Goal: Transaction & Acquisition: Purchase product/service

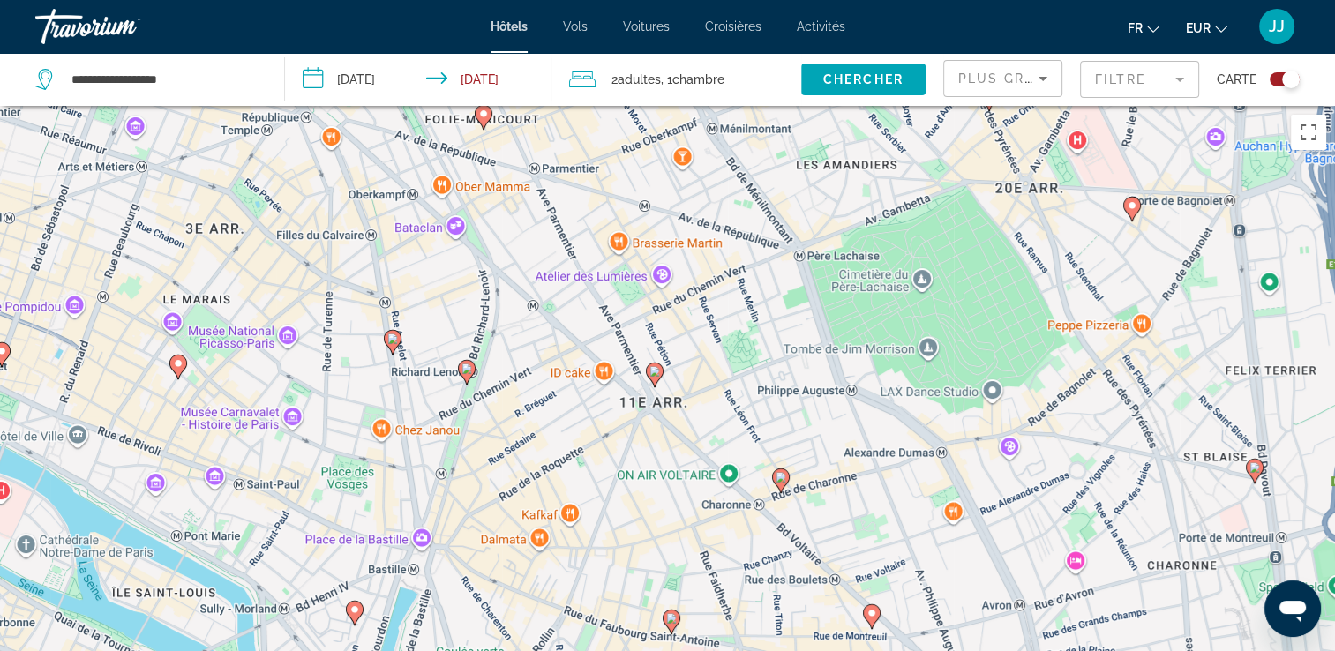
drag, startPoint x: 717, startPoint y: 365, endPoint x: 834, endPoint y: 326, distance: 123.0
click at [834, 326] on div "Pour naviguer, appuyez sur les touches fléchées. Pour activer le glissement ave…" at bounding box center [667, 431] width 1335 height 651
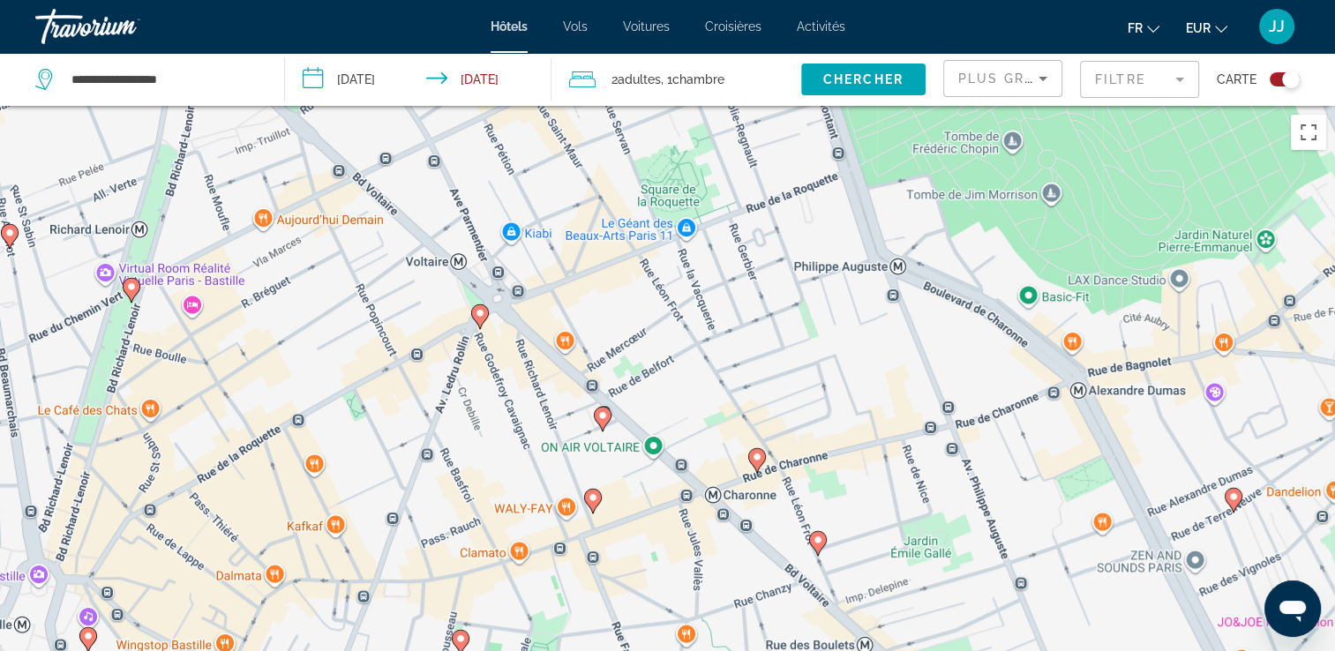
drag, startPoint x: 518, startPoint y: 512, endPoint x: 540, endPoint y: 386, distance: 127.2
click at [540, 386] on div "Pour naviguer, appuyez sur les touches fléchées. Pour activer le glissement ave…" at bounding box center [667, 431] width 1335 height 651
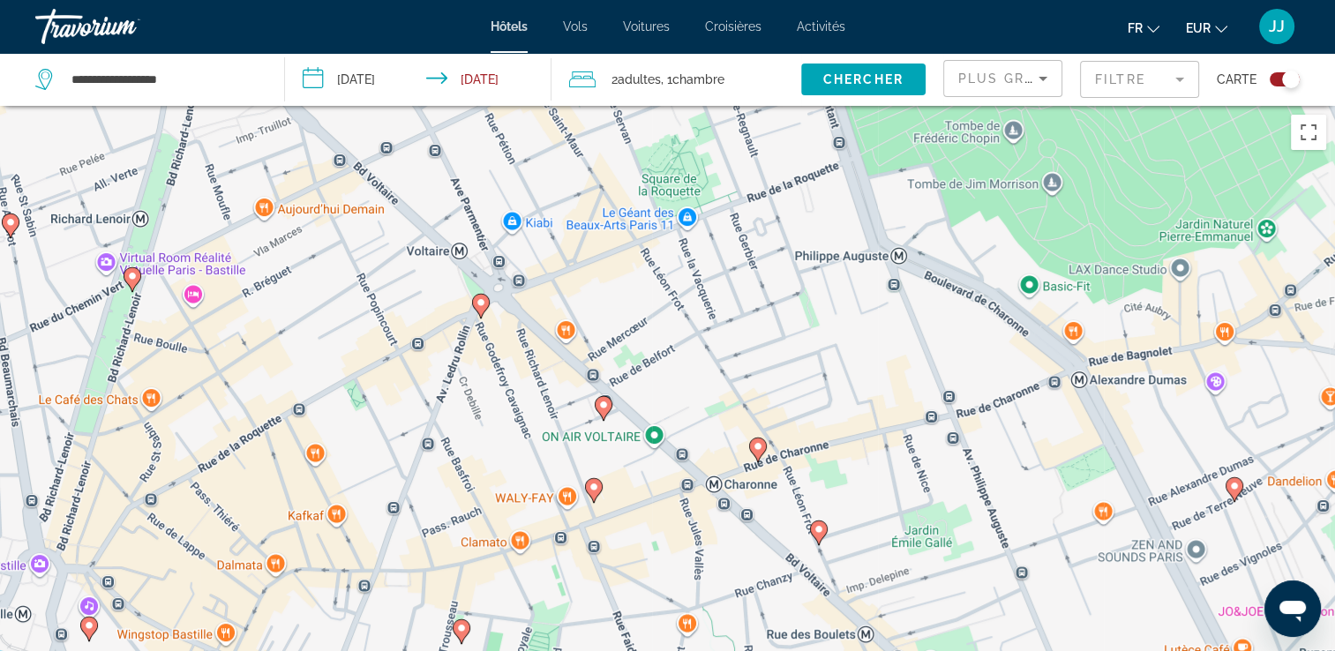
click at [602, 416] on icon "Main content" at bounding box center [603, 408] width 16 height 23
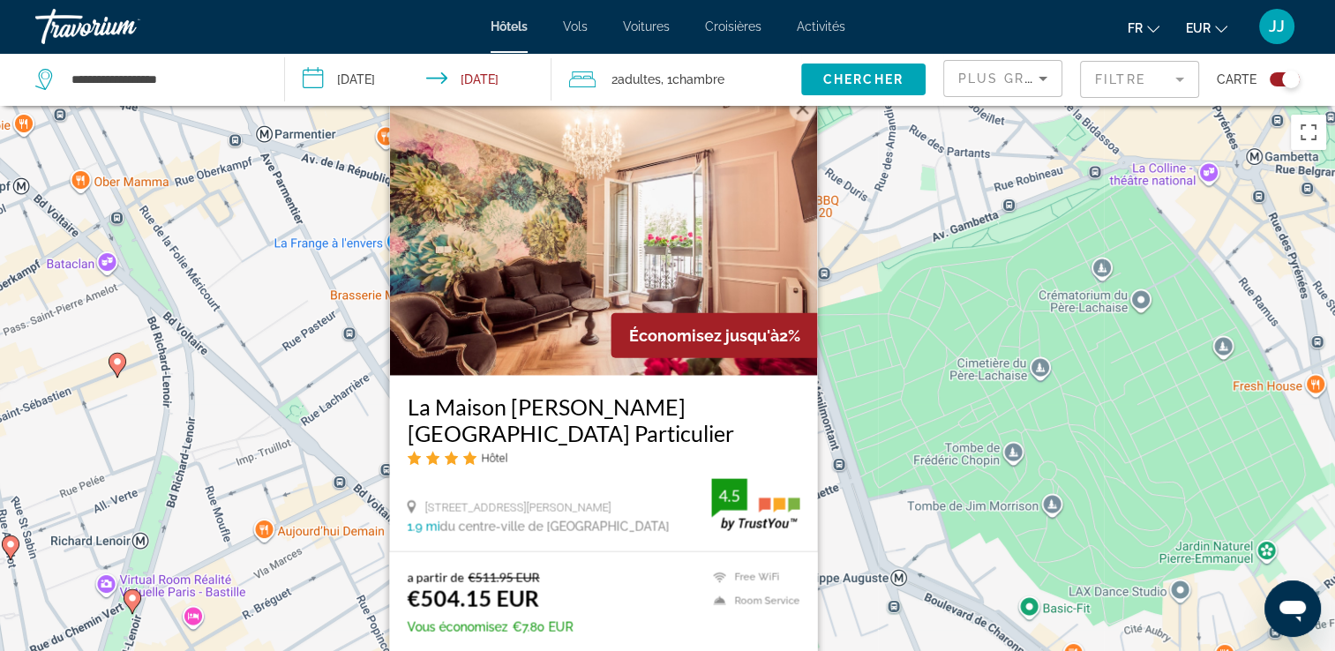
click at [1179, 78] on mat-form-field "Filtre" at bounding box center [1139, 79] width 119 height 37
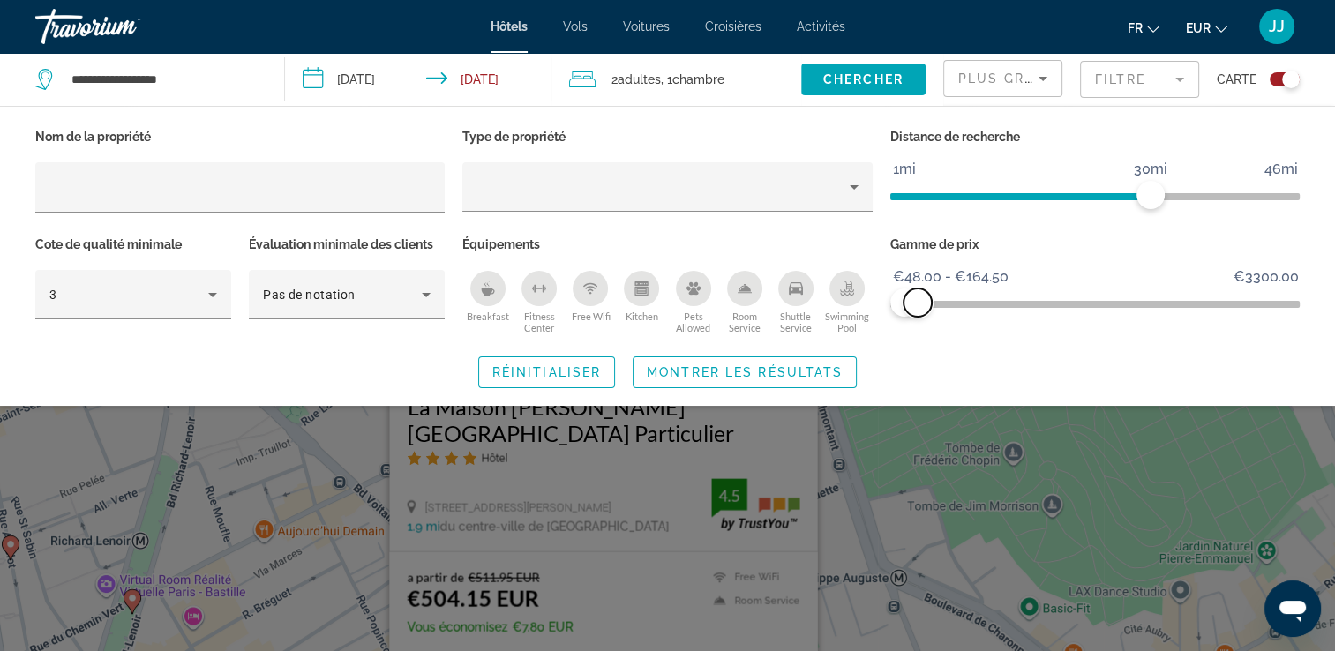
drag, startPoint x: 932, startPoint y: 303, endPoint x: 914, endPoint y: 304, distance: 17.7
click at [917, 304] on span "ngx-slider-max" at bounding box center [917, 303] width 28 height 28
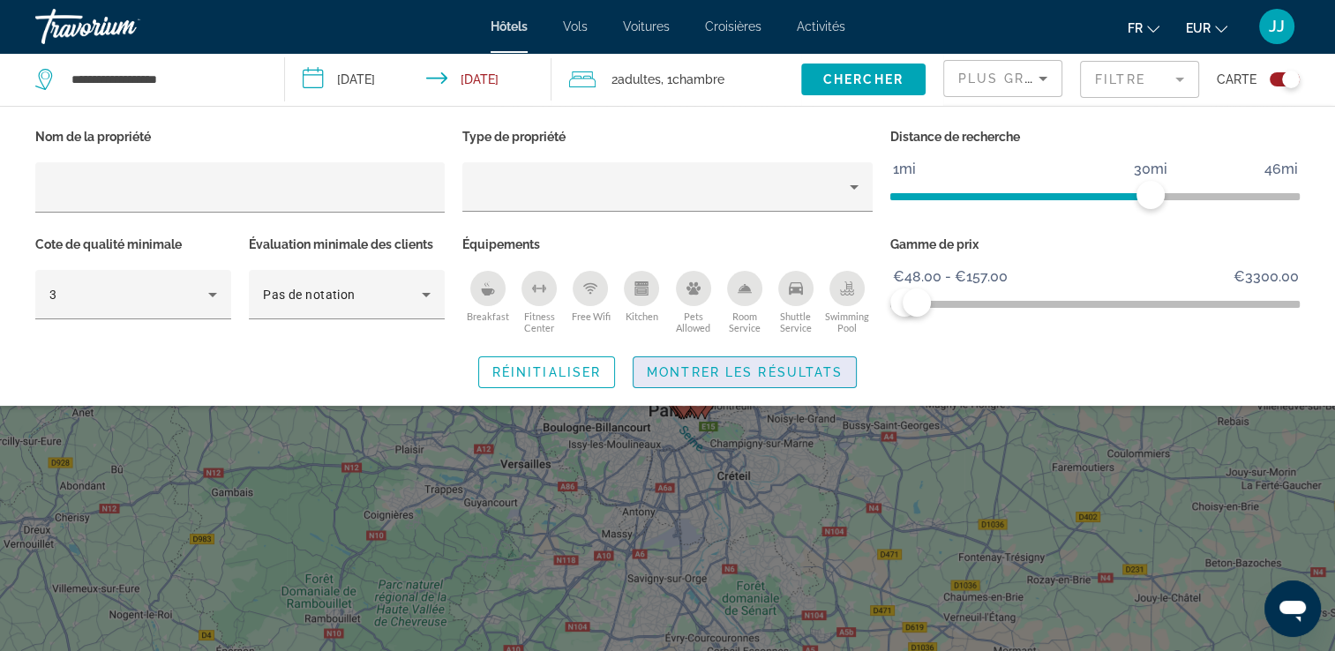
click at [819, 378] on span "Montrer les résultats" at bounding box center [745, 372] width 196 height 14
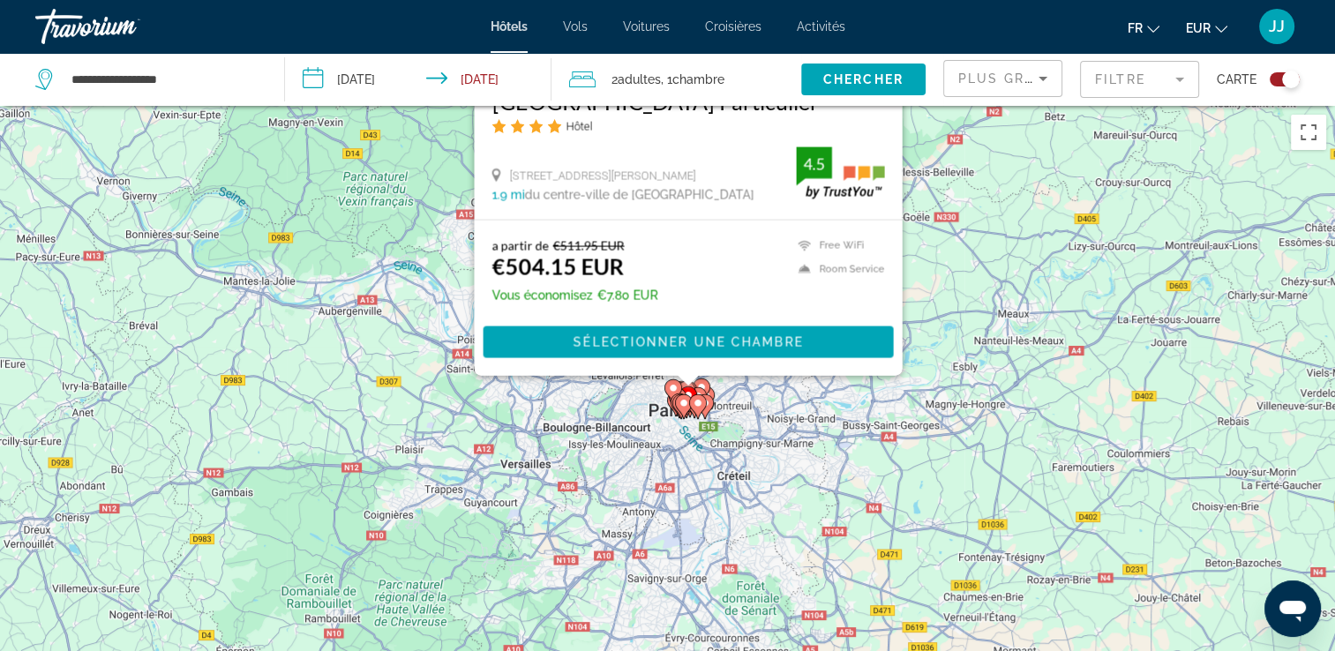
click at [769, 451] on div "Pour naviguer, appuyez sur les touches fléchées. Pour activer le glissement ave…" at bounding box center [667, 431] width 1335 height 651
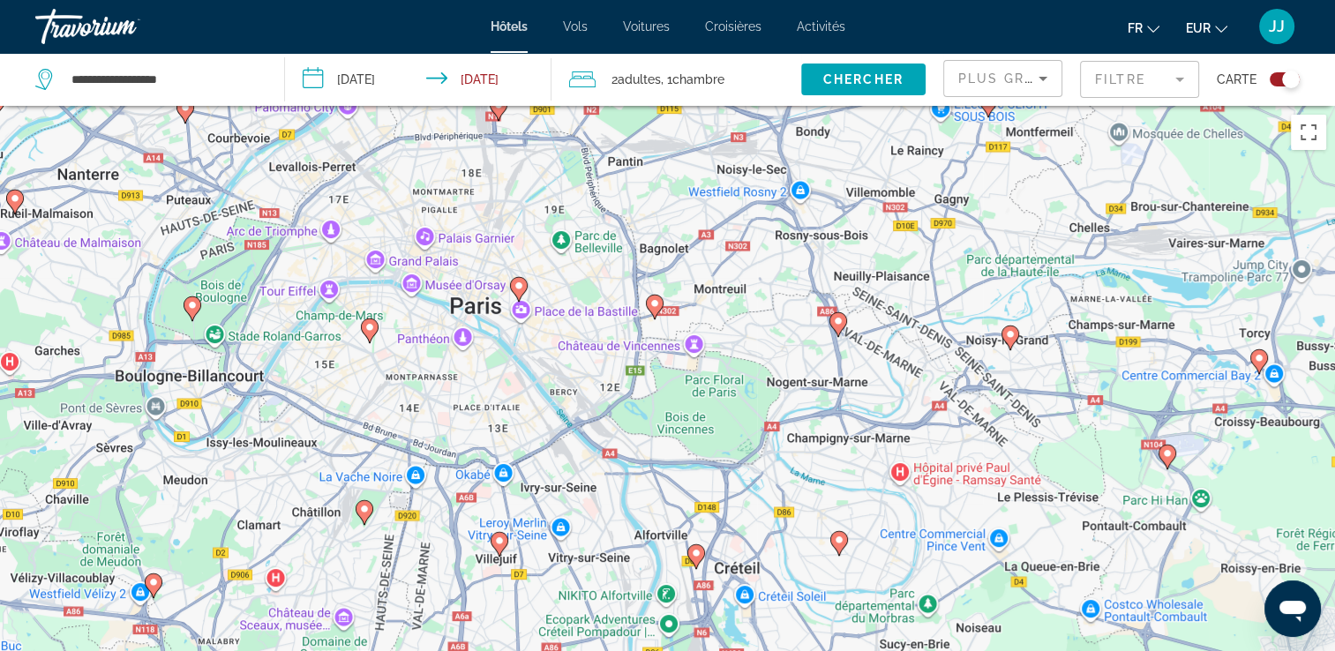
drag, startPoint x: 461, startPoint y: 319, endPoint x: 583, endPoint y: 335, distance: 122.8
click at [583, 335] on div "Pour naviguer, appuyez sur les touches fléchées. Pour activer le glissement ave…" at bounding box center [667, 431] width 1335 height 651
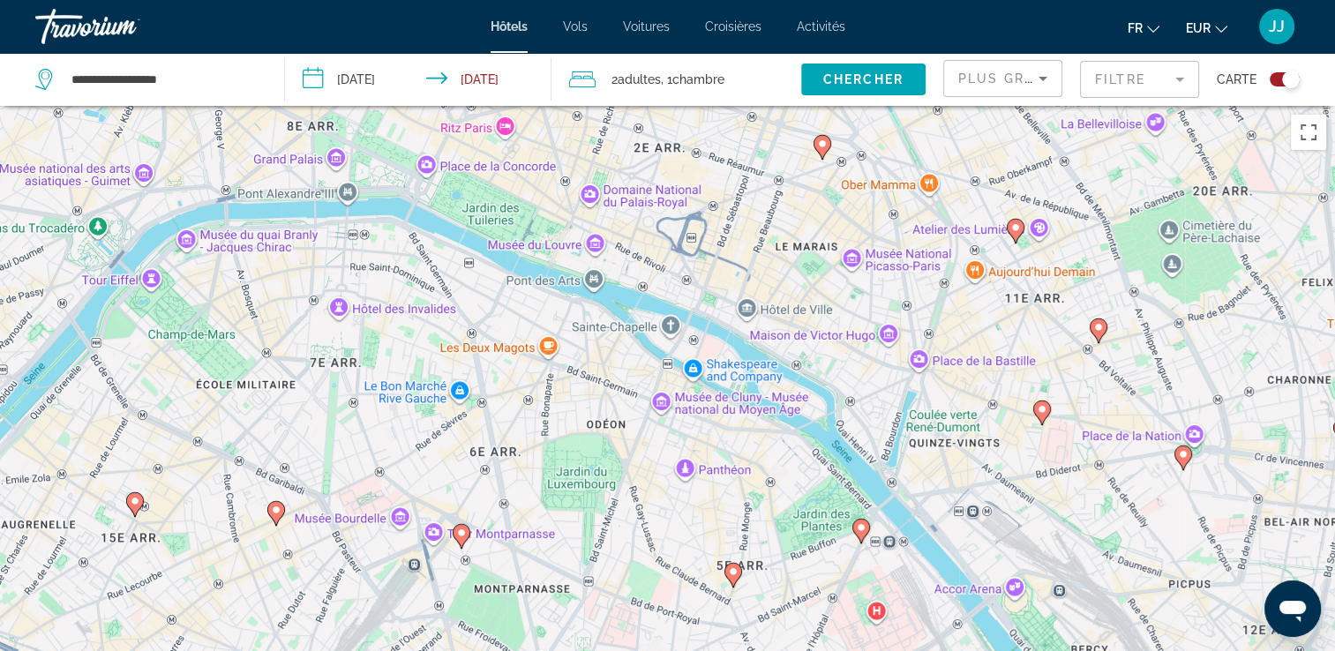
drag, startPoint x: 551, startPoint y: 319, endPoint x: 887, endPoint y: 298, distance: 335.9
click at [911, 293] on div "Pour naviguer, appuyez sur les touches fléchées. Pour activer le glissement ave…" at bounding box center [667, 431] width 1335 height 651
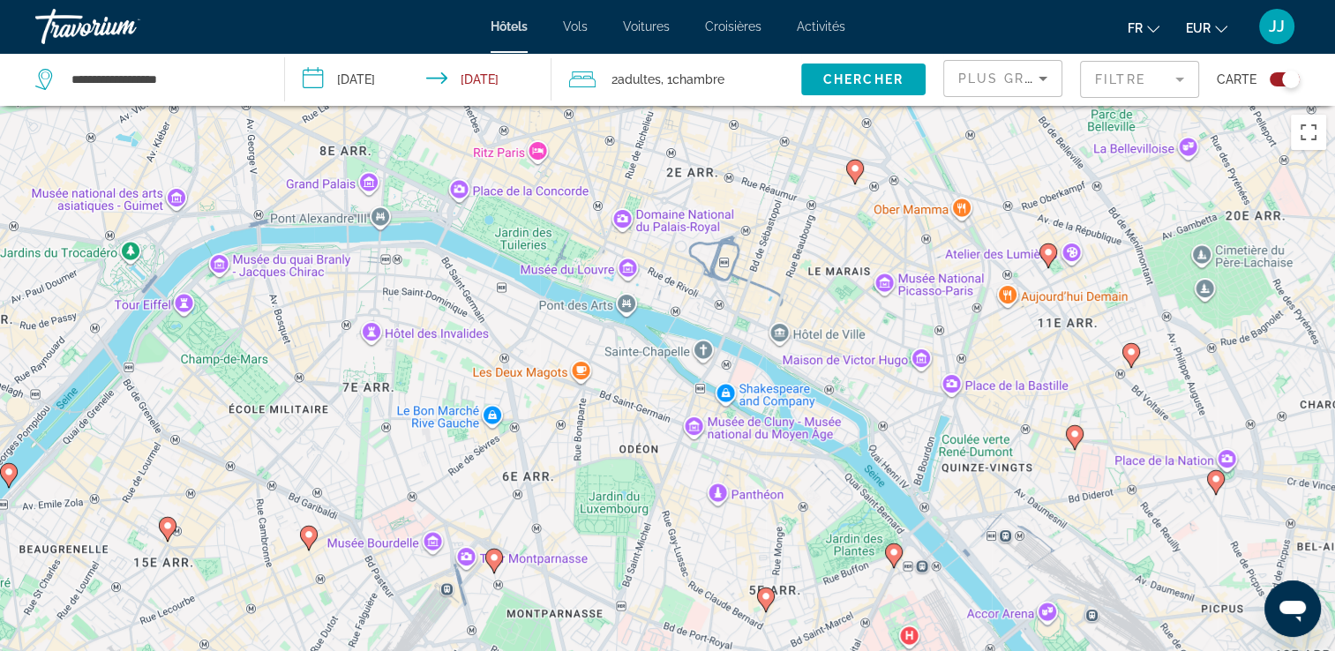
drag, startPoint x: 687, startPoint y: 344, endPoint x: 643, endPoint y: 390, distance: 63.6
click at [643, 390] on div "Pour naviguer, appuyez sur les touches fléchées. Pour activer le glissement ave…" at bounding box center [667, 431] width 1335 height 651
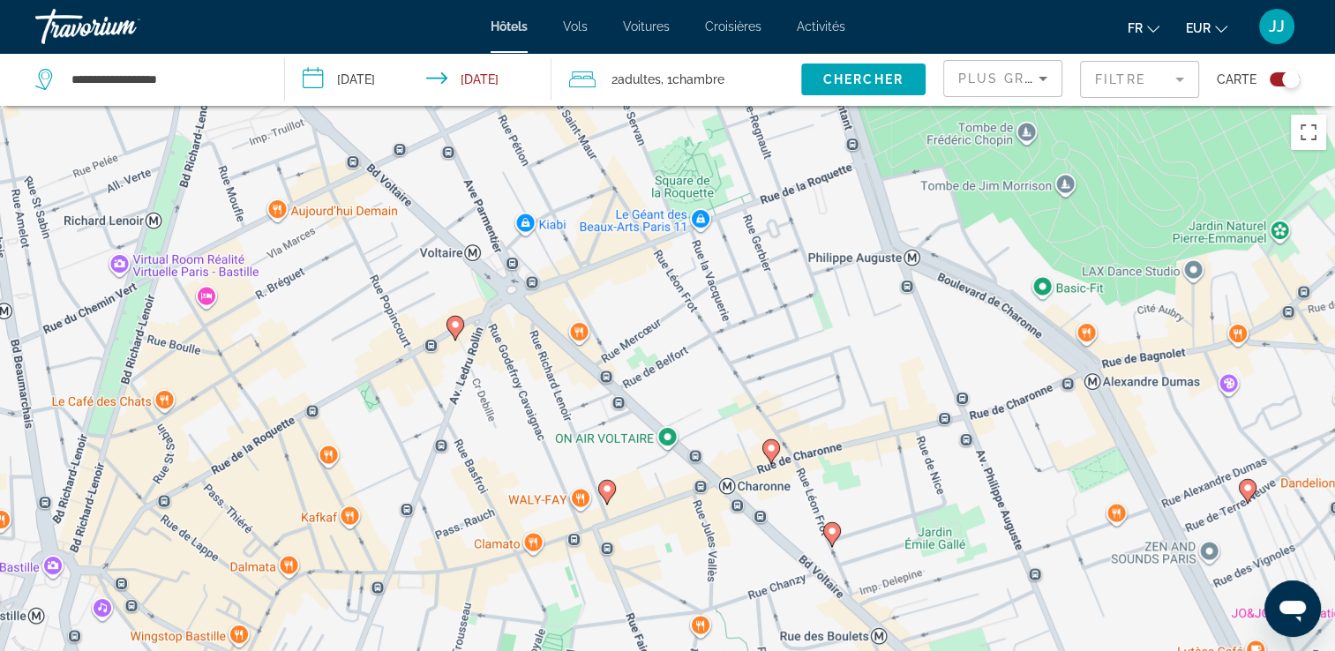
click at [460, 328] on icon "Main content" at bounding box center [454, 328] width 16 height 23
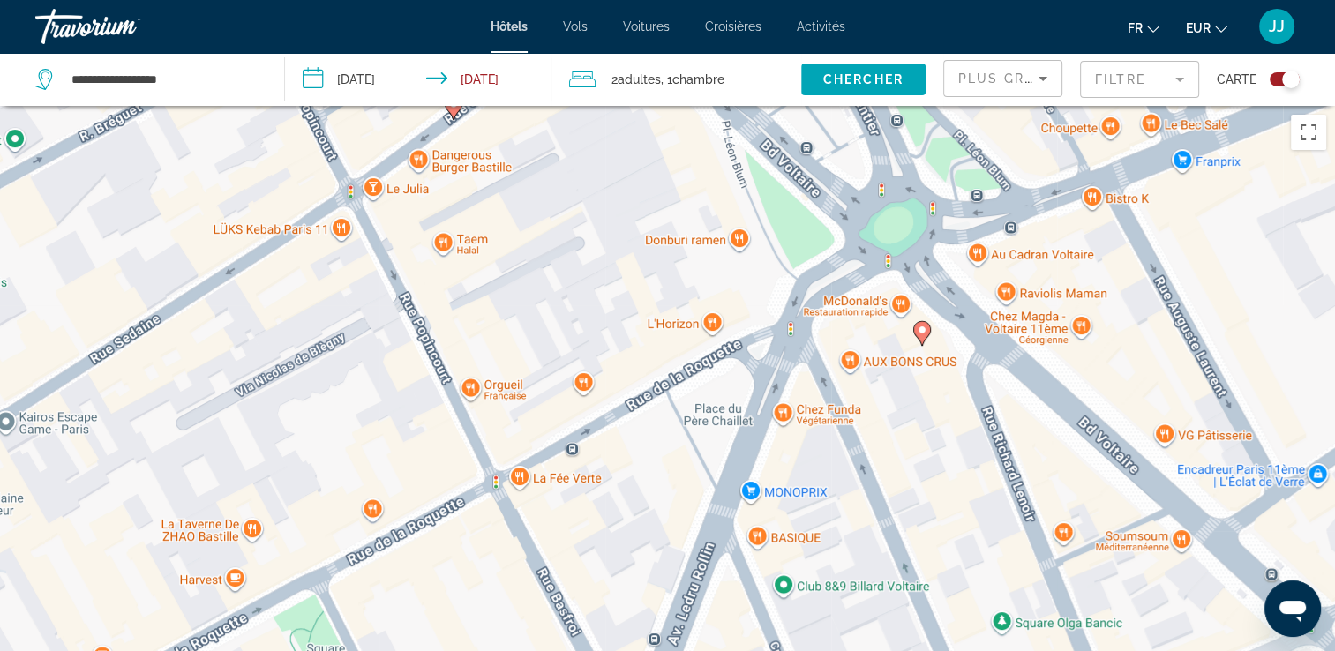
click at [923, 343] on icon "Main content" at bounding box center [922, 333] width 18 height 25
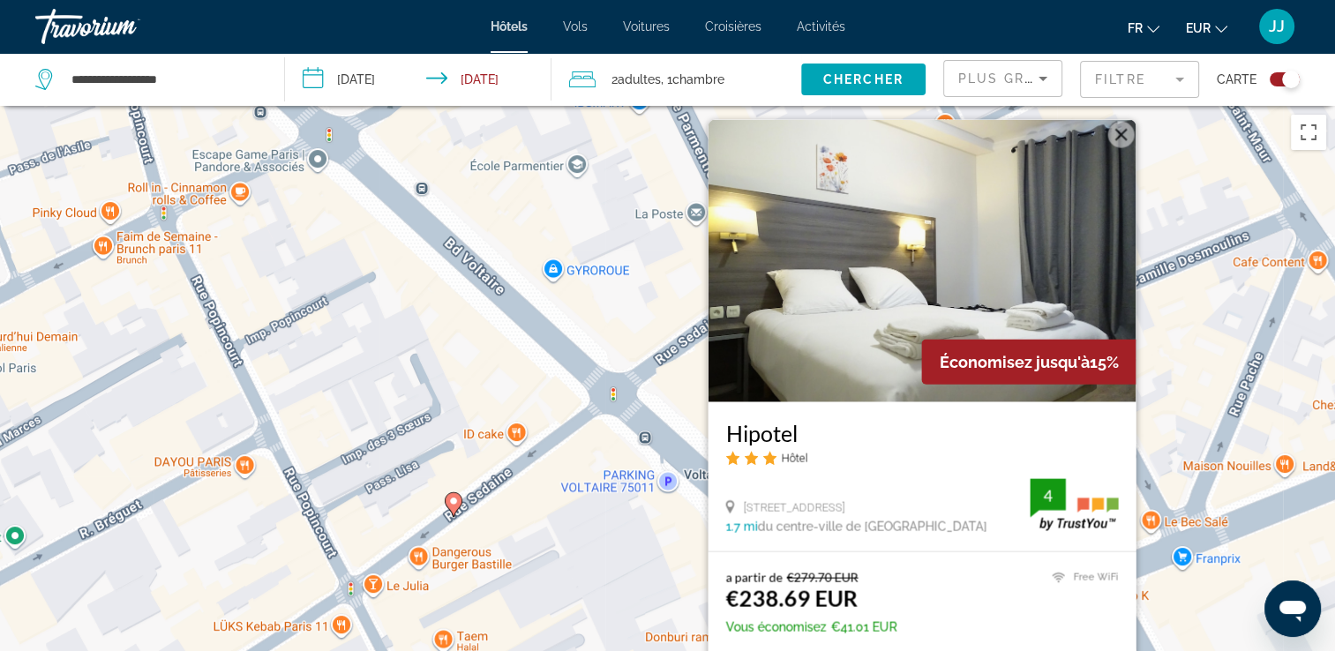
scroll to position [88, 0]
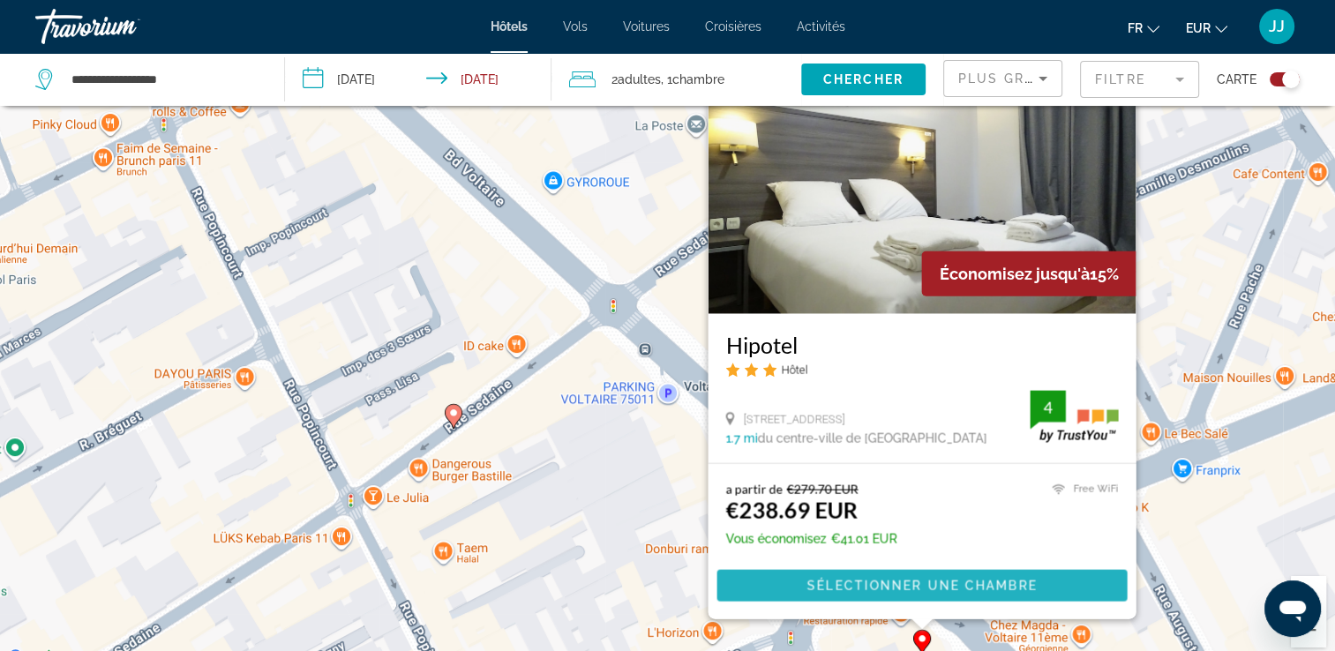
click at [900, 595] on span "Main content" at bounding box center [921, 586] width 410 height 42
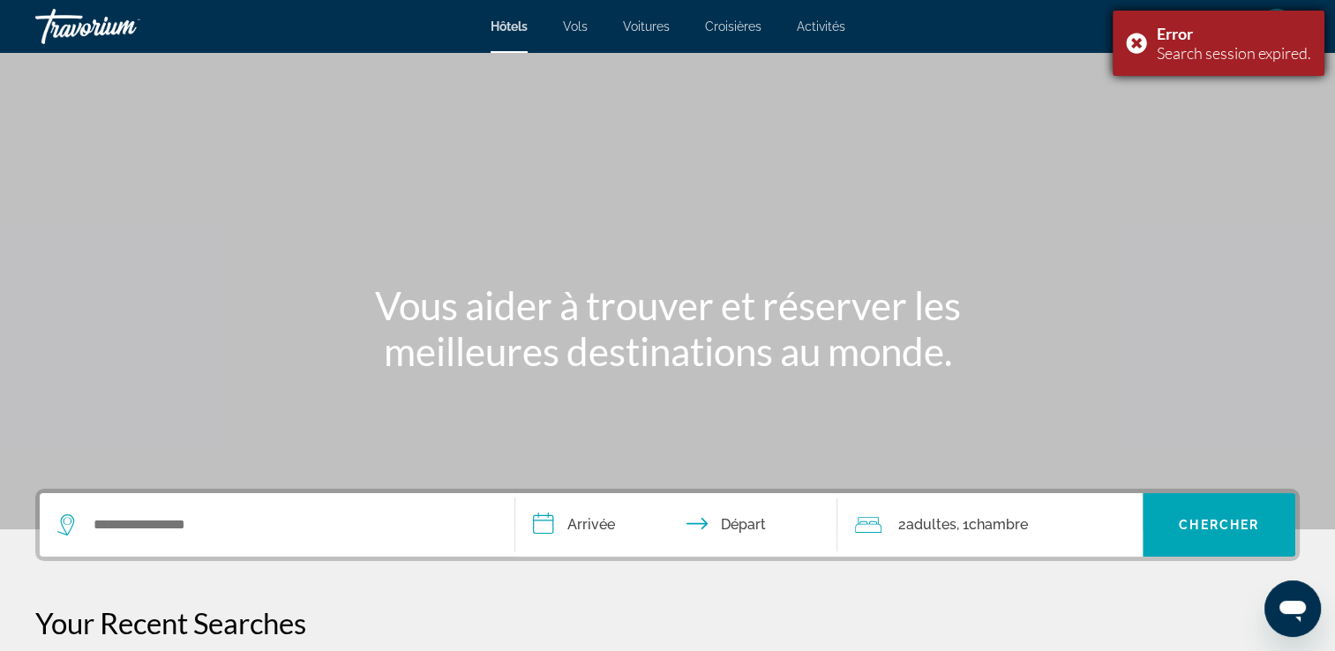
click at [1132, 38] on div "Error Search session expired." at bounding box center [1219, 43] width 212 height 65
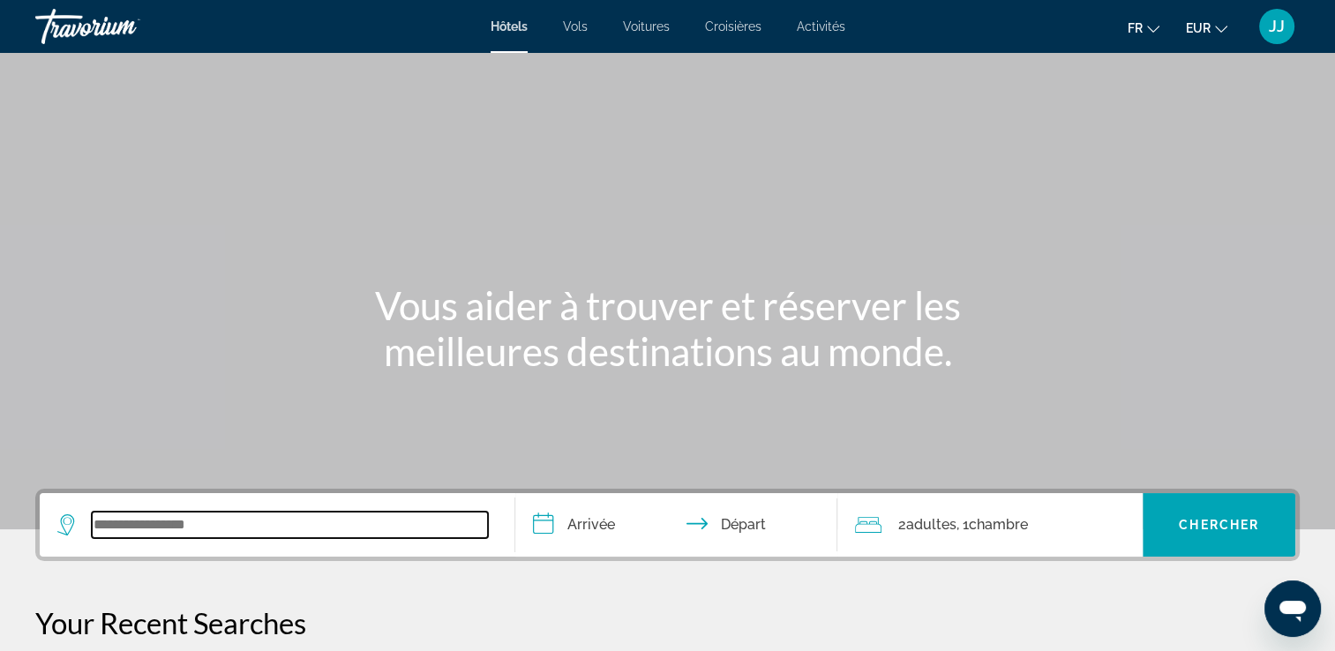
click at [151, 534] on input "Search widget" at bounding box center [290, 525] width 396 height 26
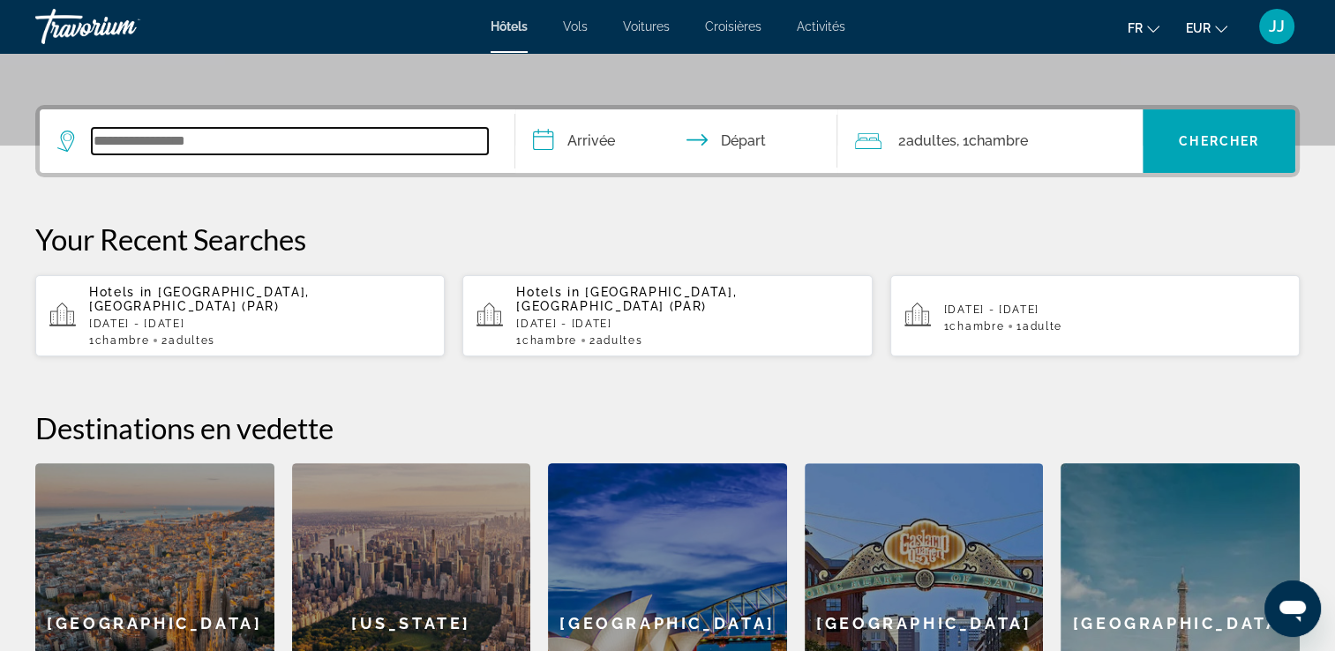
scroll to position [431, 0]
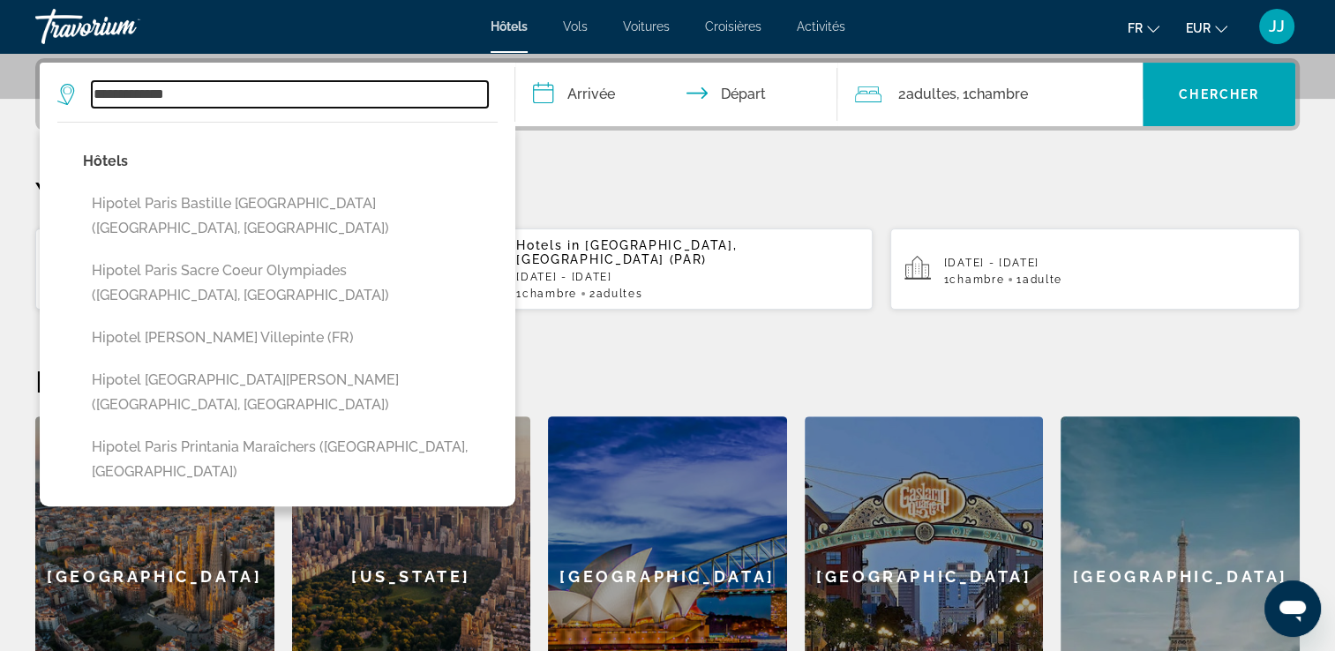
type input "**********"
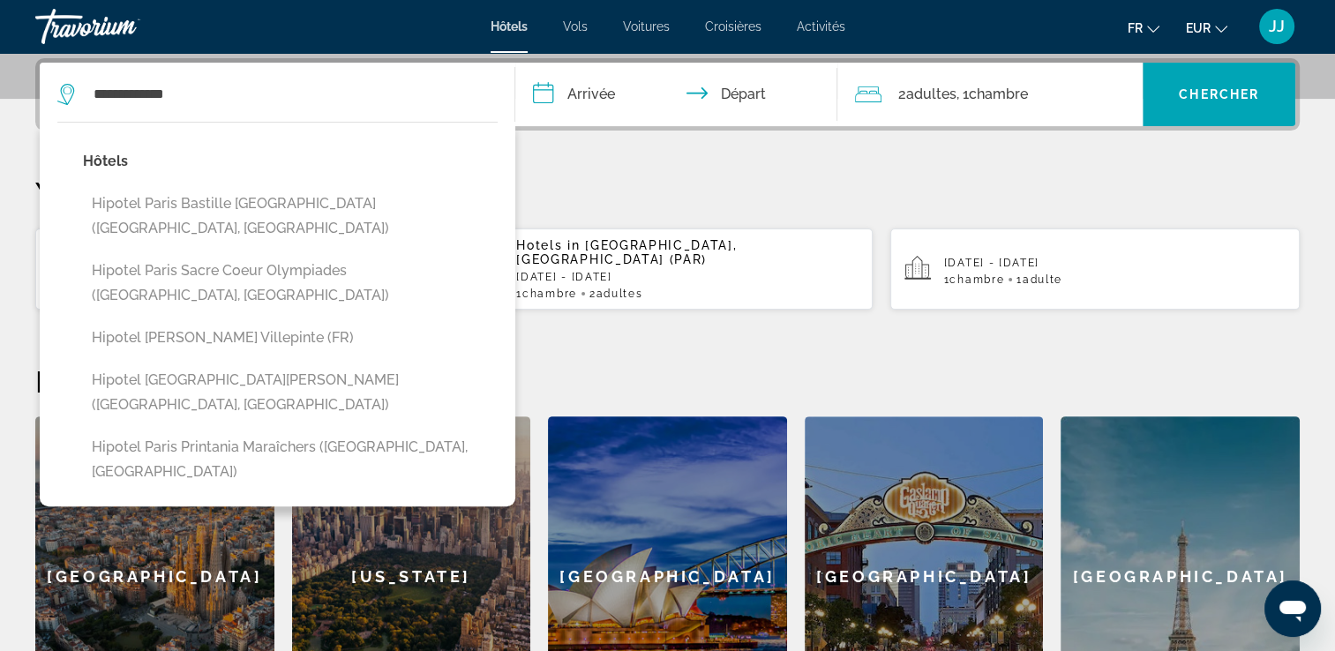
click at [600, 86] on input "**********" at bounding box center [680, 97] width 330 height 69
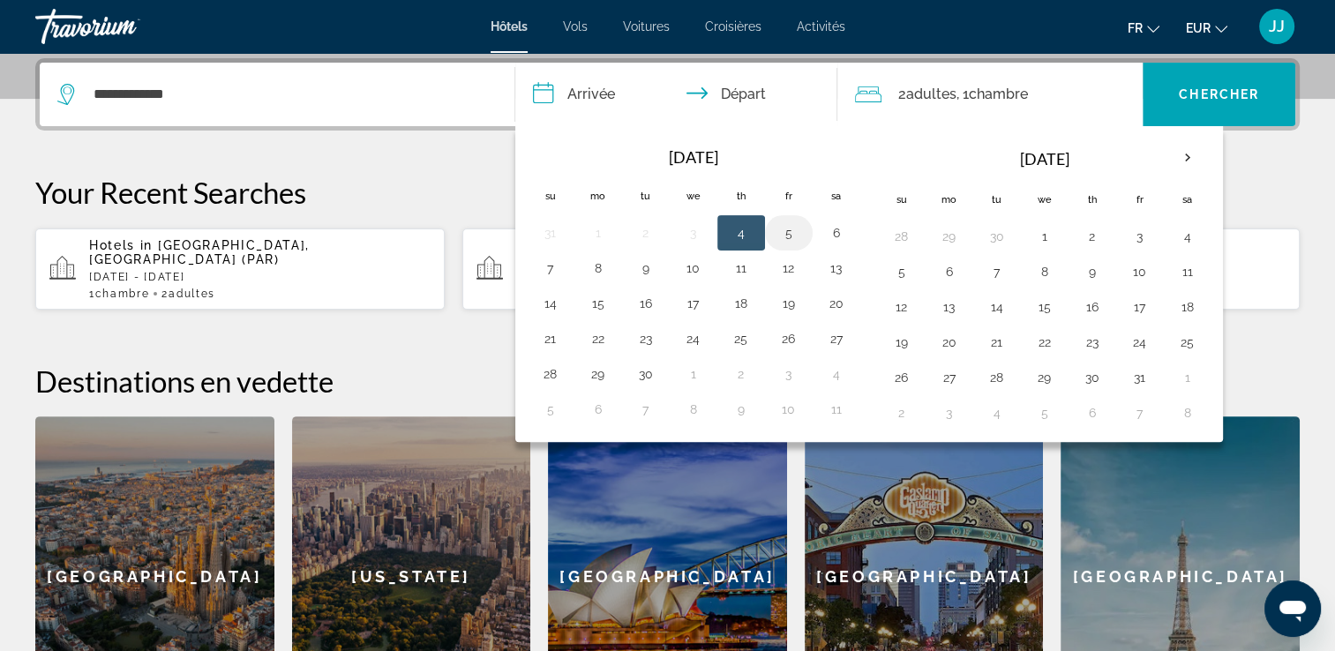
click at [784, 232] on button "5" at bounding box center [789, 233] width 28 height 25
click at [752, 95] on input "**********" at bounding box center [680, 97] width 330 height 69
click at [552, 268] on button "7" at bounding box center [550, 268] width 28 height 25
type input "**********"
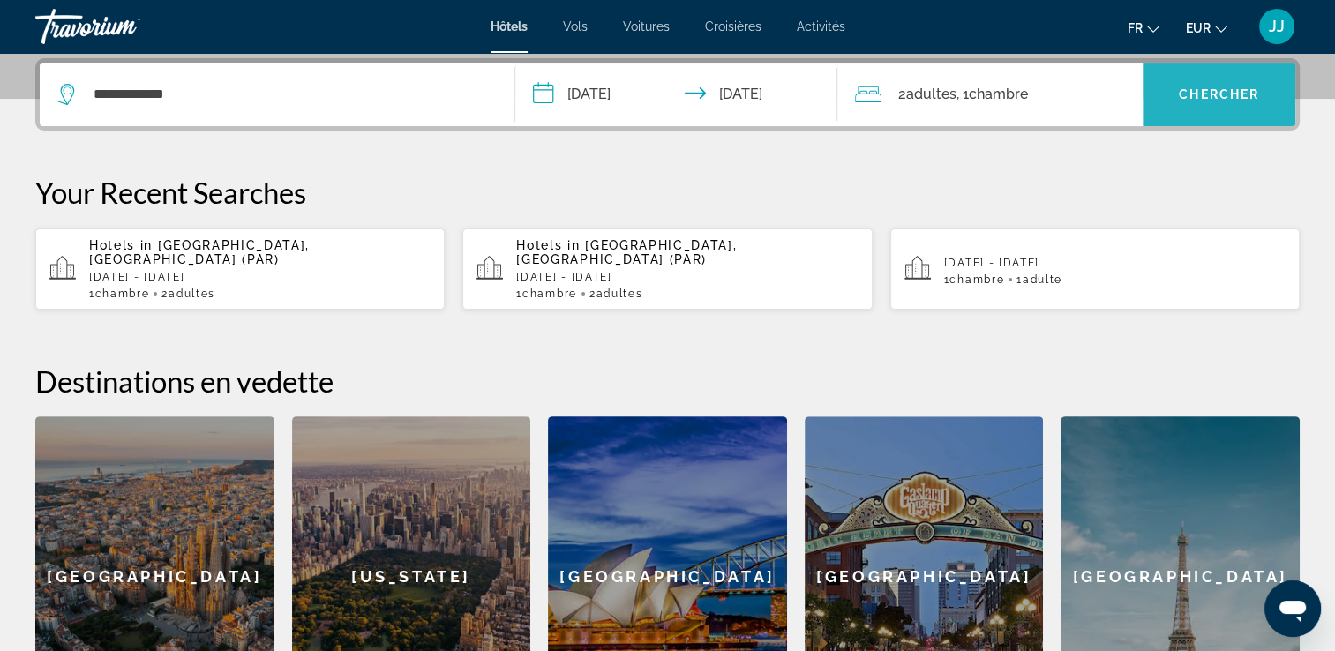
click at [1209, 100] on span "Chercher" at bounding box center [1219, 94] width 80 height 14
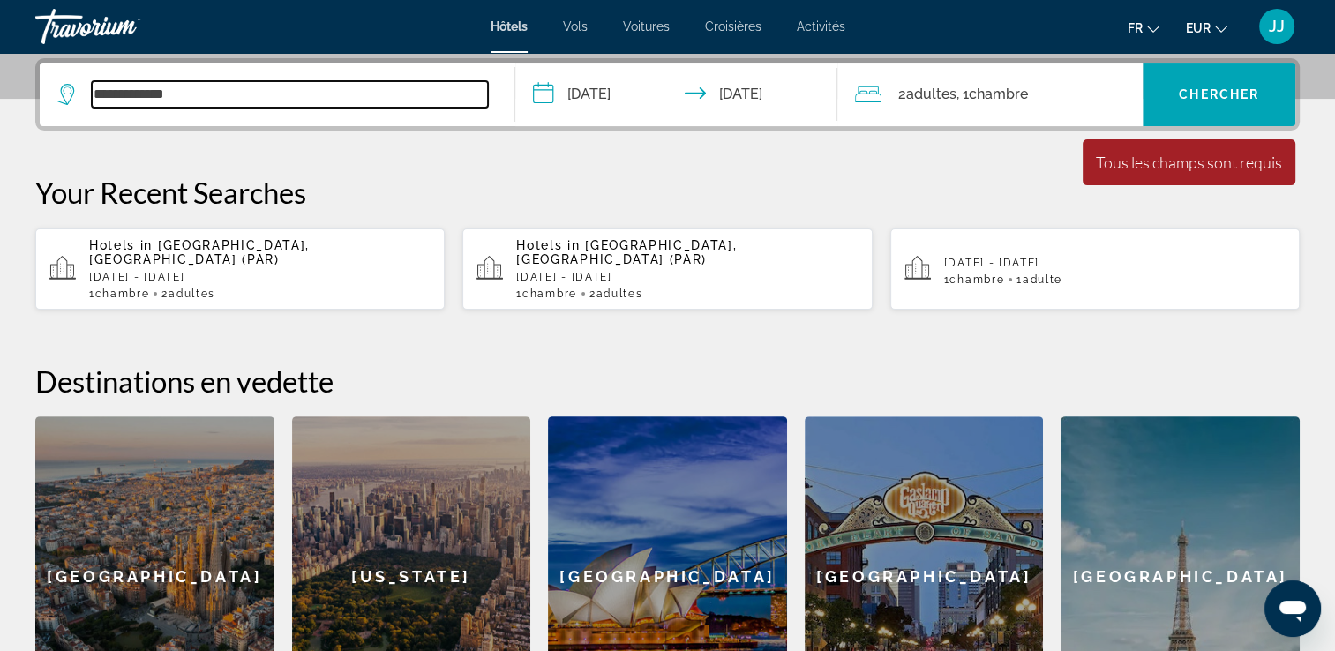
click at [157, 94] on input "**********" at bounding box center [290, 94] width 396 height 26
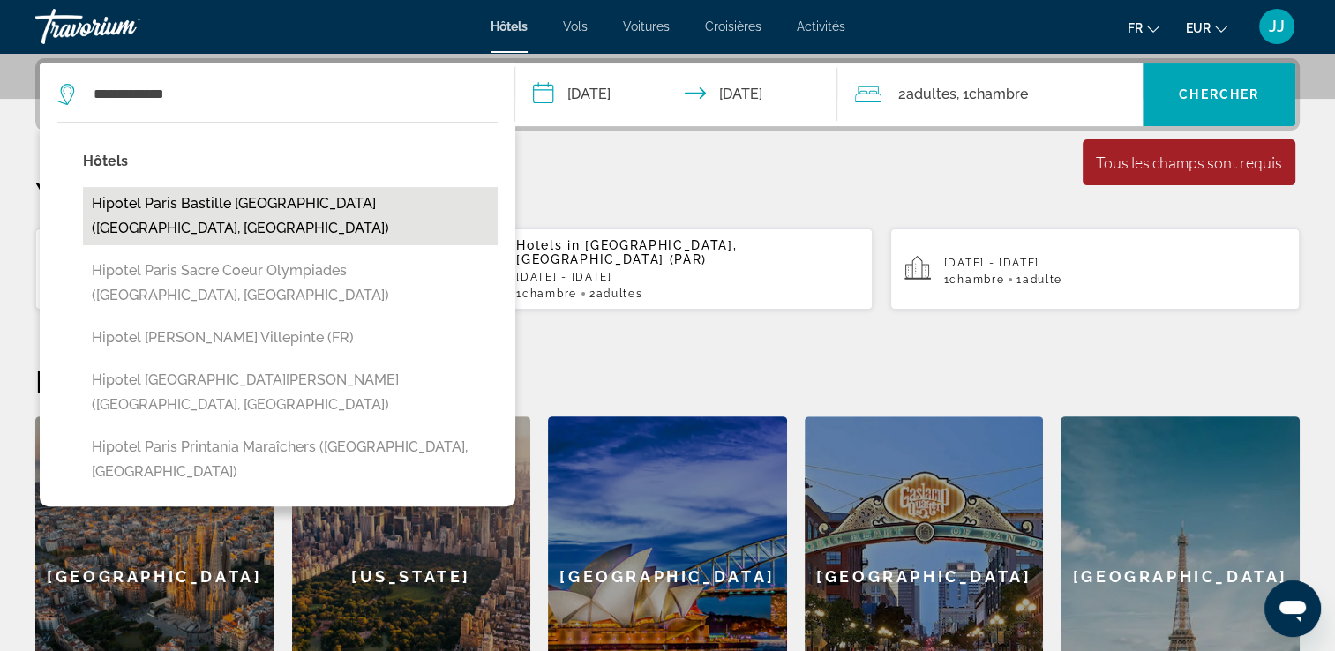
click at [296, 202] on button "Hipotel Paris Bastille [GEOGRAPHIC_DATA] ([GEOGRAPHIC_DATA], [GEOGRAPHIC_DATA])" at bounding box center [290, 216] width 415 height 58
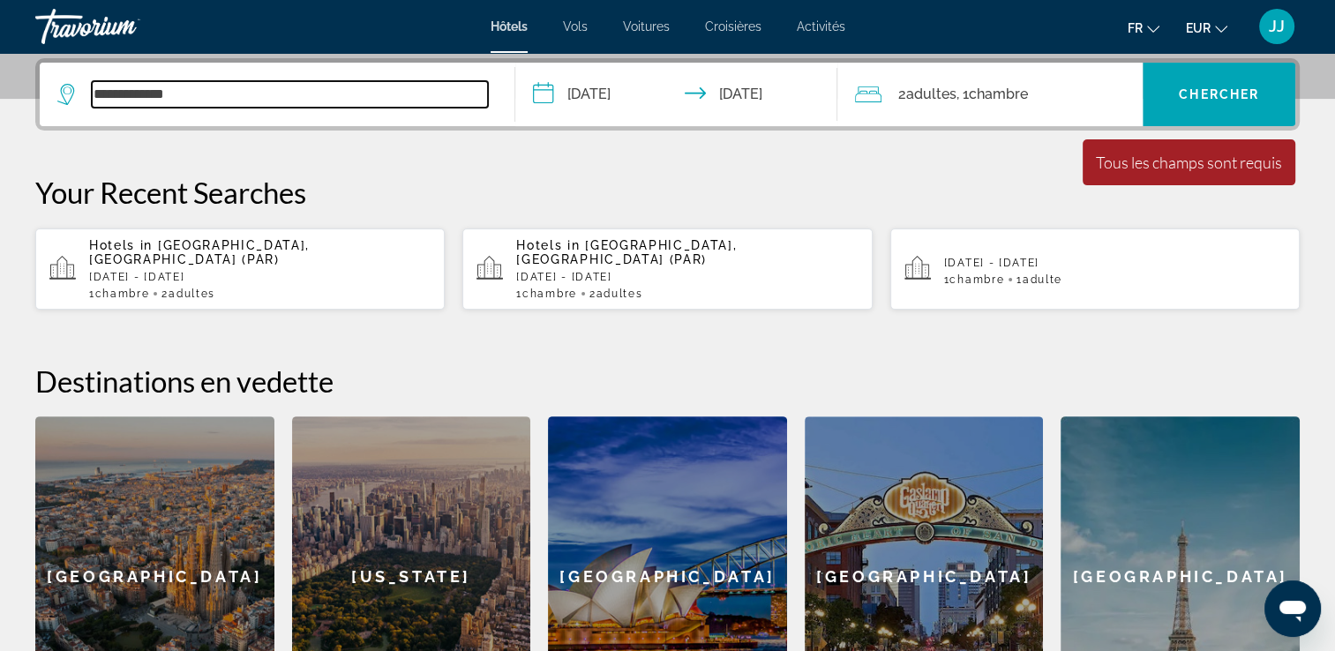
type input "**********"
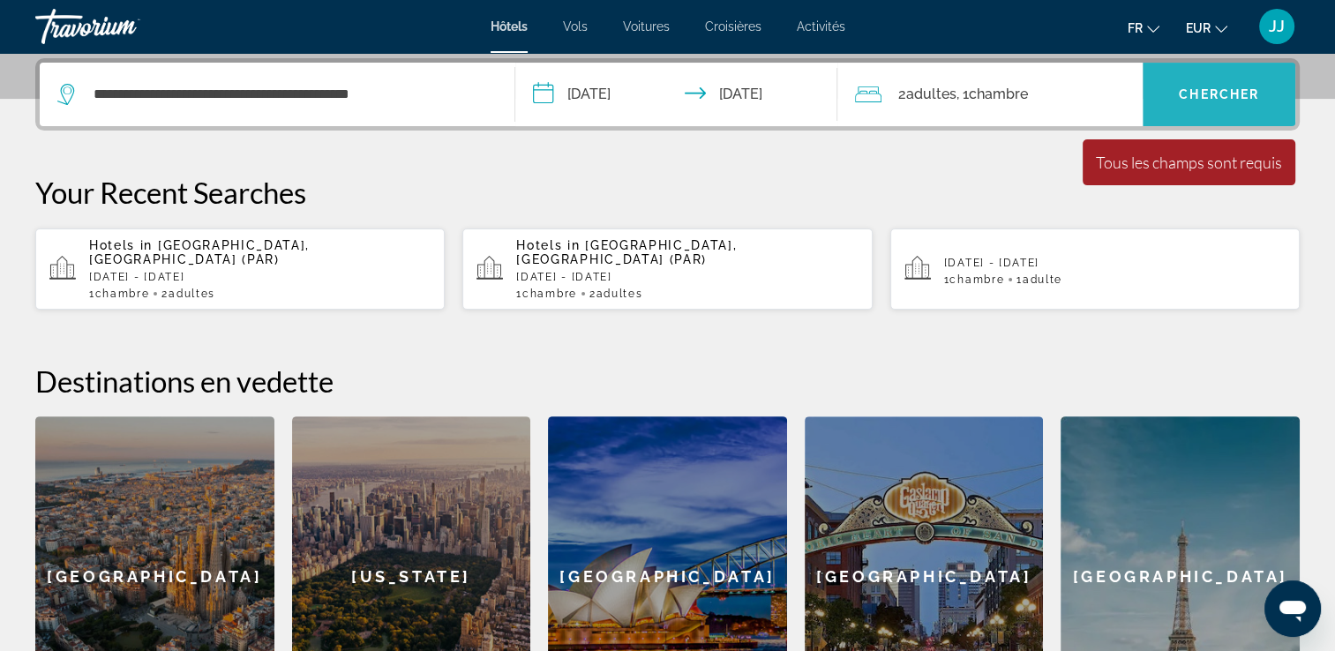
click at [1245, 102] on span "Search widget" at bounding box center [1219, 94] width 153 height 42
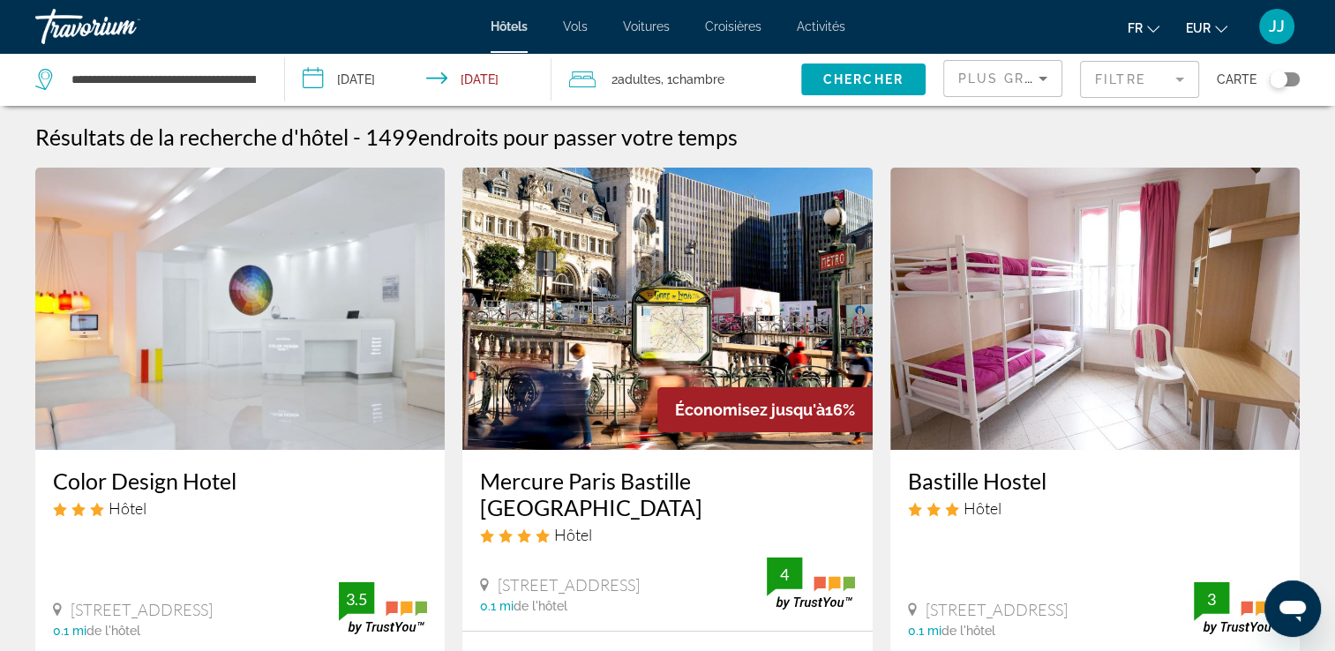
click at [1180, 83] on mat-form-field "Filtre" at bounding box center [1139, 79] width 119 height 37
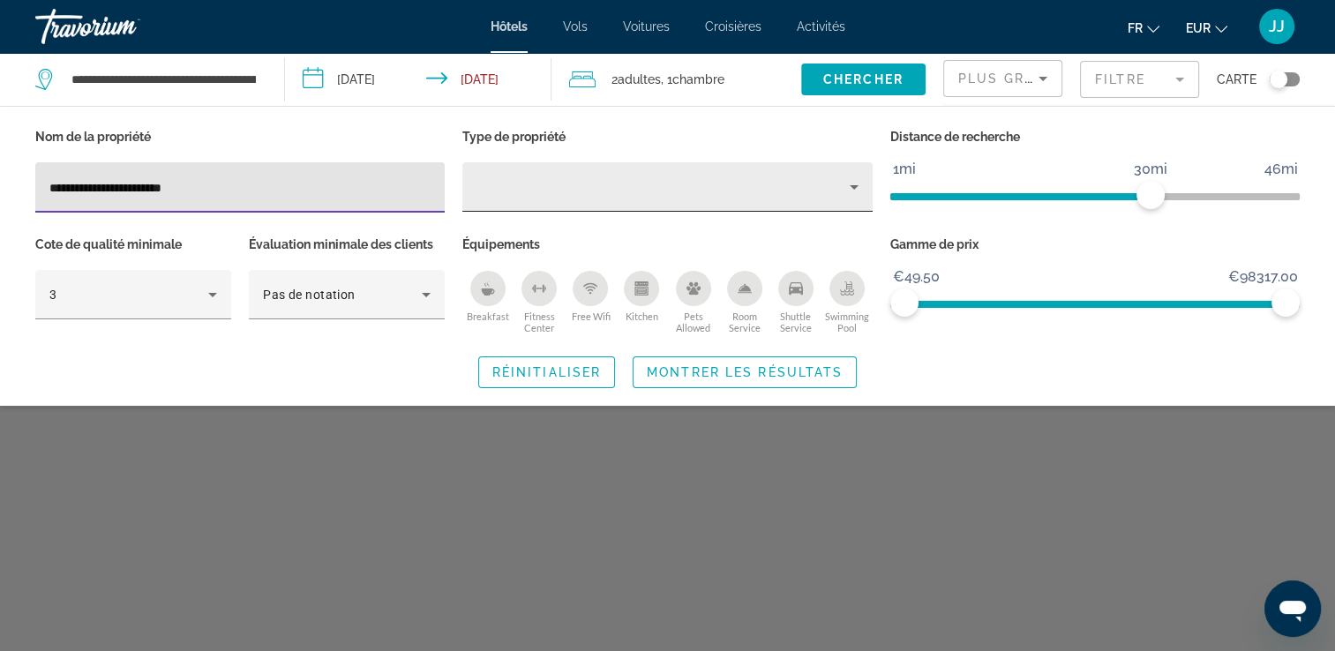
type input "**********"
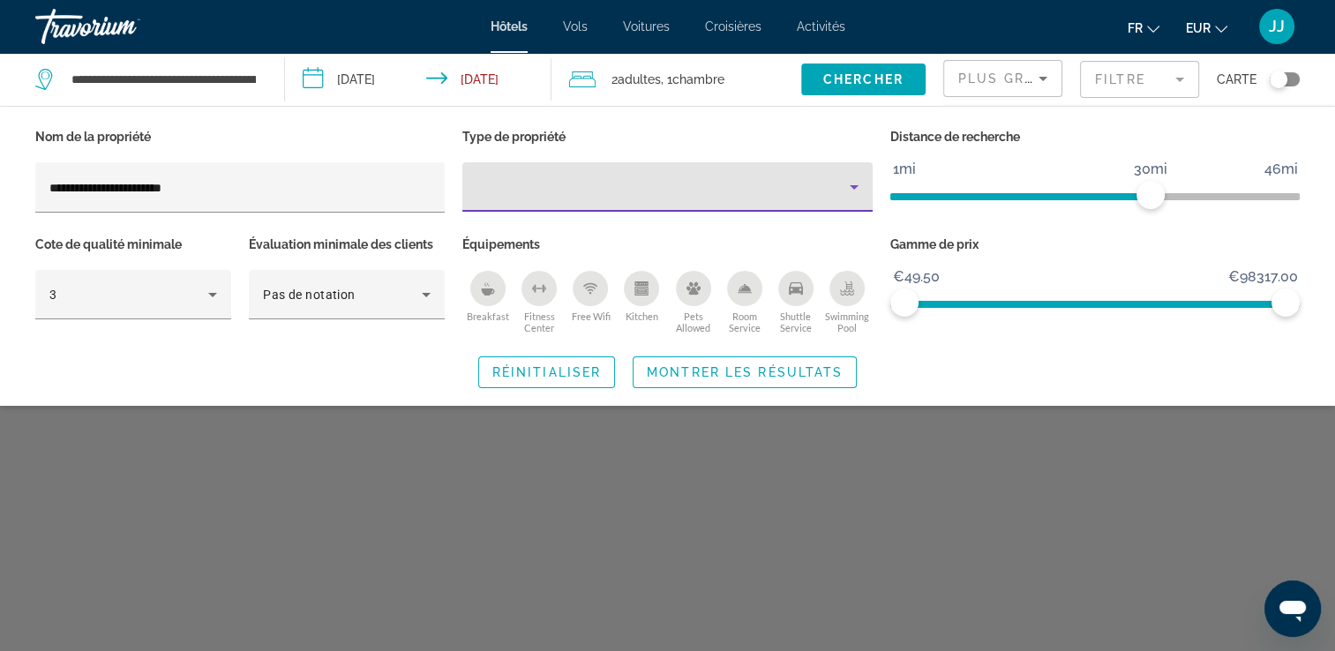
click at [853, 193] on icon "Property type" at bounding box center [853, 186] width 21 height 21
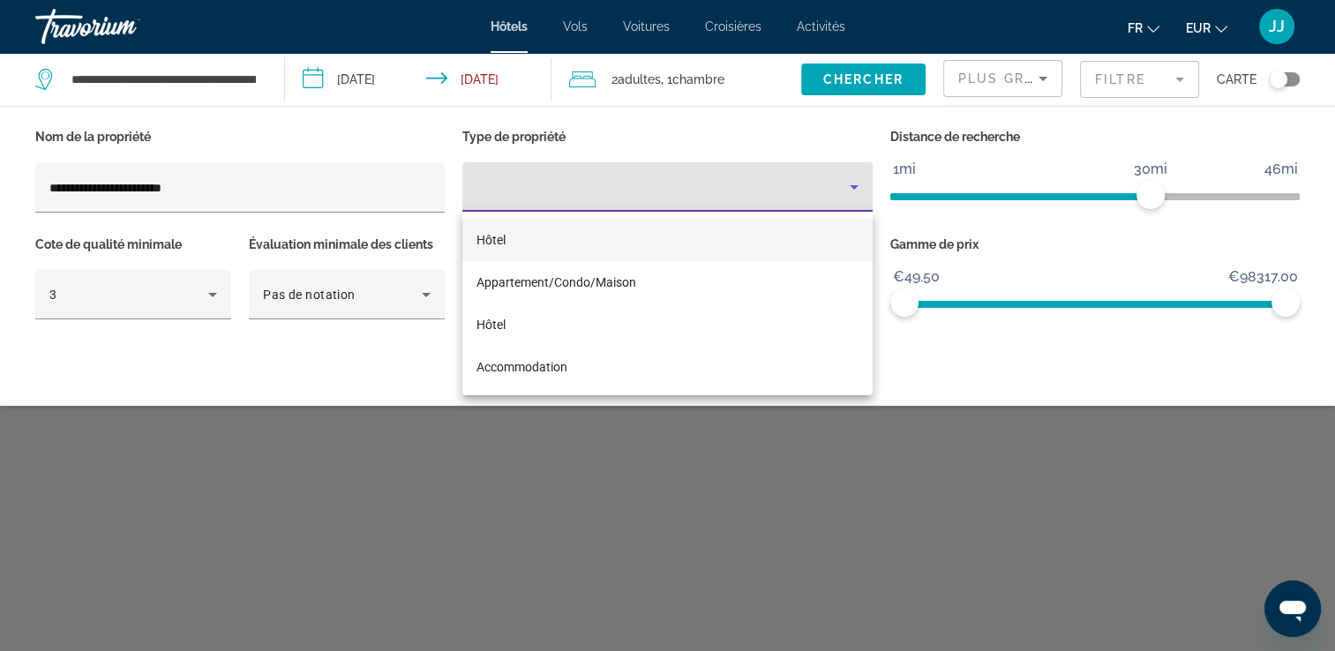
drag, startPoint x: 1280, startPoint y: 302, endPoint x: 1139, endPoint y: 299, distance: 141.2
click at [1119, 299] on div at bounding box center [667, 325] width 1335 height 651
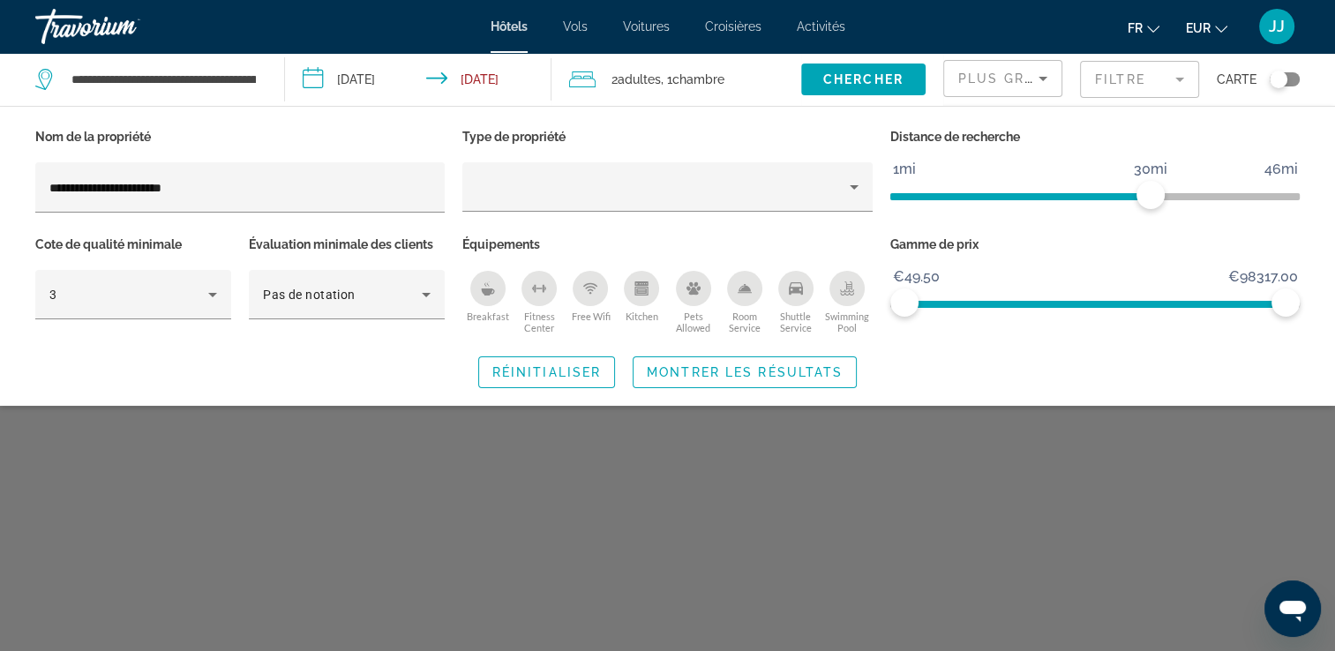
click at [1140, 337] on div "Gamme de prix €49.50 €98317.00 €49.50 €98317.00" at bounding box center [1094, 285] width 427 height 107
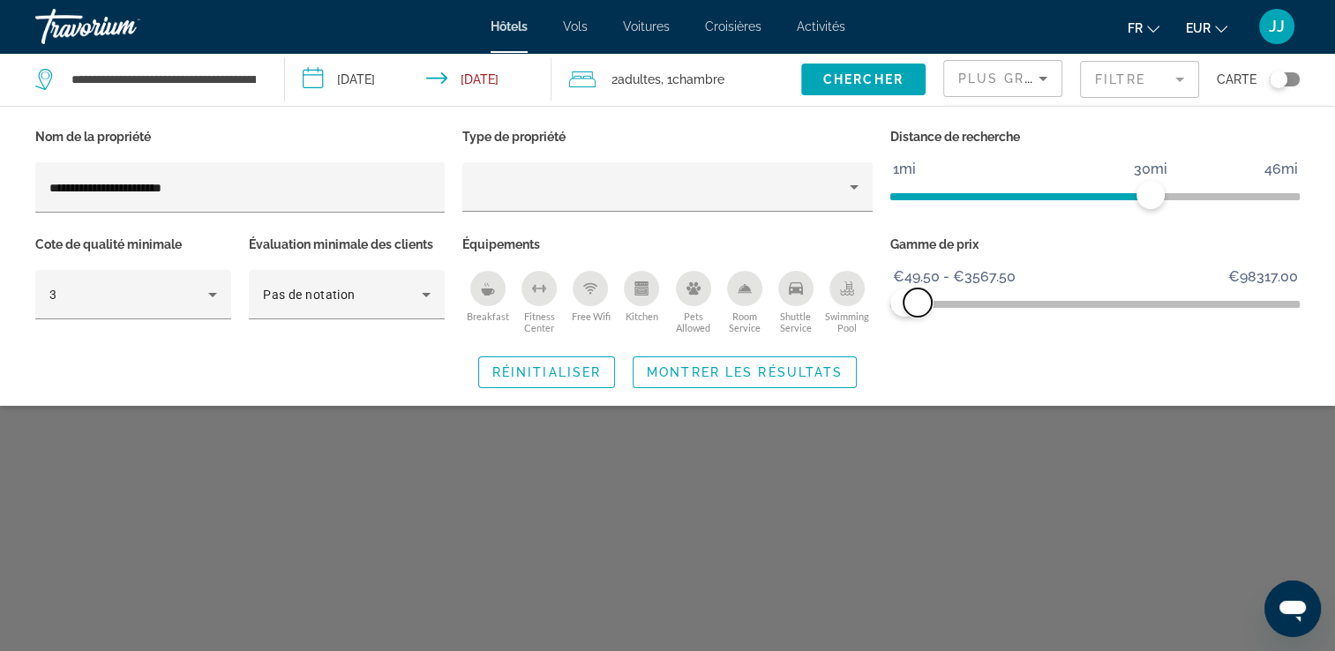
drag, startPoint x: 1285, startPoint y: 298, endPoint x: 918, endPoint y: 298, distance: 367.0
click at [918, 298] on span "ngx-slider-max" at bounding box center [917, 303] width 28 height 28
click at [806, 378] on span "Montrer les résultats" at bounding box center [745, 372] width 196 height 14
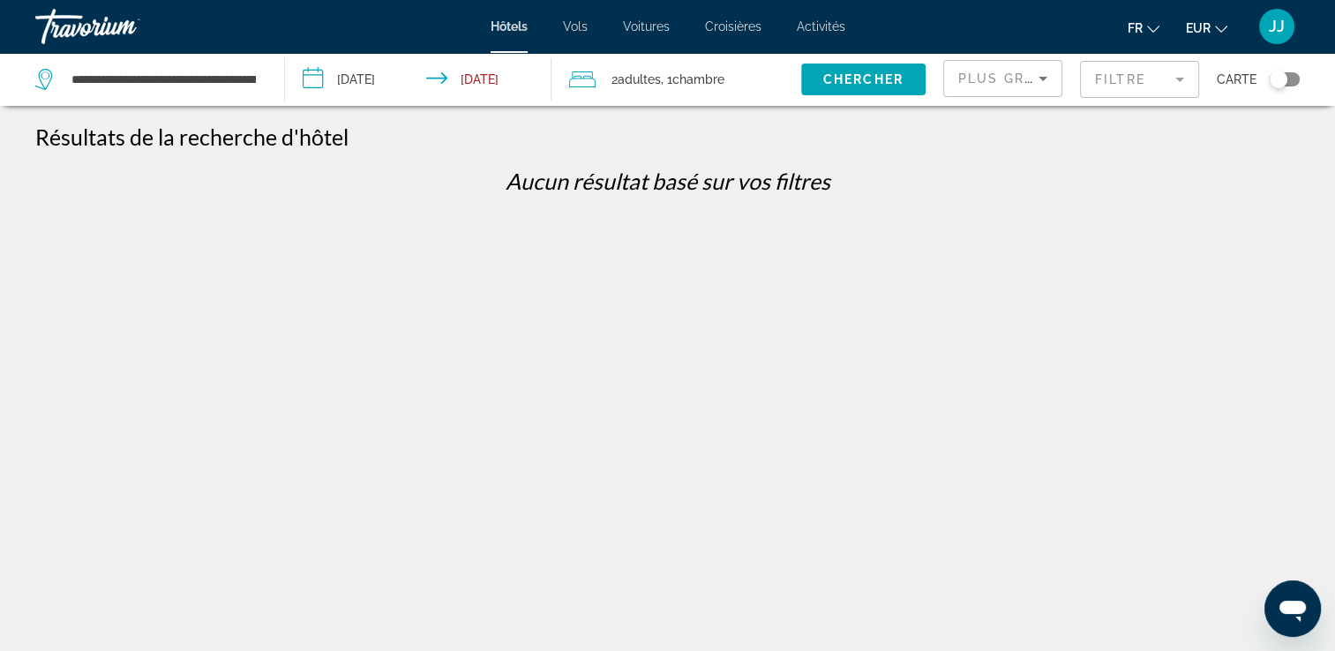
drag, startPoint x: 1281, startPoint y: 83, endPoint x: 1297, endPoint y: 81, distance: 16.0
click at [1297, 81] on div "Toggle map" at bounding box center [1285, 79] width 30 height 14
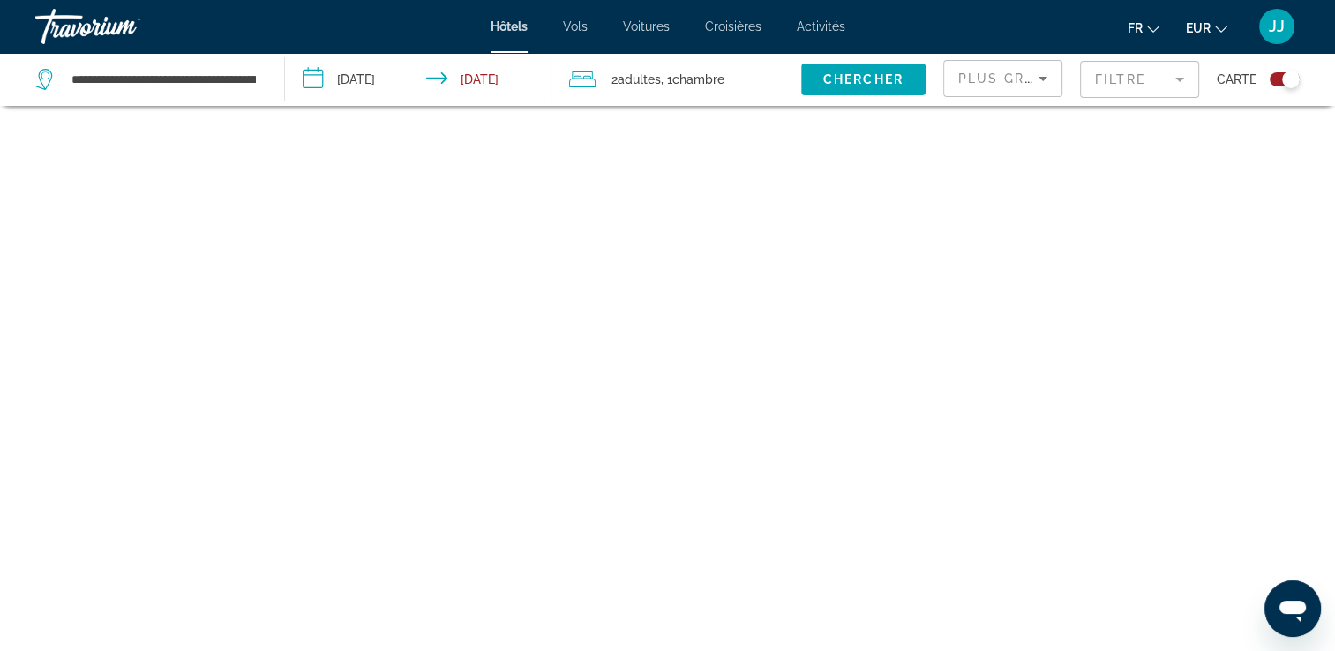
click at [1274, 80] on div "Toggle map" at bounding box center [1285, 79] width 30 height 14
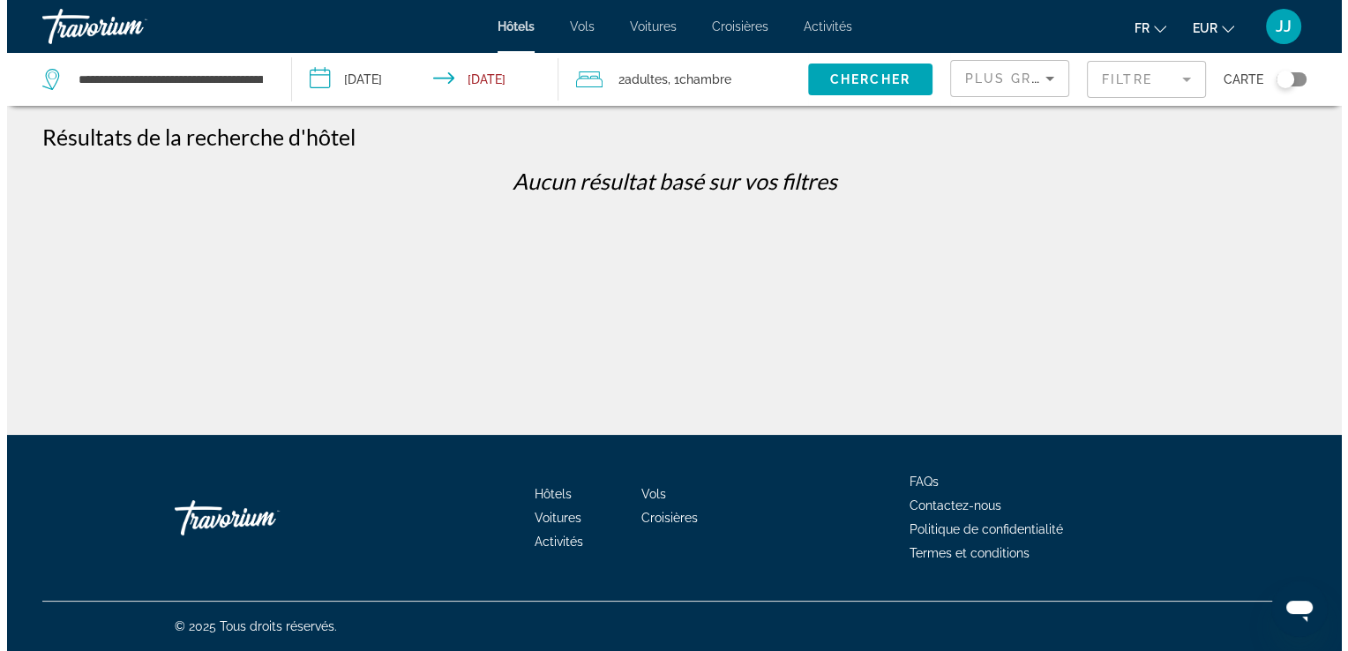
scroll to position [0, 0]
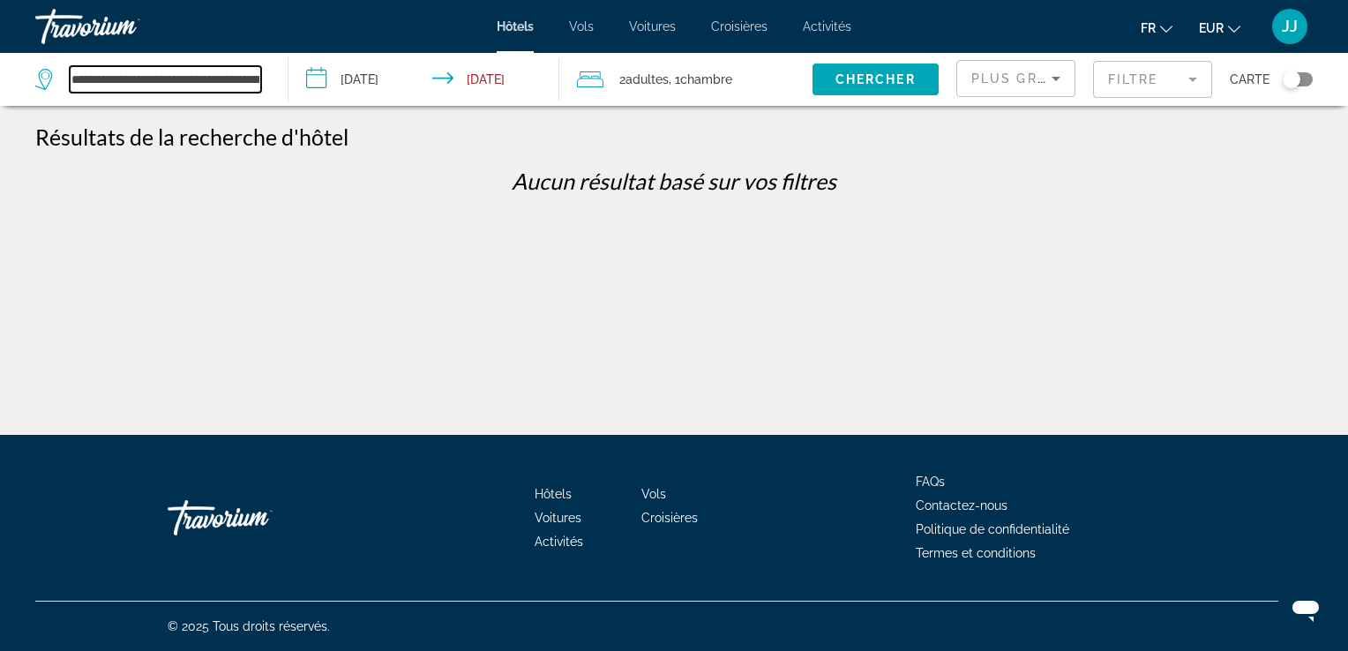
click at [152, 90] on input "**********" at bounding box center [165, 79] width 191 height 26
drag, startPoint x: 152, startPoint y: 79, endPoint x: 280, endPoint y: 92, distance: 128.5
click at [280, 92] on app-destination-search "**********" at bounding box center [144, 79] width 289 height 53
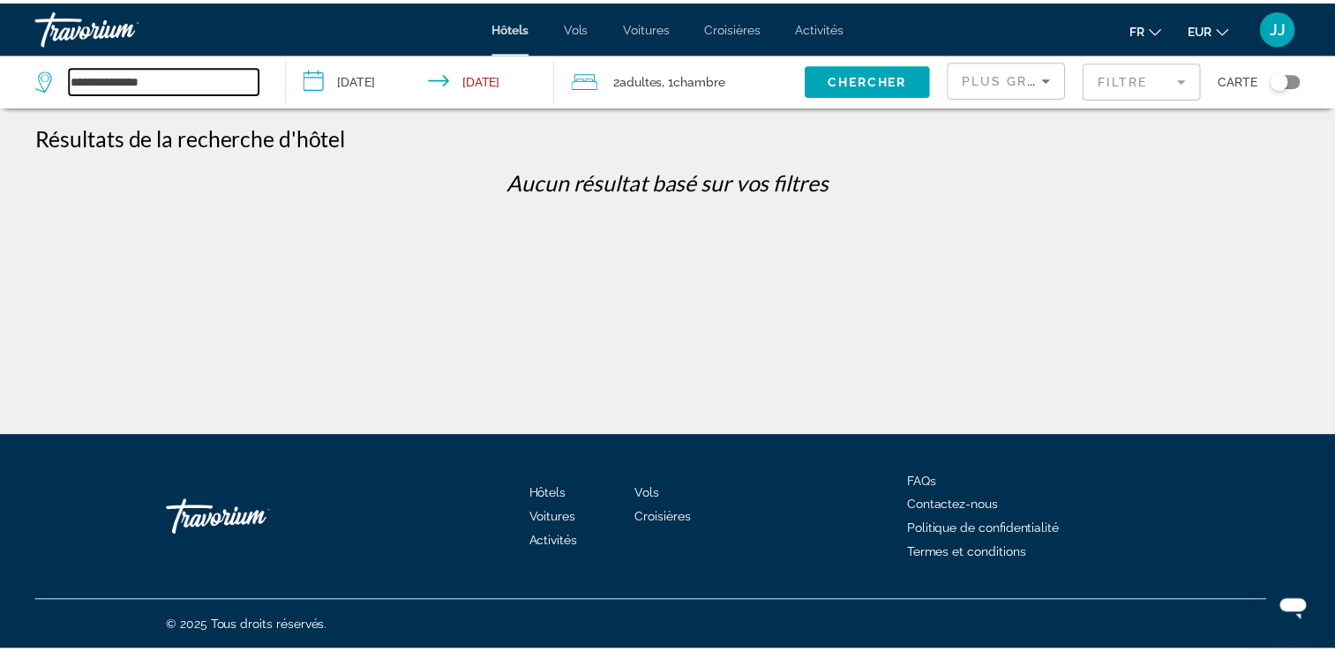
scroll to position [0, 0]
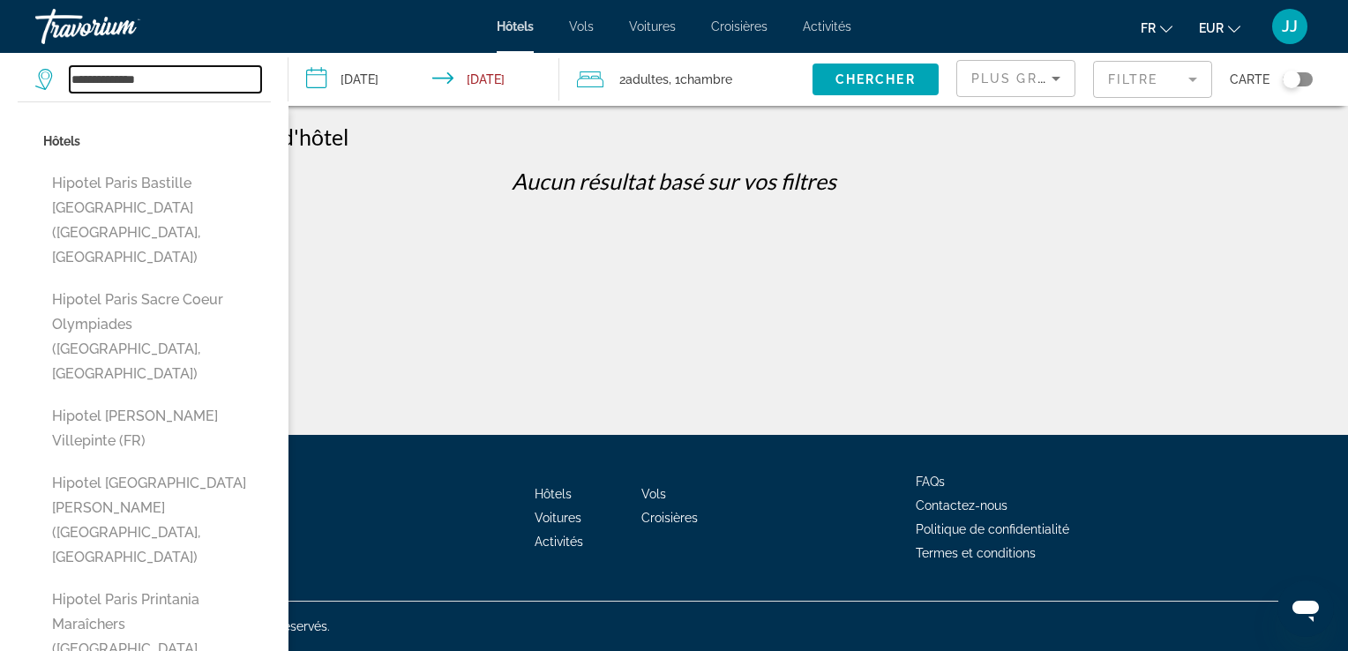
click at [118, 79] on input "**********" at bounding box center [165, 79] width 191 height 26
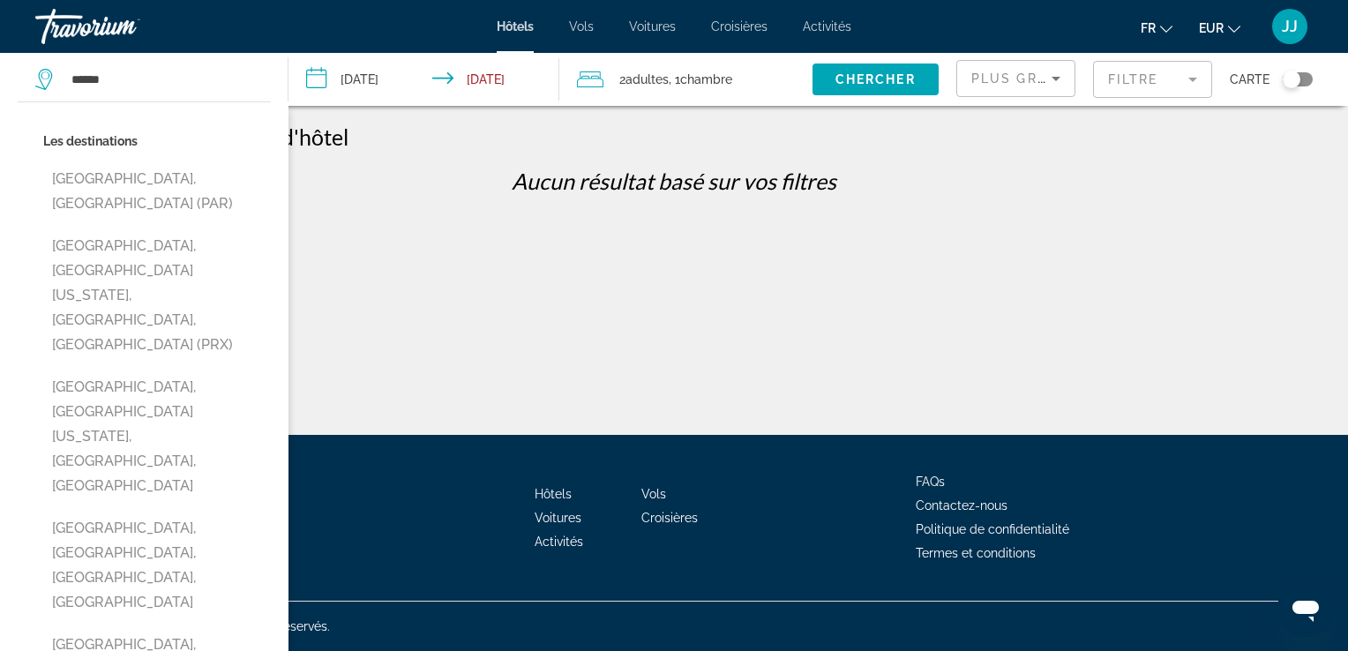
click at [169, 185] on button "[GEOGRAPHIC_DATA], [GEOGRAPHIC_DATA] (PAR)" at bounding box center [157, 191] width 228 height 58
type input "**********"
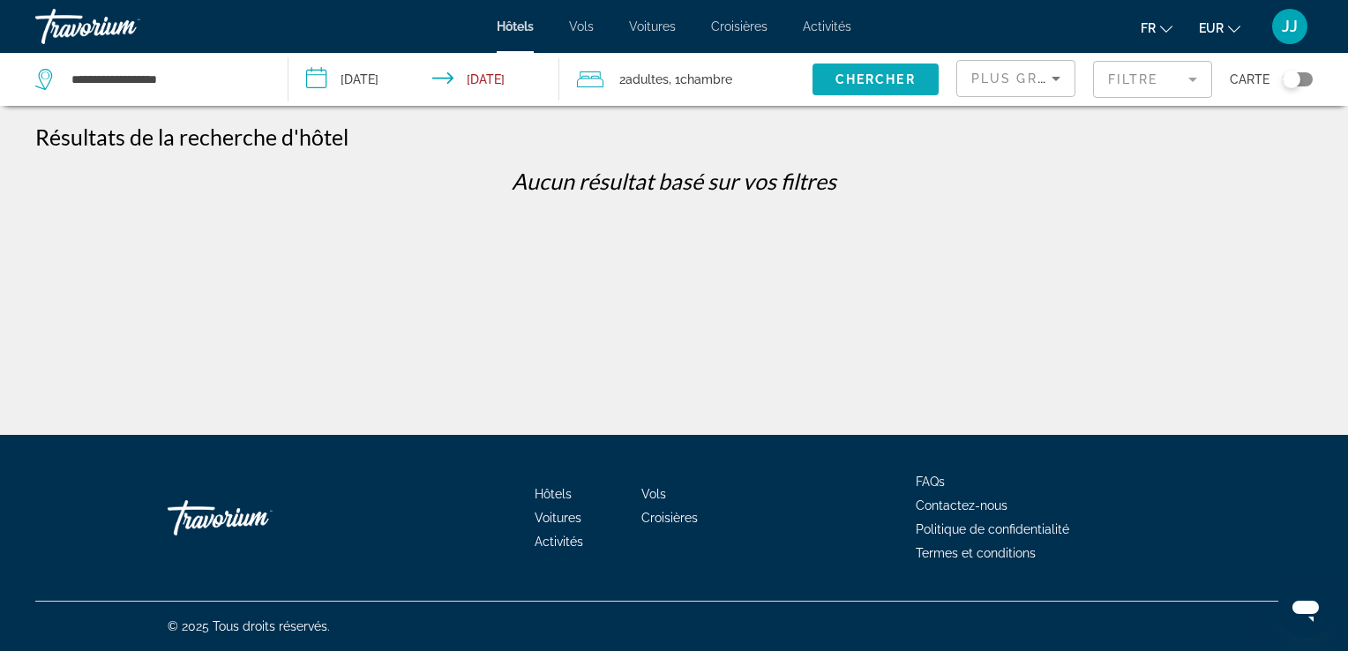
click at [911, 80] on span "Chercher" at bounding box center [876, 79] width 80 height 14
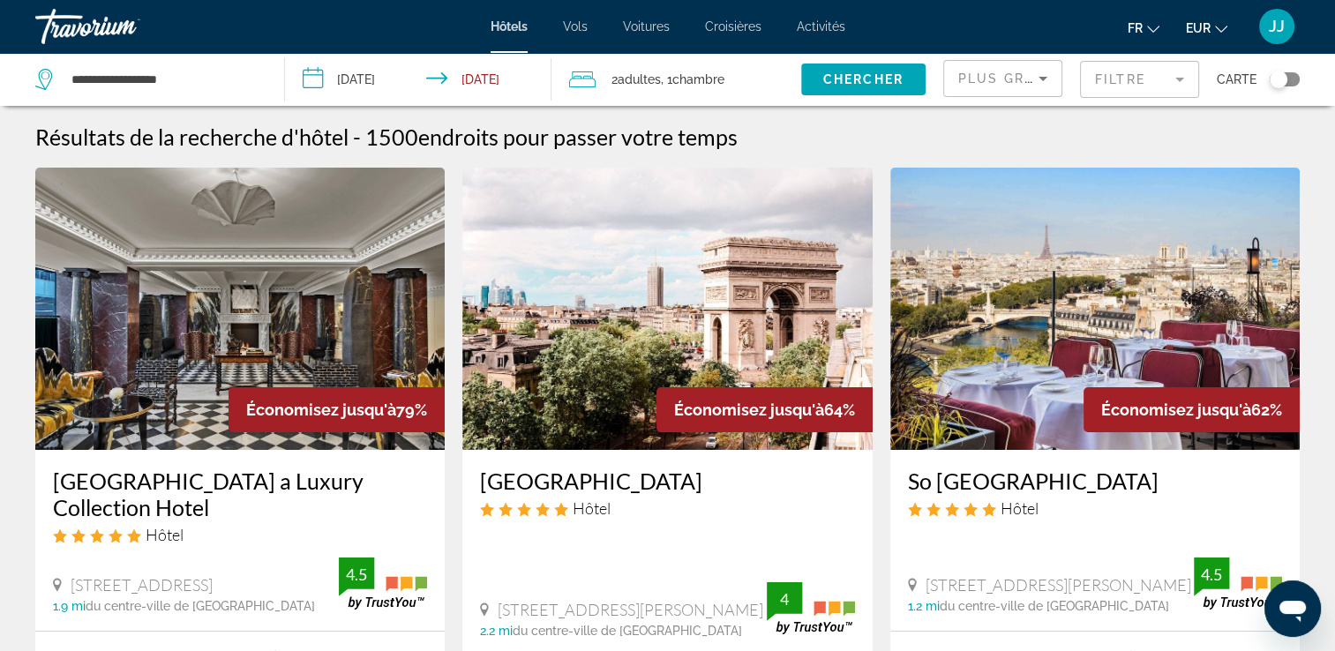
click at [1302, 80] on app-hotels-search-filters "Plus grandes économies Filtre Carte" at bounding box center [1139, 79] width 392 height 53
click at [1291, 80] on div "Toggle map" at bounding box center [1285, 79] width 30 height 14
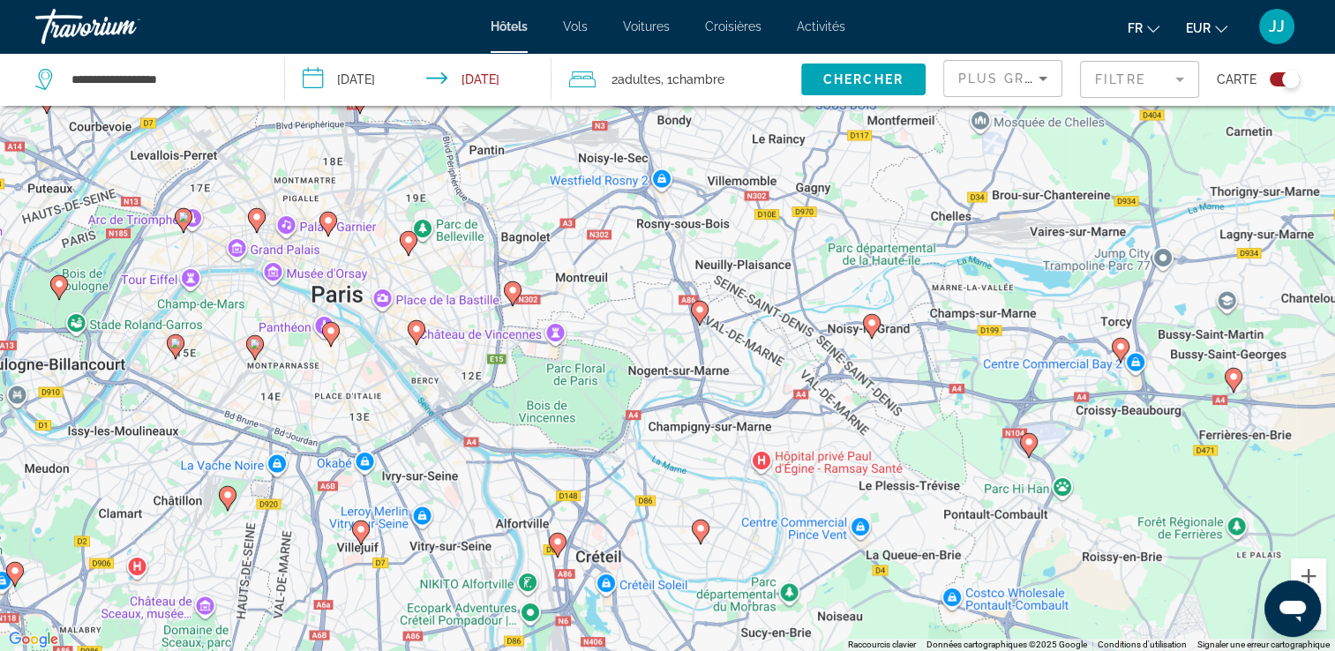
drag, startPoint x: 650, startPoint y: 278, endPoint x: 695, endPoint y: 522, distance: 248.5
click at [695, 522] on div "Pour activer le glissement avec le clavier, appuyez sur Alt+Entrée. Une fois ce…" at bounding box center [667, 325] width 1335 height 651
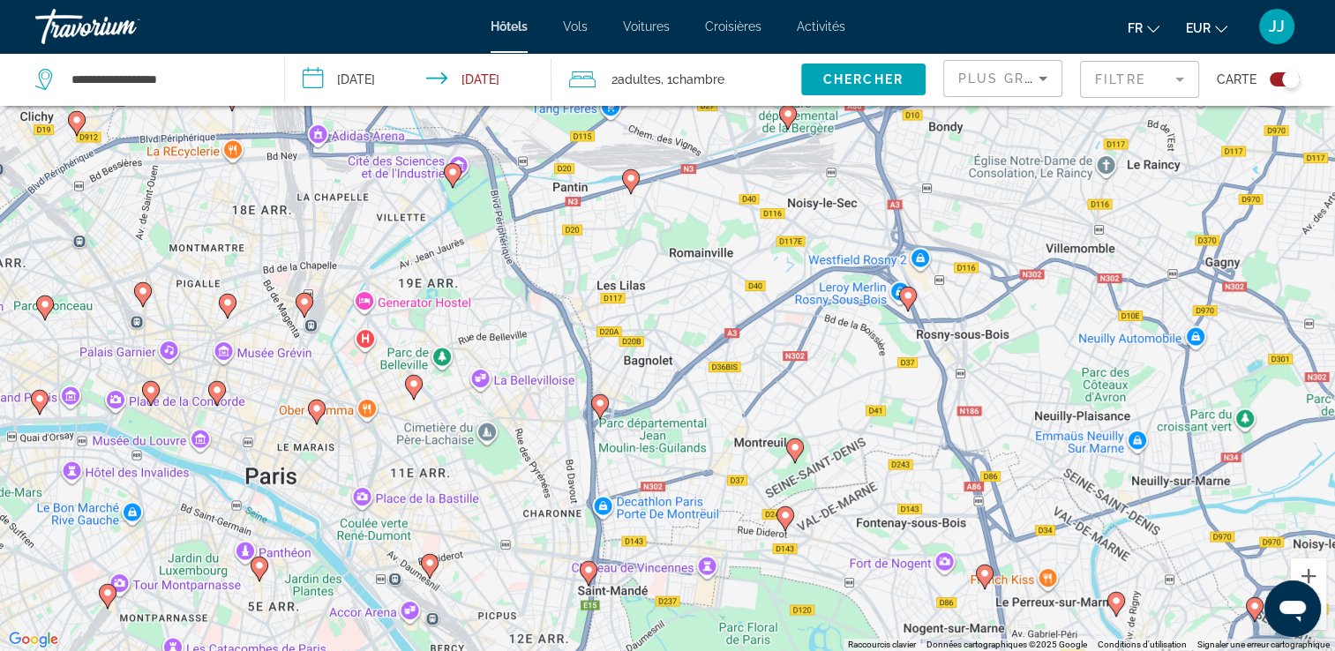
drag, startPoint x: 524, startPoint y: 254, endPoint x: 642, endPoint y: 559, distance: 327.4
click at [642, 559] on div "Pour activer le glissement avec le clavier, appuyez sur Alt+Entrée. Une fois ce…" at bounding box center [667, 325] width 1335 height 651
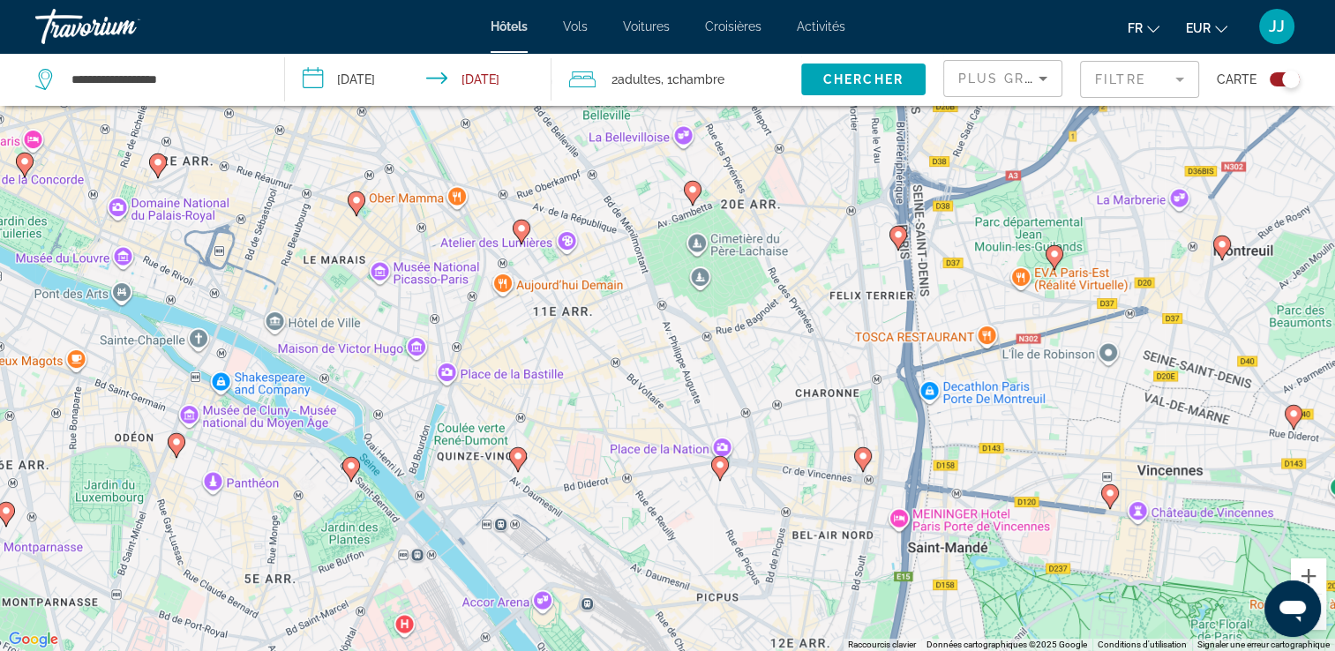
drag, startPoint x: 429, startPoint y: 446, endPoint x: 651, endPoint y: 345, distance: 244.4
click at [651, 345] on div "Pour activer le glissement avec le clavier, appuyez sur Alt+Entrée. Une fois ce…" at bounding box center [667, 325] width 1335 height 651
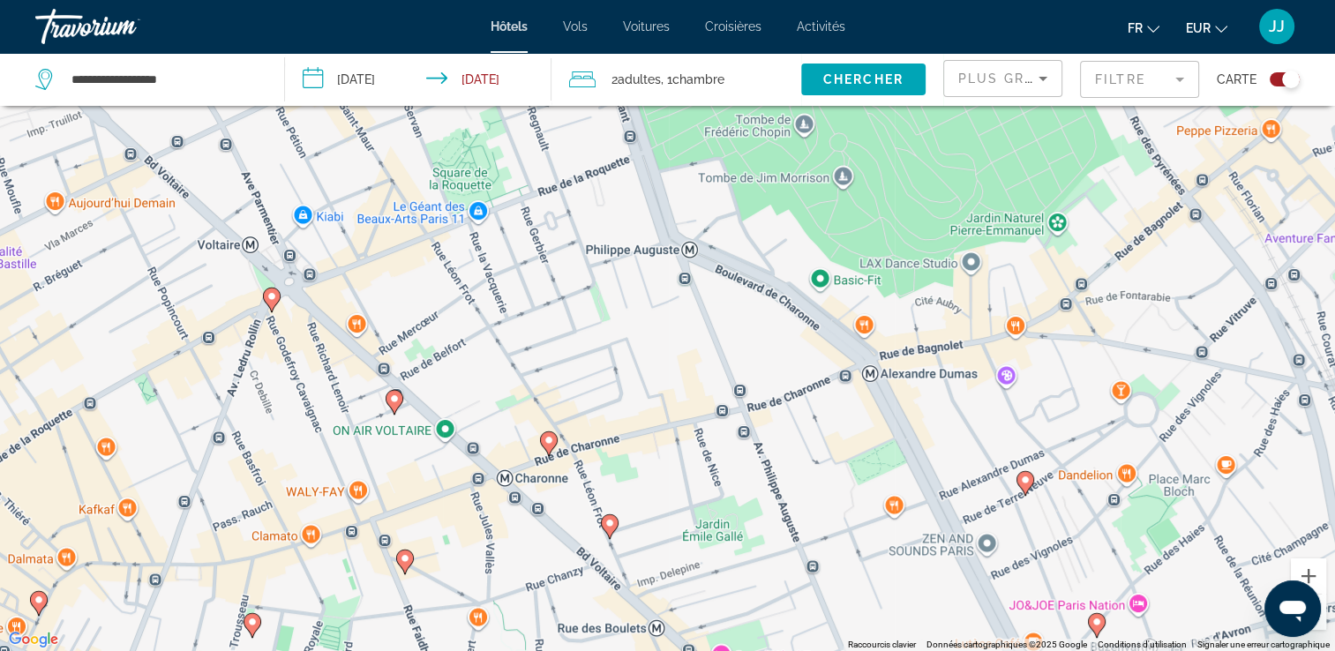
drag, startPoint x: 611, startPoint y: 253, endPoint x: 608, endPoint y: 326, distance: 73.3
click at [608, 326] on div "Pour activer le glissement avec le clavier, appuyez sur Alt+Entrée. Une fois ce…" at bounding box center [667, 325] width 1335 height 651
click at [270, 306] on icon "Main content" at bounding box center [271, 300] width 16 height 23
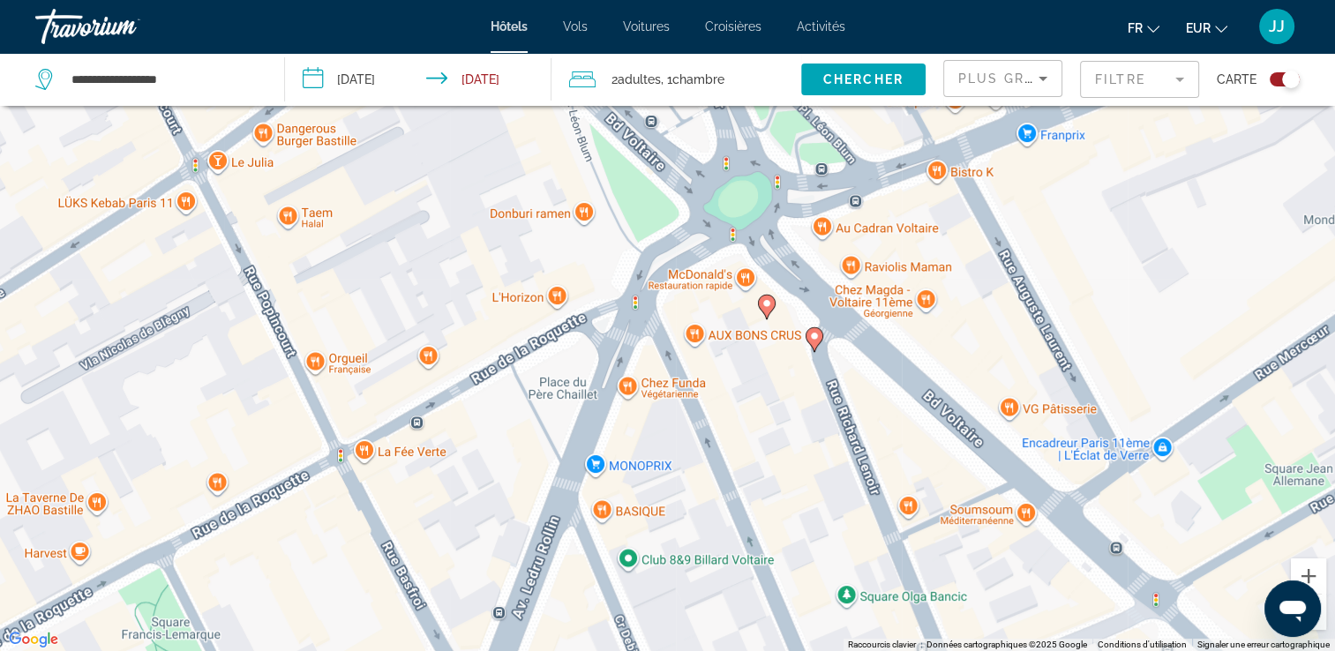
click at [816, 341] on image "Main content" at bounding box center [814, 336] width 11 height 11
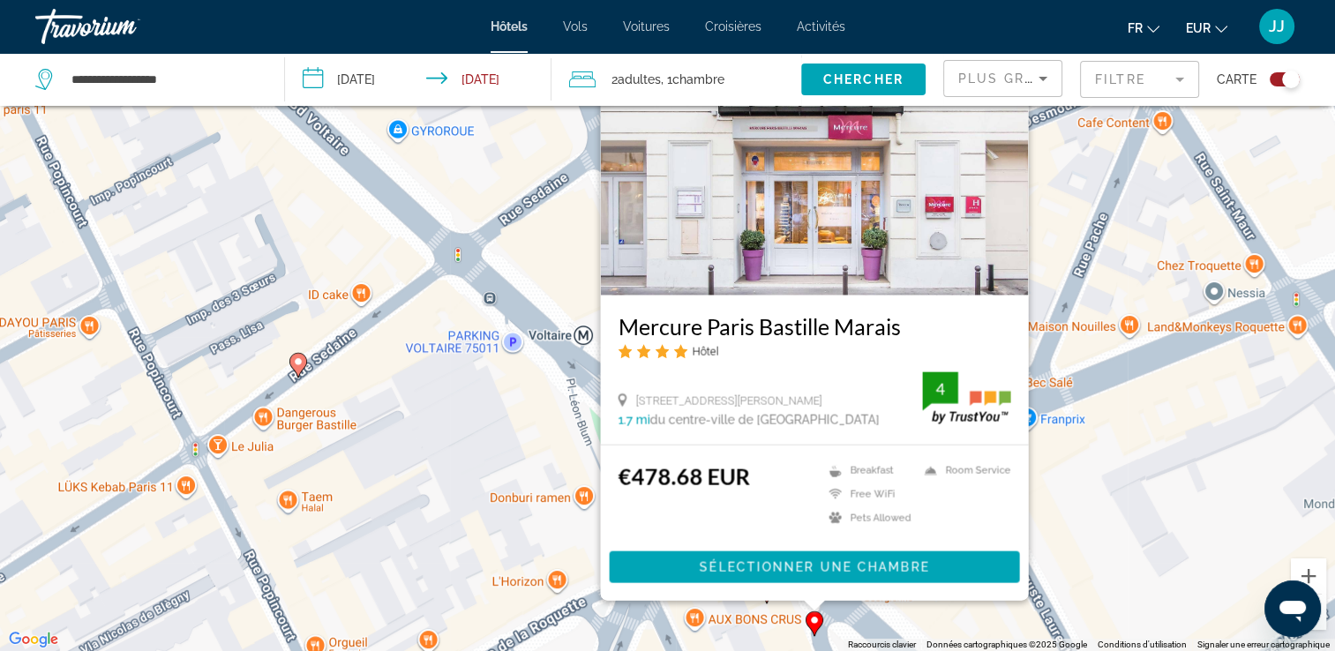
click at [1157, 411] on div "Pour activer le glissement avec le clavier, appuyez sur Alt+Entrée. Une fois ce…" at bounding box center [667, 325] width 1335 height 651
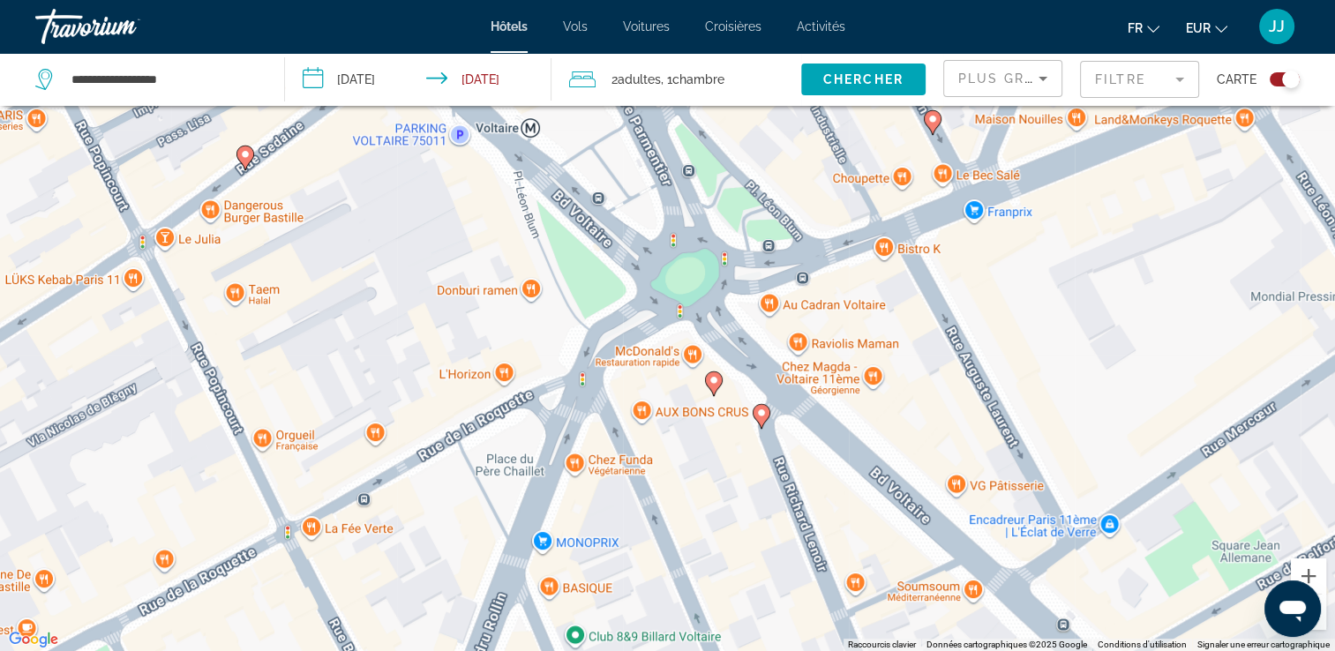
drag, startPoint x: 826, startPoint y: 443, endPoint x: 772, endPoint y: 239, distance: 210.8
click at [773, 238] on div "Pour activer le glissement avec le clavier, appuyez sur Alt+Entrée. Une fois ce…" at bounding box center [667, 325] width 1335 height 651
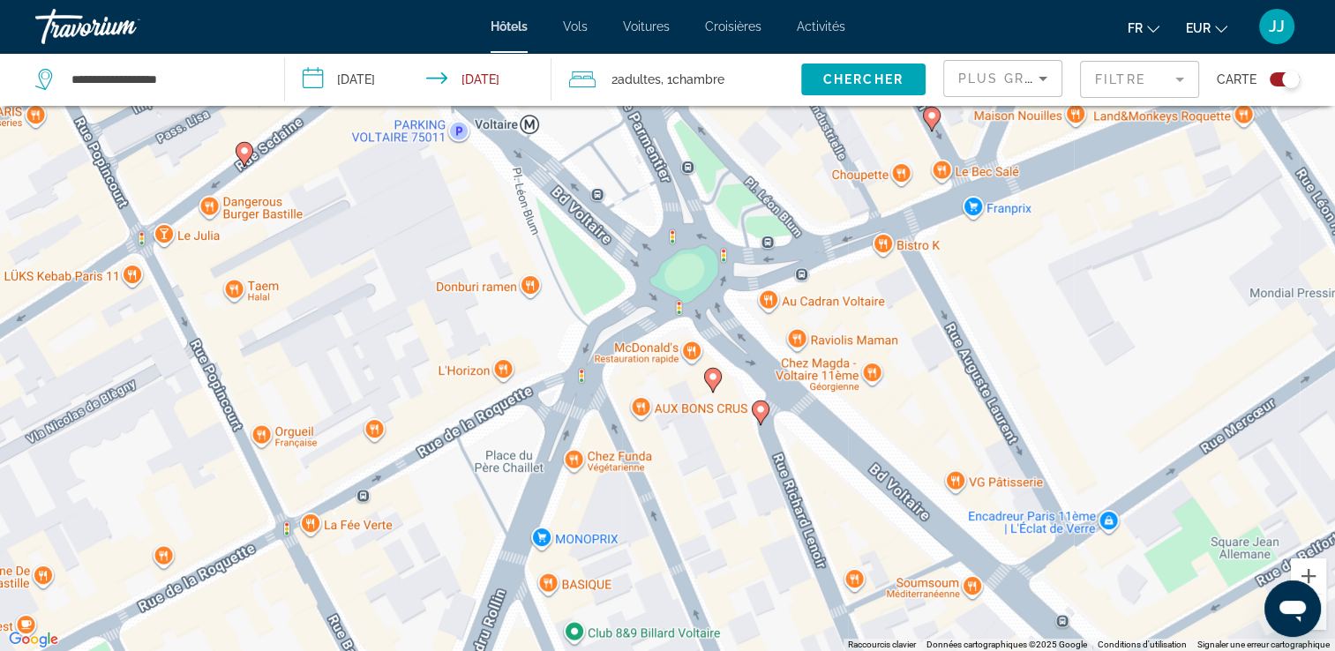
click at [713, 386] on icon "Main content" at bounding box center [712, 380] width 16 height 23
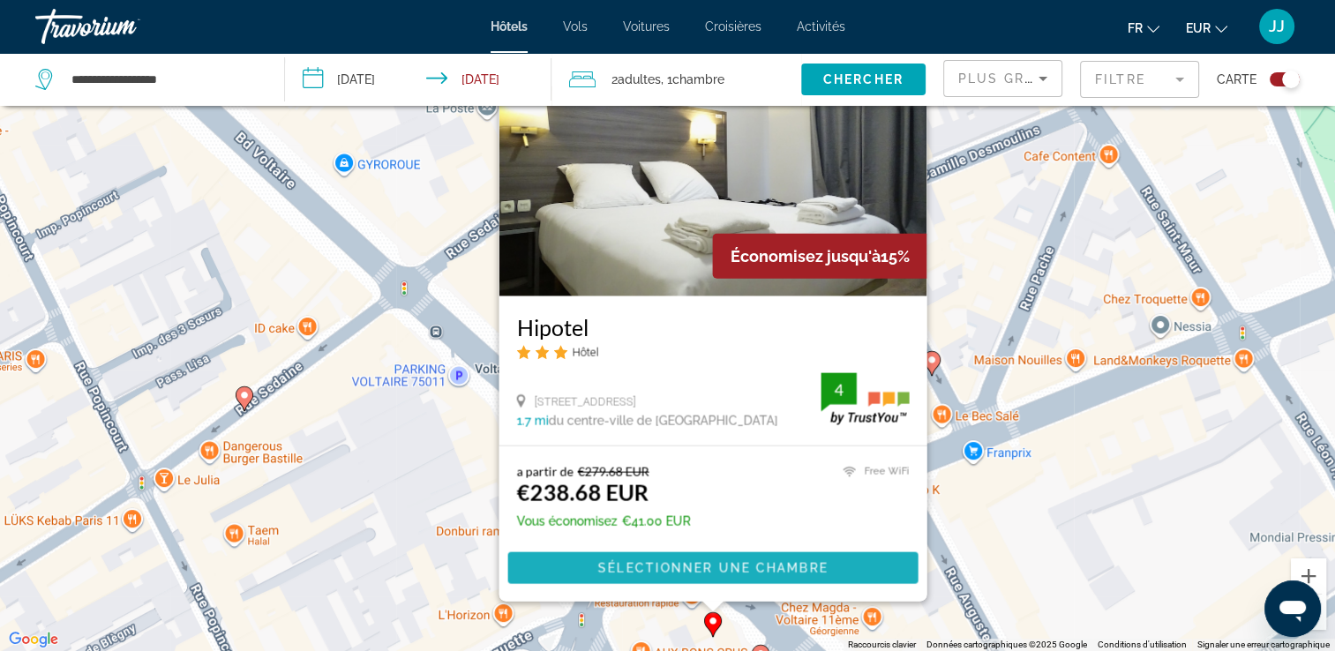
click at [738, 574] on button "Sélectionner une chambre" at bounding box center [712, 568] width 410 height 32
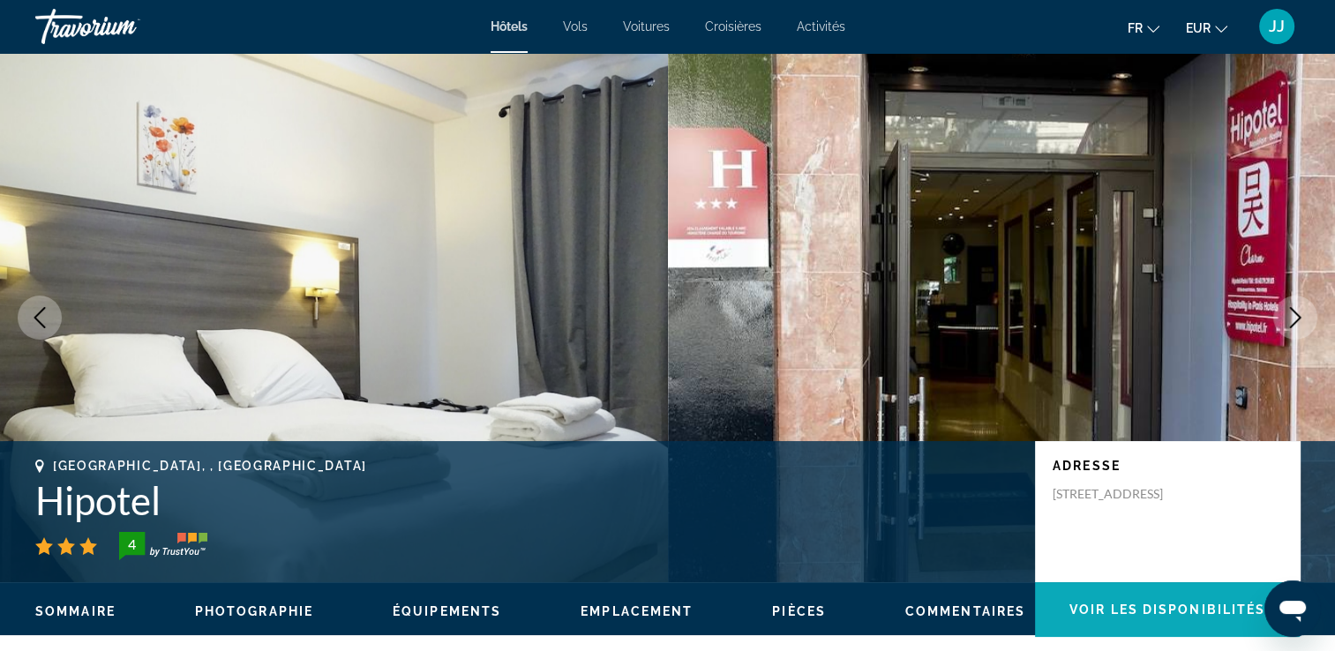
click at [1202, 605] on span "Voir les disponibilités" at bounding box center [1167, 610] width 196 height 14
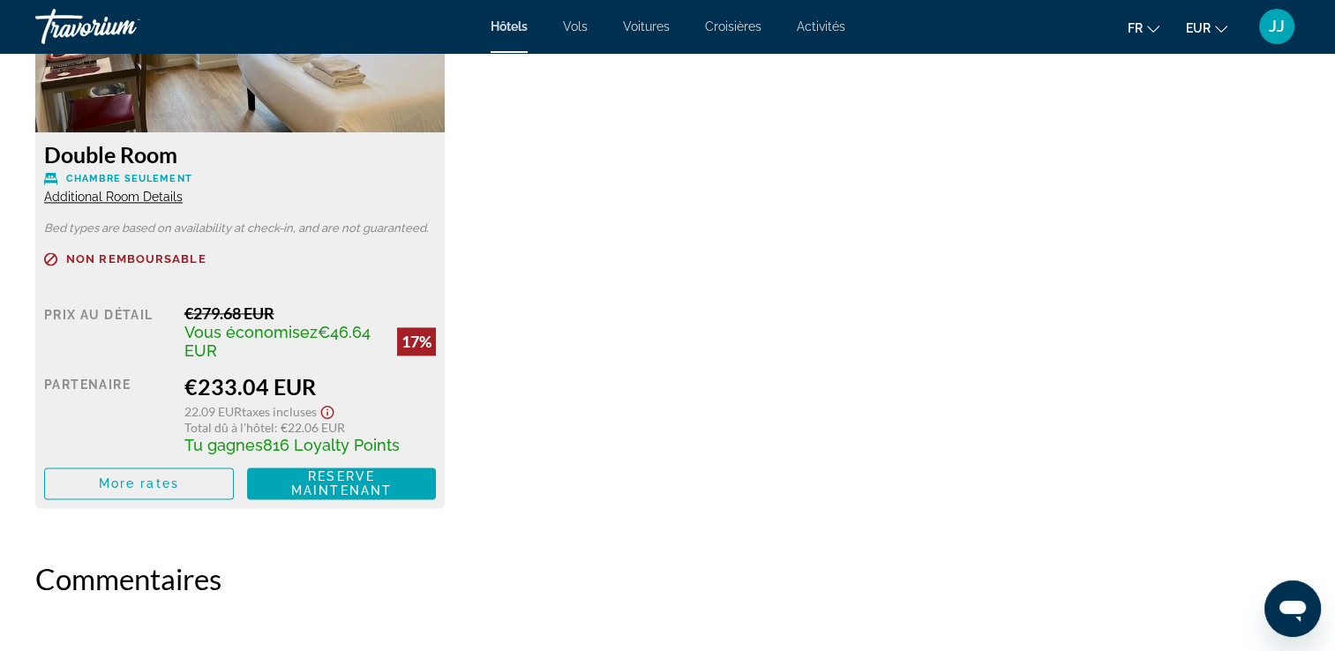
scroll to position [2402, 0]
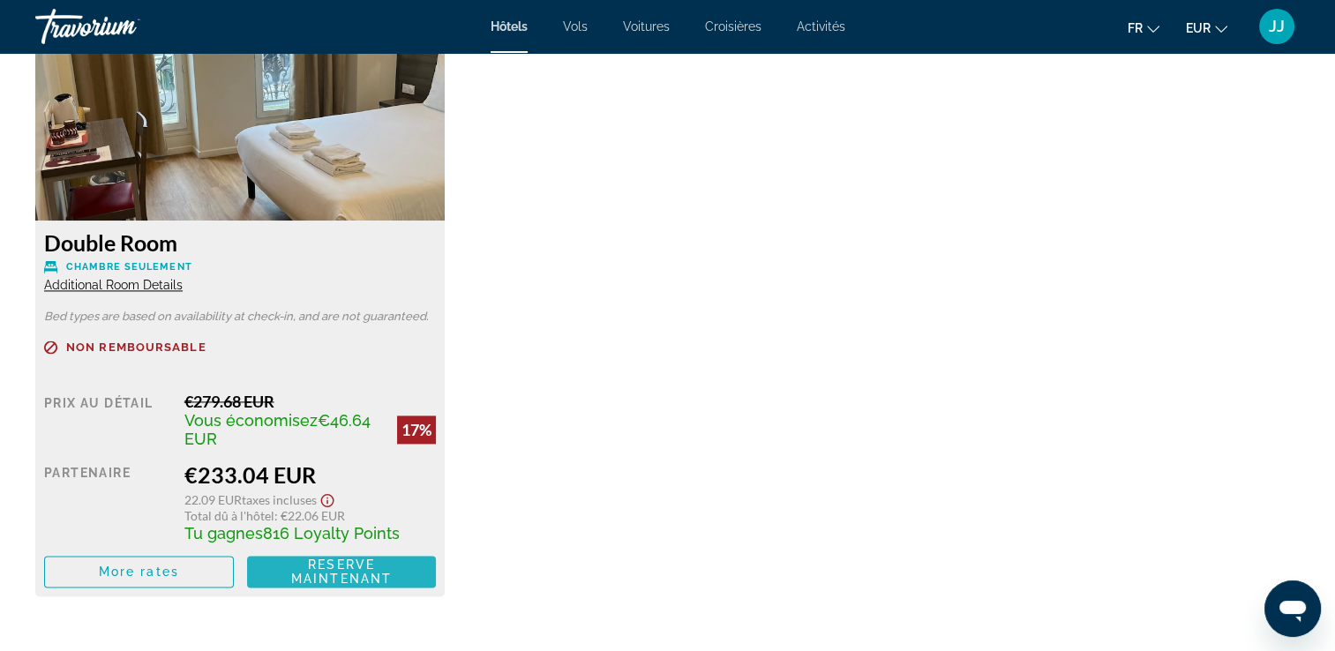
click at [381, 581] on span "Reserve maintenant" at bounding box center [341, 572] width 101 height 28
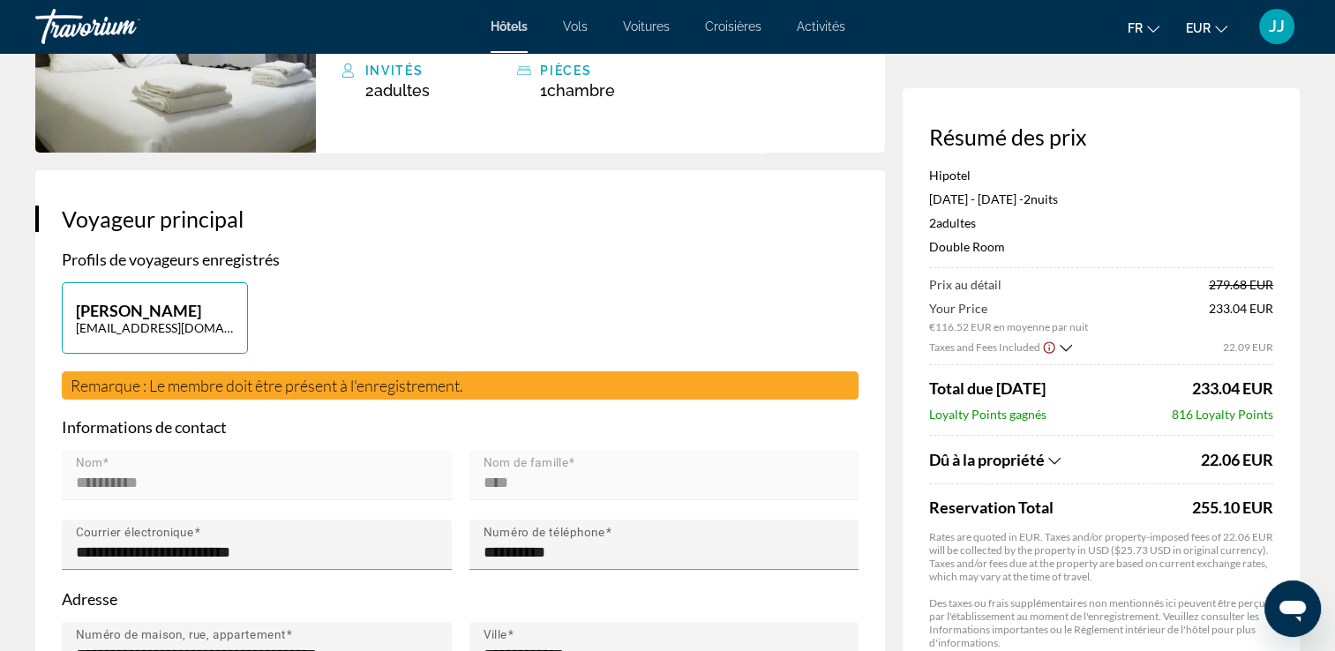
scroll to position [265, 0]
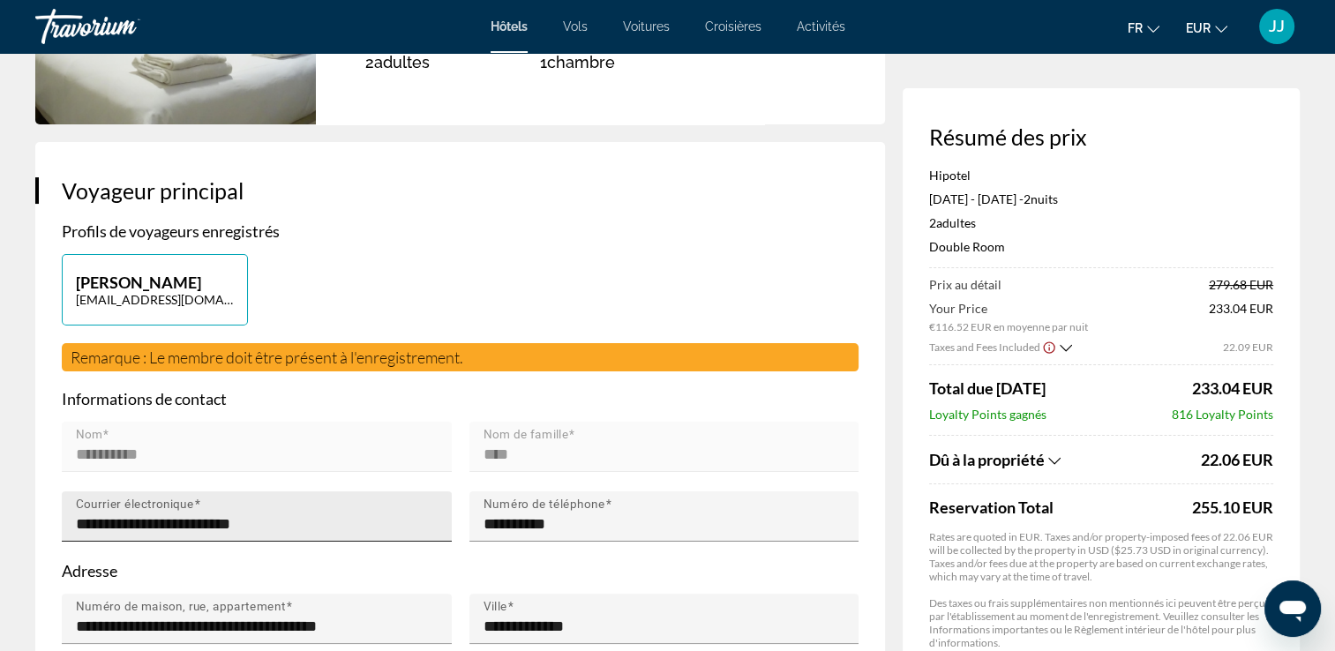
click at [284, 524] on input "**********" at bounding box center [262, 523] width 372 height 21
type input "**********"
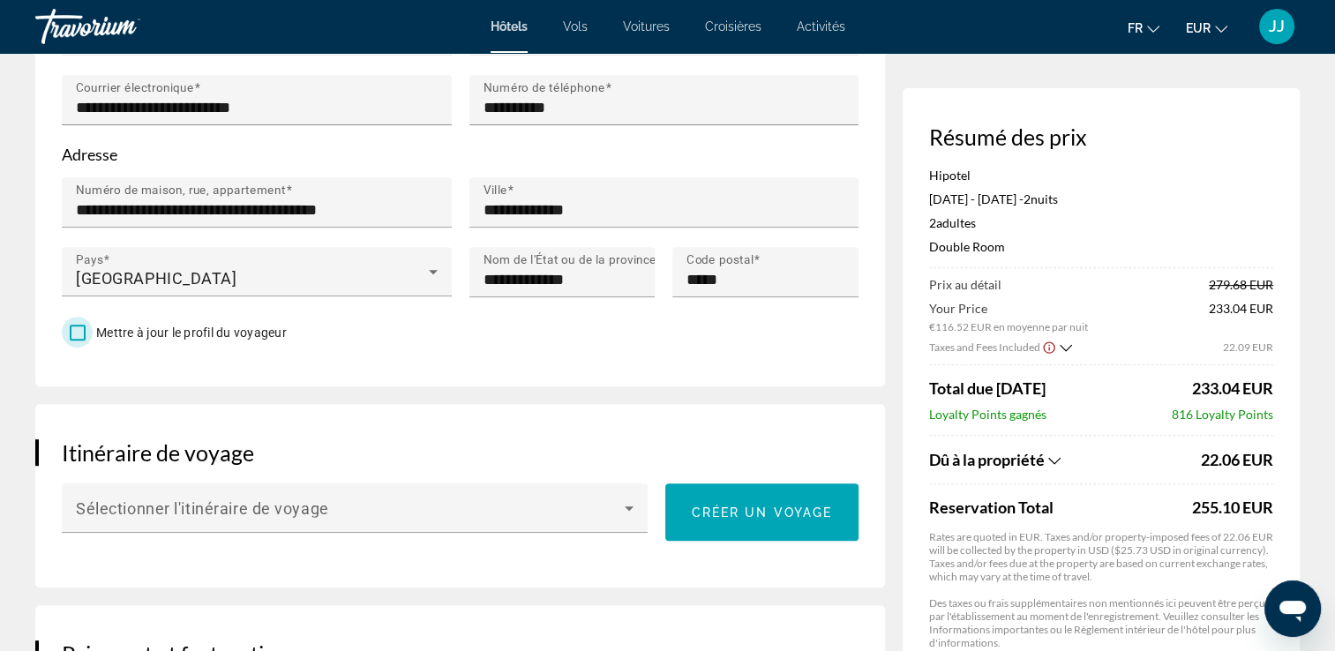
scroll to position [706, 0]
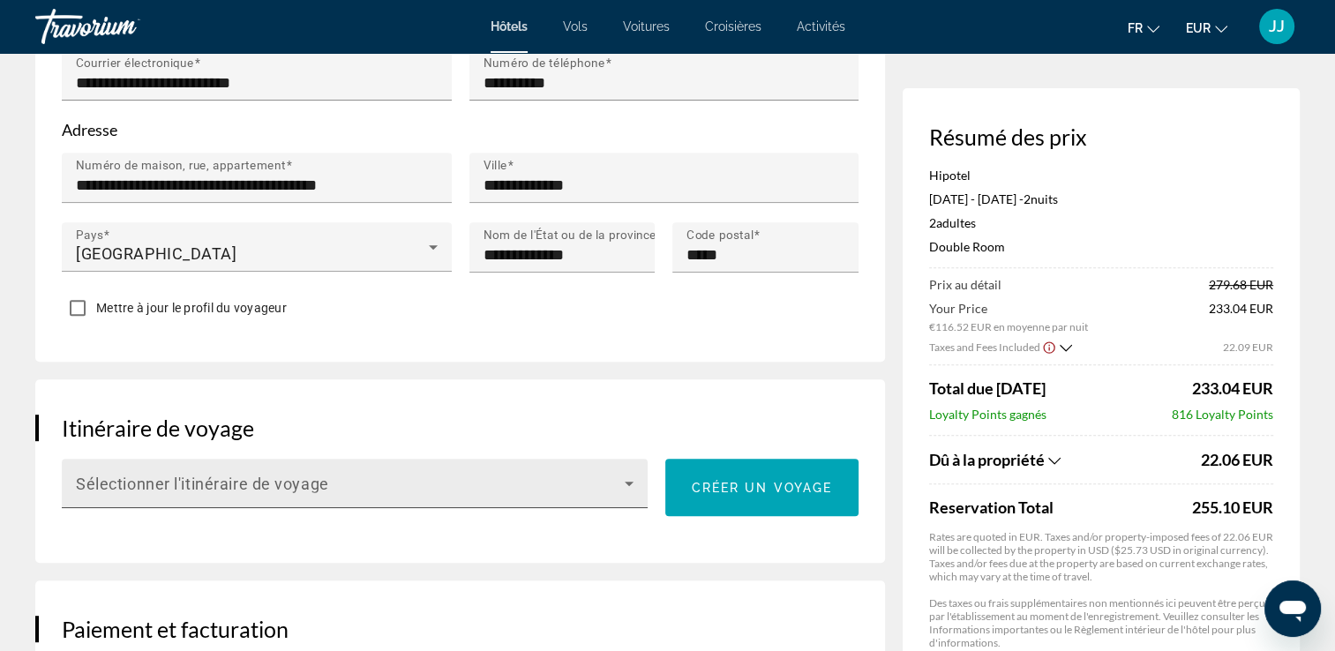
click at [630, 485] on icon "Main content" at bounding box center [628, 483] width 21 height 21
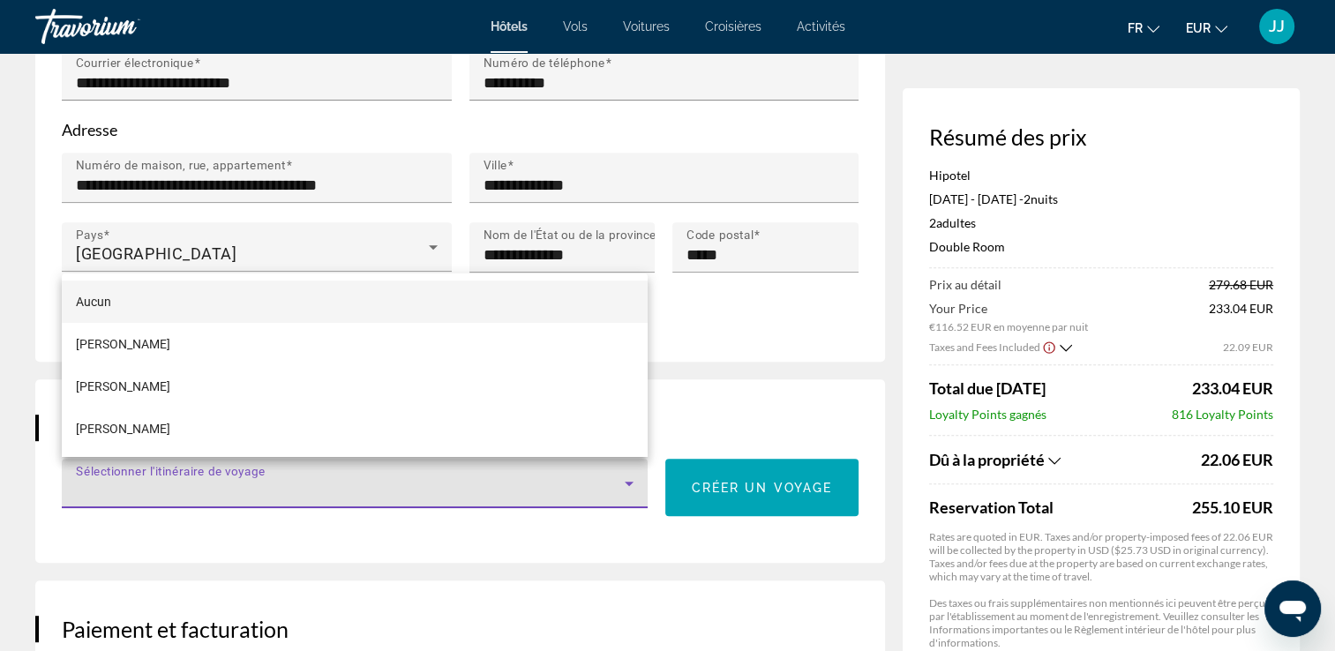
click at [630, 485] on div at bounding box center [667, 325] width 1335 height 651
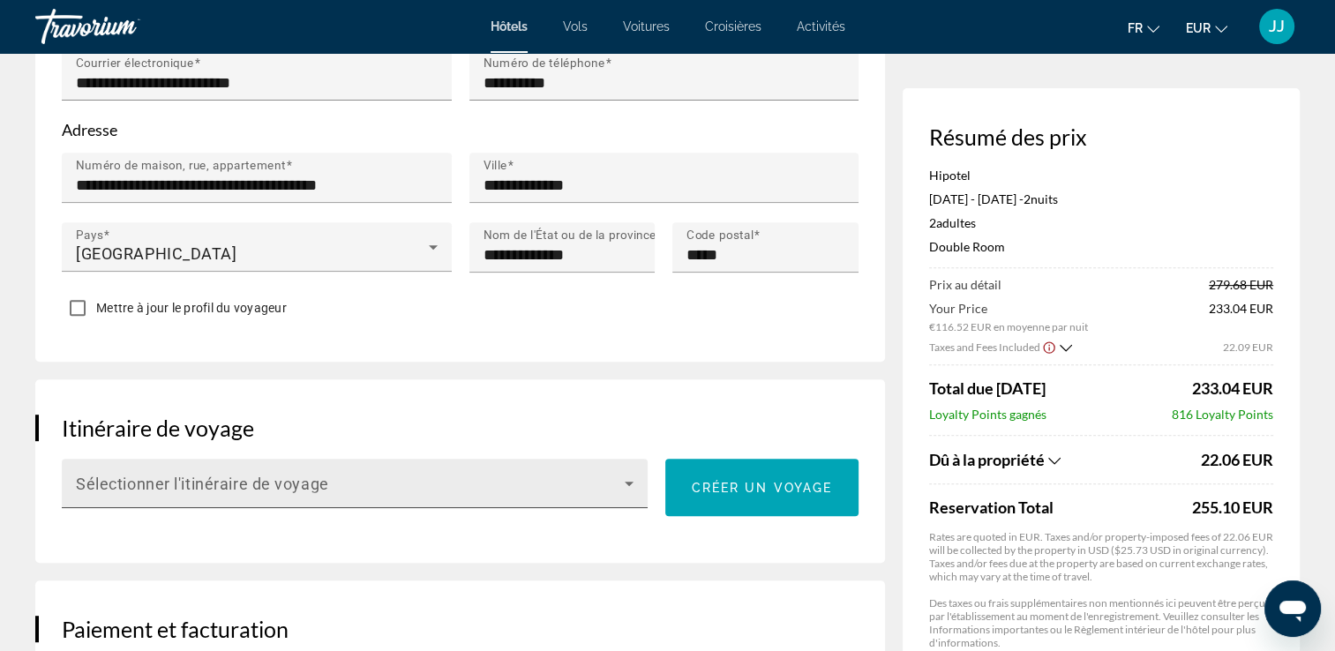
scroll to position [794, 0]
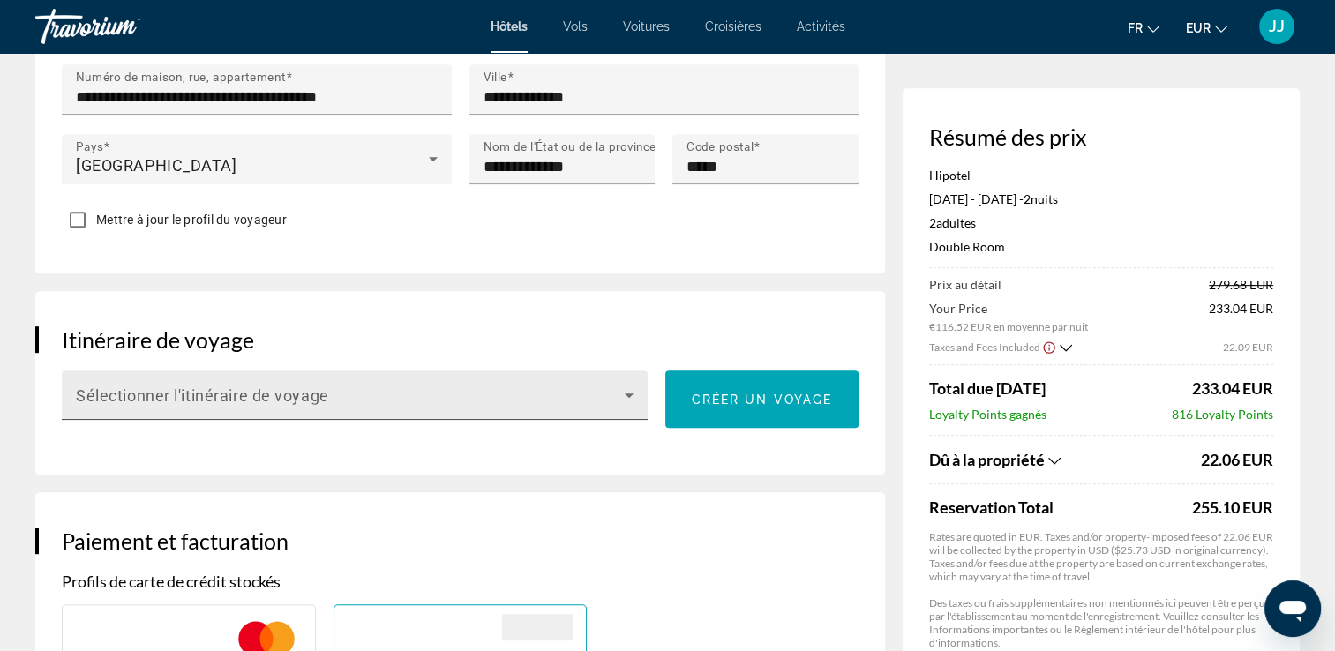
click at [626, 395] on icon "Main content" at bounding box center [628, 395] width 21 height 21
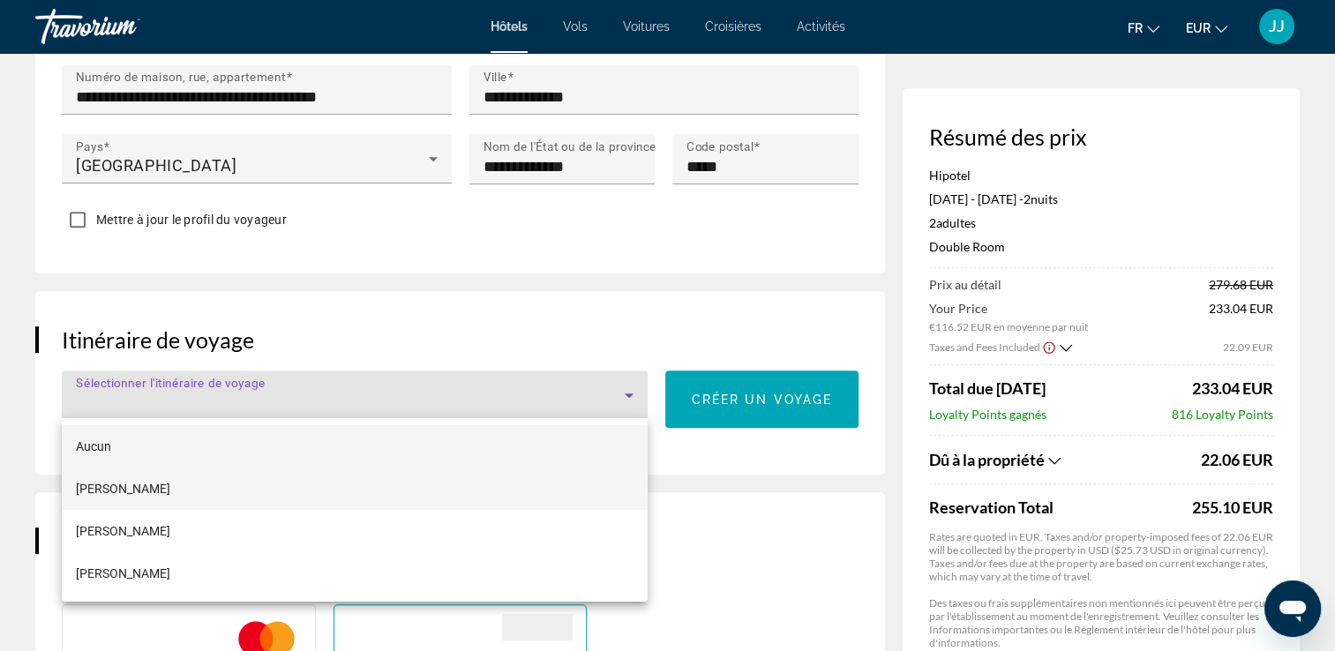
click at [216, 493] on mat-option "[PERSON_NAME]" at bounding box center [355, 489] width 586 height 42
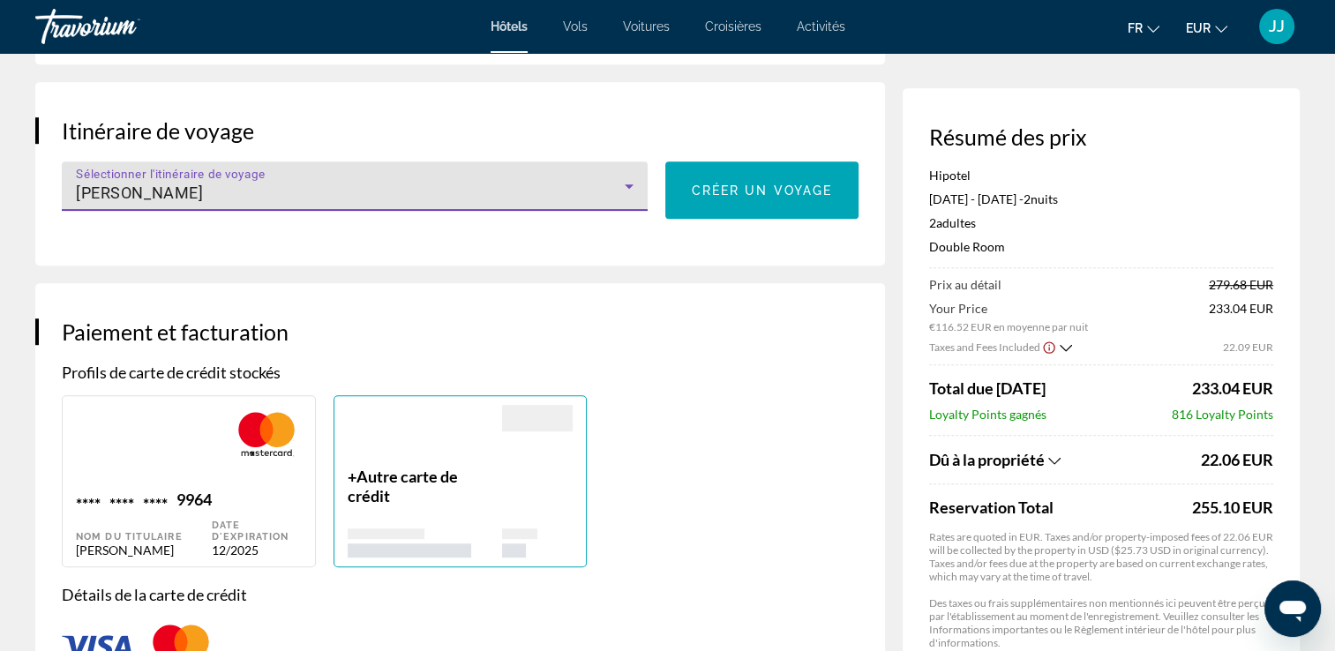
scroll to position [1059, 0]
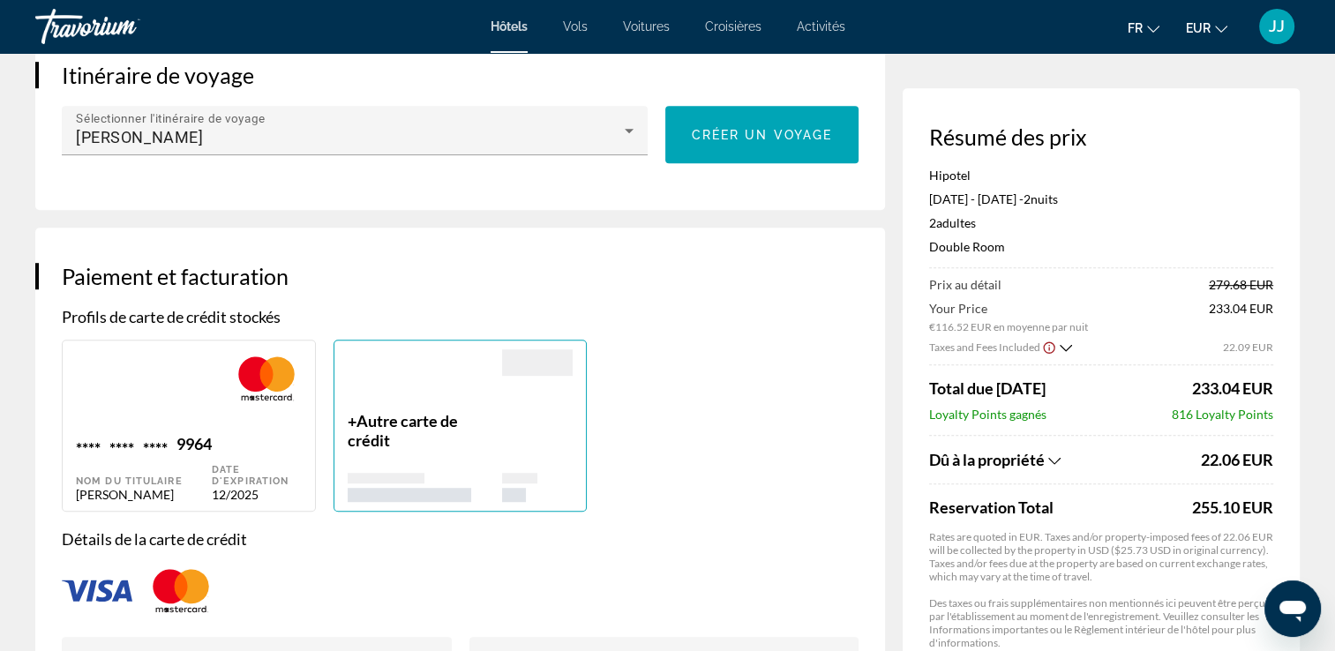
click at [385, 417] on span "Autre carte de crédit" at bounding box center [403, 430] width 110 height 39
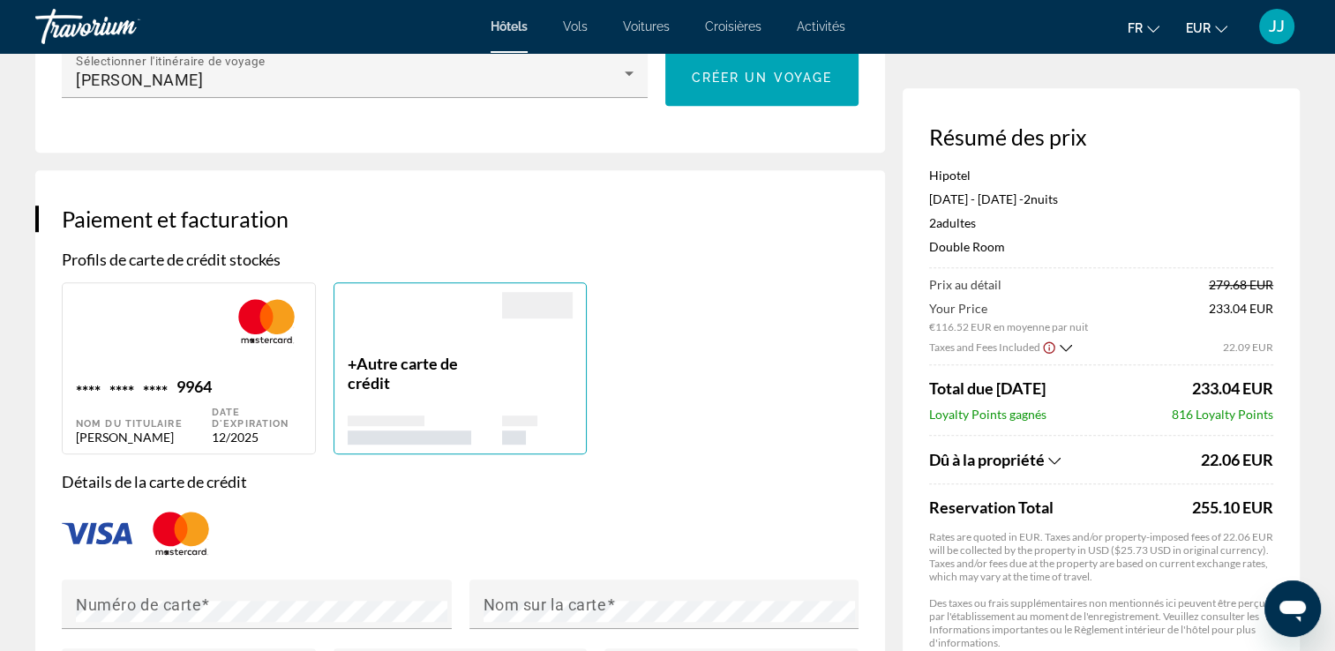
scroll to position [1147, 0]
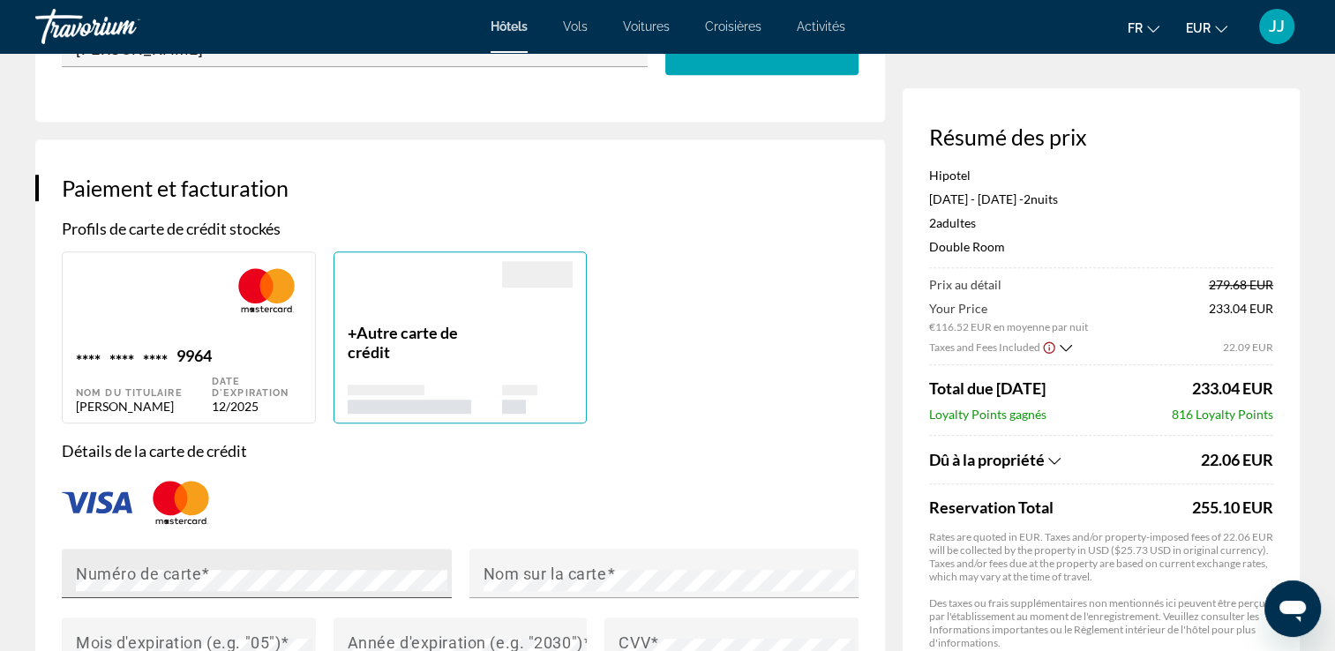
click at [178, 567] on mat-label "Numéro de carte" at bounding box center [138, 574] width 125 height 19
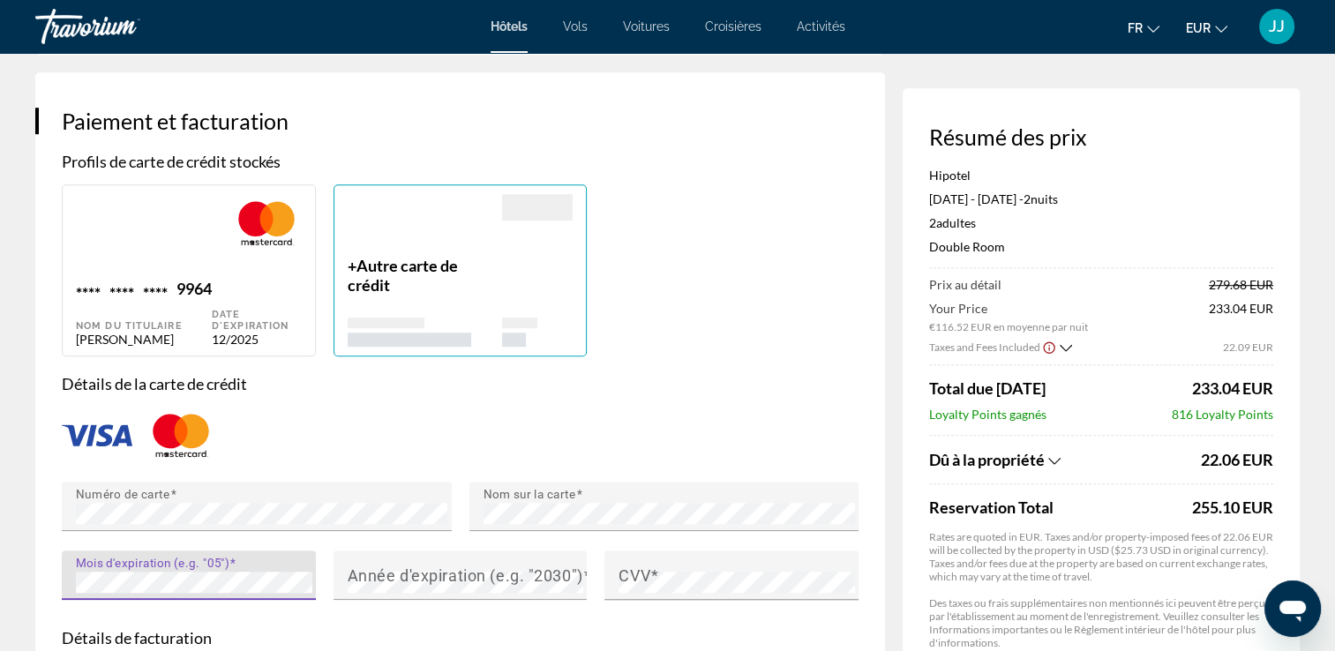
scroll to position [1242, 0]
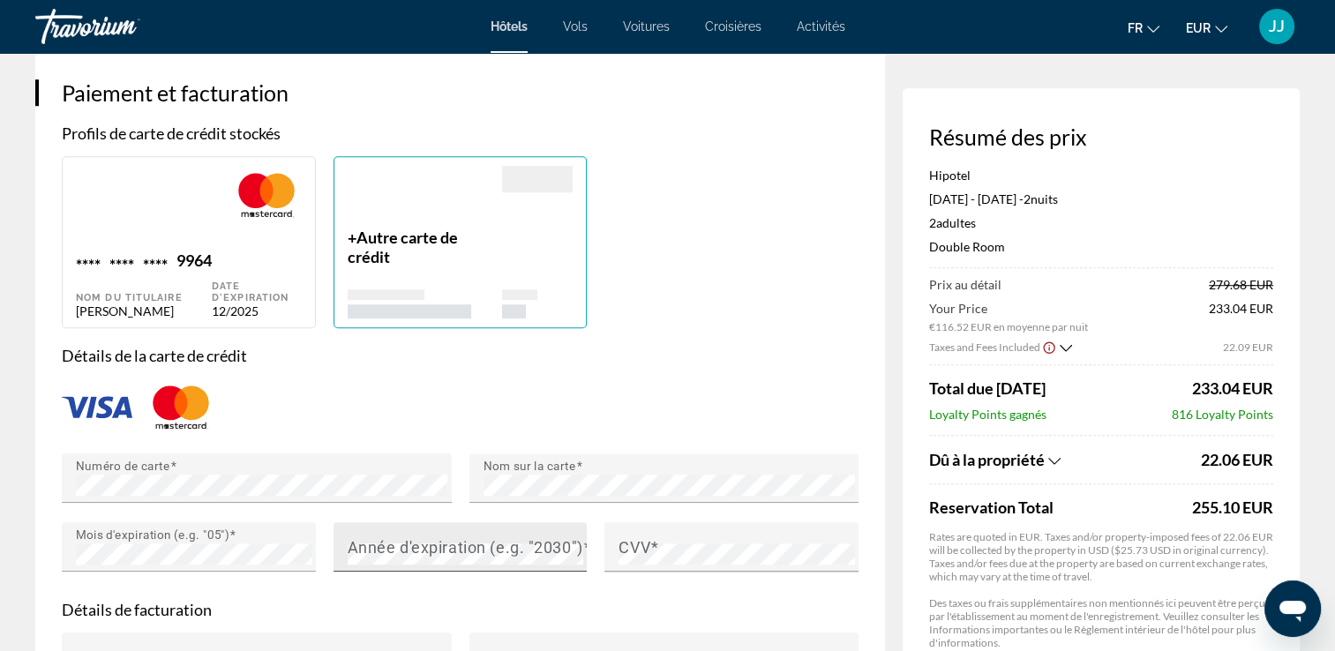
click at [411, 551] on mat-label "Année d'expiration (e.g. "2030")" at bounding box center [466, 547] width 236 height 19
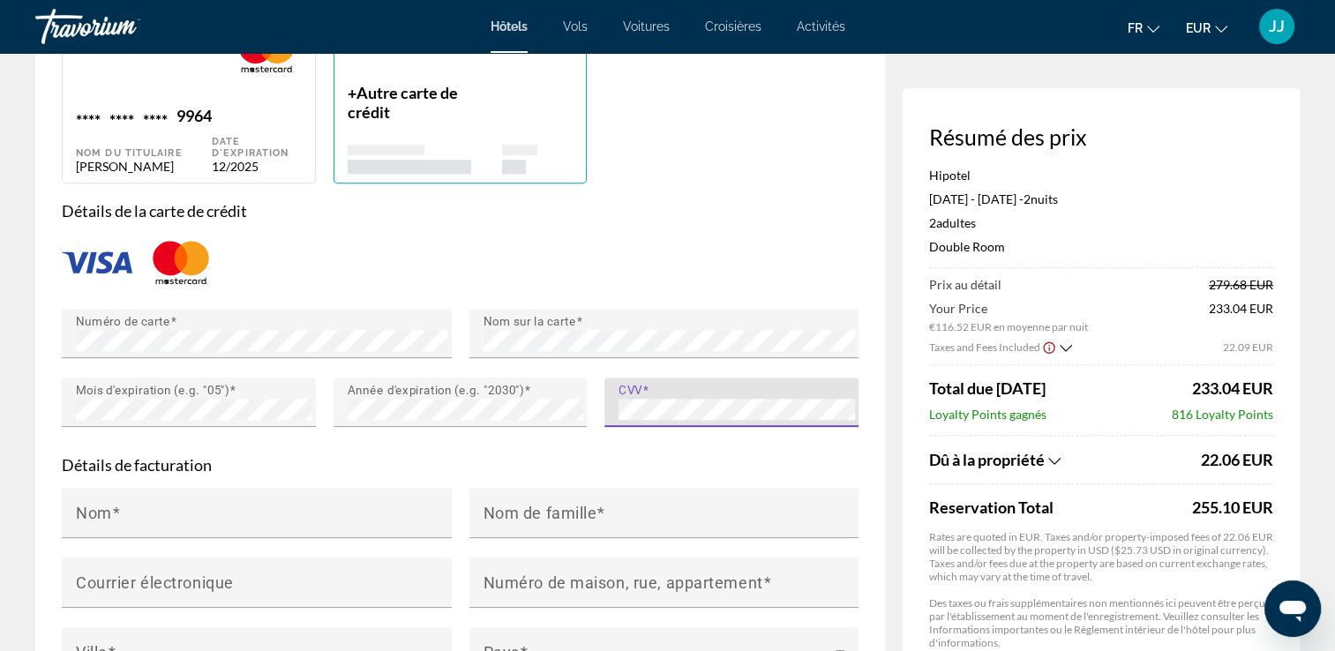
scroll to position [1419, 0]
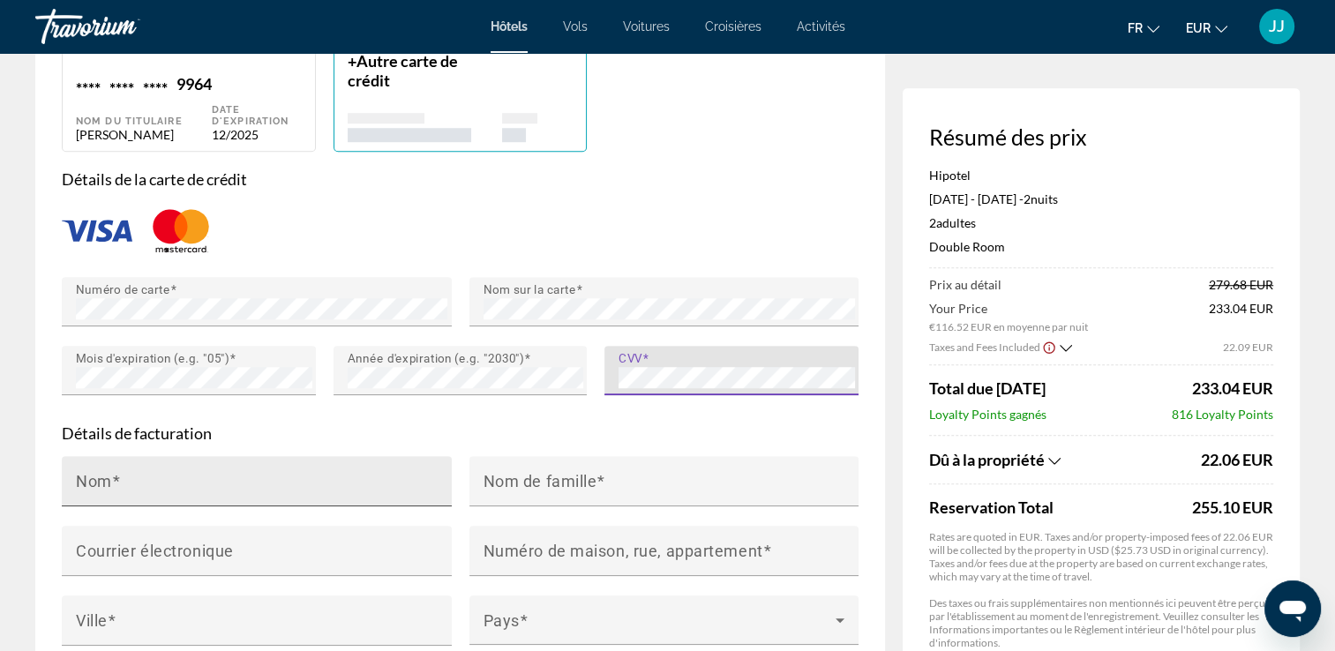
click at [296, 499] on div "Nom" at bounding box center [262, 481] width 372 height 50
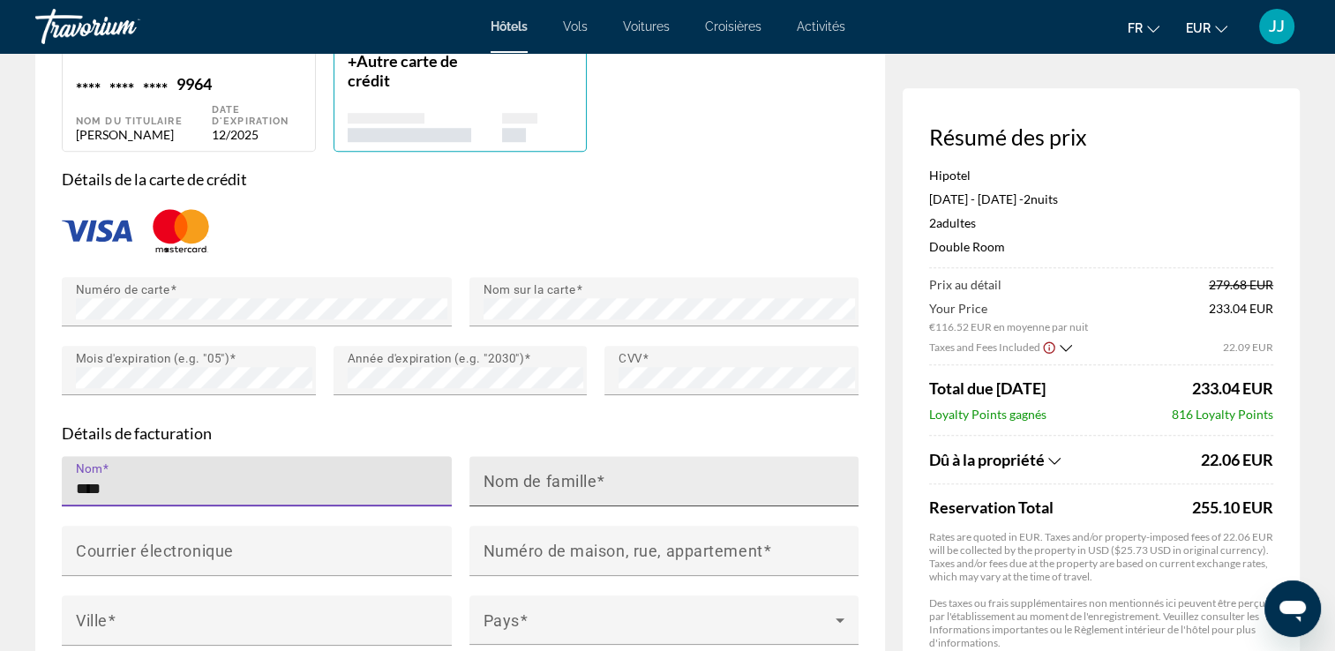
type input "****"
click at [505, 489] on mat-label "Nom de famille" at bounding box center [540, 481] width 114 height 19
click at [505, 489] on input "Nom de famille" at bounding box center [669, 488] width 372 height 21
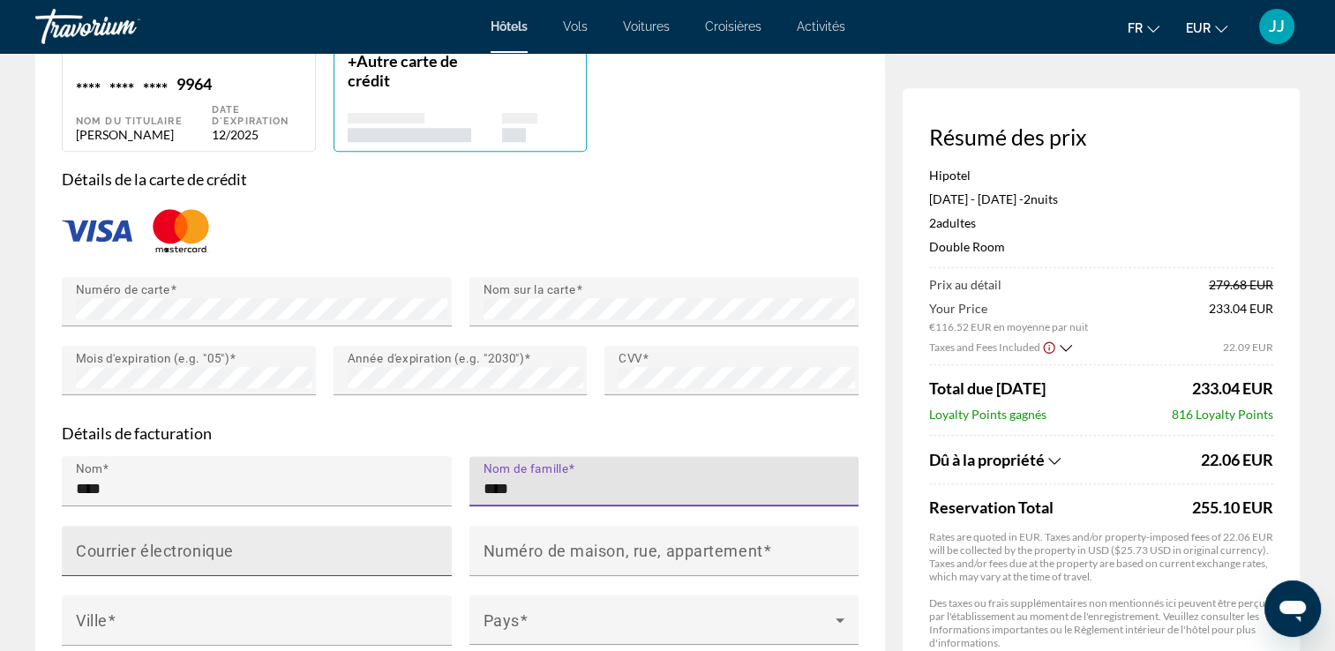
type input "****"
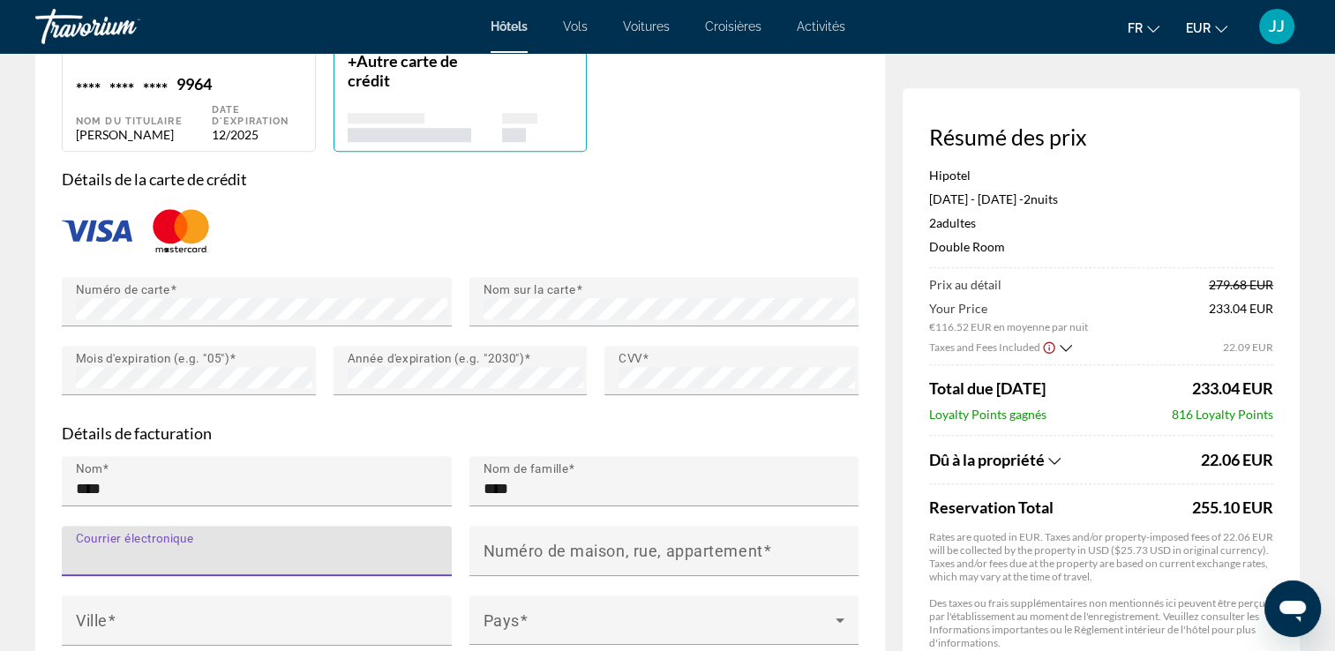
click at [334, 550] on input "Courrier électronique" at bounding box center [262, 558] width 372 height 21
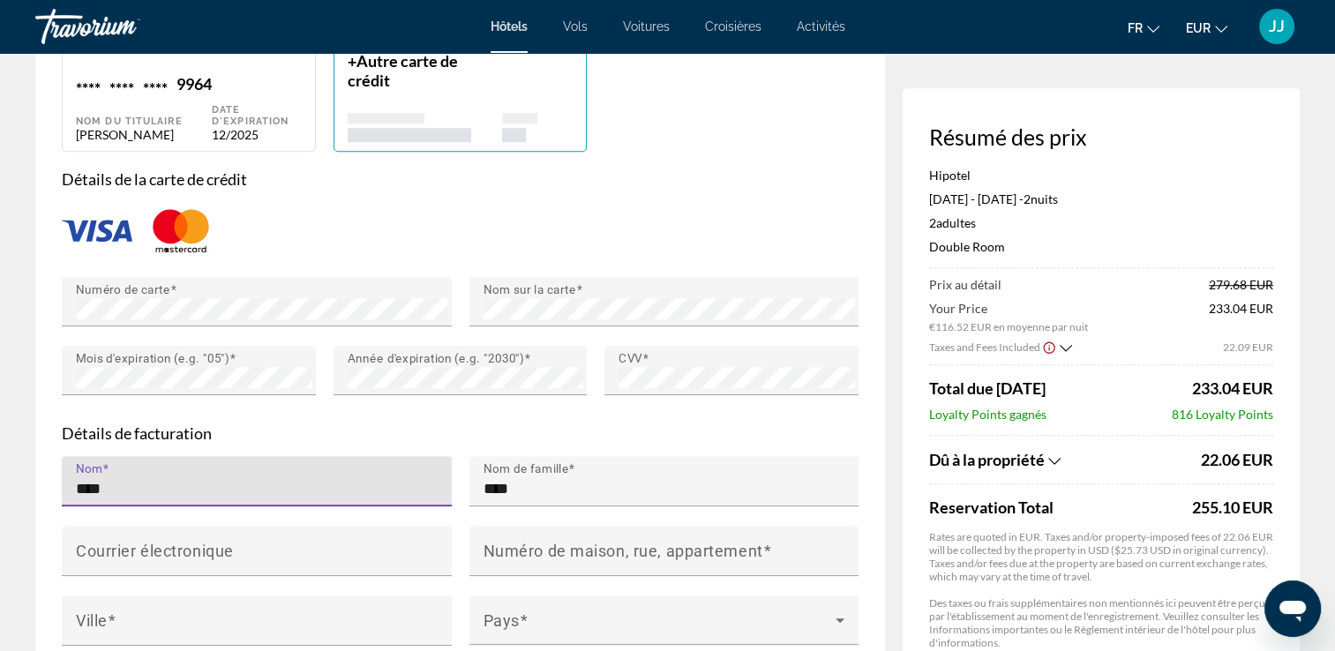
drag, startPoint x: 120, startPoint y: 486, endPoint x: 87, endPoint y: 489, distance: 32.8
click at [87, 489] on input "****" at bounding box center [262, 488] width 372 height 21
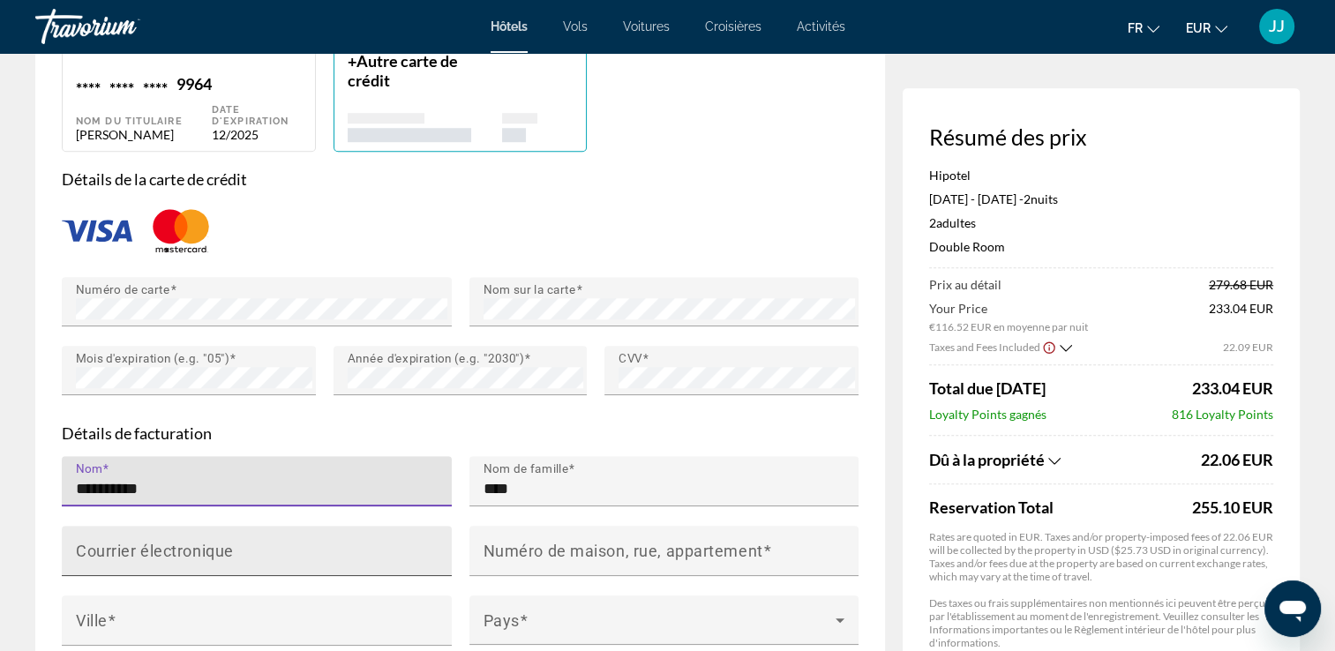
type input "**********"
click at [88, 545] on mat-label "Courrier électronique" at bounding box center [155, 551] width 158 height 19
click at [88, 548] on input "Courrier électronique" at bounding box center [262, 558] width 372 height 21
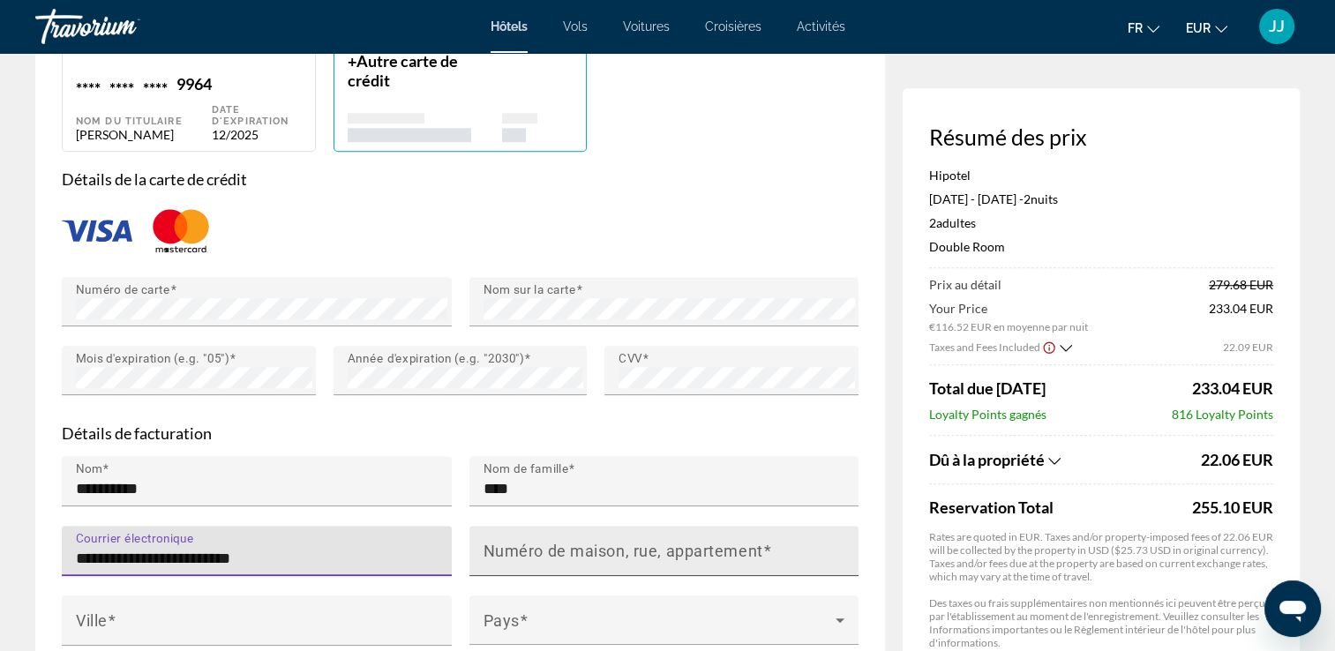
type input "**********"
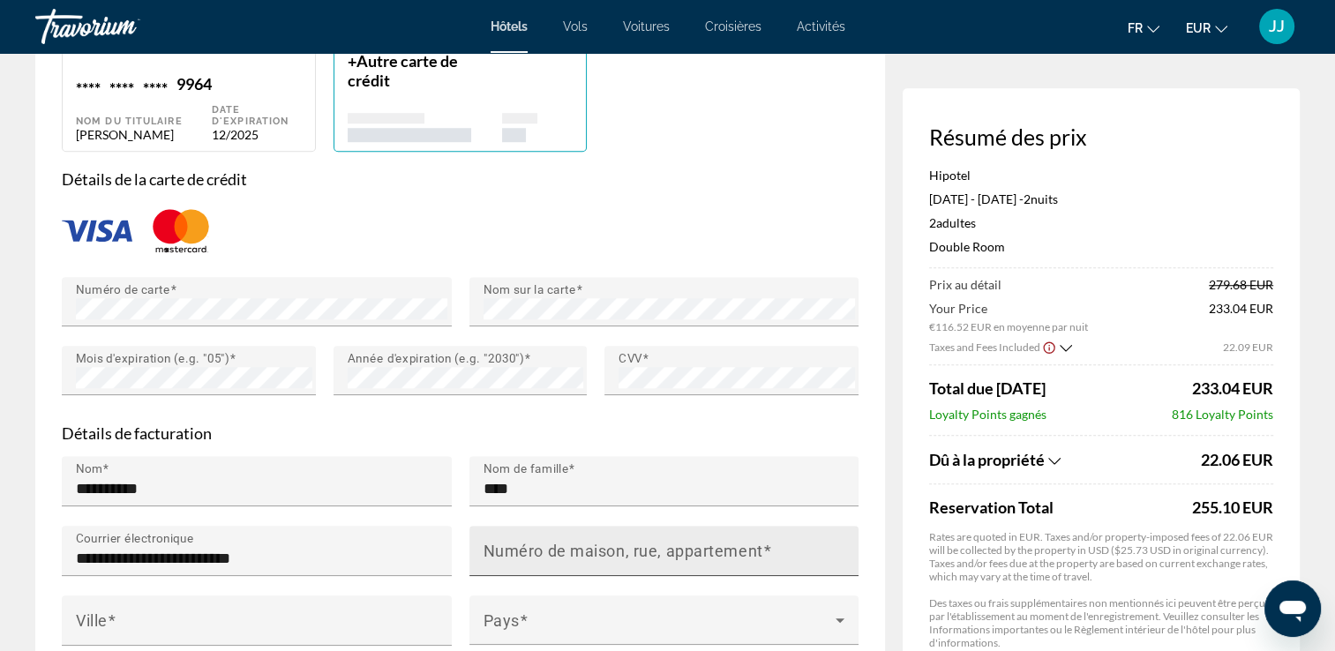
click at [516, 553] on mat-label "Numéro de maison, rue, appartement" at bounding box center [623, 551] width 280 height 19
click at [516, 553] on input "Numéro de maison, rue, appartement" at bounding box center [669, 558] width 372 height 21
type input "**********"
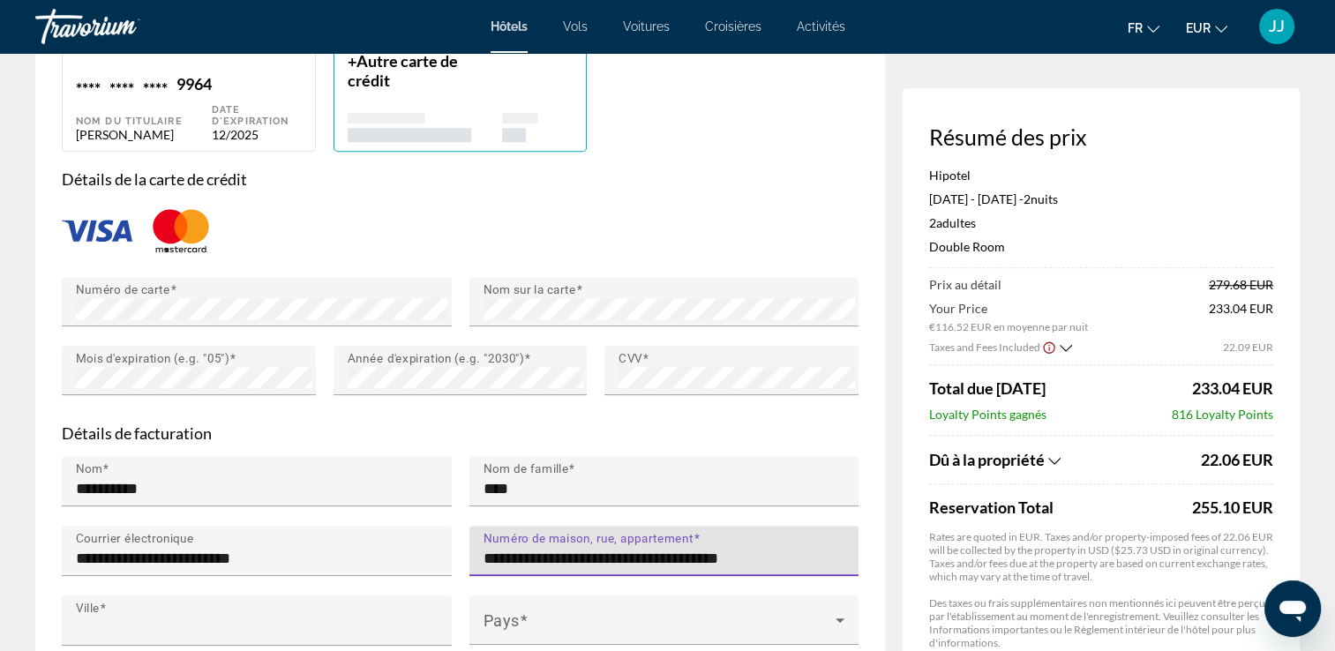
type input "**********"
type input "*****"
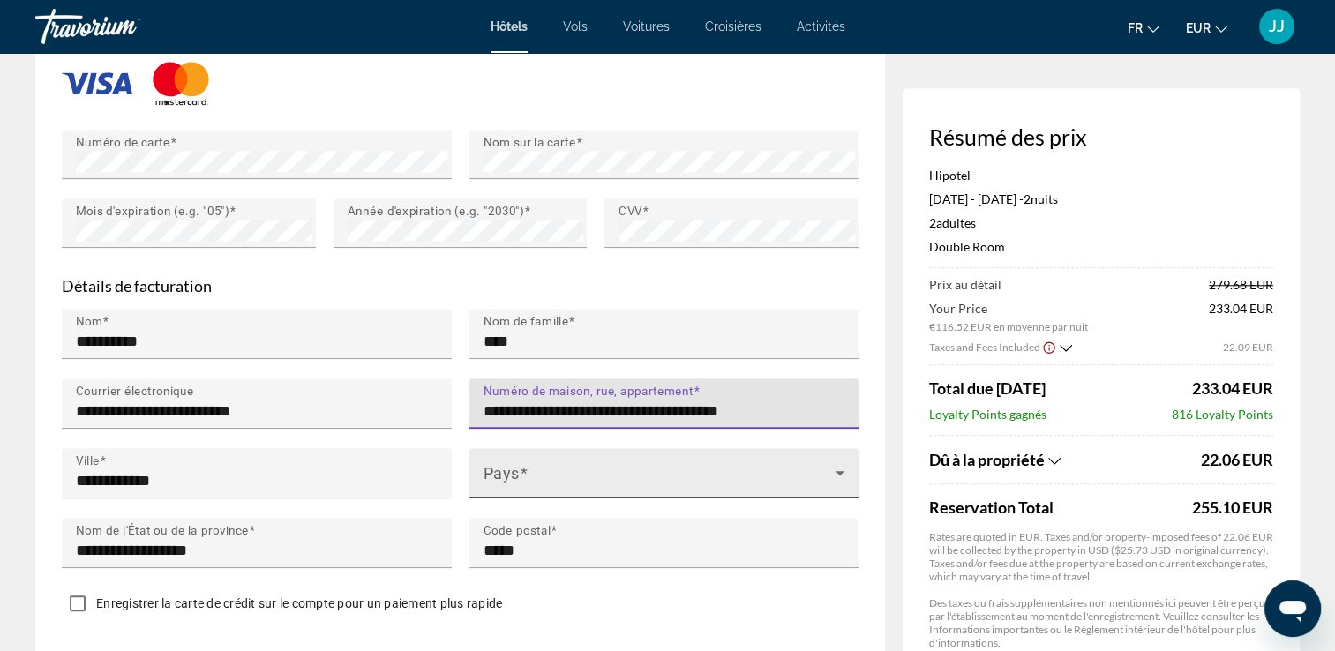
scroll to position [1595, 0]
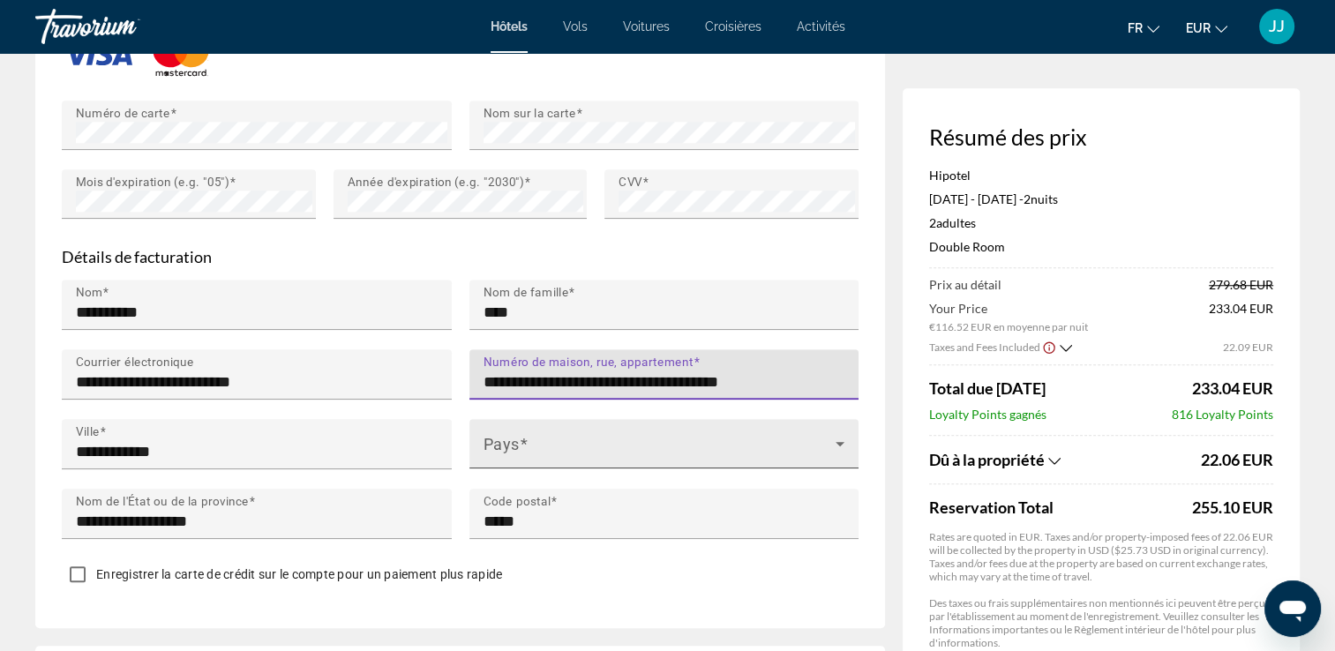
click at [532, 443] on span "Main content" at bounding box center [659, 450] width 353 height 21
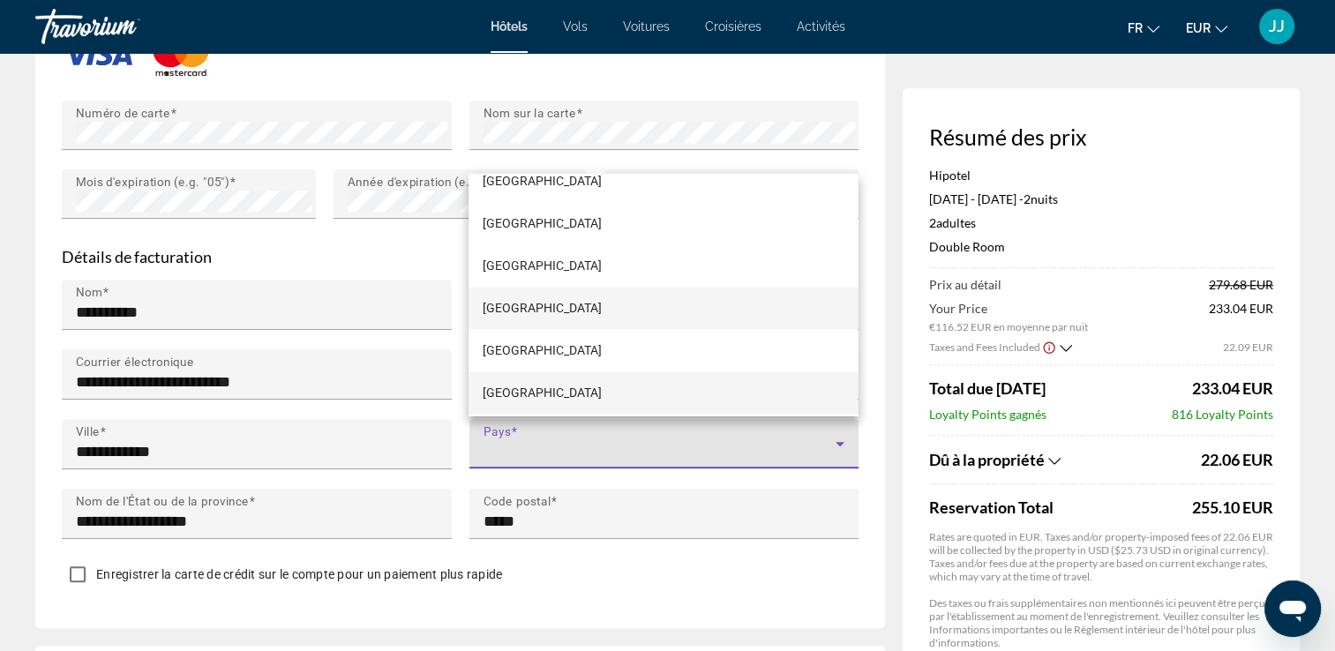
scroll to position [3074, 0]
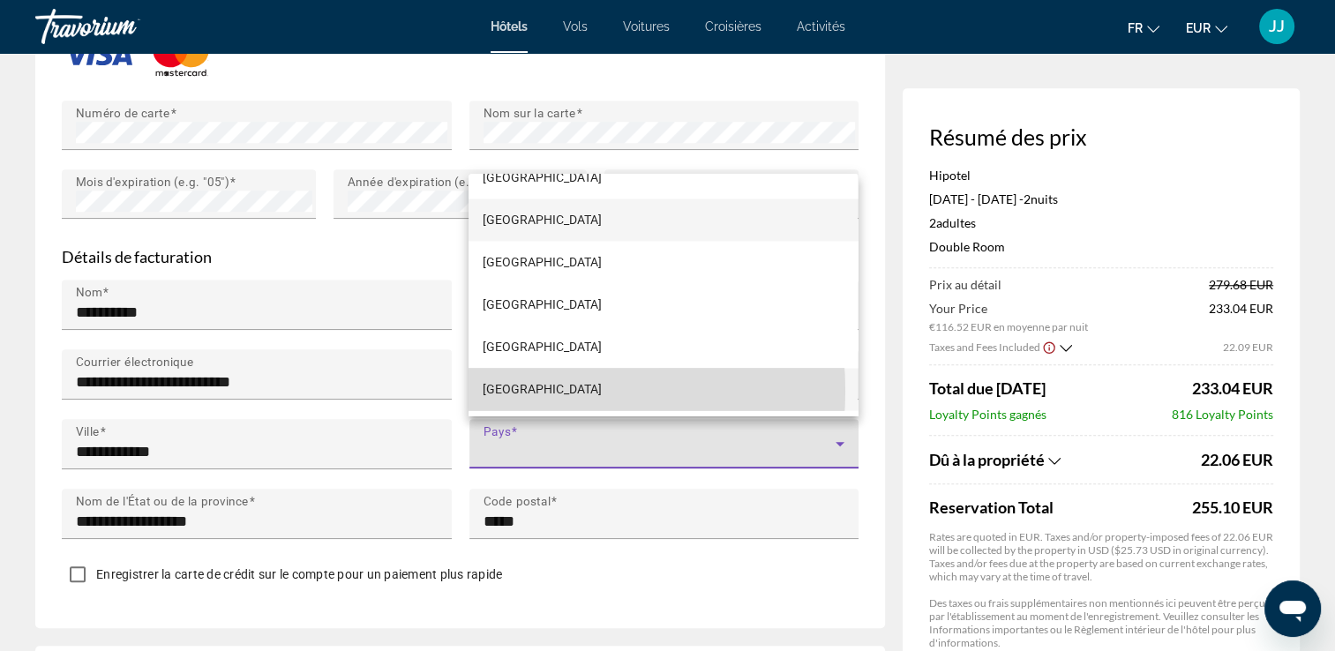
click at [528, 390] on mat-option "[GEOGRAPHIC_DATA]" at bounding box center [662, 389] width 389 height 42
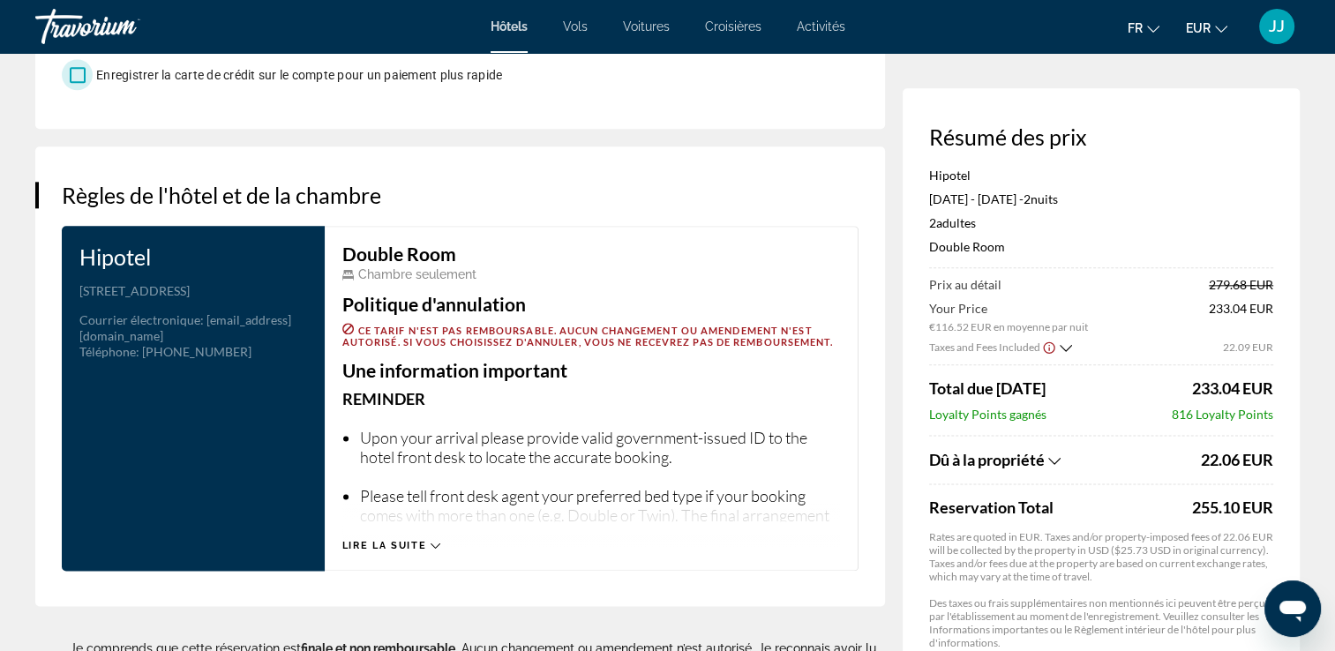
scroll to position [2125, 0]
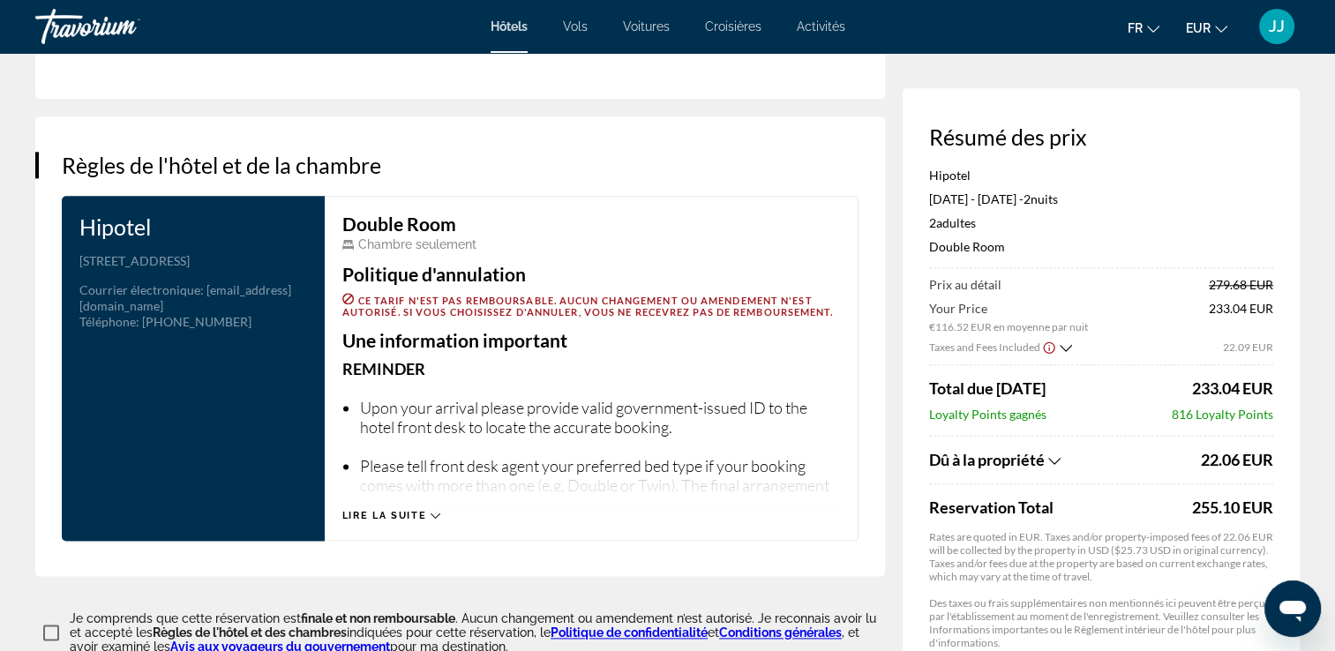
click at [437, 513] on icon "Main content" at bounding box center [436, 515] width 10 height 5
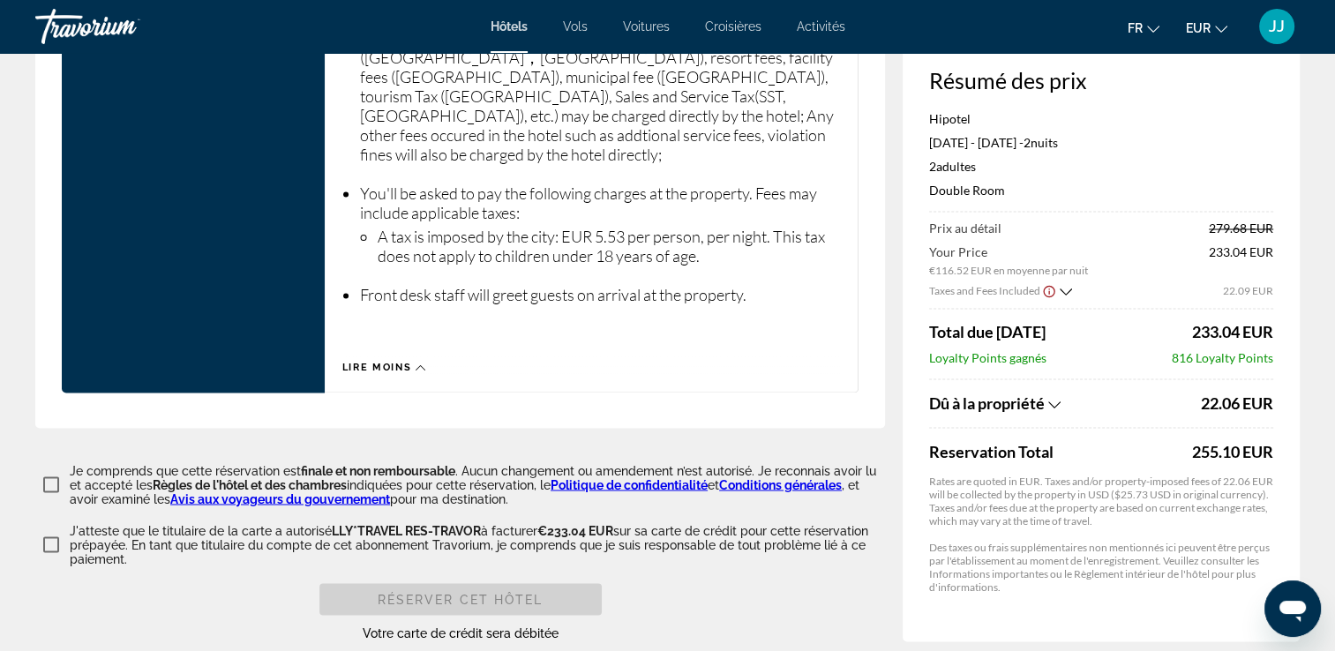
scroll to position [2924, 0]
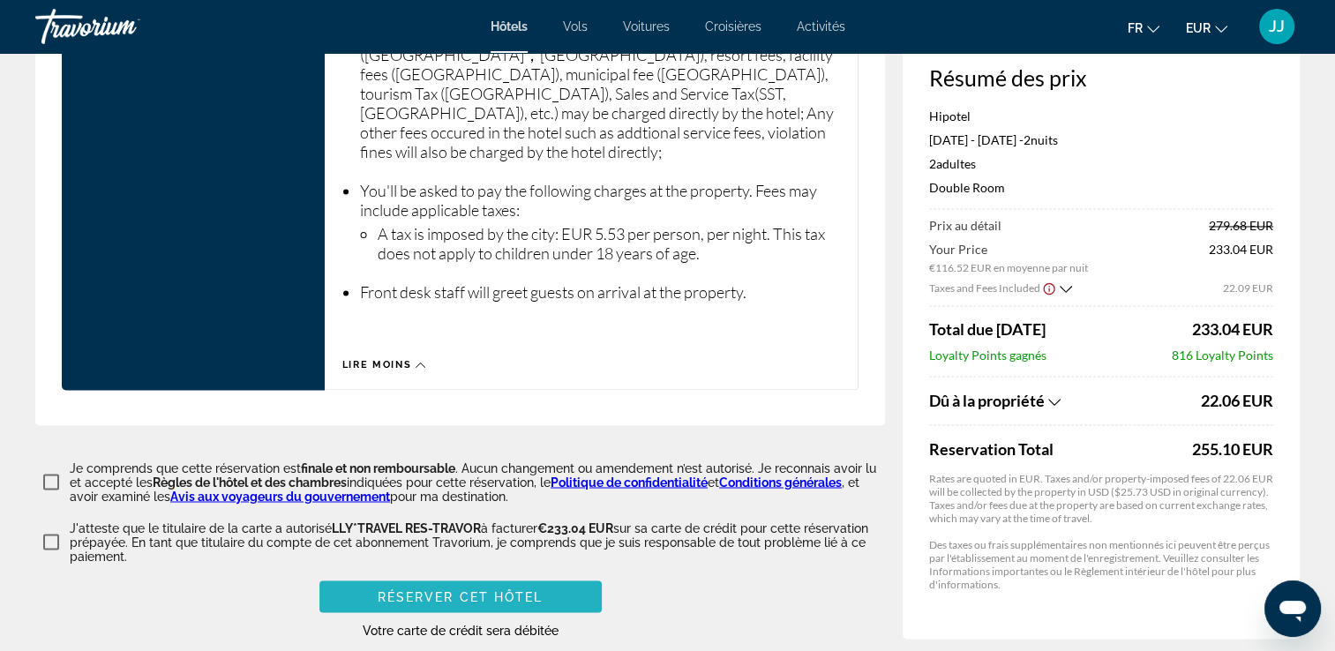
click at [428, 589] on span "Réserver cet hôtel" at bounding box center [461, 596] width 166 height 14
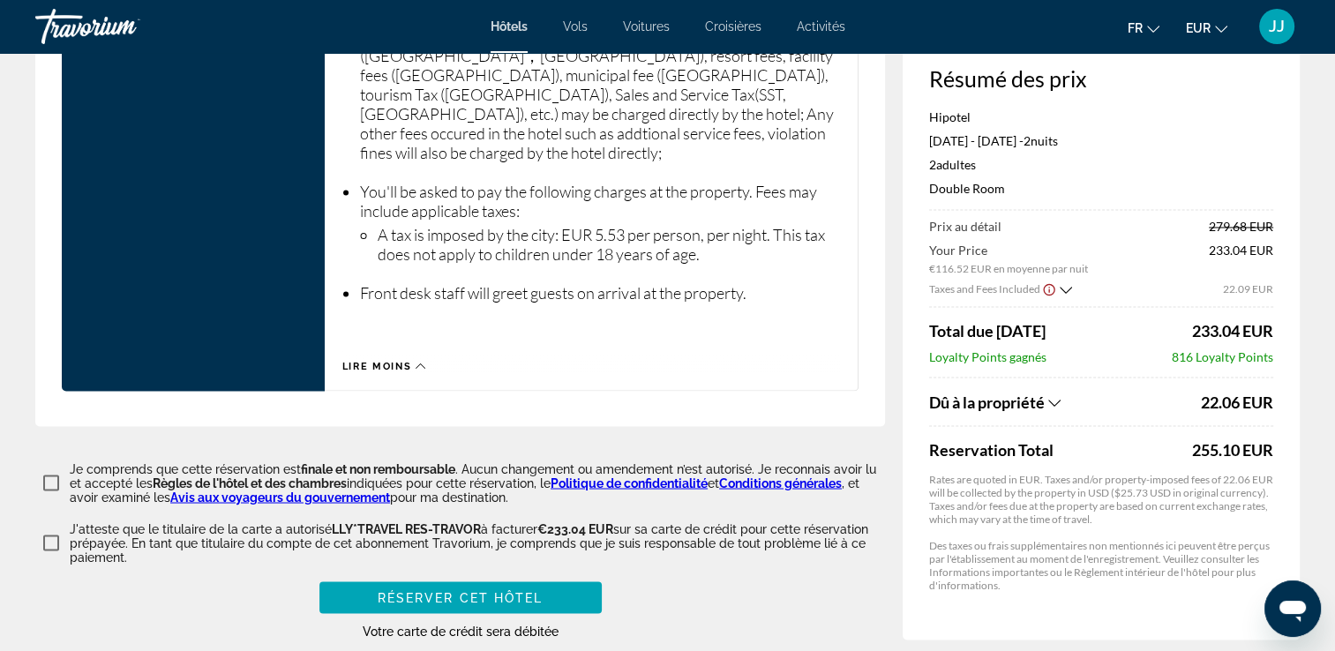
scroll to position [3007, 0]
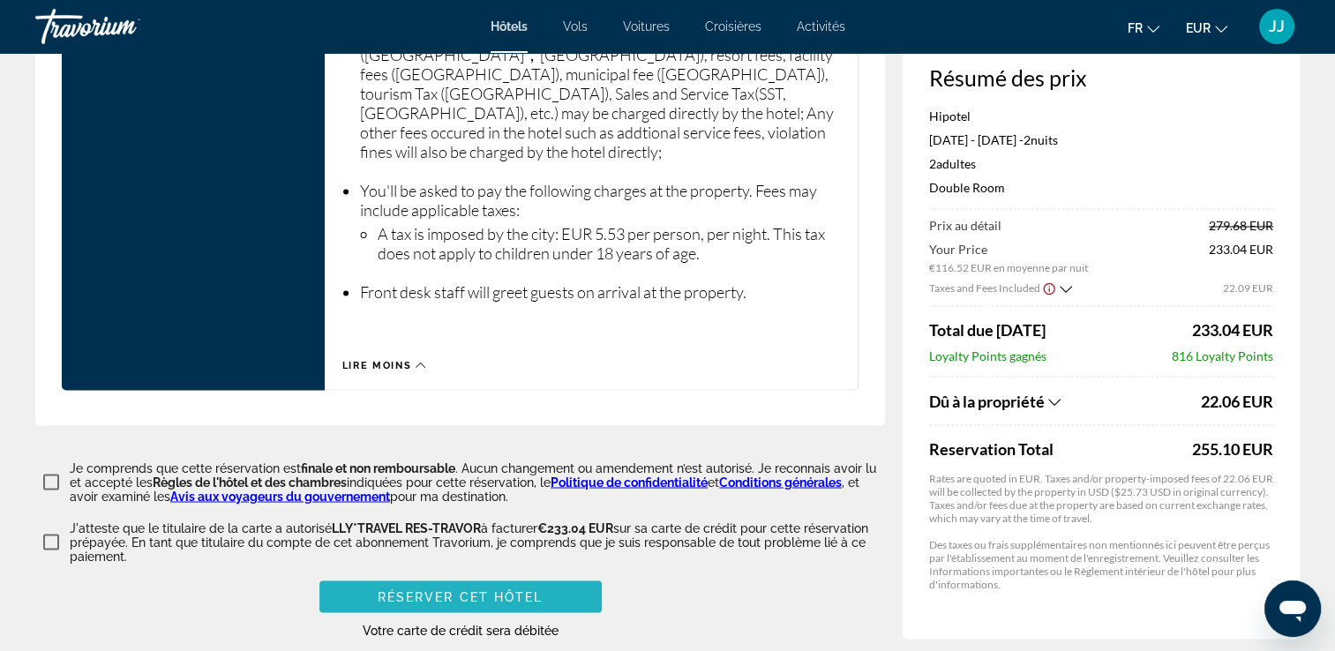
click at [459, 589] on span "Réserver cet hôtel" at bounding box center [461, 596] width 166 height 14
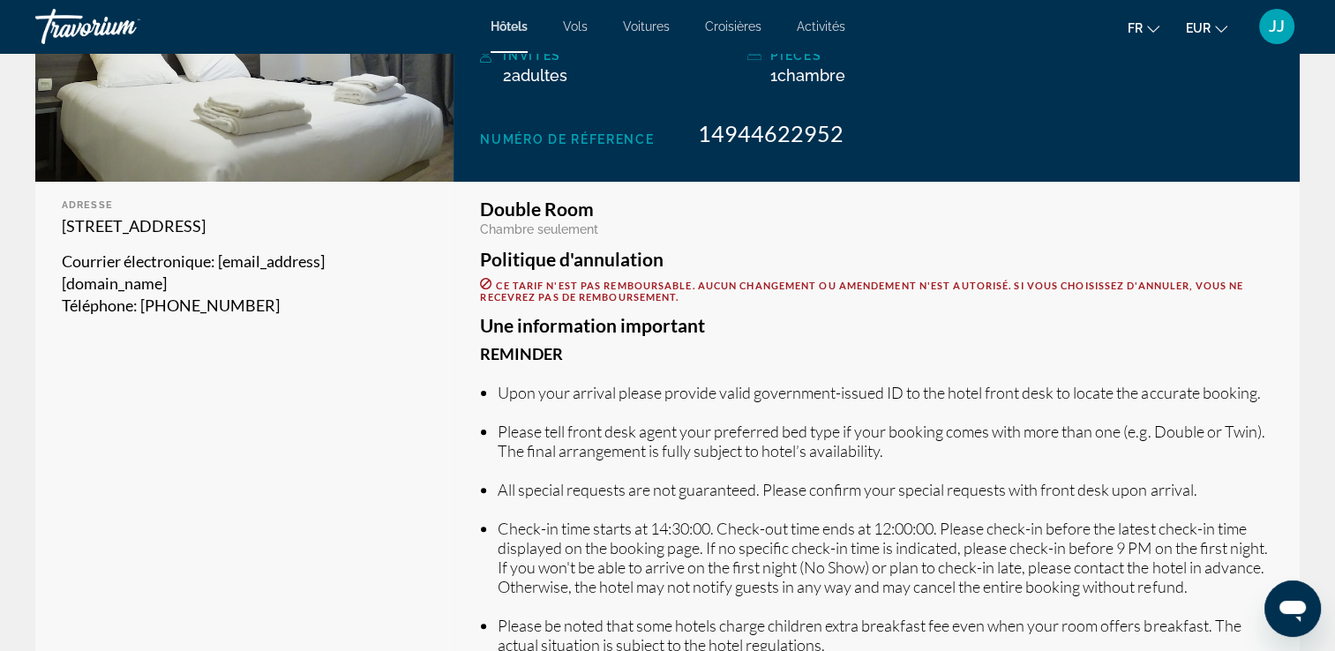
scroll to position [441, 0]
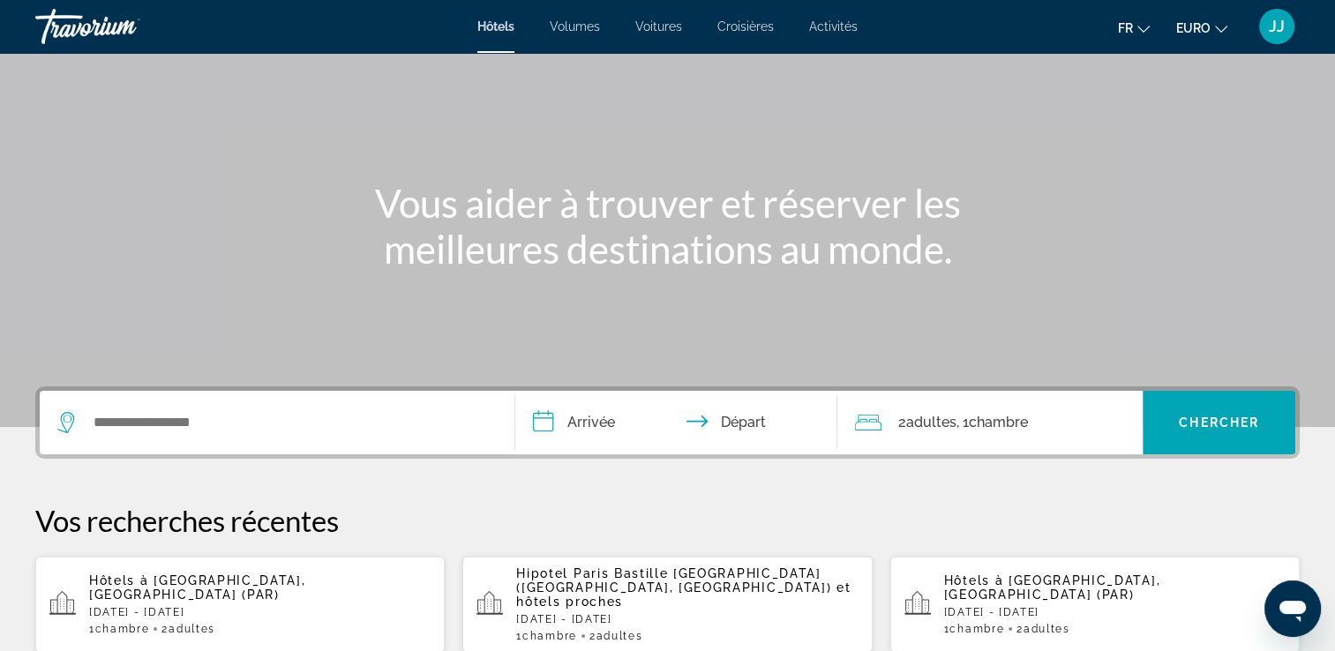
scroll to position [88, 0]
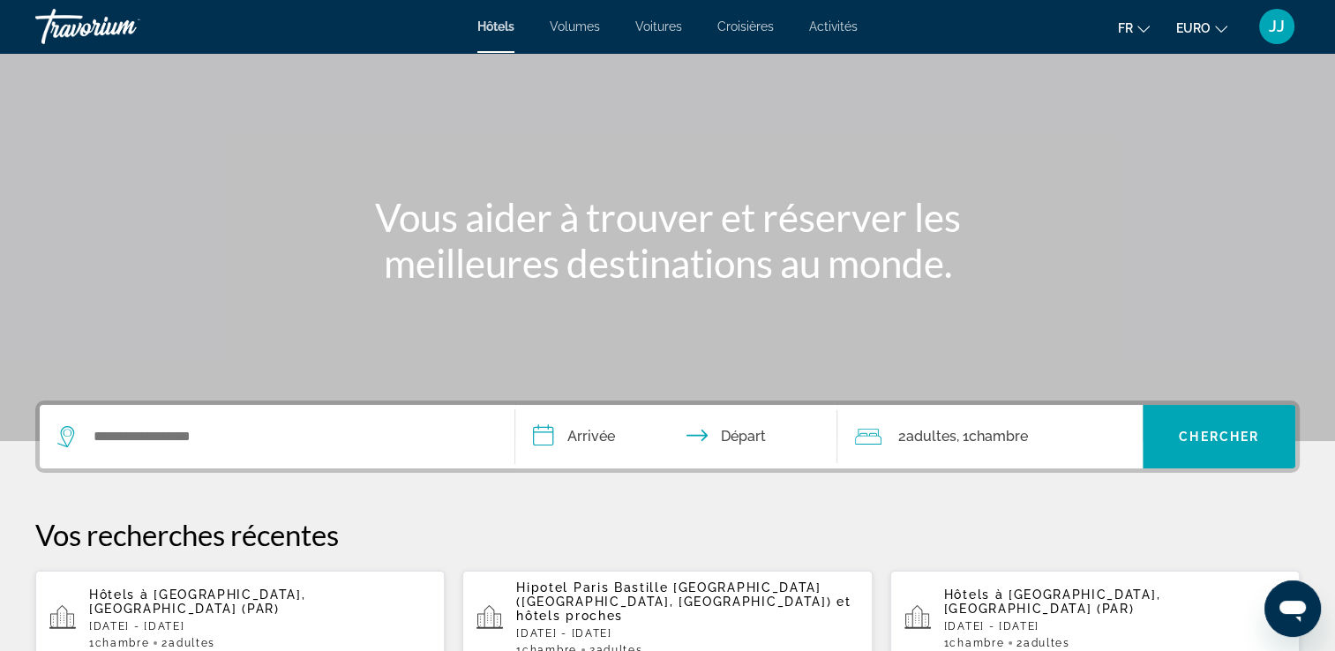
click at [499, 34] on link "Hôtels" at bounding box center [495, 26] width 37 height 14
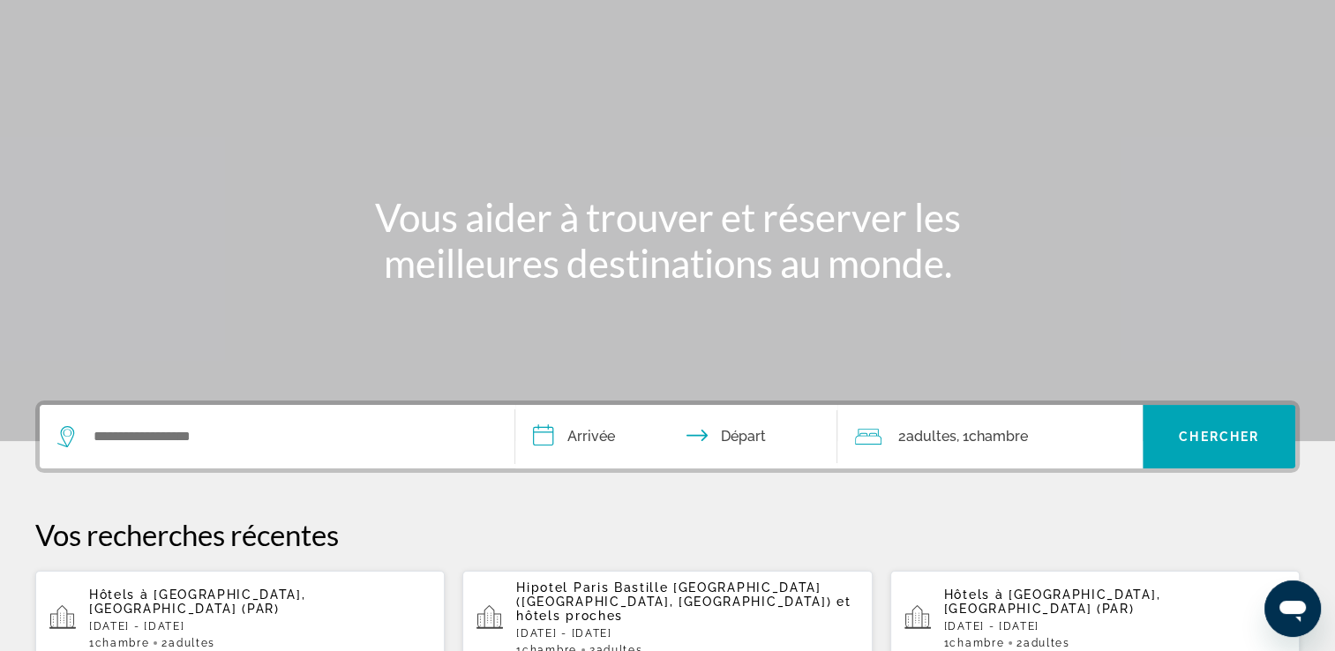
scroll to position [0, 0]
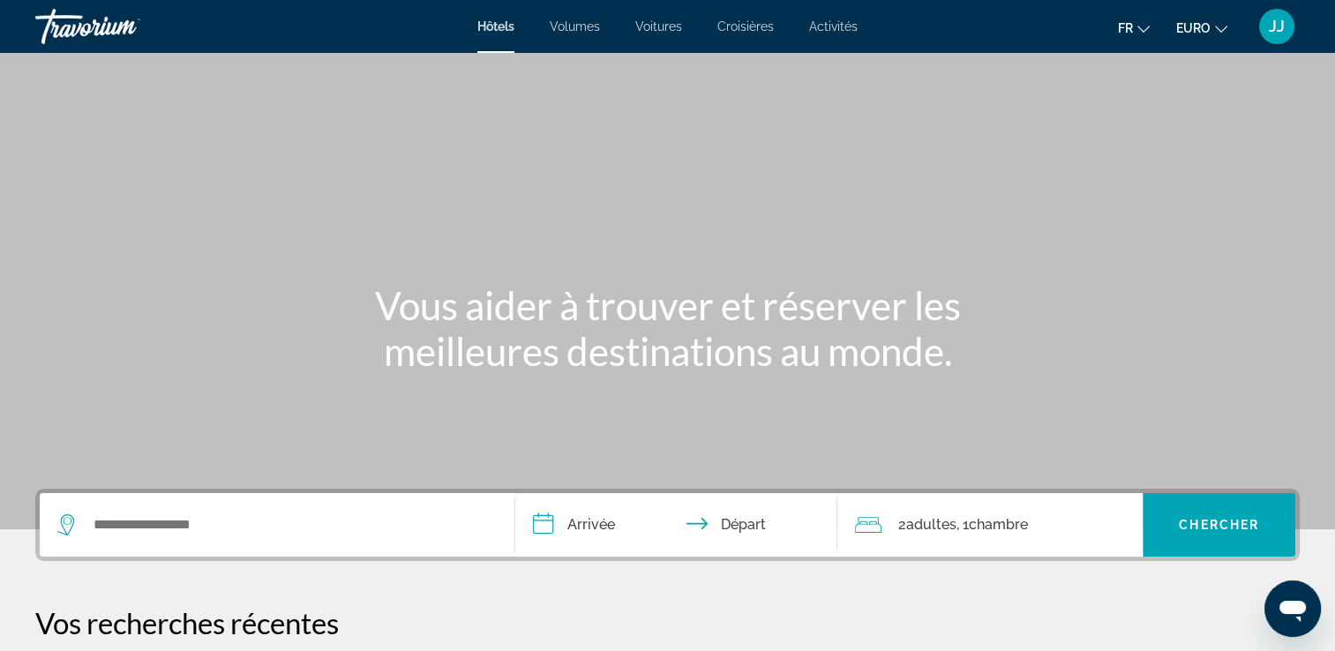
click at [1272, 32] on span "JJ" at bounding box center [1277, 27] width 16 height 18
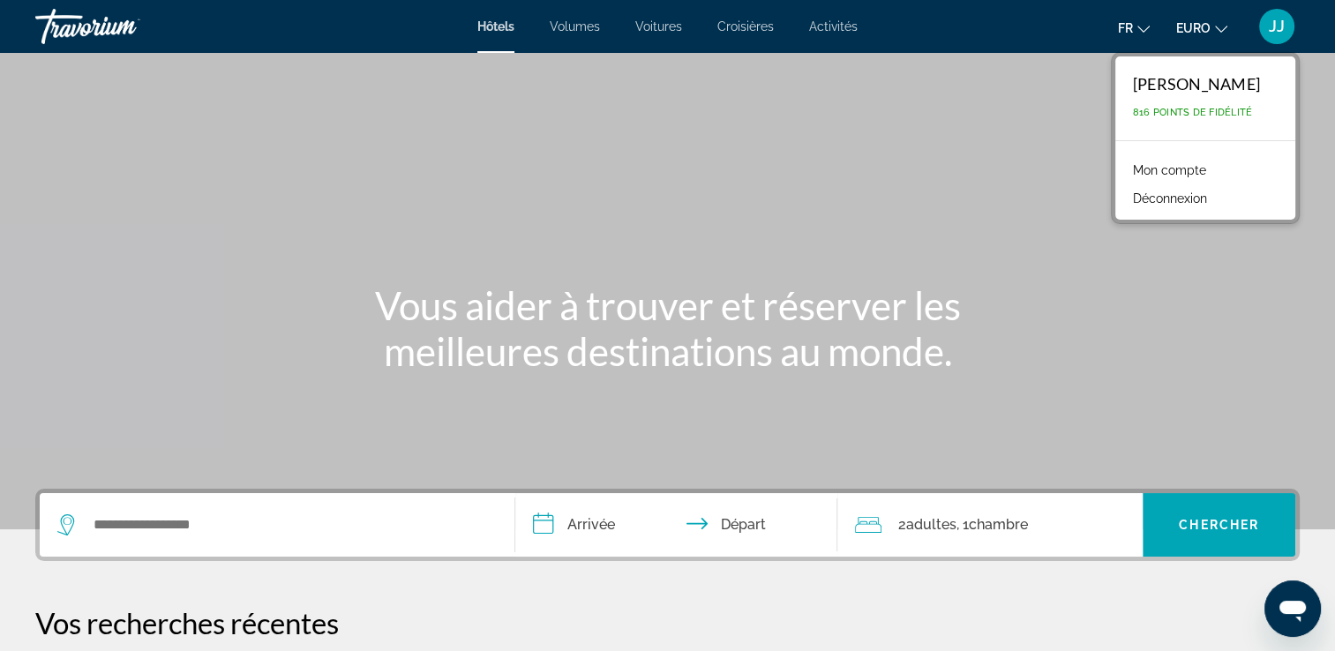
click at [1184, 169] on link "Mon compte" at bounding box center [1169, 170] width 91 height 23
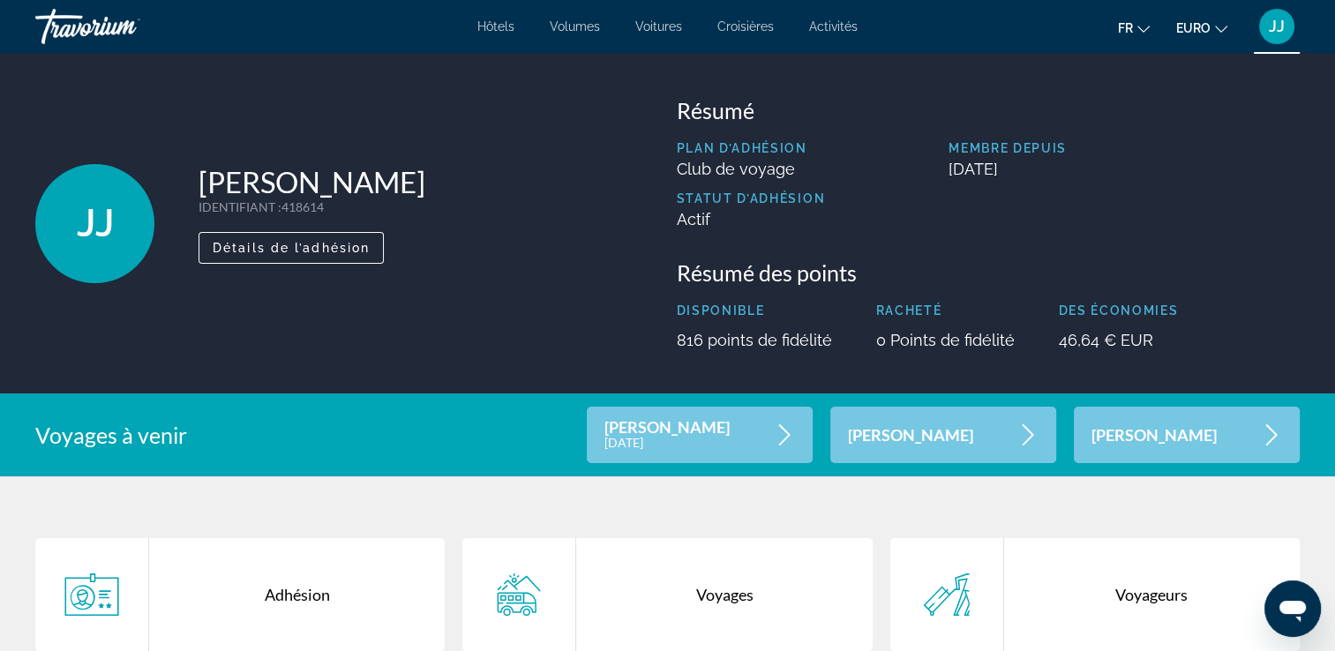
scroll to position [88, 0]
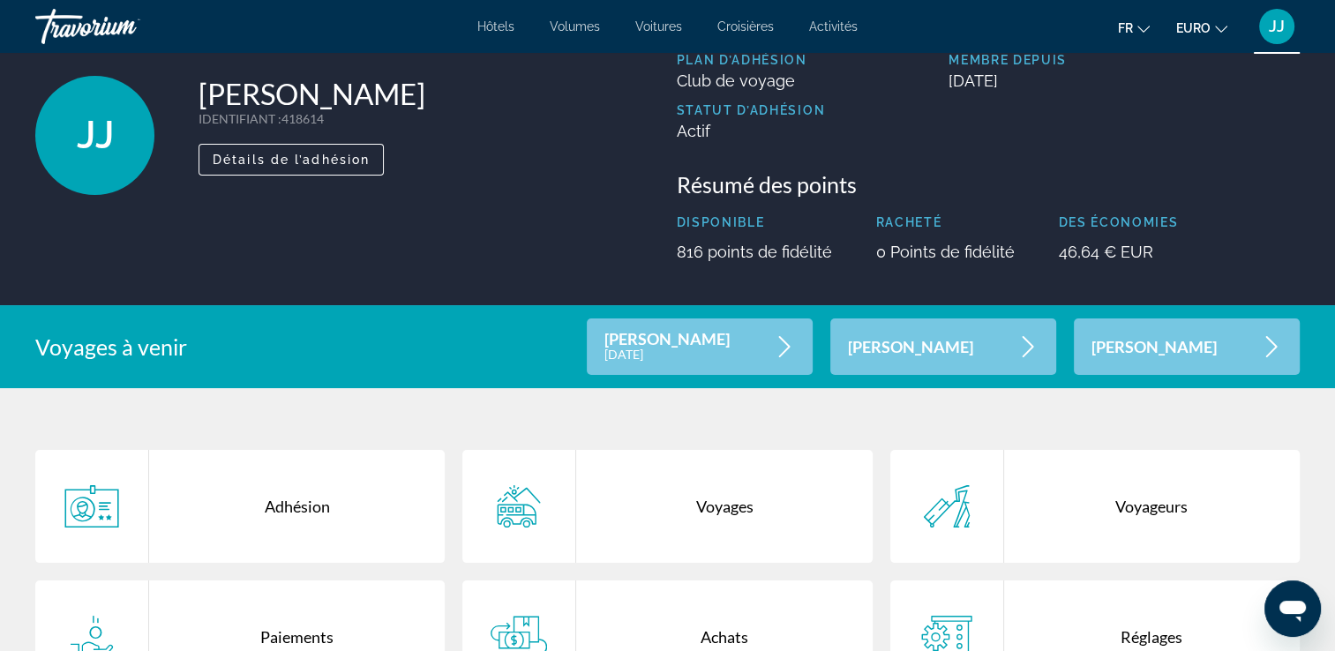
click at [688, 340] on p "[PERSON_NAME]" at bounding box center [666, 339] width 125 height 15
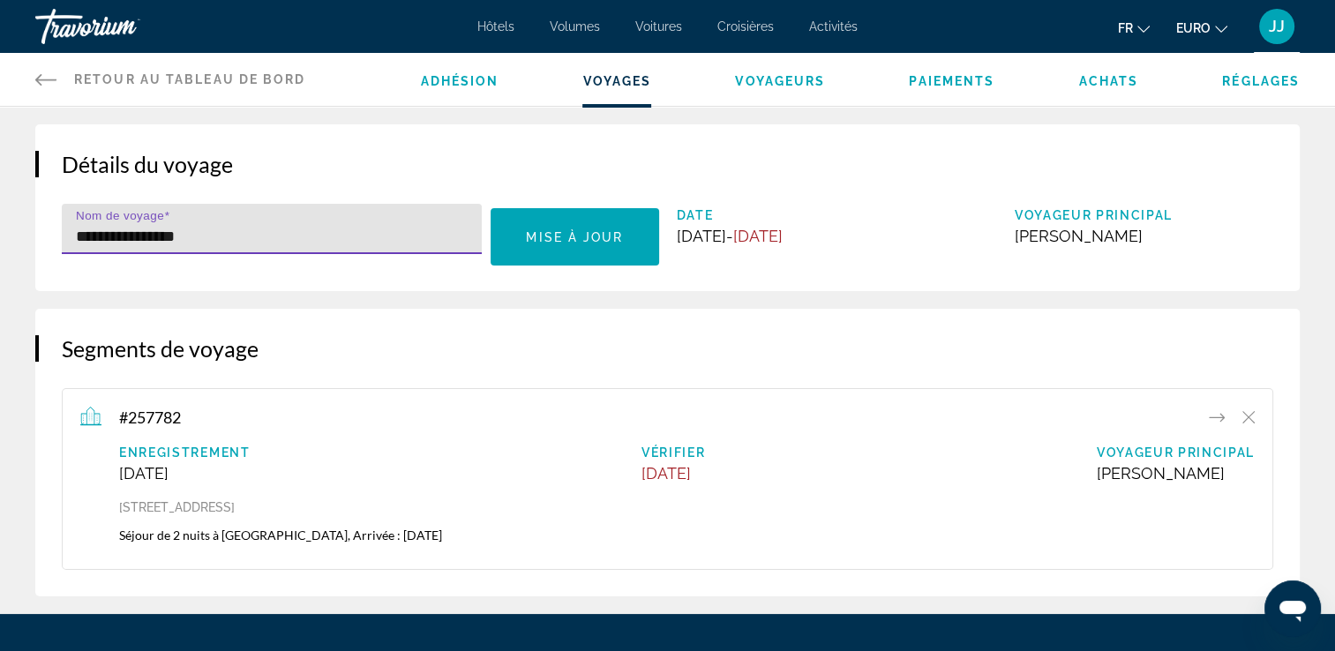
click at [233, 238] on input "**********" at bounding box center [277, 236] width 402 height 21
drag, startPoint x: 226, startPoint y: 237, endPoint x: 78, endPoint y: 242, distance: 148.3
click at [78, 242] on input "**********" at bounding box center [277, 236] width 402 height 21
type input "*"
type input "********"
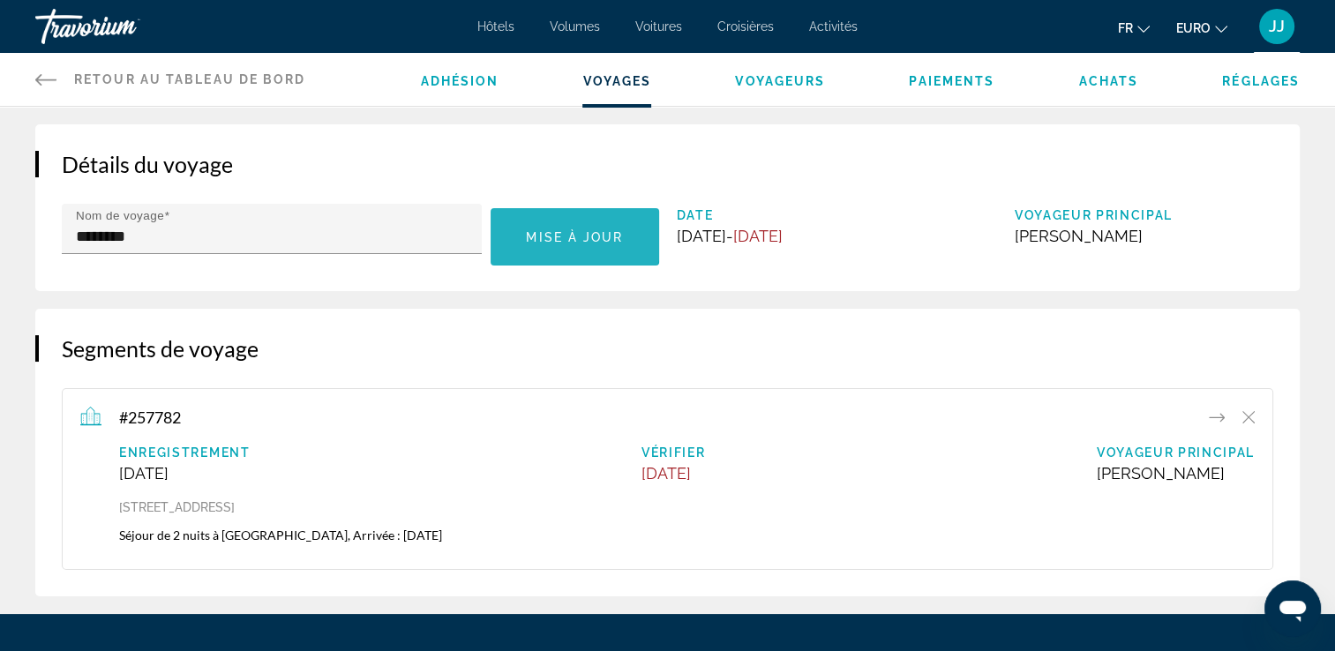
click at [571, 231] on span "Mise à jour" at bounding box center [574, 237] width 97 height 14
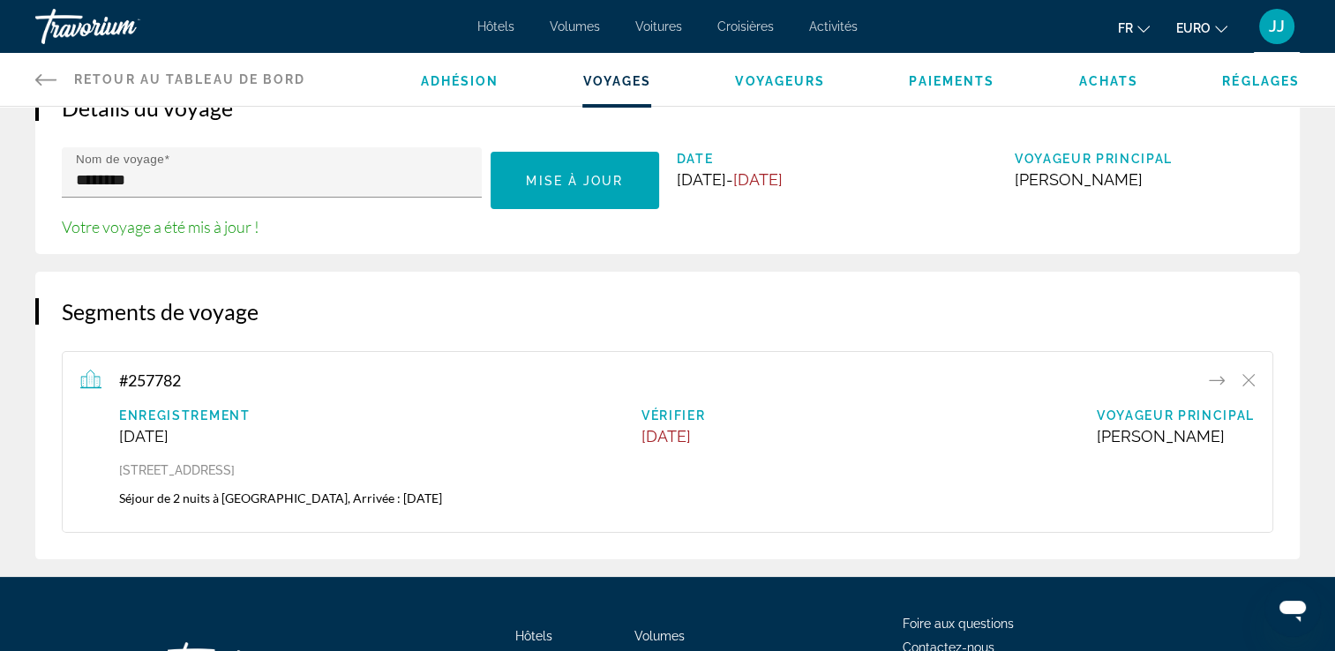
scroll to position [88, 0]
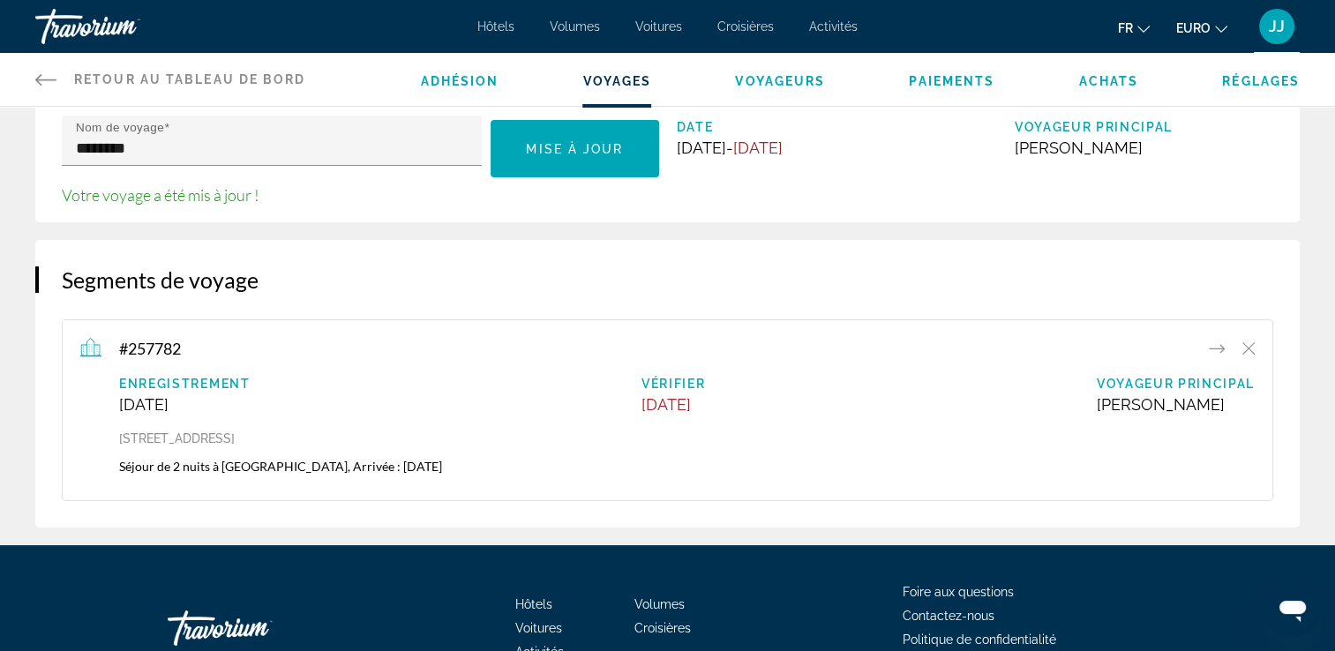
click at [1218, 351] on icon "Contenu principal" at bounding box center [1217, 348] width 16 height 21
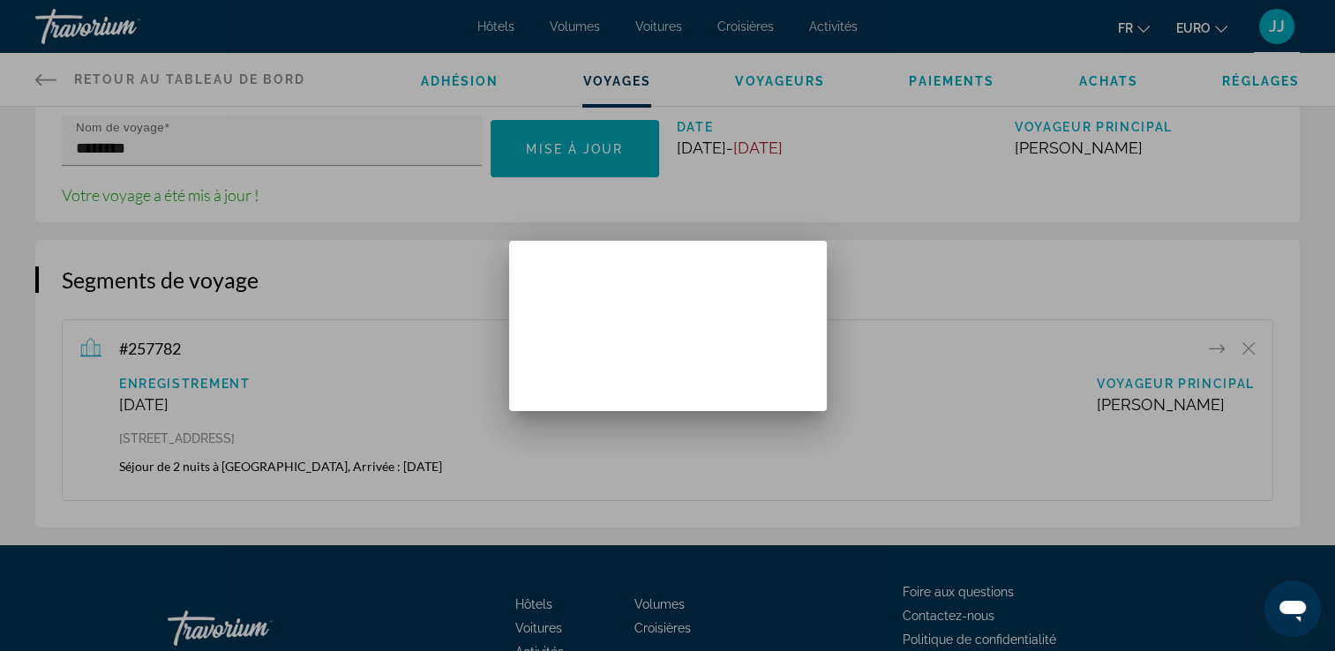
scroll to position [0, 0]
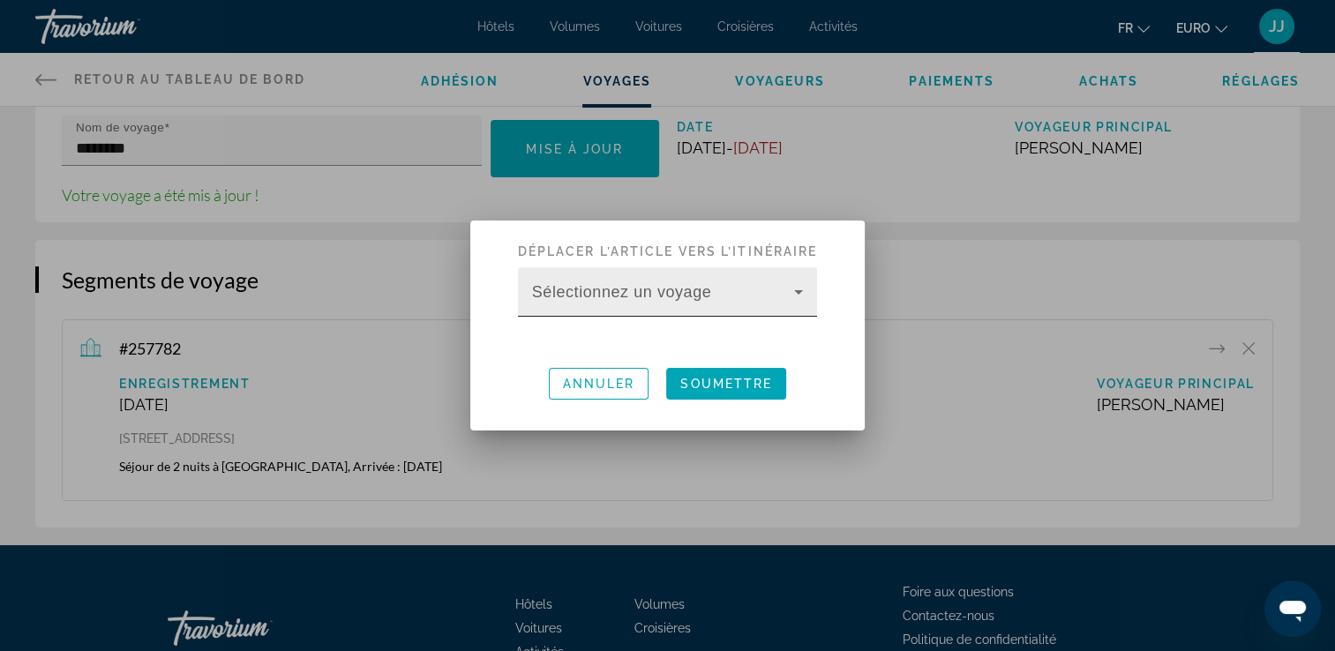
click at [804, 293] on icon at bounding box center [798, 291] width 21 height 21
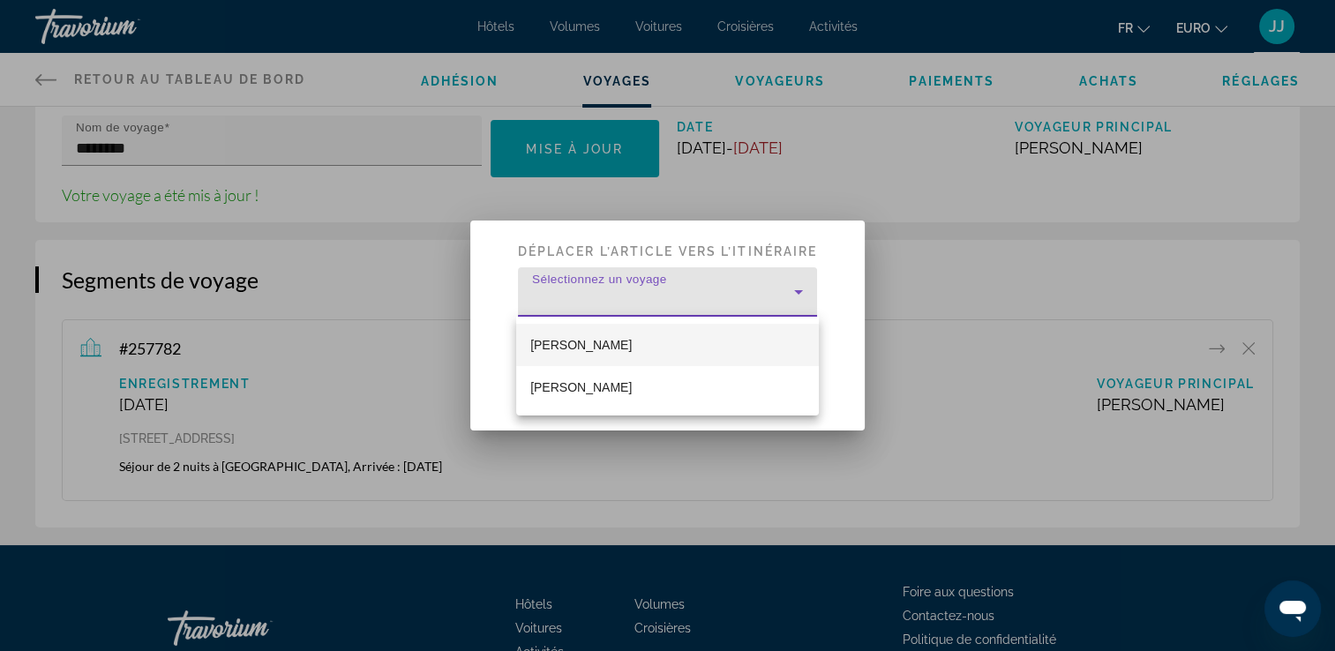
click at [804, 293] on div at bounding box center [667, 325] width 1335 height 651
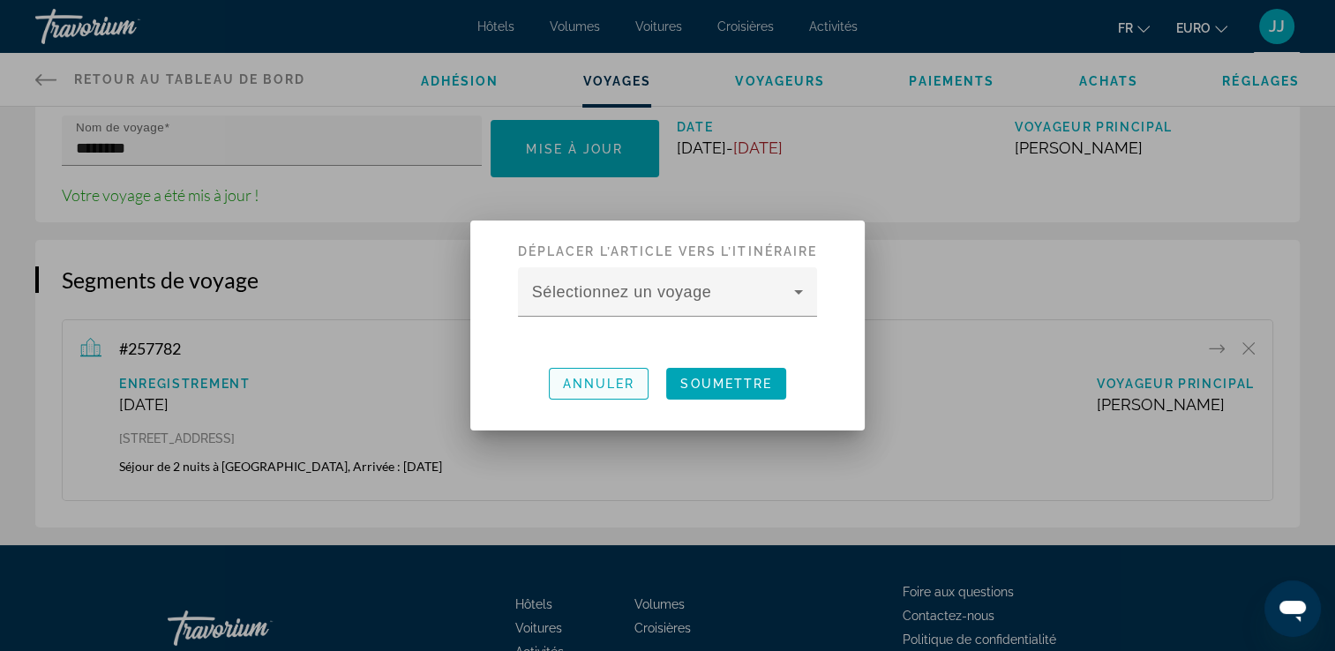
click at [618, 393] on span "button" at bounding box center [599, 384] width 99 height 42
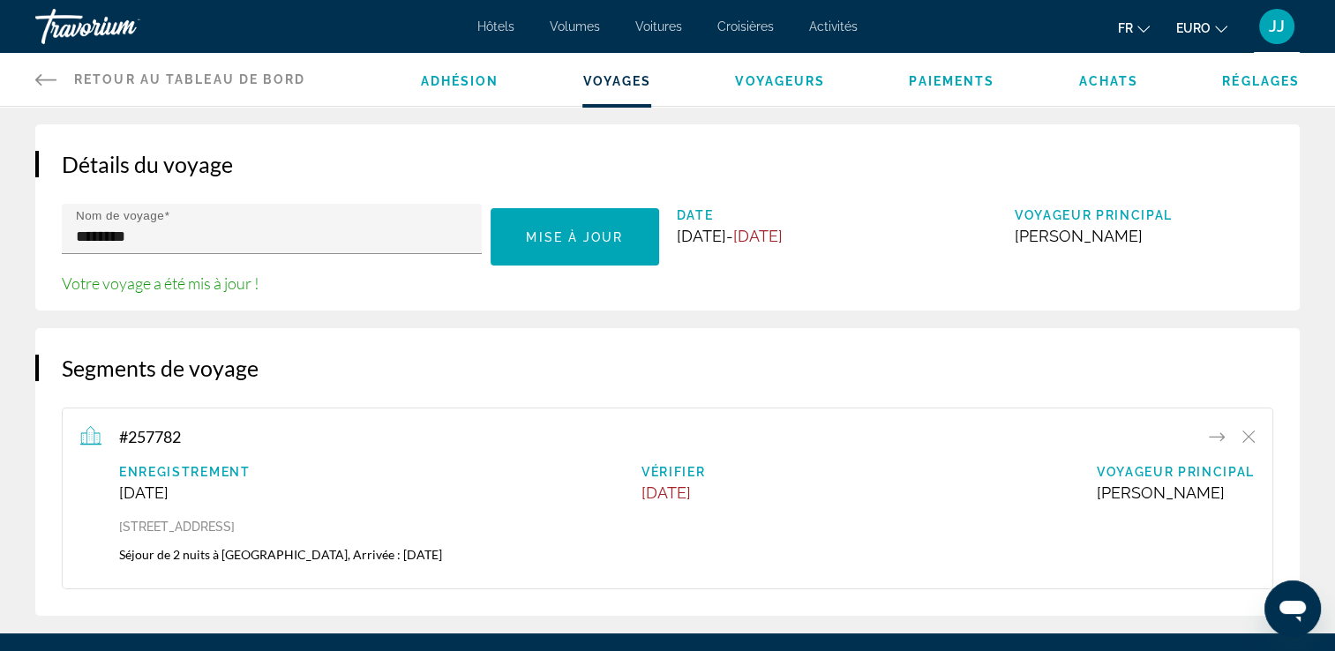
scroll to position [88, 0]
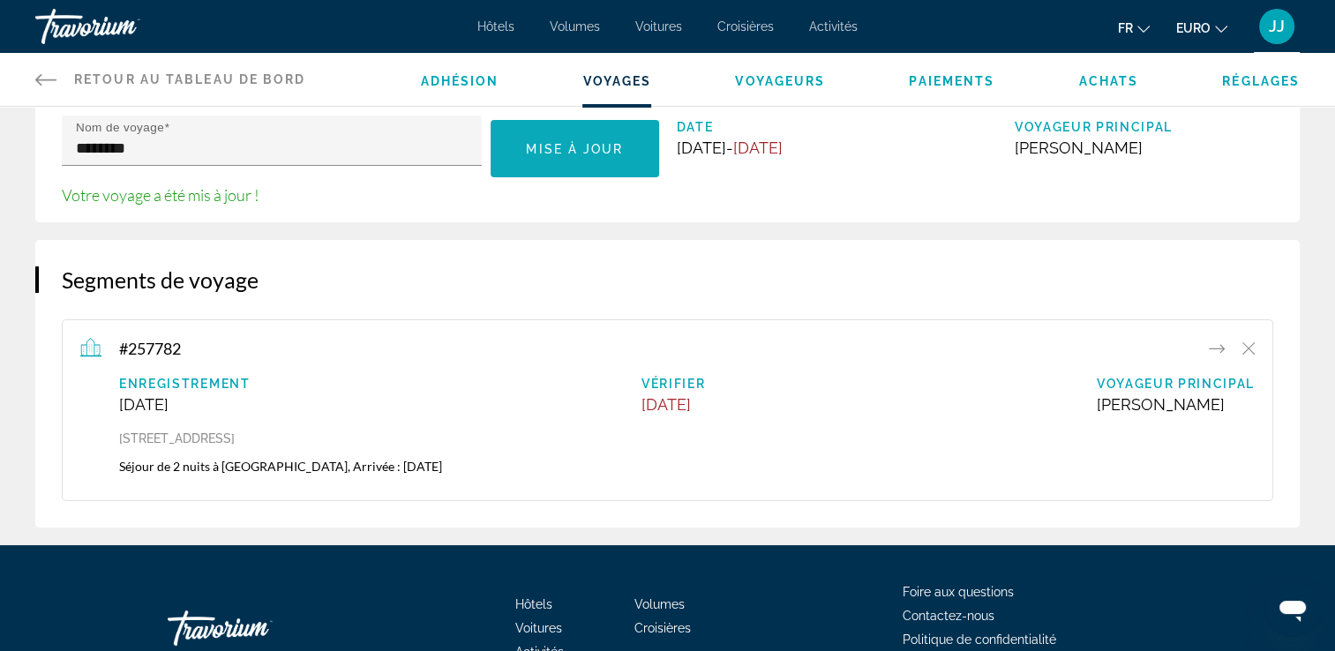
click at [607, 150] on span "Mise à jour" at bounding box center [574, 149] width 97 height 14
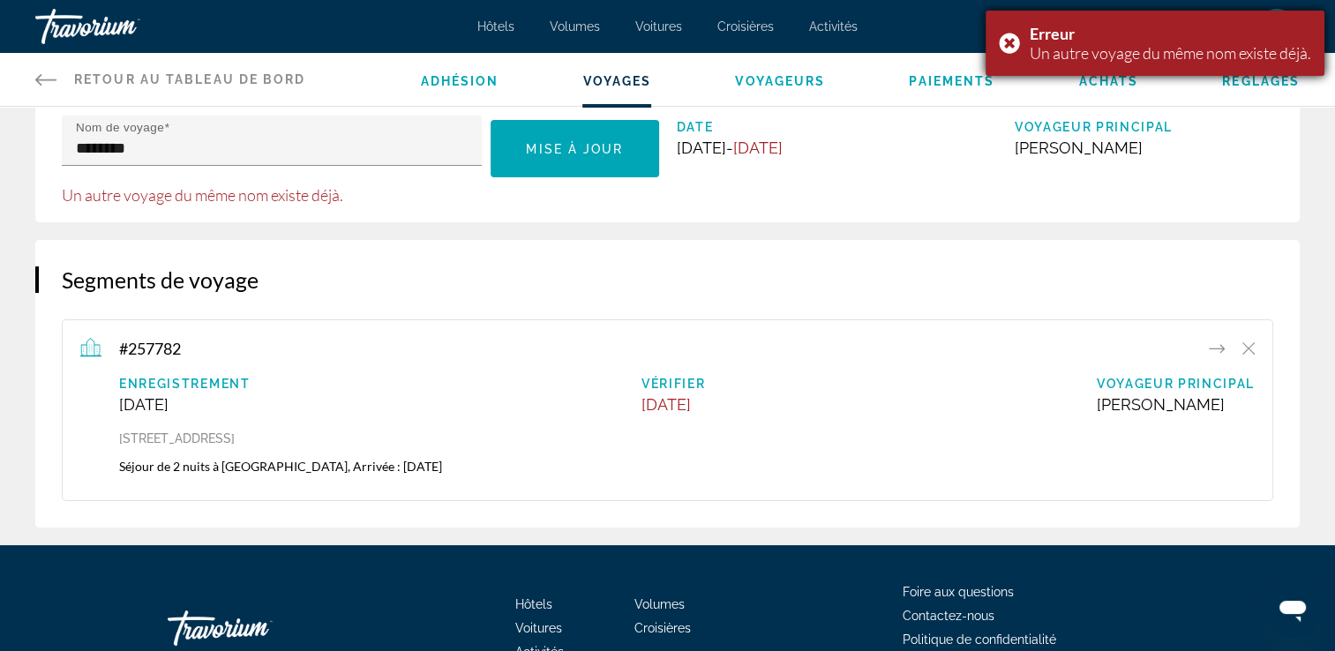
click at [1002, 47] on div "Erreur Un autre voyage du même nom existe déjà." at bounding box center [1155, 43] width 339 height 65
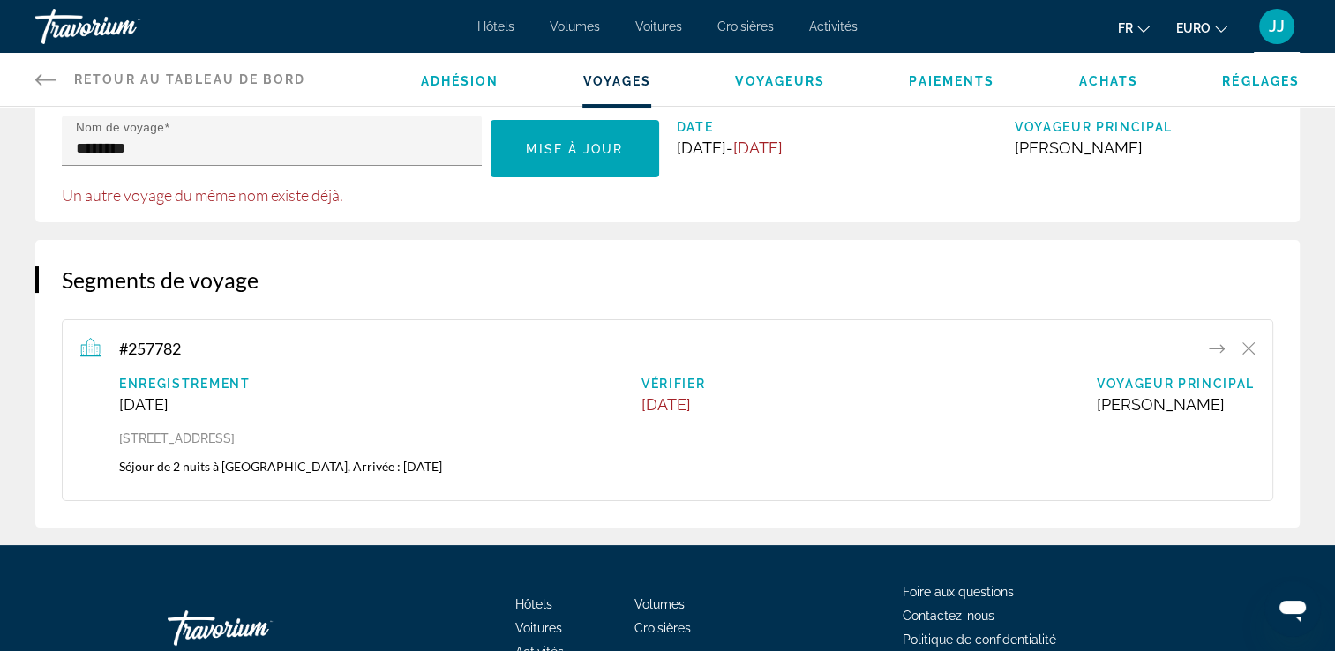
click at [468, 82] on span "Adhésion" at bounding box center [460, 81] width 79 height 14
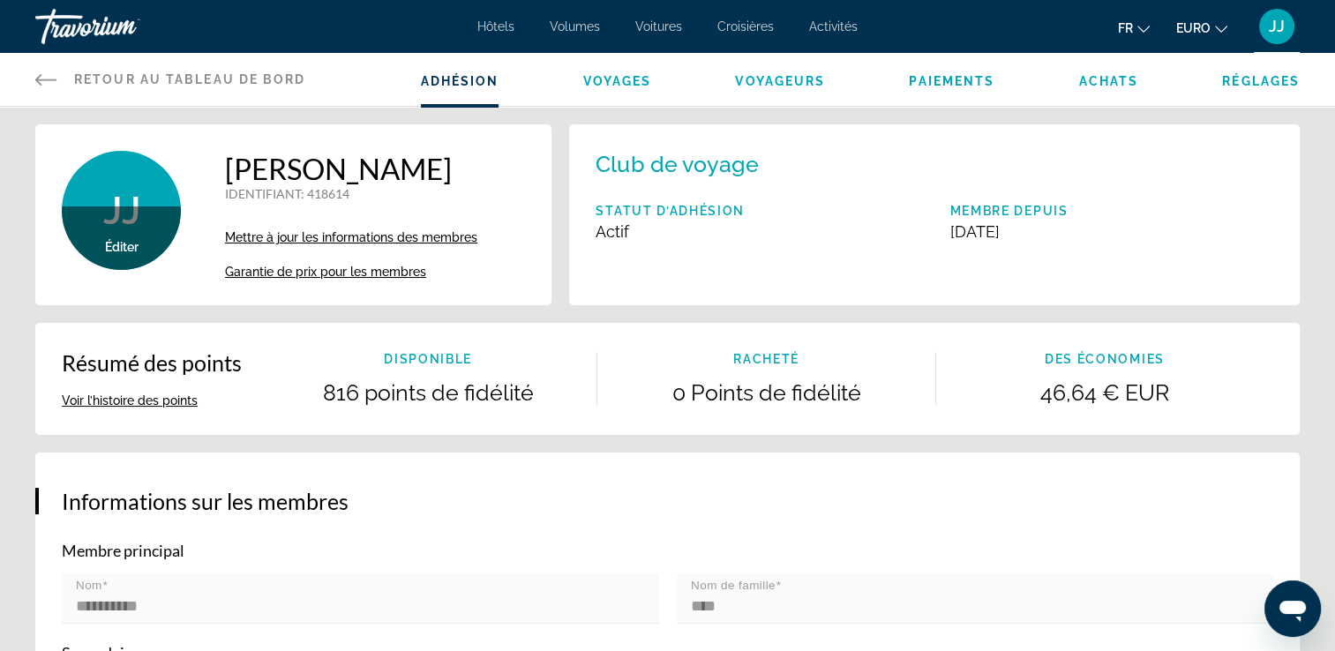
click at [155, 402] on button "Voir l’histoire des points" at bounding box center [130, 401] width 136 height 16
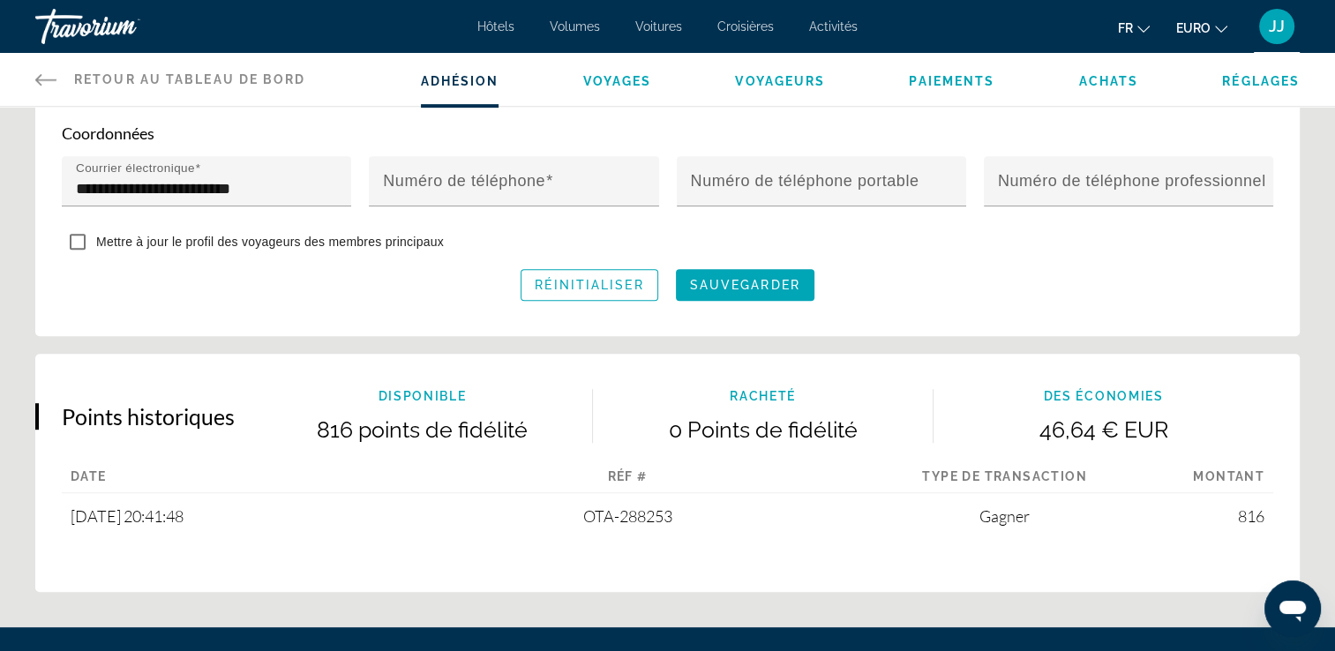
scroll to position [983, 0]
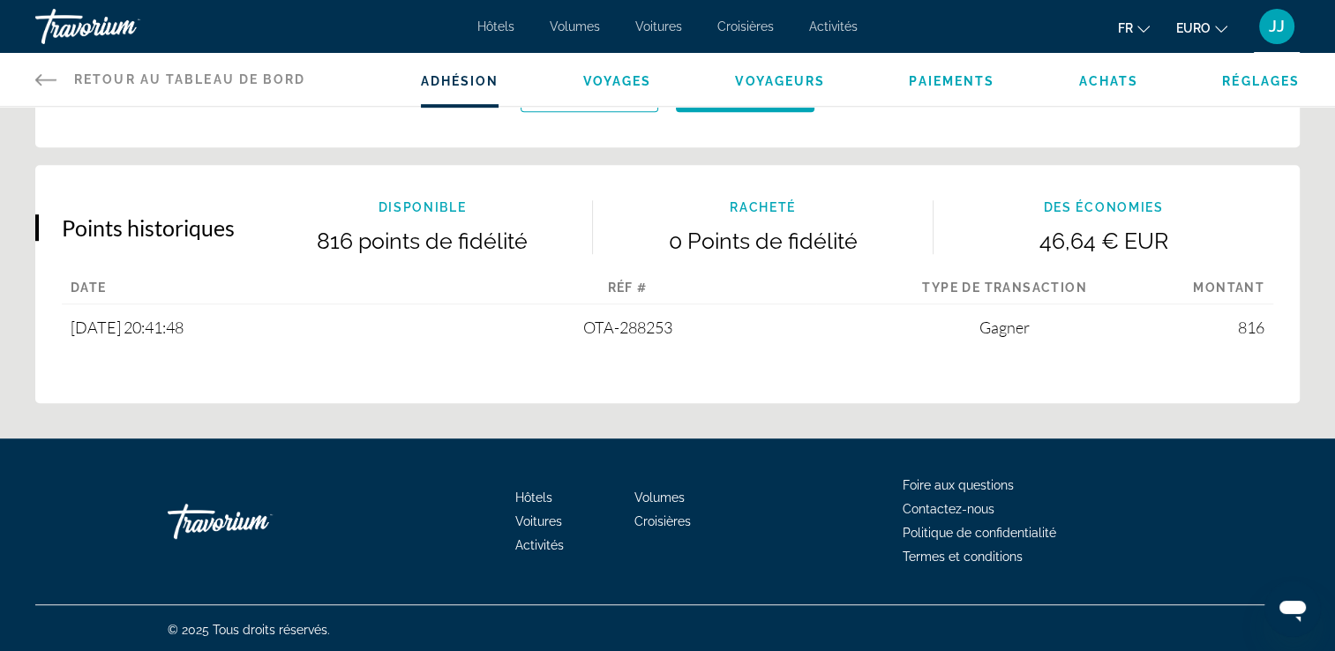
click at [646, 329] on span "OTA-288253" at bounding box center [627, 327] width 89 height 19
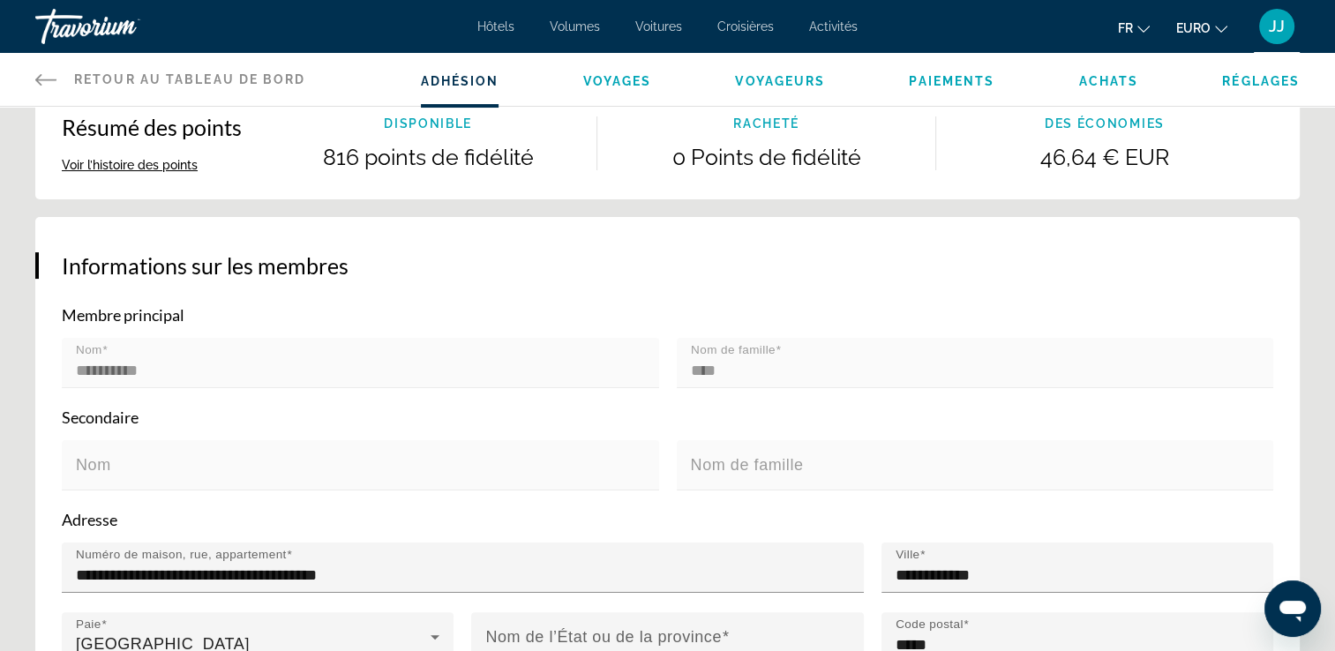
scroll to position [265, 0]
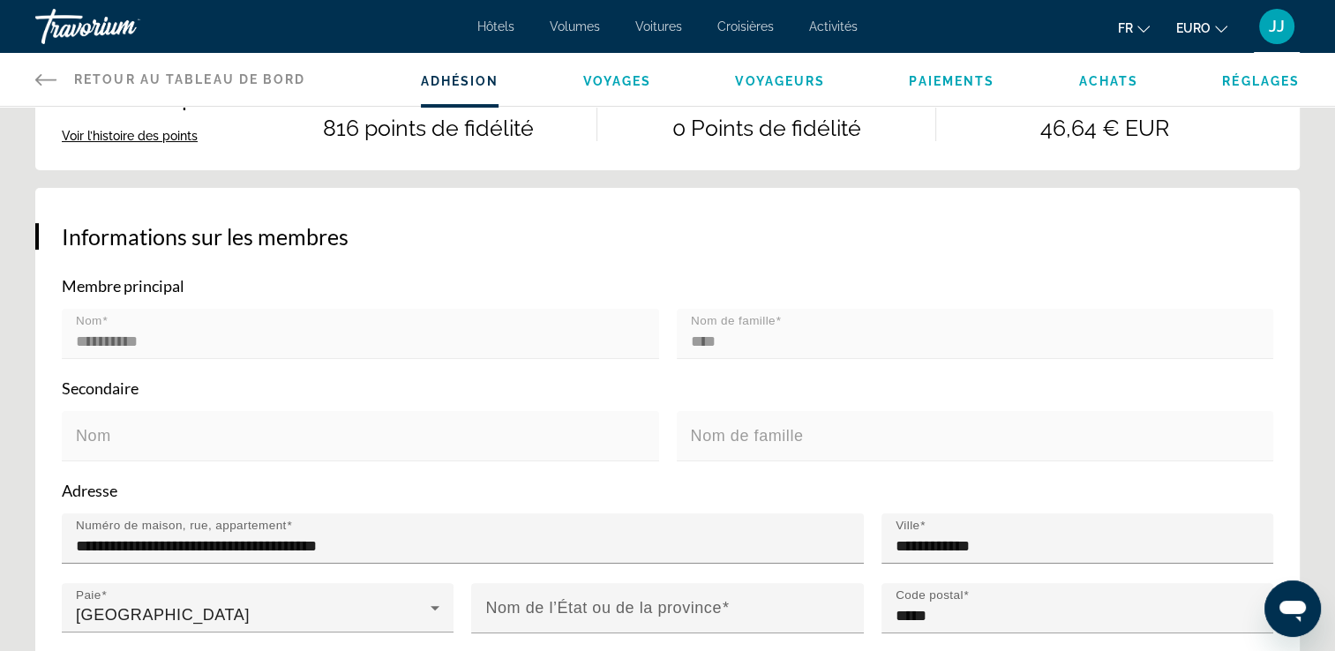
click at [719, 432] on mat-label "Nom de famille" at bounding box center [747, 436] width 113 height 18
click at [187, 432] on mat-form-field "Nom" at bounding box center [360, 446] width 597 height 70
click at [100, 437] on mat-label "Nom" at bounding box center [93, 436] width 35 height 18
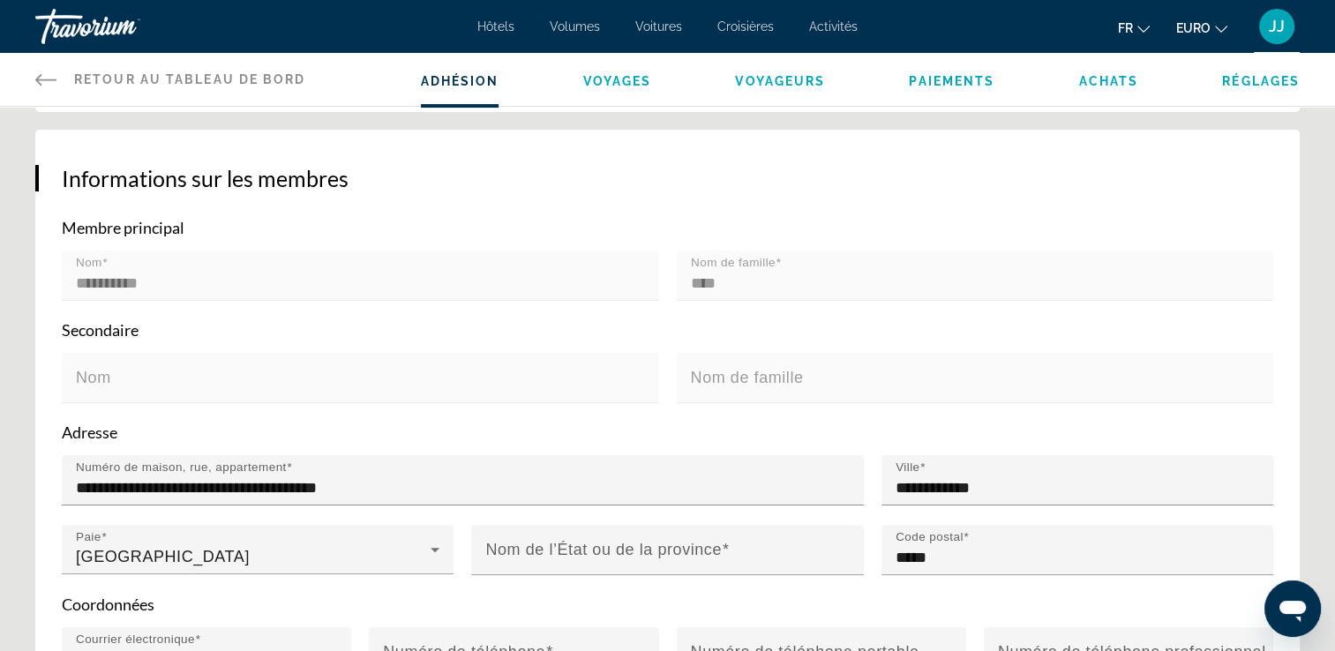
scroll to position [353, 0]
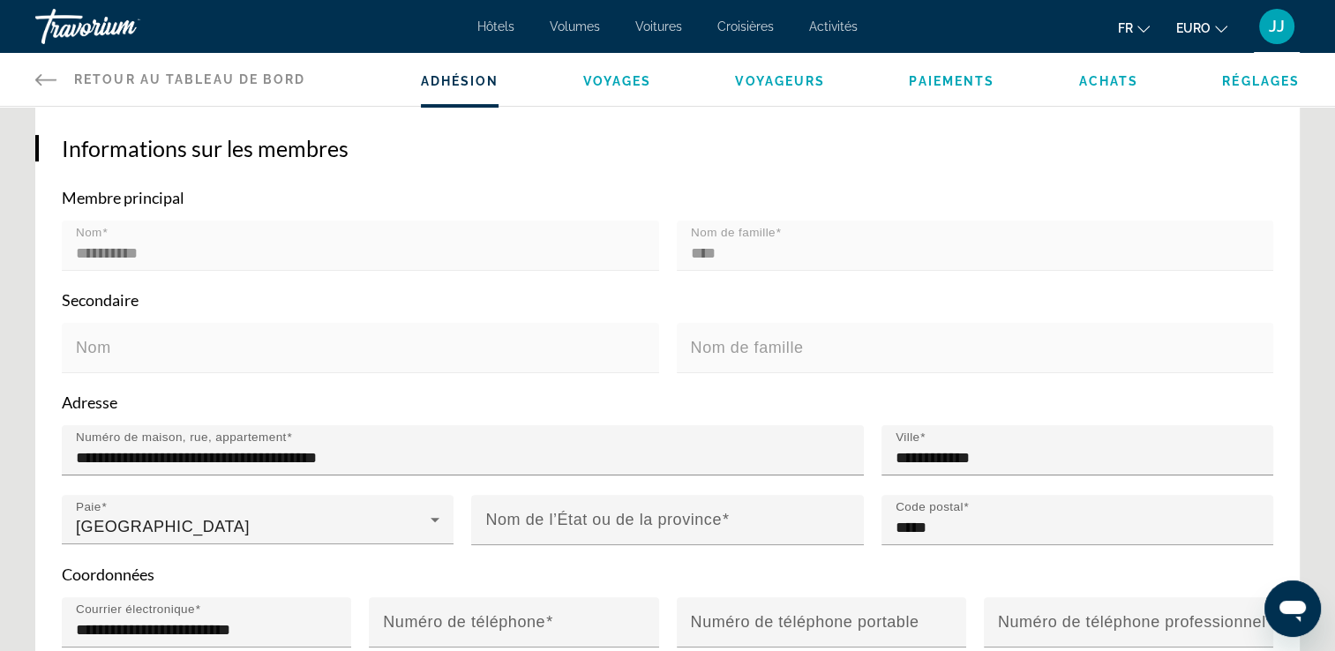
click at [100, 349] on mat-label "Nom" at bounding box center [93, 348] width 35 height 18
click at [98, 354] on mat-label "Nom" at bounding box center [93, 348] width 35 height 18
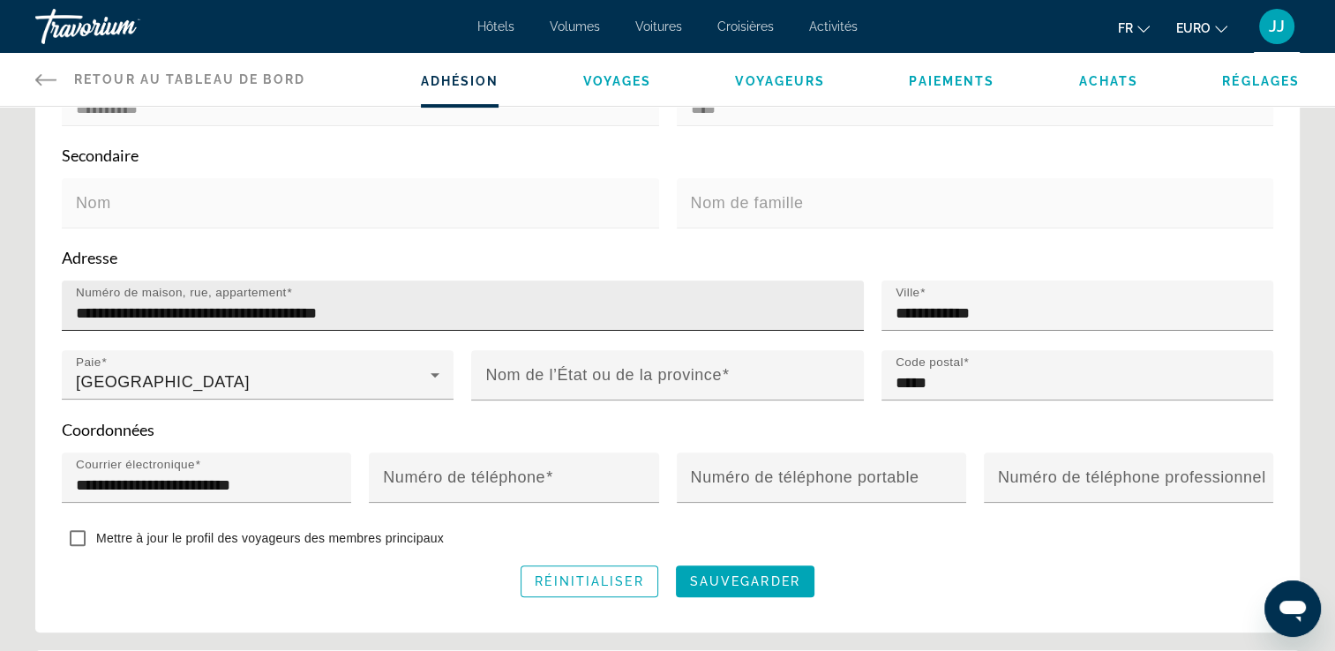
scroll to position [529, 0]
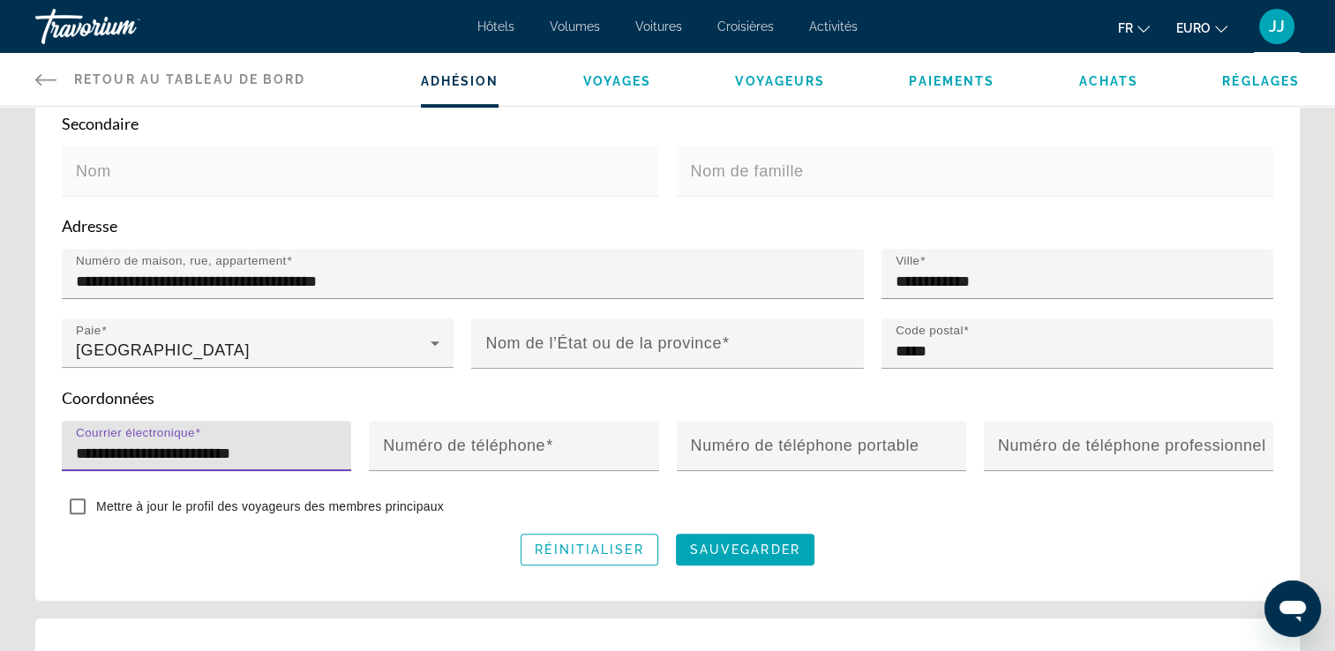
click at [279, 450] on input "**********" at bounding box center [212, 453] width 272 height 21
drag, startPoint x: 208, startPoint y: 450, endPoint x: 309, endPoint y: 451, distance: 100.6
click at [309, 451] on input "**********" at bounding box center [212, 453] width 272 height 21
type input "**********"
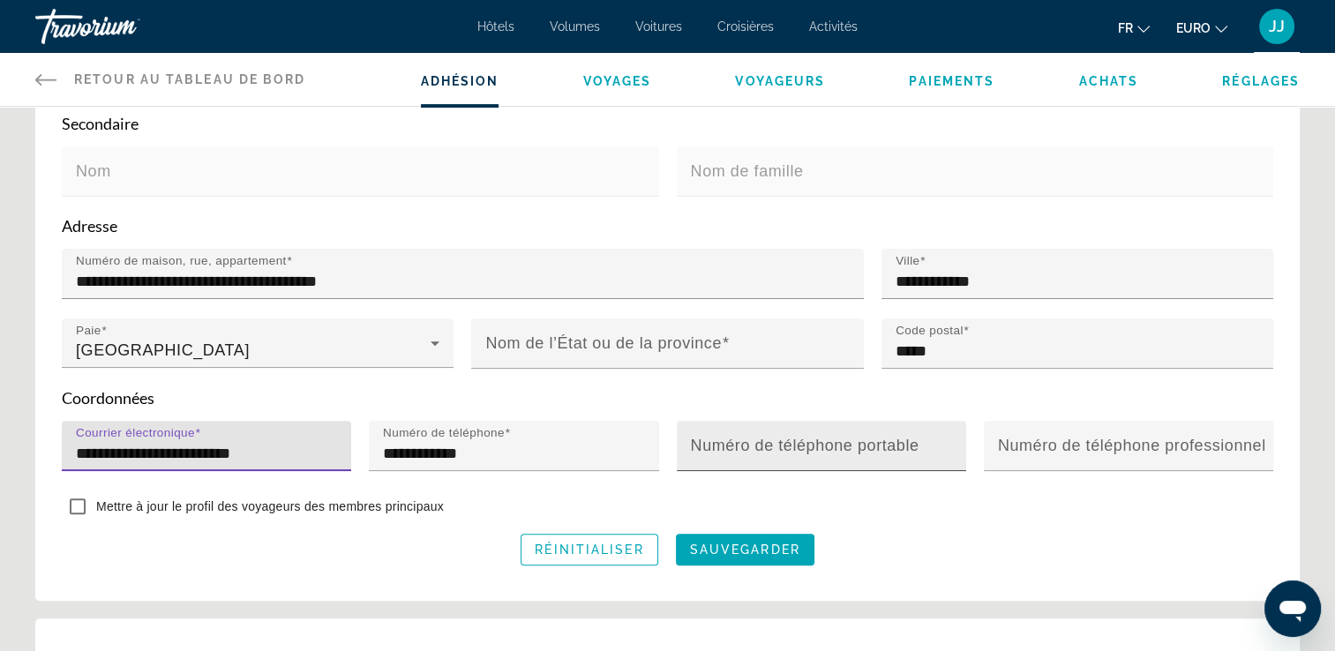
click at [709, 445] on mat-label "Numéro de téléphone portable" at bounding box center [805, 446] width 229 height 18
click at [709, 445] on input "Numéro de téléphone portable" at bounding box center [827, 453] width 272 height 21
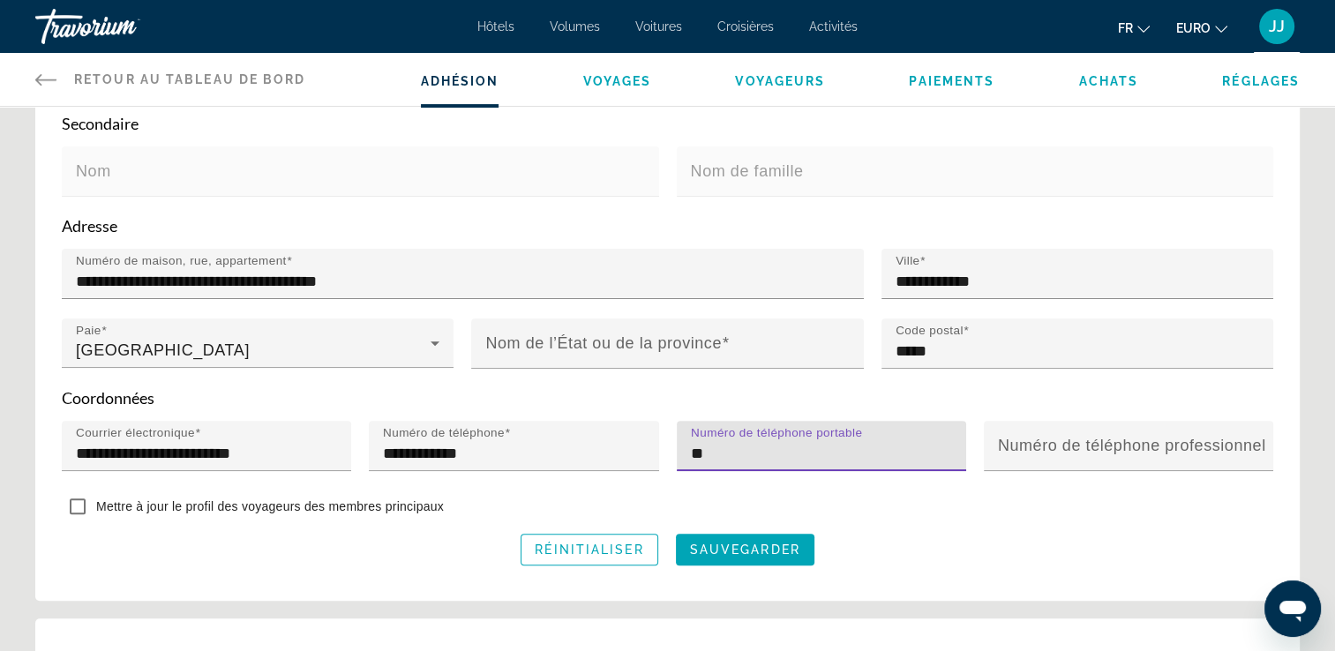
type input "*"
type input "**********"
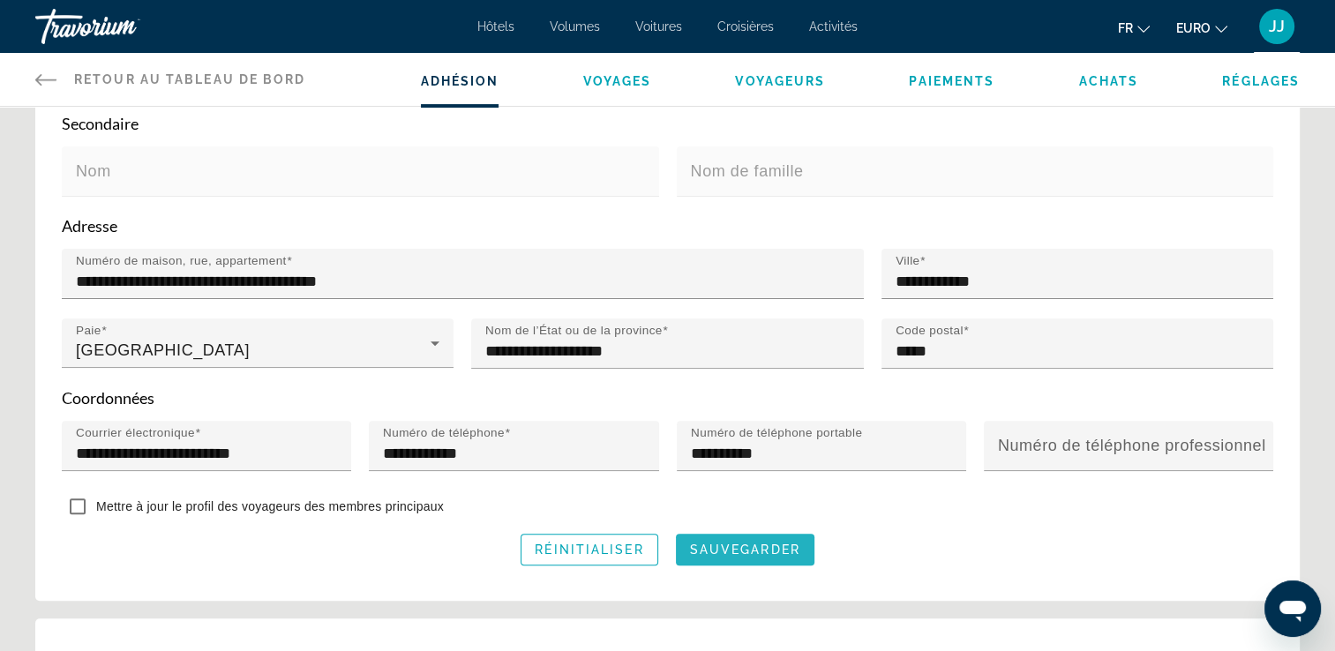
click at [731, 551] on span "sauvegarder" at bounding box center [745, 550] width 110 height 14
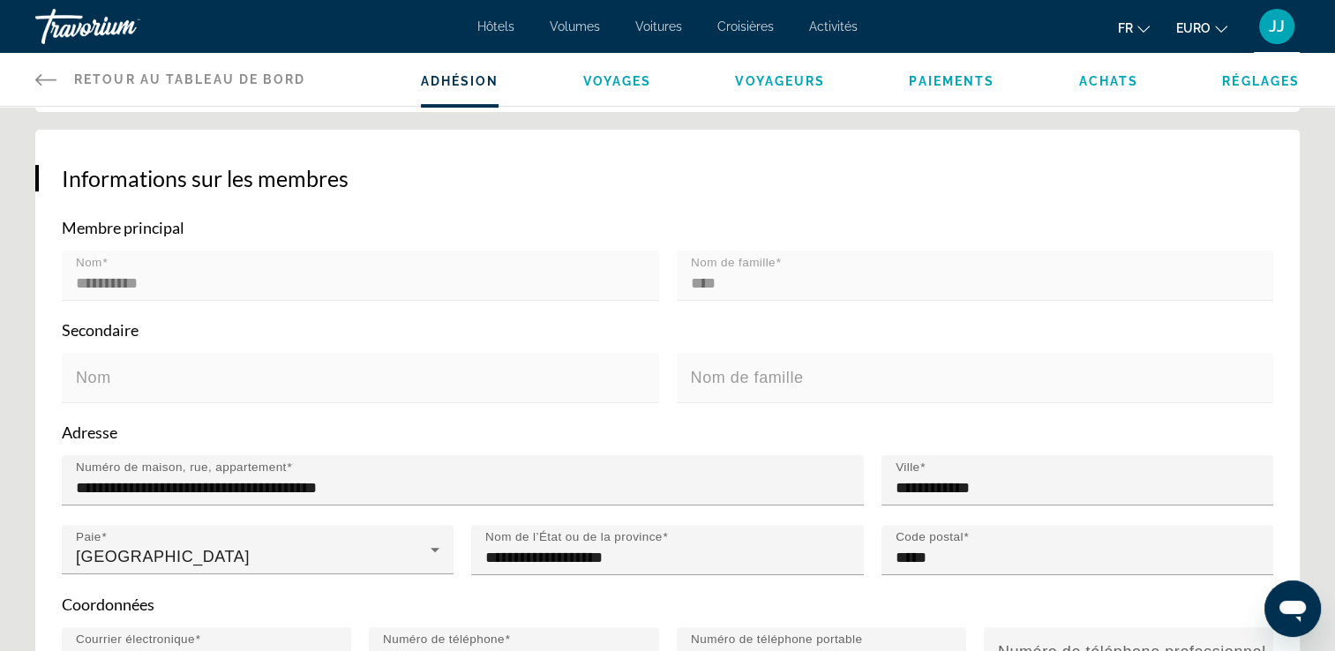
scroll to position [353, 0]
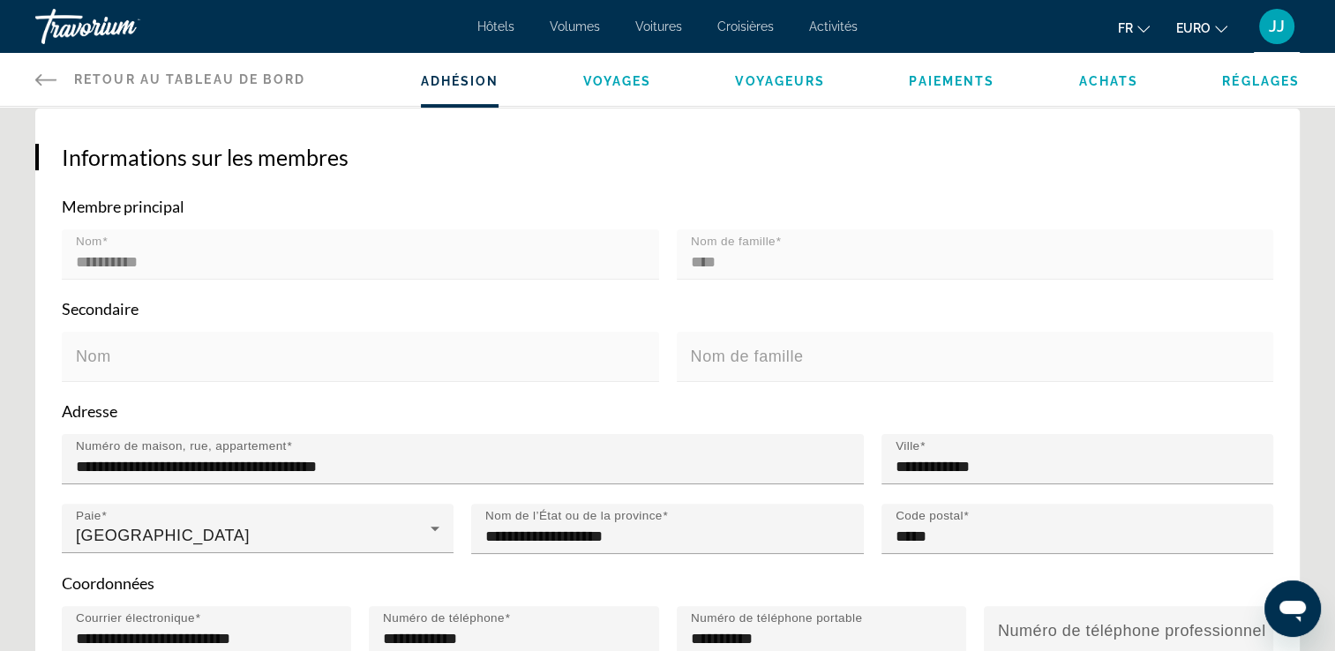
click at [111, 362] on mat-label "Nom" at bounding box center [93, 357] width 35 height 18
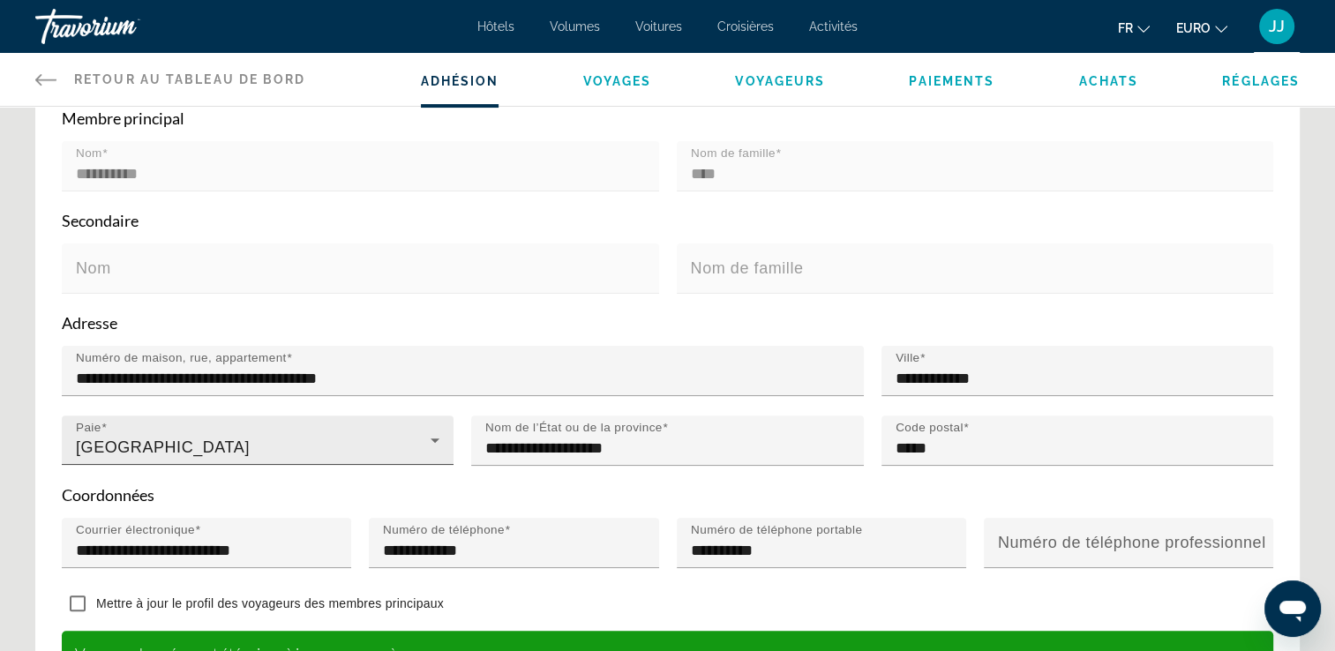
click at [168, 442] on div "[GEOGRAPHIC_DATA]" at bounding box center [253, 447] width 355 height 21
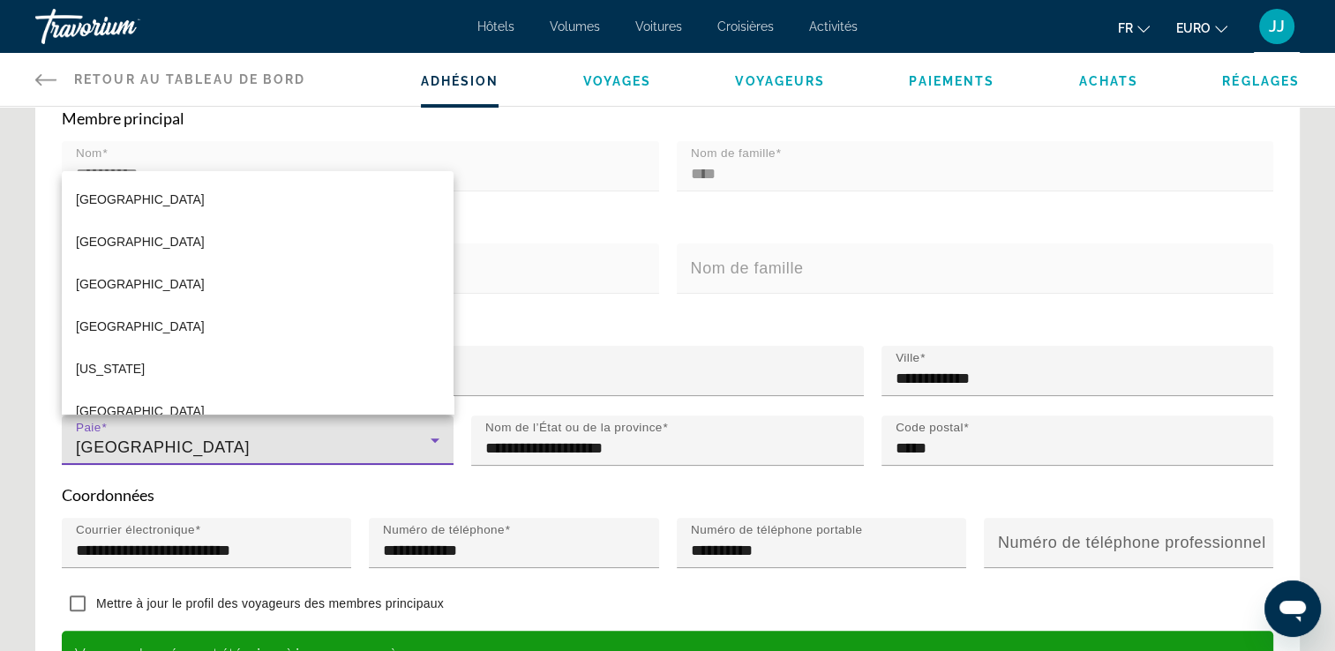
scroll to position [3067, 0]
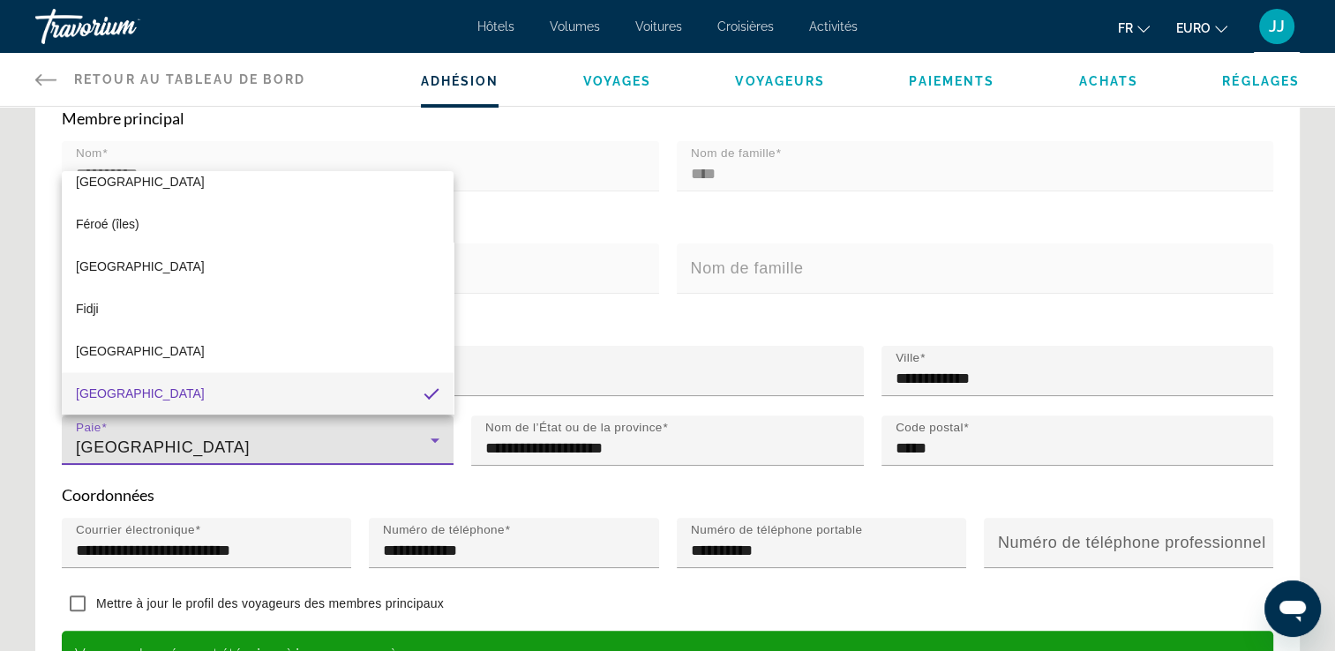
click at [182, 440] on div at bounding box center [667, 325] width 1335 height 651
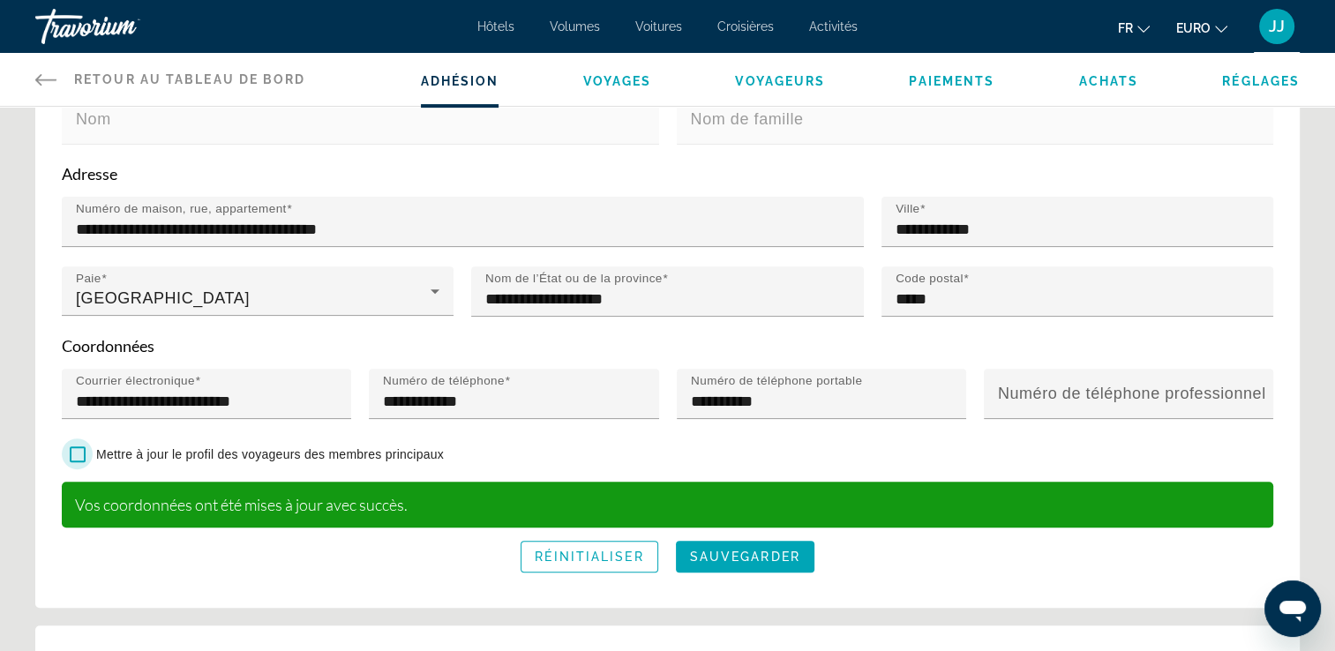
scroll to position [618, 0]
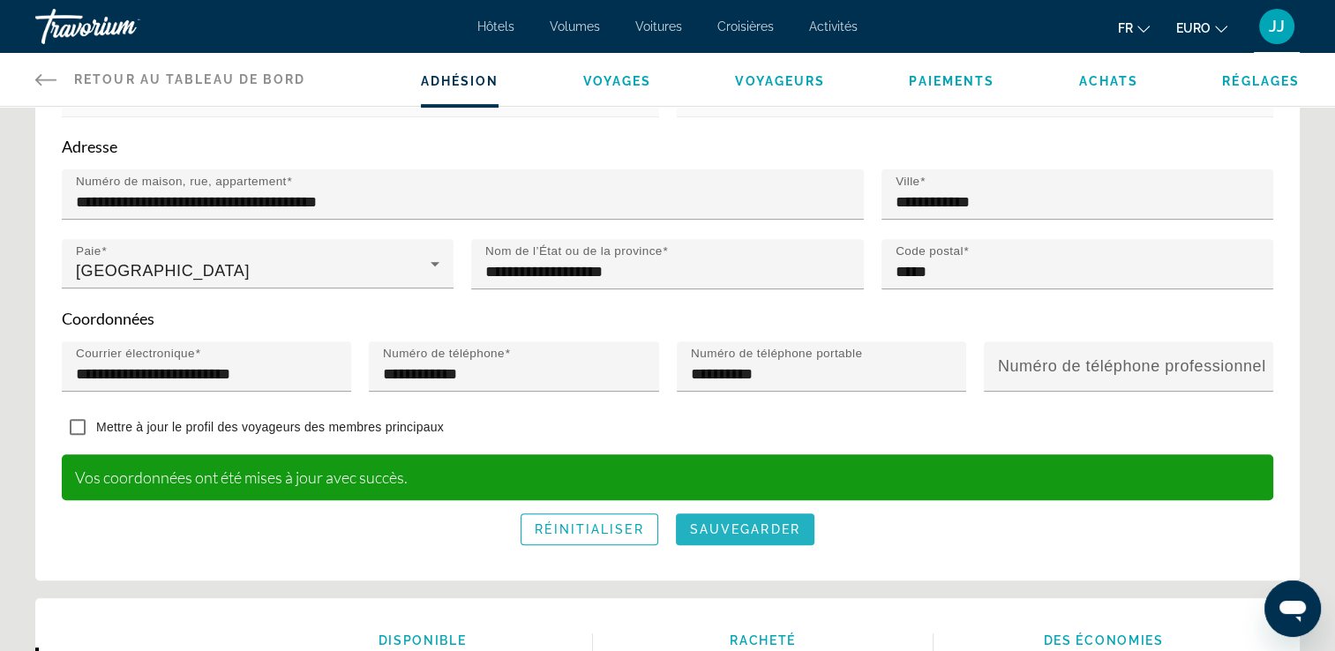
click at [740, 528] on span "sauvegarder" at bounding box center [745, 529] width 110 height 14
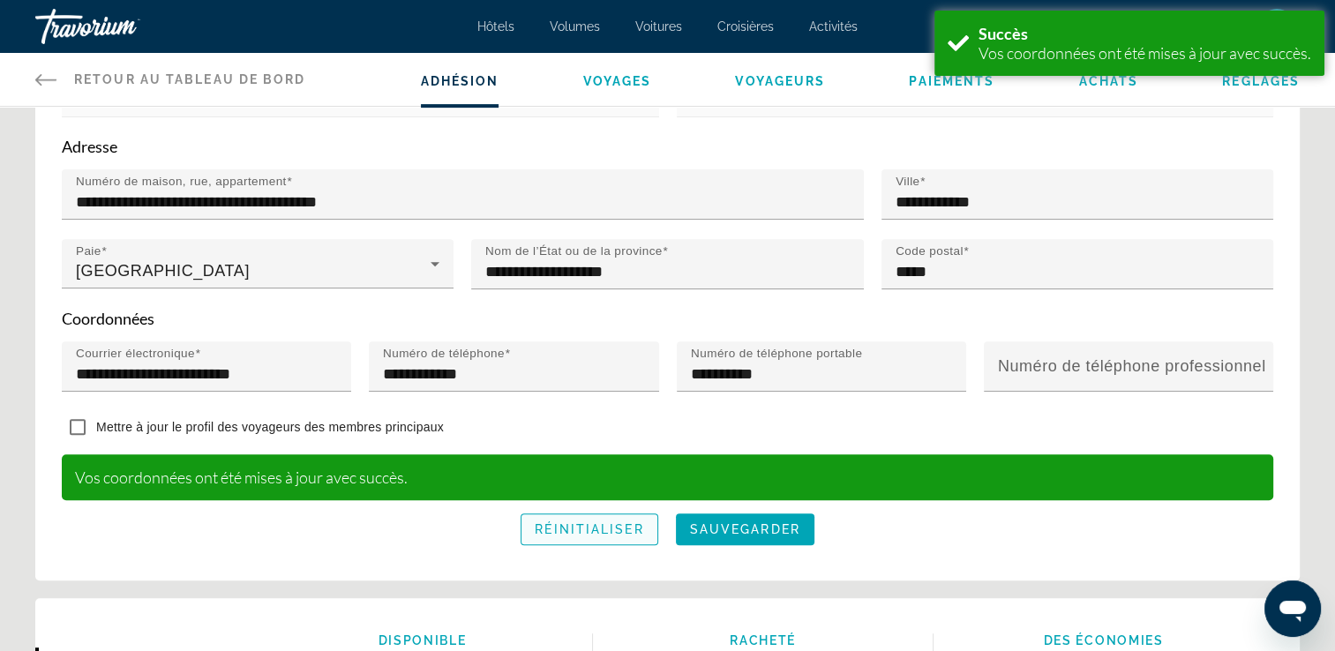
click at [624, 531] on span "Réinitialiser" at bounding box center [589, 529] width 109 height 14
type input "**********"
type input "****"
type input "**********"
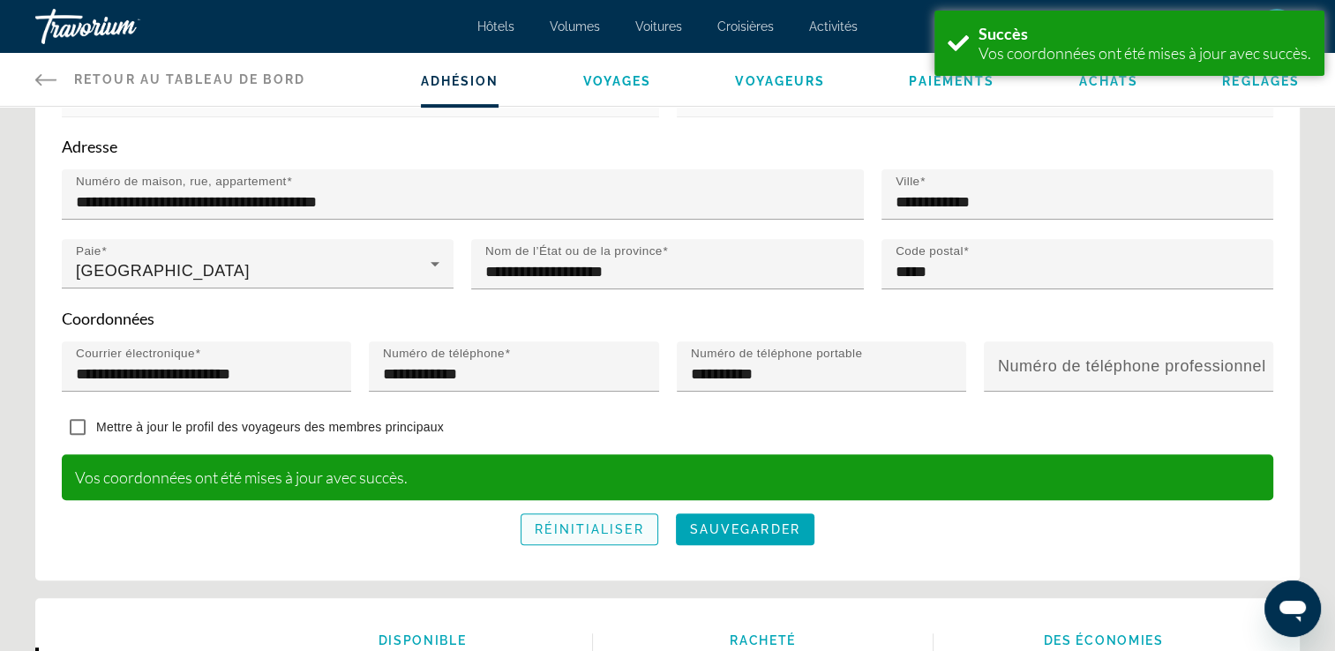
type input "*****"
type input "**********"
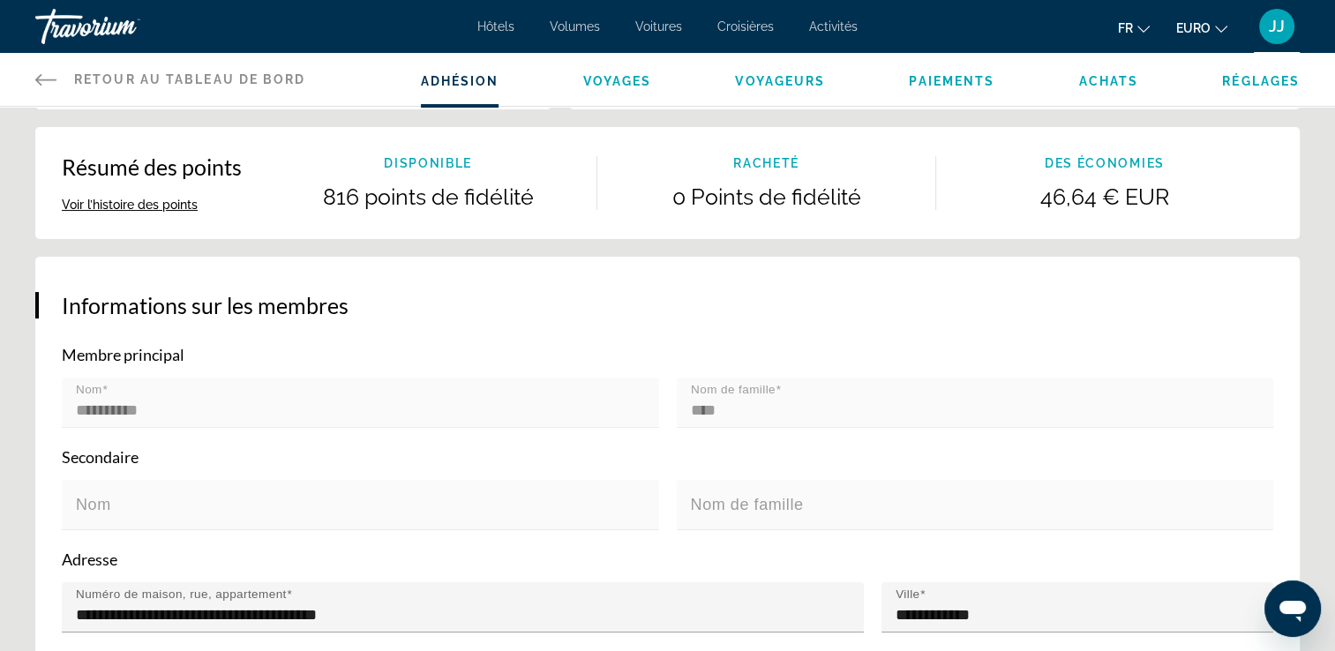
scroll to position [176, 0]
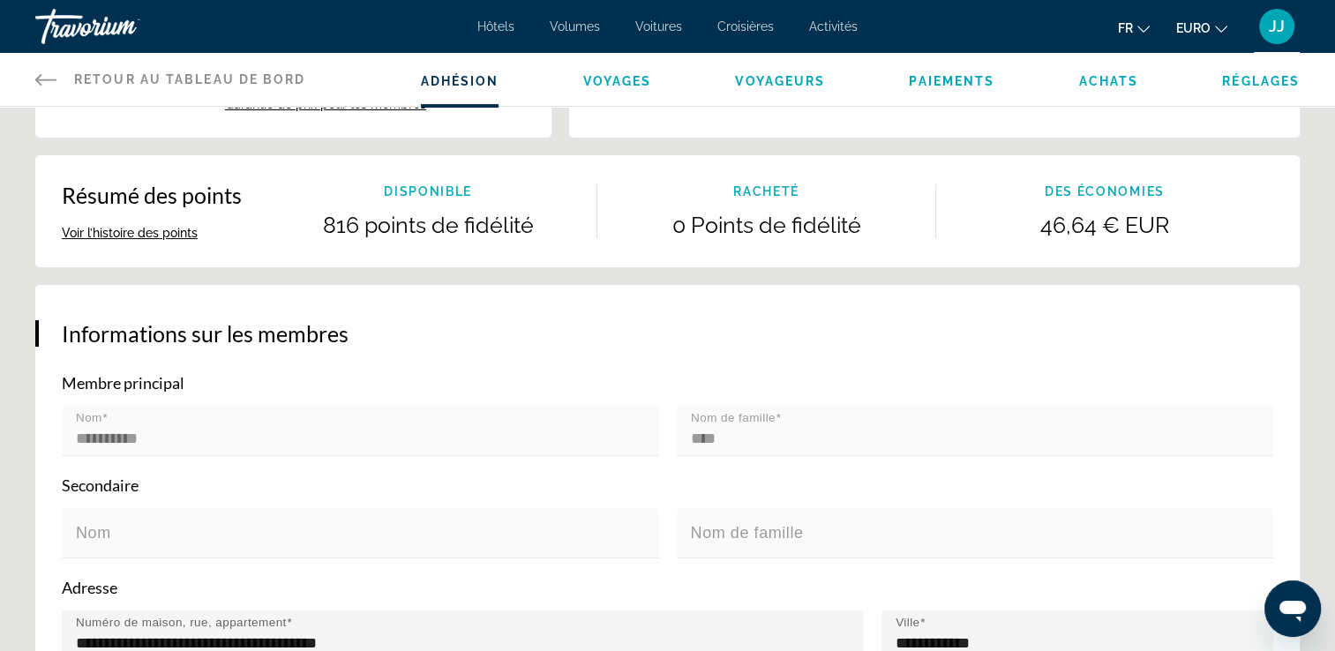
click at [464, 81] on span "Adhésion" at bounding box center [460, 81] width 79 height 14
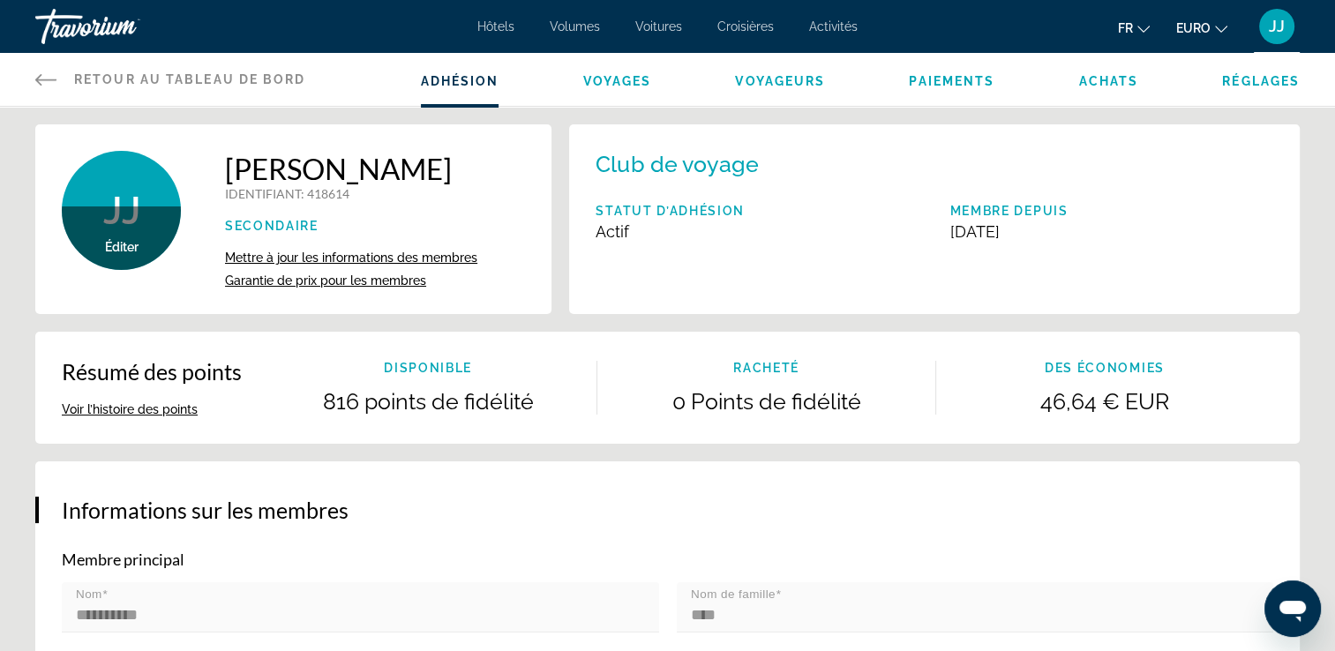
click at [378, 280] on span "Garantie de prix pour les membres" at bounding box center [325, 281] width 201 height 14
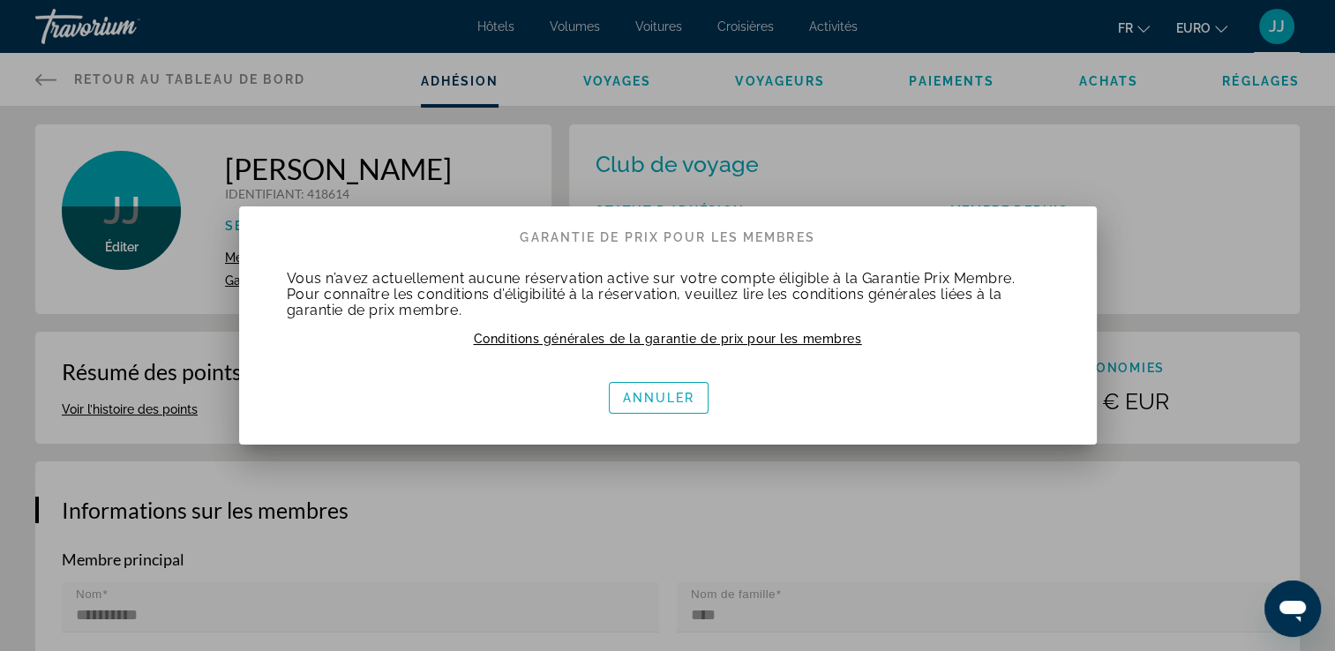
click at [526, 340] on span "Conditions générales de la garantie de prix pour les membres" at bounding box center [668, 339] width 388 height 14
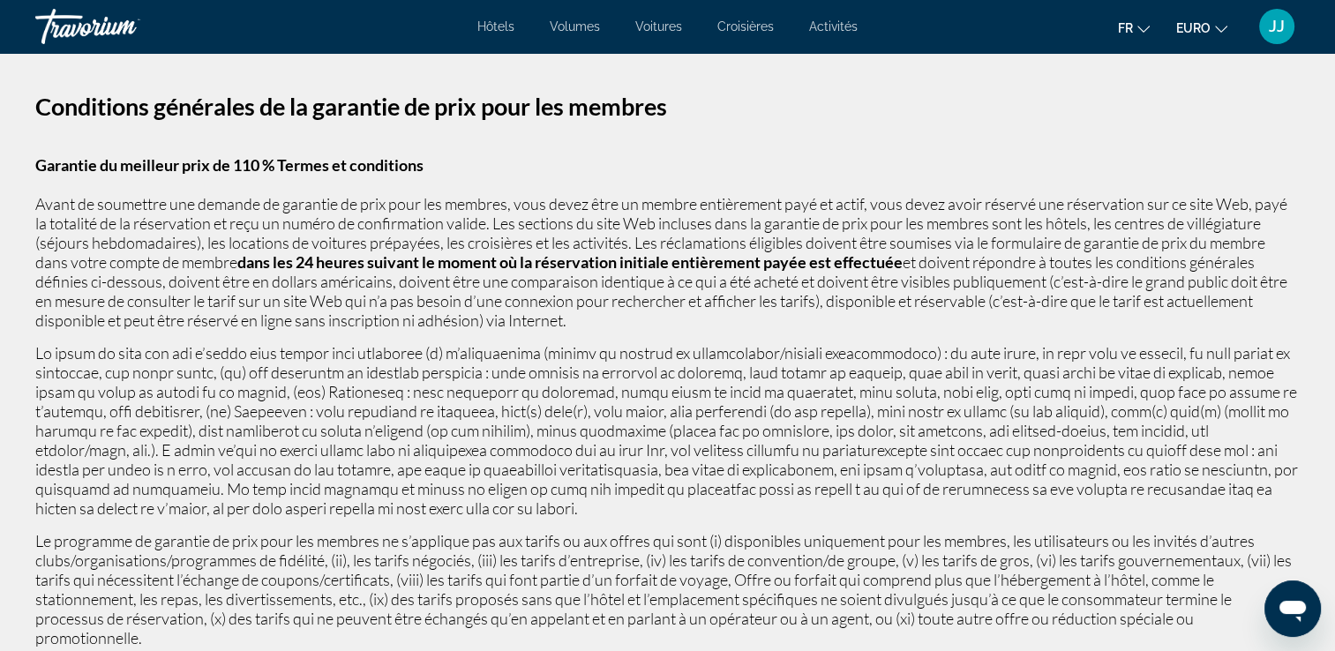
click at [1279, 31] on span "JJ" at bounding box center [1277, 27] width 16 height 18
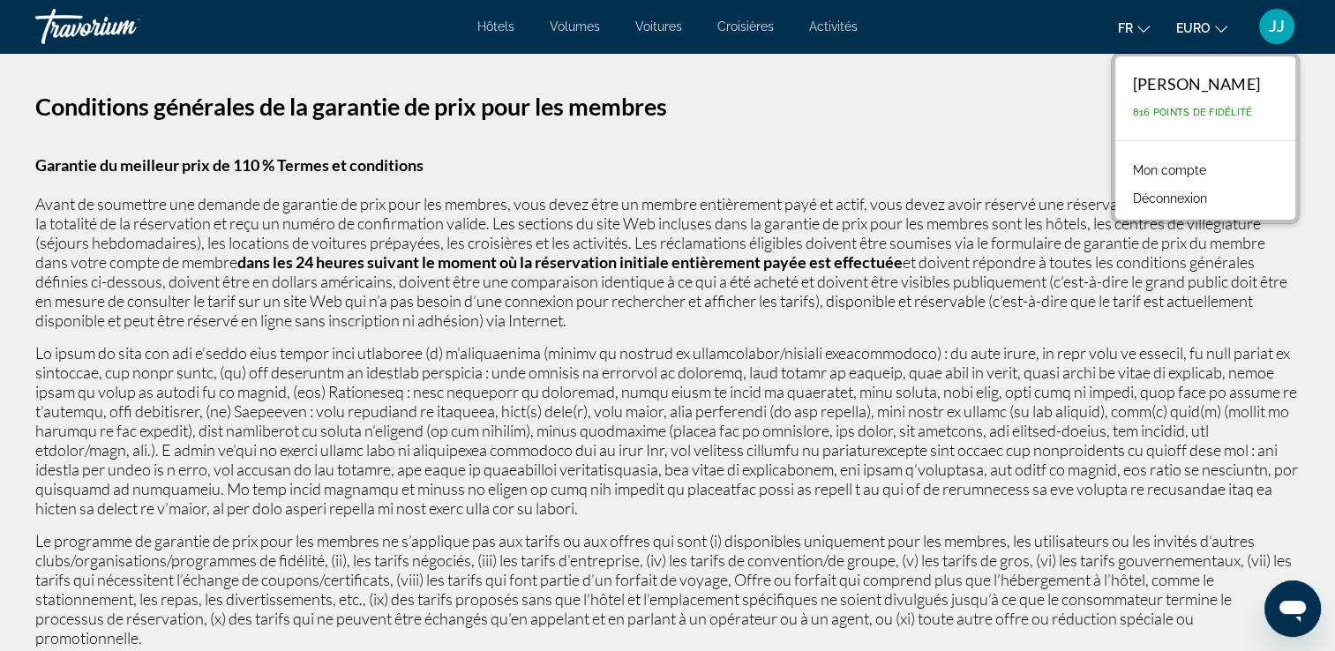
click at [1183, 168] on link "Mon compte" at bounding box center [1169, 170] width 91 height 23
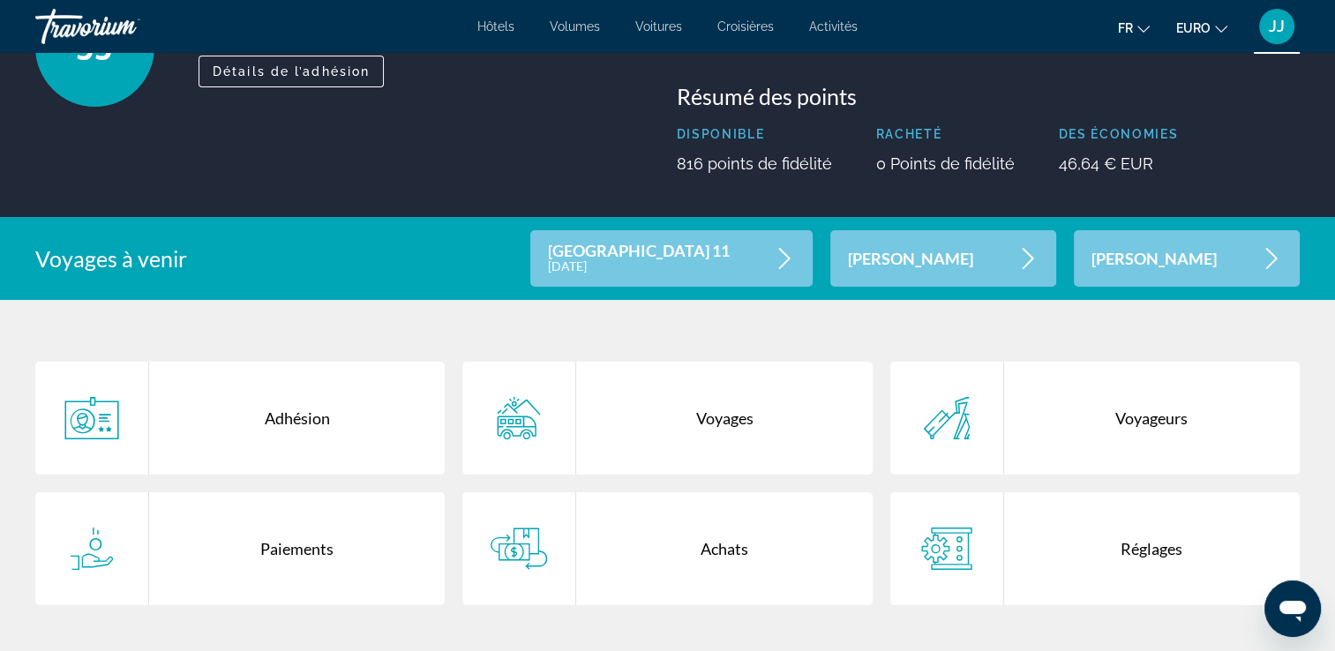
scroll to position [265, 0]
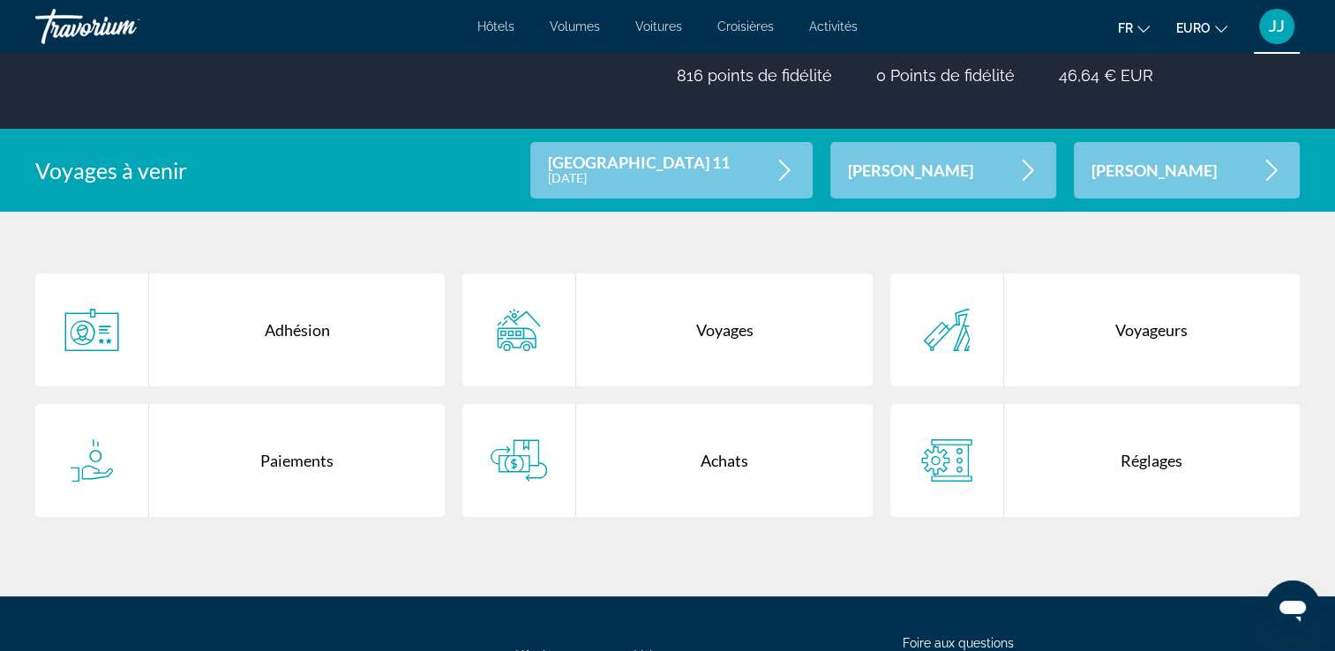
click at [312, 336] on div "Adhésion" at bounding box center [297, 330] width 296 height 113
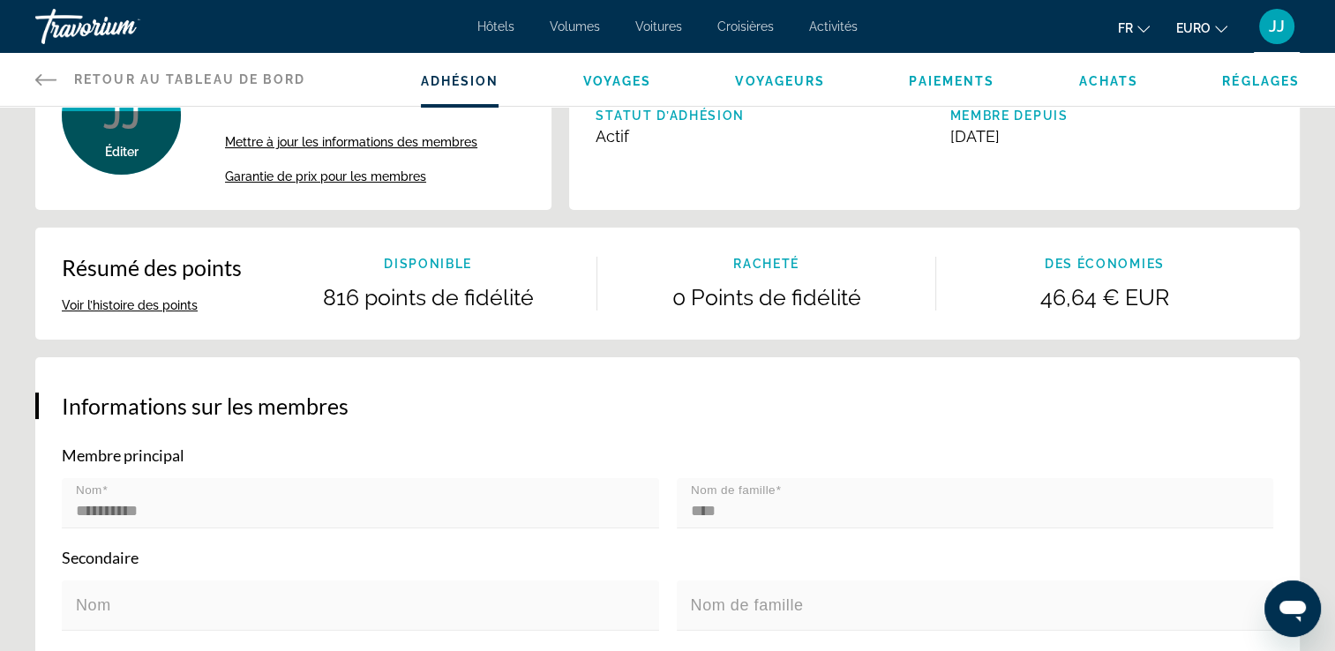
scroll to position [88, 0]
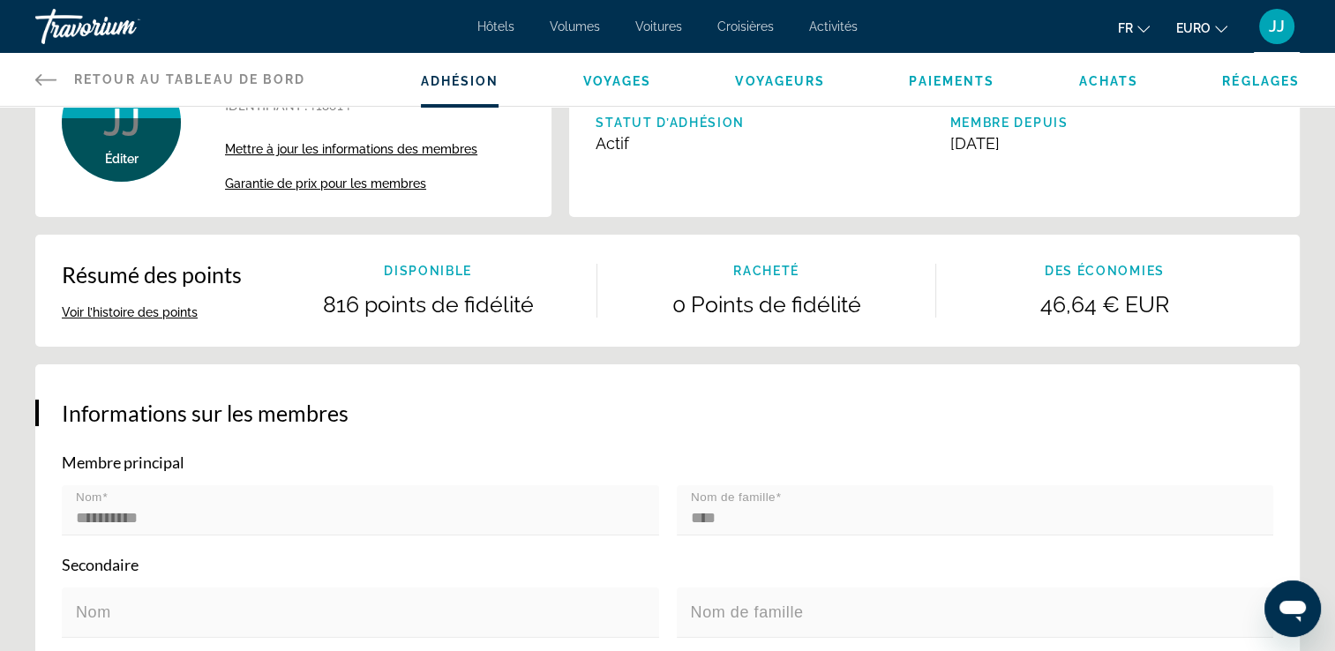
click at [354, 151] on span "Mettre à jour les informations des membres" at bounding box center [351, 149] width 252 height 14
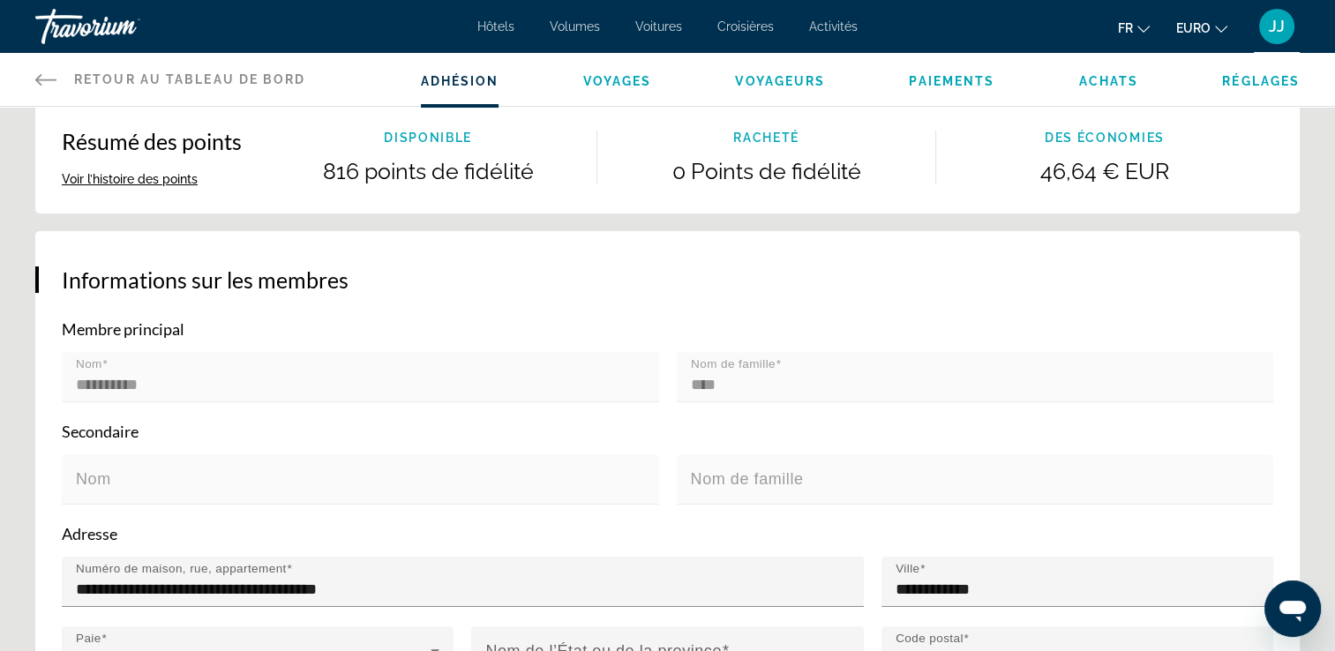
scroll to position [265, 0]
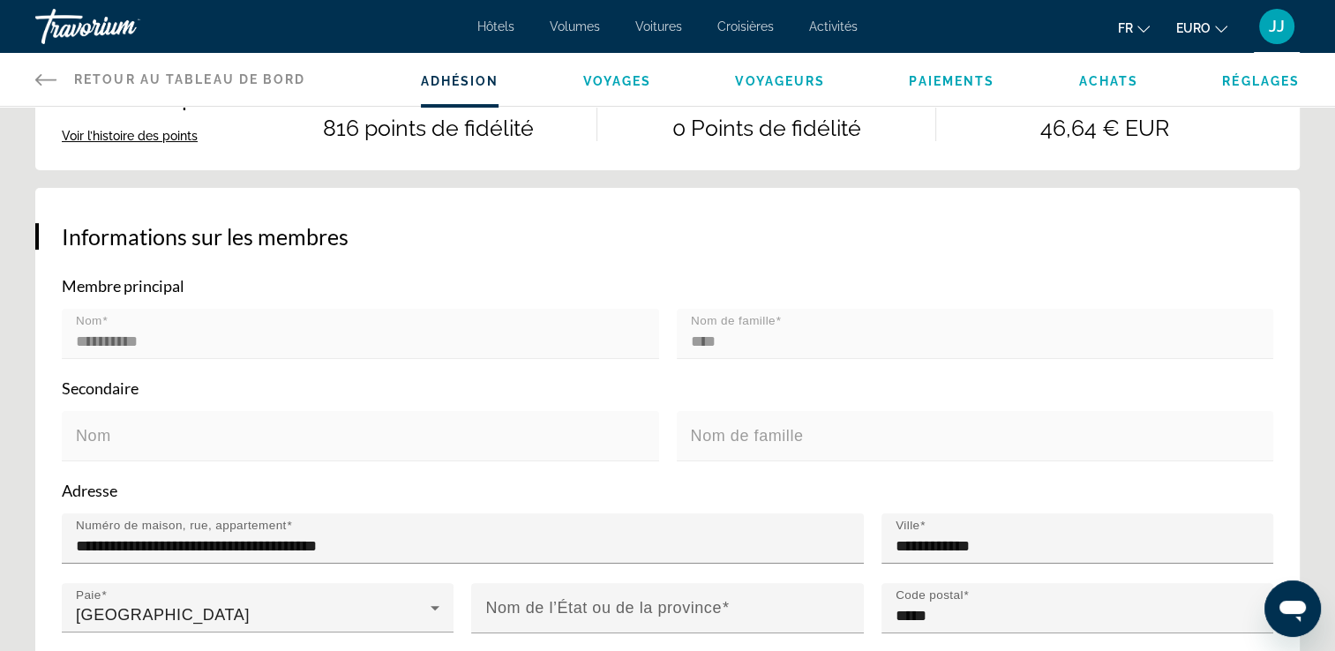
click at [125, 395] on p "Secondaire" at bounding box center [667, 387] width 1211 height 19
click at [132, 425] on mat-form-field "Nom" at bounding box center [360, 446] width 597 height 70
click at [134, 426] on mat-form-field "Nom" at bounding box center [360, 446] width 597 height 70
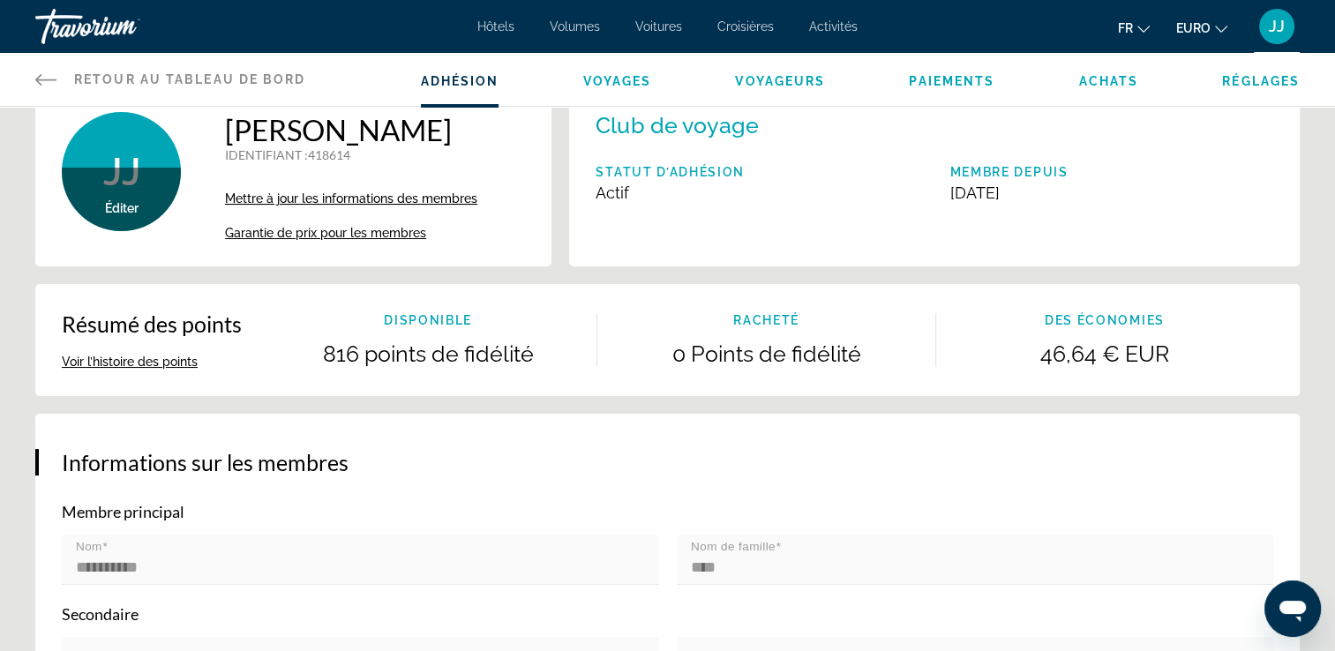
scroll to position [0, 0]
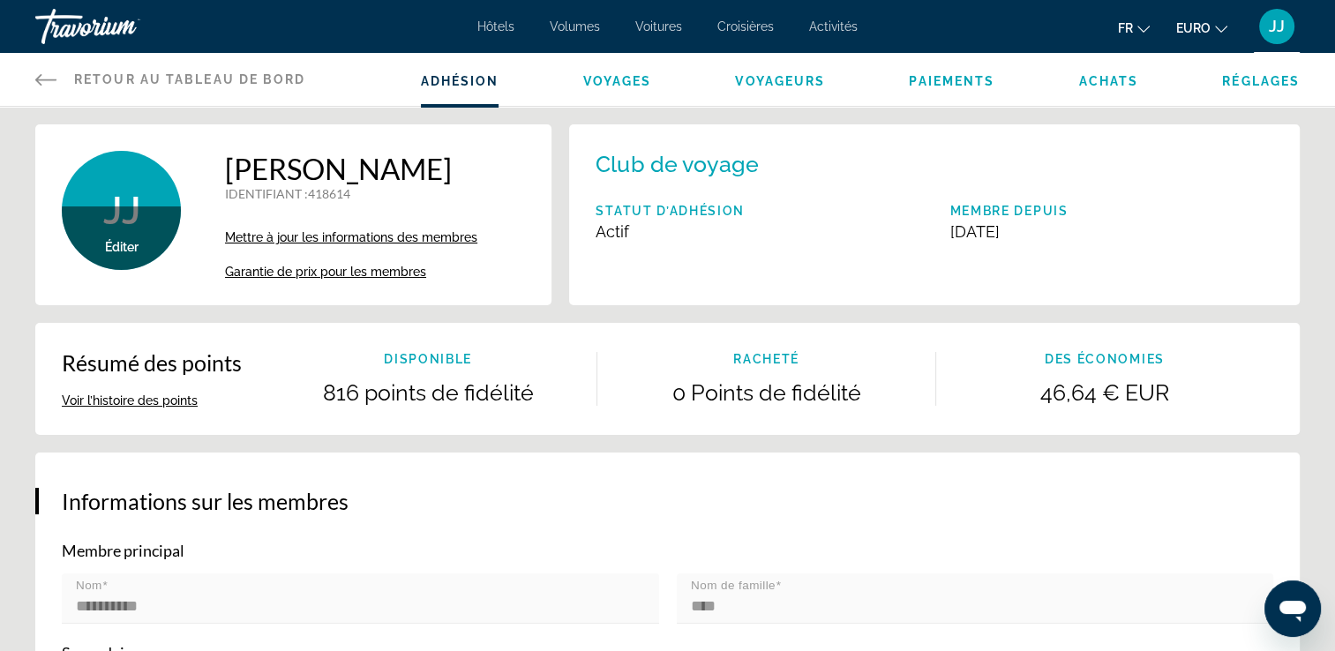
click at [621, 84] on span "Voyages" at bounding box center [616, 81] width 69 height 14
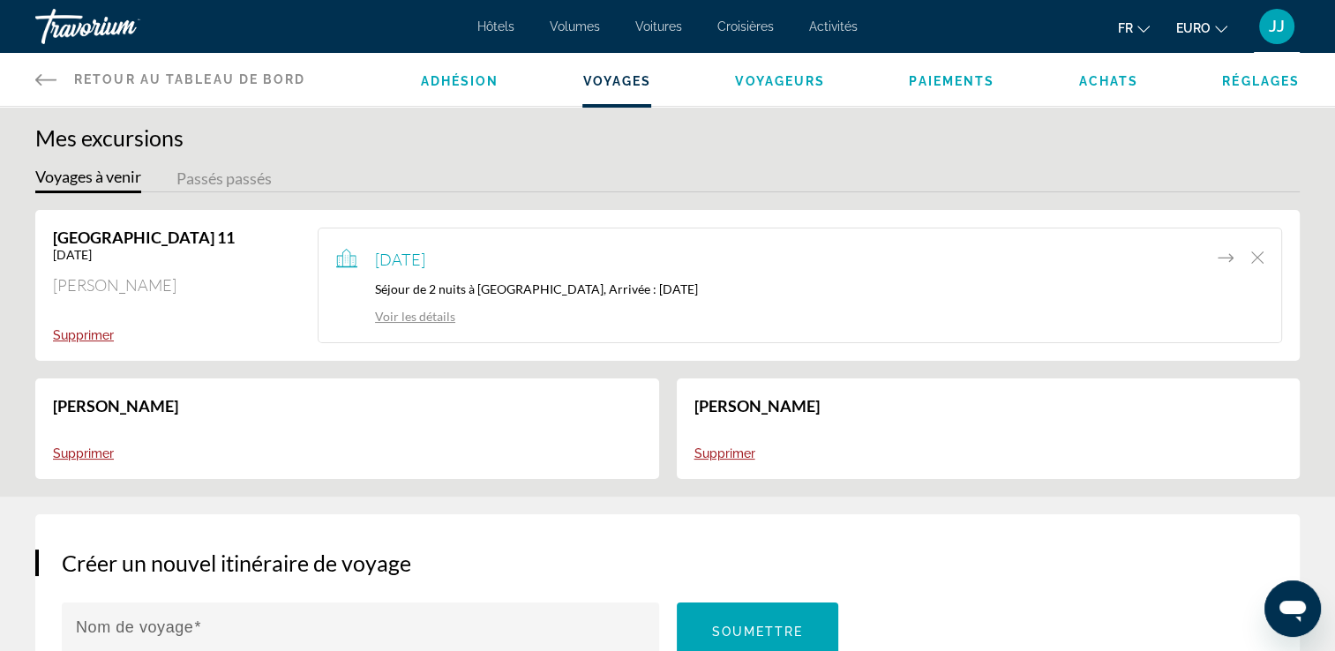
click at [106, 242] on link "PARIS 11" at bounding box center [144, 237] width 182 height 19
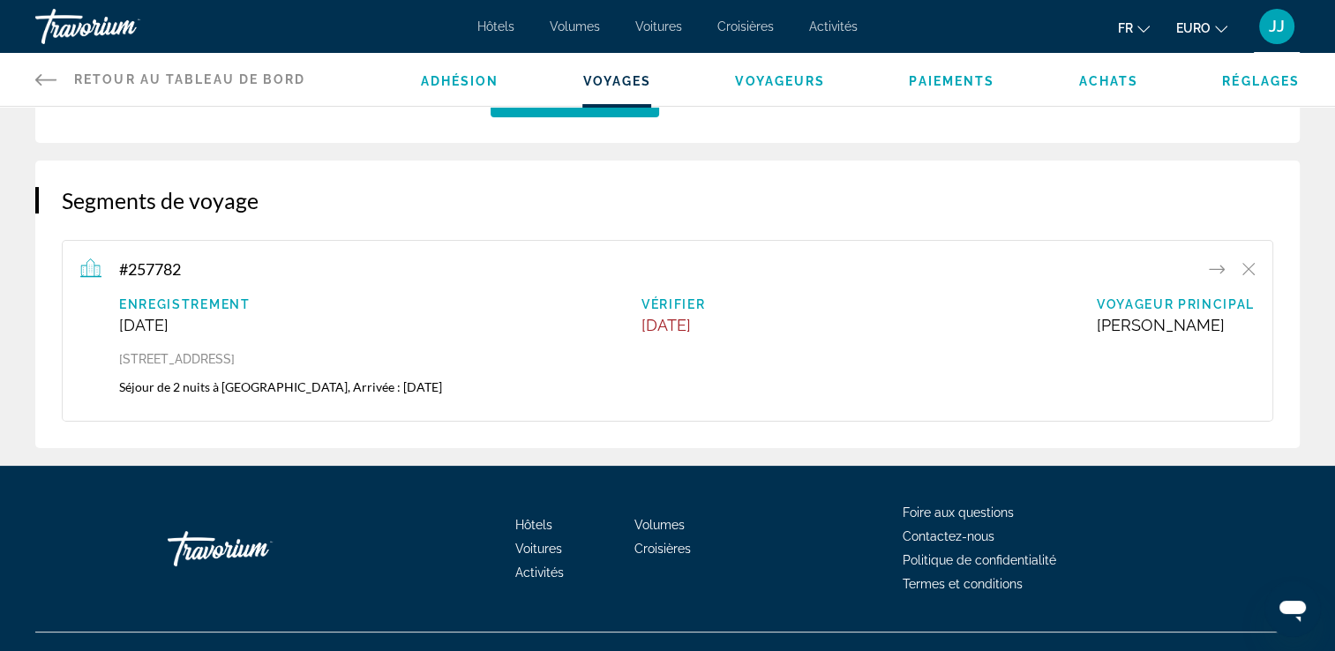
scroll to position [176, 0]
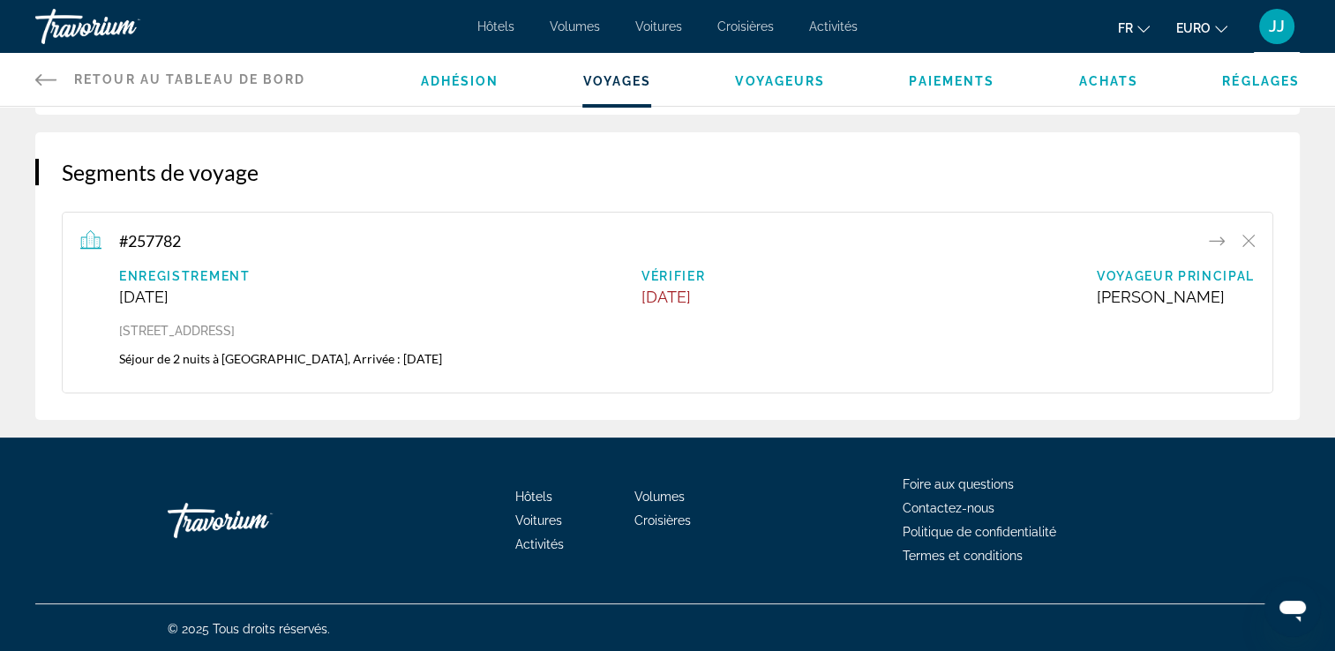
click at [1221, 244] on icon "Contenu principal" at bounding box center [1217, 240] width 16 height 9
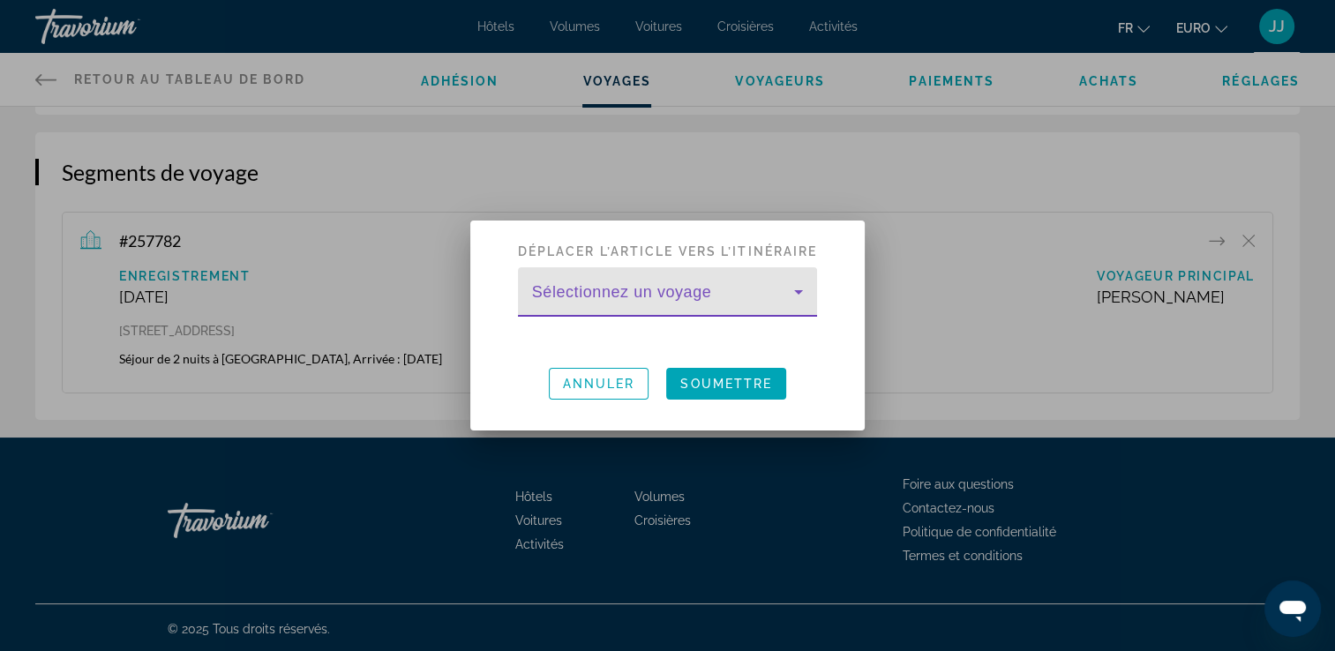
click at [804, 297] on icon at bounding box center [798, 291] width 21 height 21
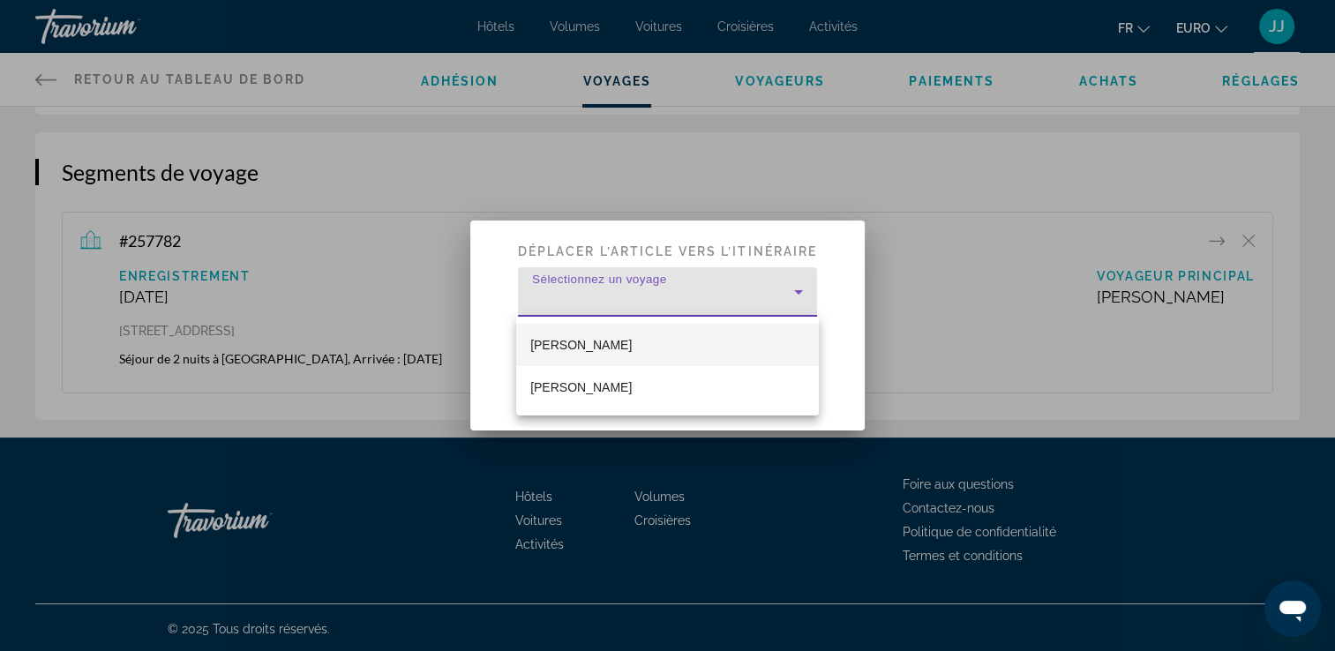
click at [795, 291] on div at bounding box center [667, 325] width 1335 height 651
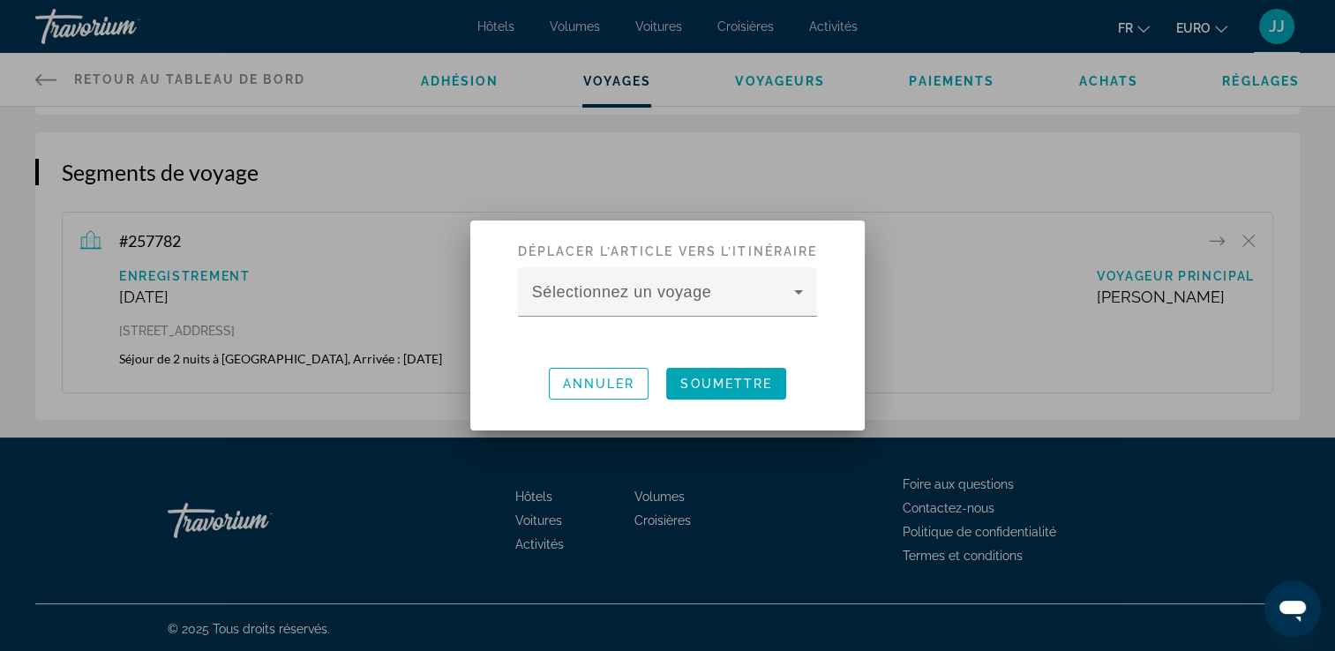
click at [1249, 241] on div at bounding box center [667, 325] width 1335 height 651
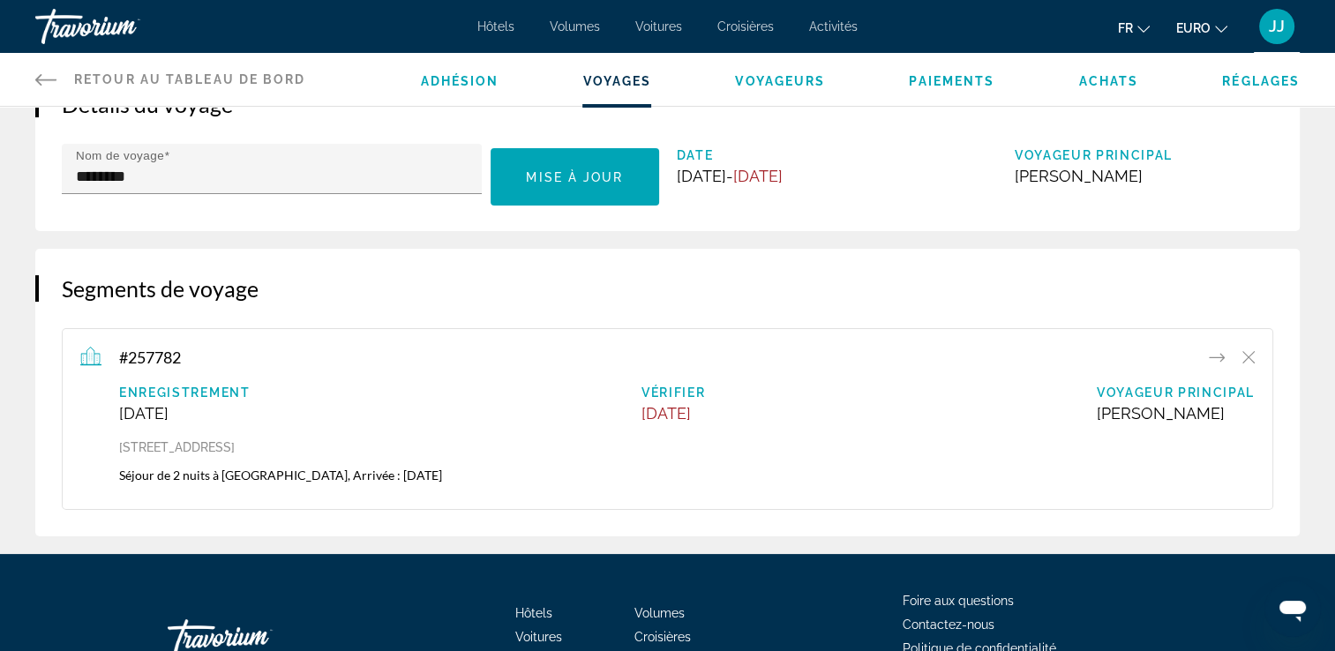
scroll to position [1, 0]
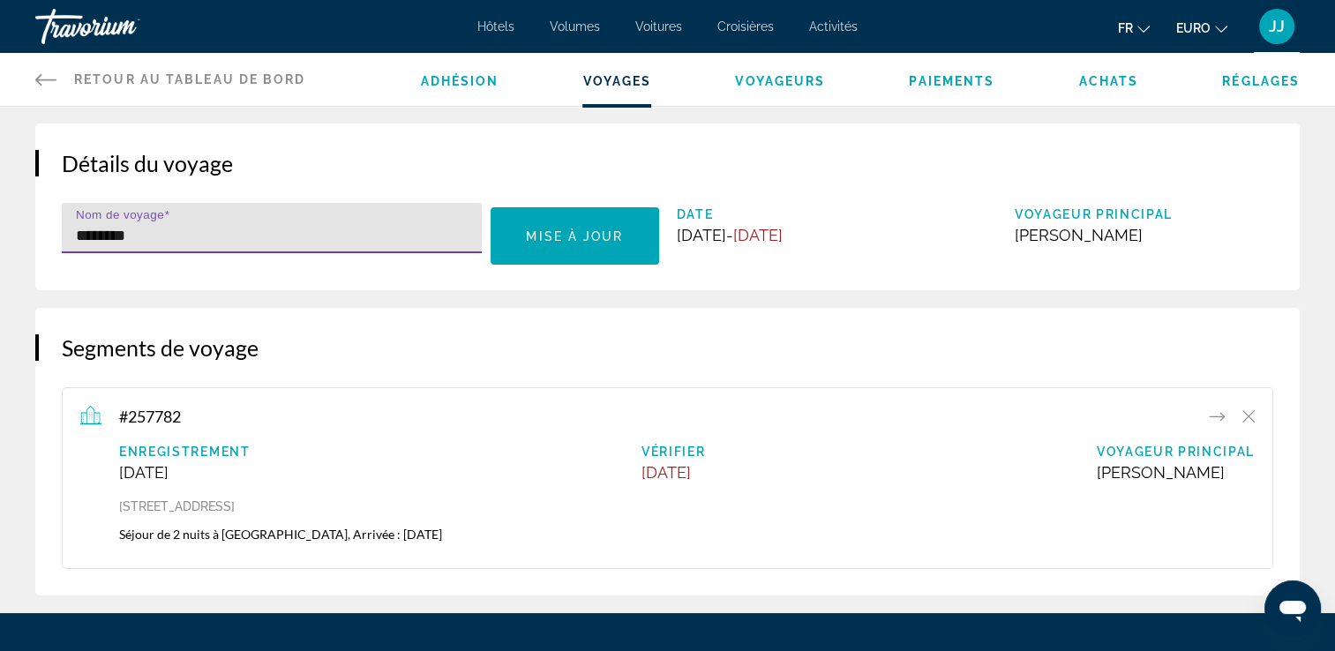
click at [198, 238] on input "********" at bounding box center [277, 235] width 402 height 21
click at [79, 232] on input "********" at bounding box center [277, 235] width 402 height 21
type input "**********"
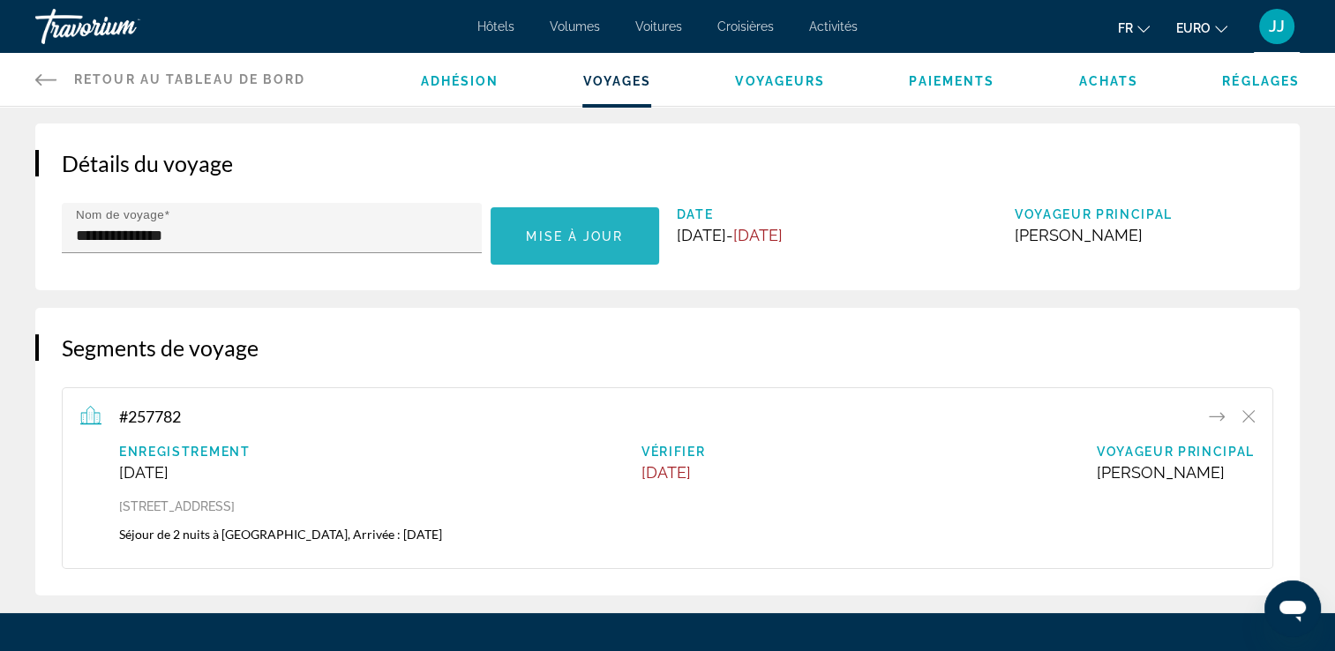
click at [589, 242] on span "Mise à jour" at bounding box center [574, 236] width 97 height 14
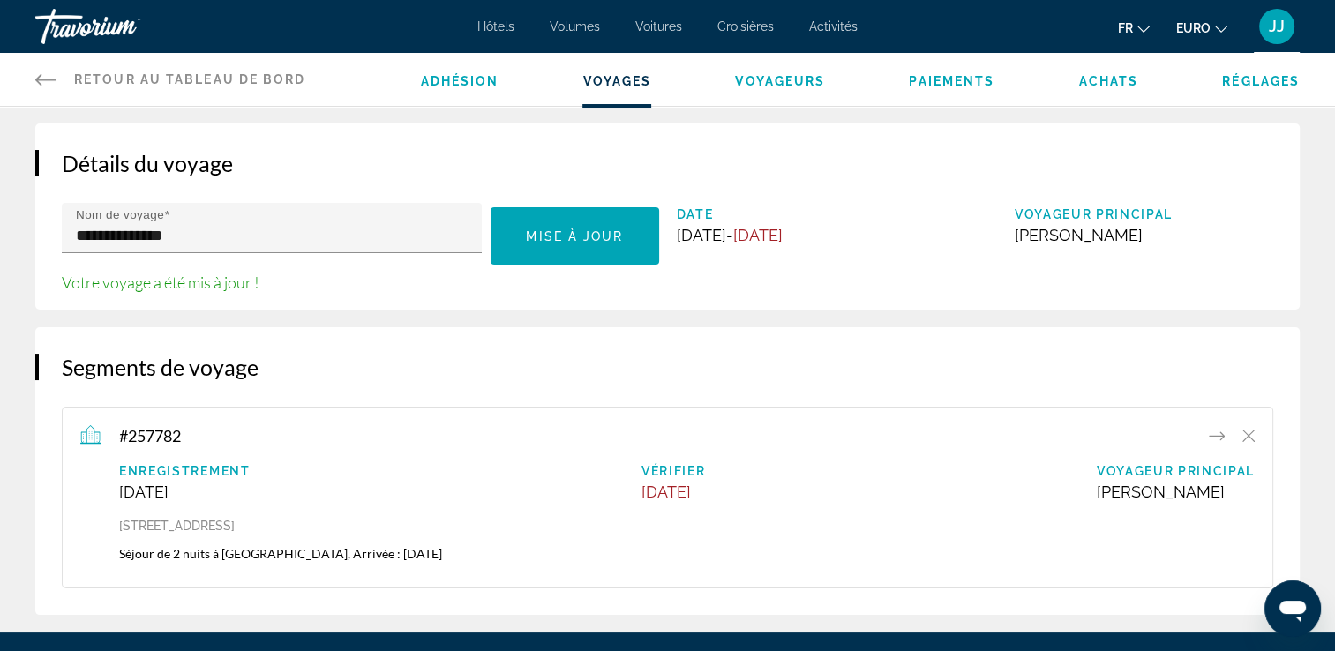
click at [774, 79] on span "Voyageurs" at bounding box center [780, 81] width 90 height 14
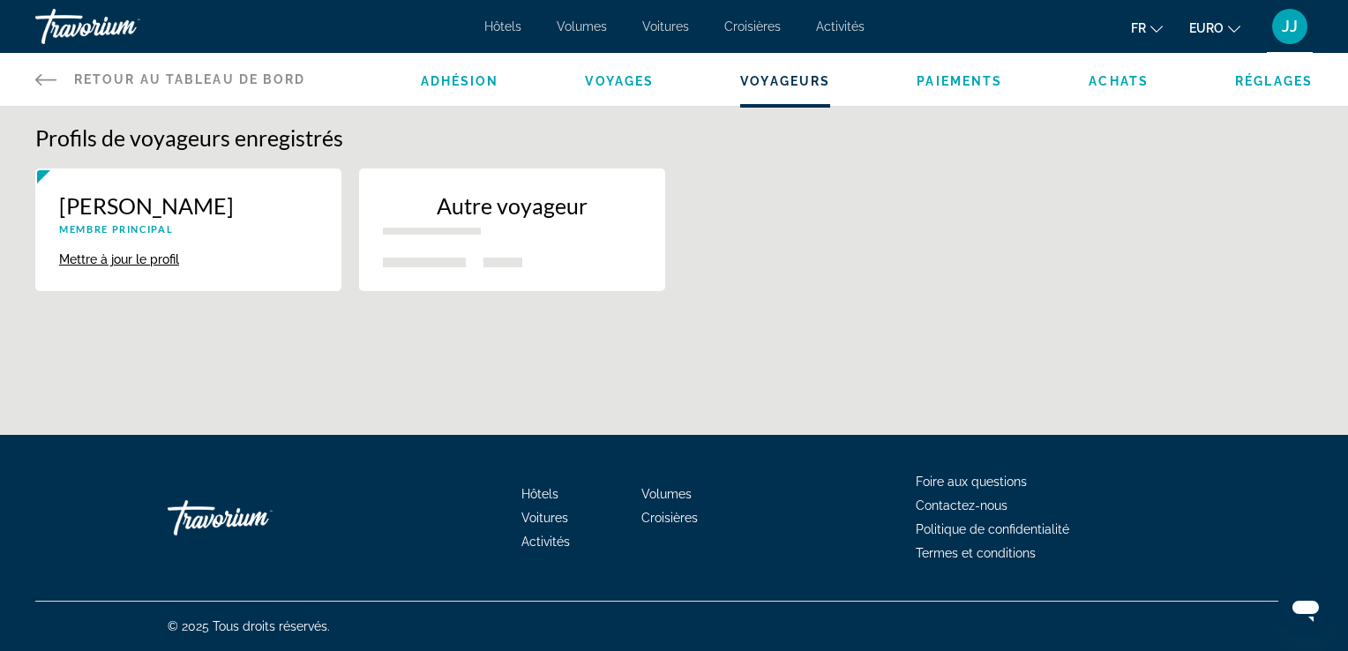
click at [159, 259] on button "Mettre à jour le profil" at bounding box center [119, 259] width 120 height 16
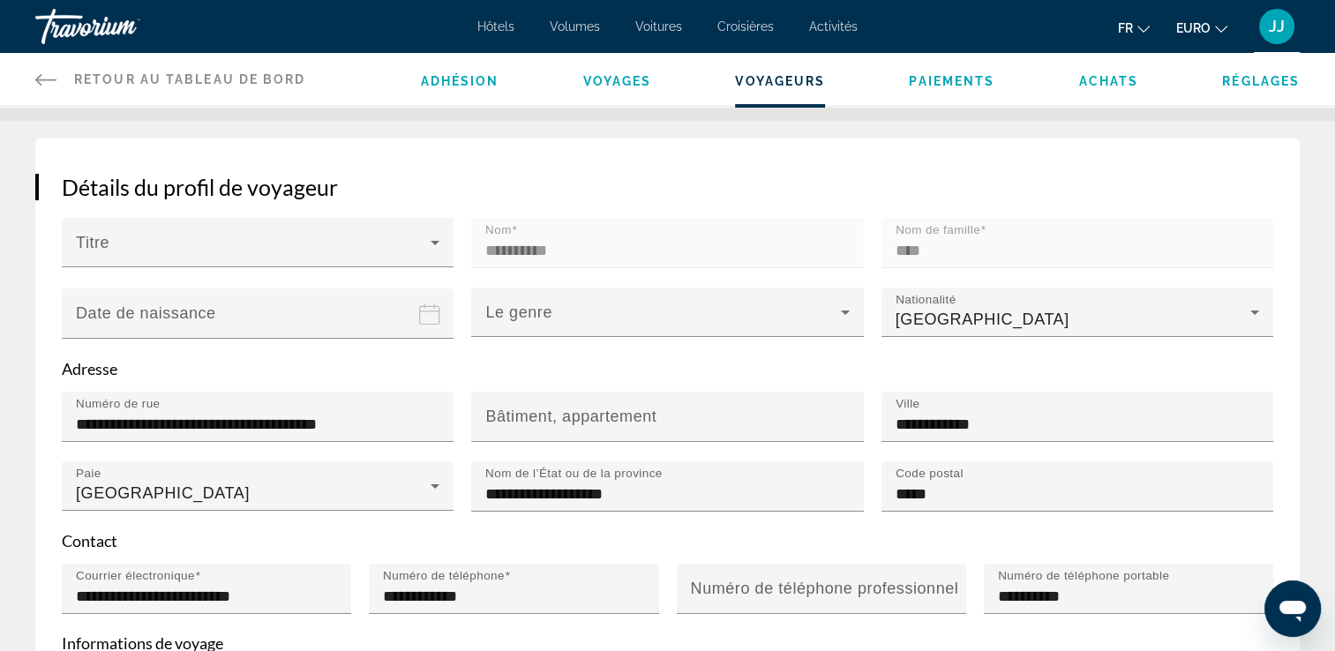
scroll to position [219, 0]
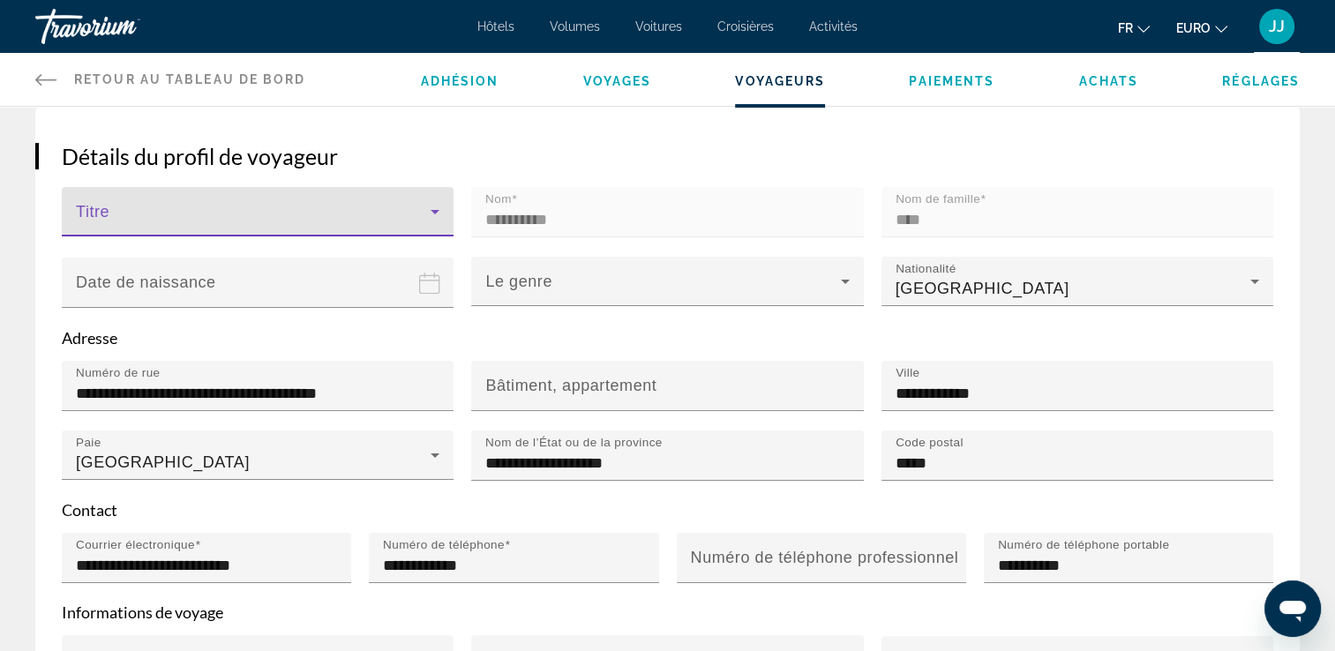
click at [431, 216] on icon "Contenu principal" at bounding box center [434, 211] width 21 height 21
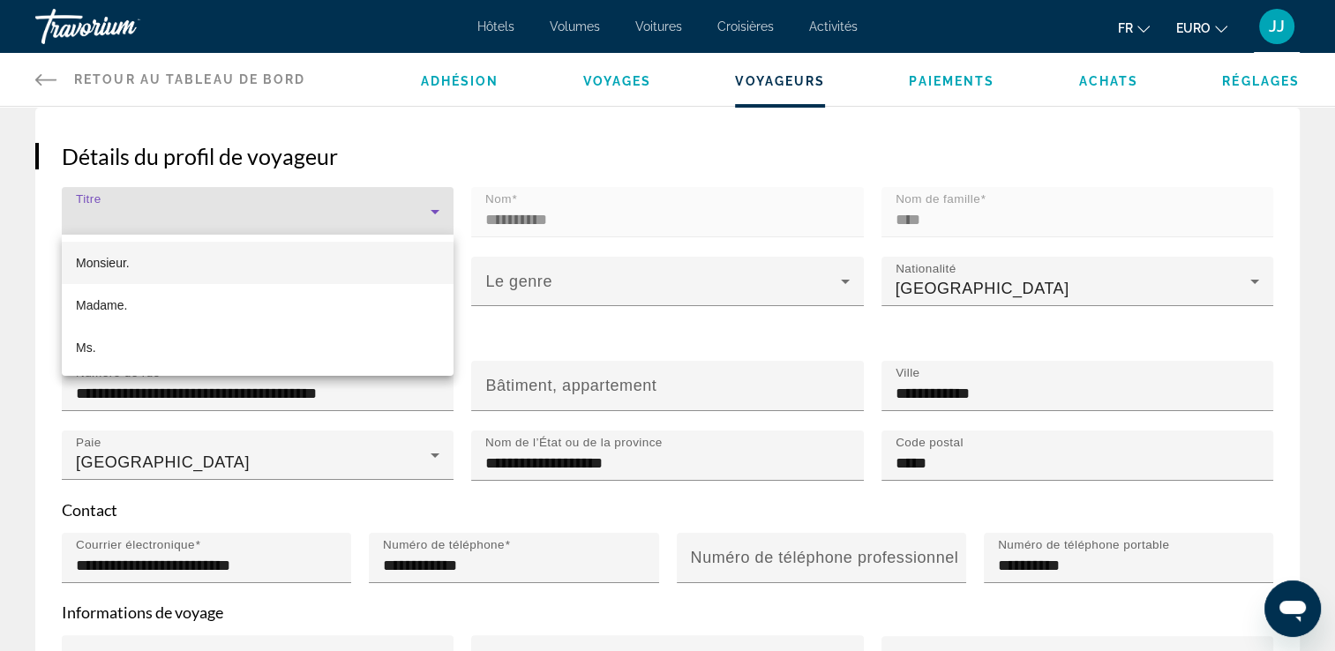
click at [114, 270] on span "Monsieur." at bounding box center [103, 262] width 54 height 21
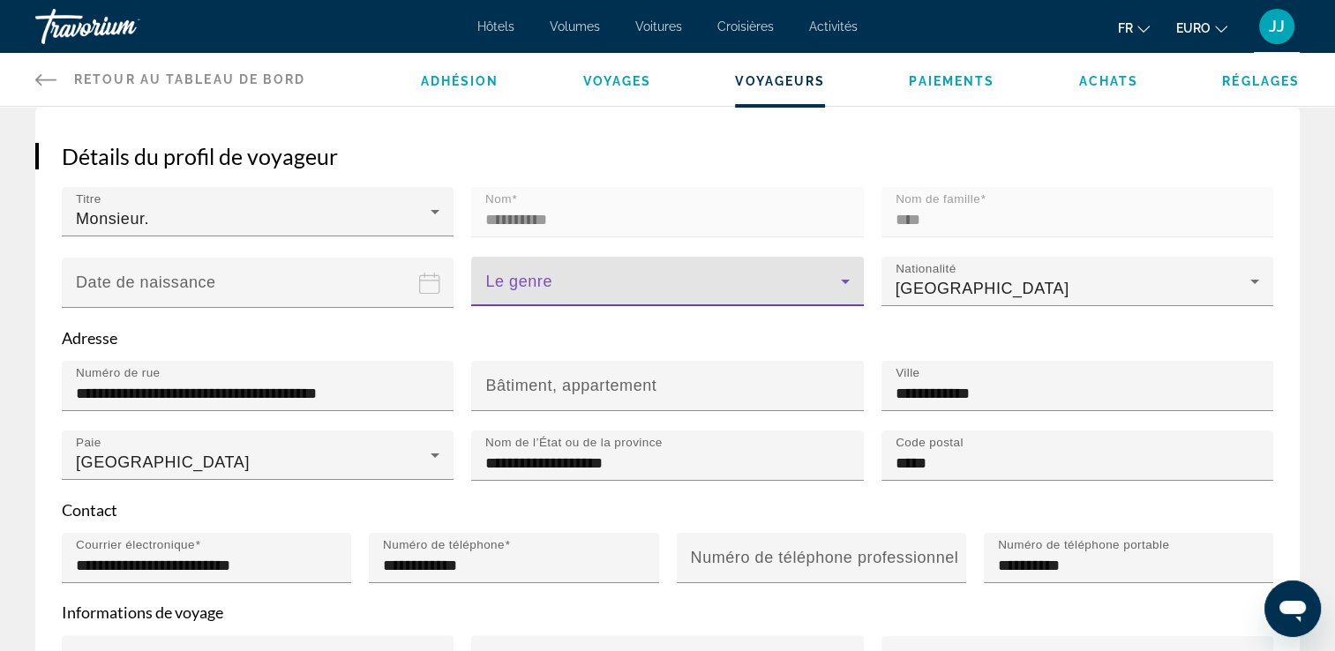
click at [846, 282] on icon "Contenu principal" at bounding box center [845, 281] width 21 height 21
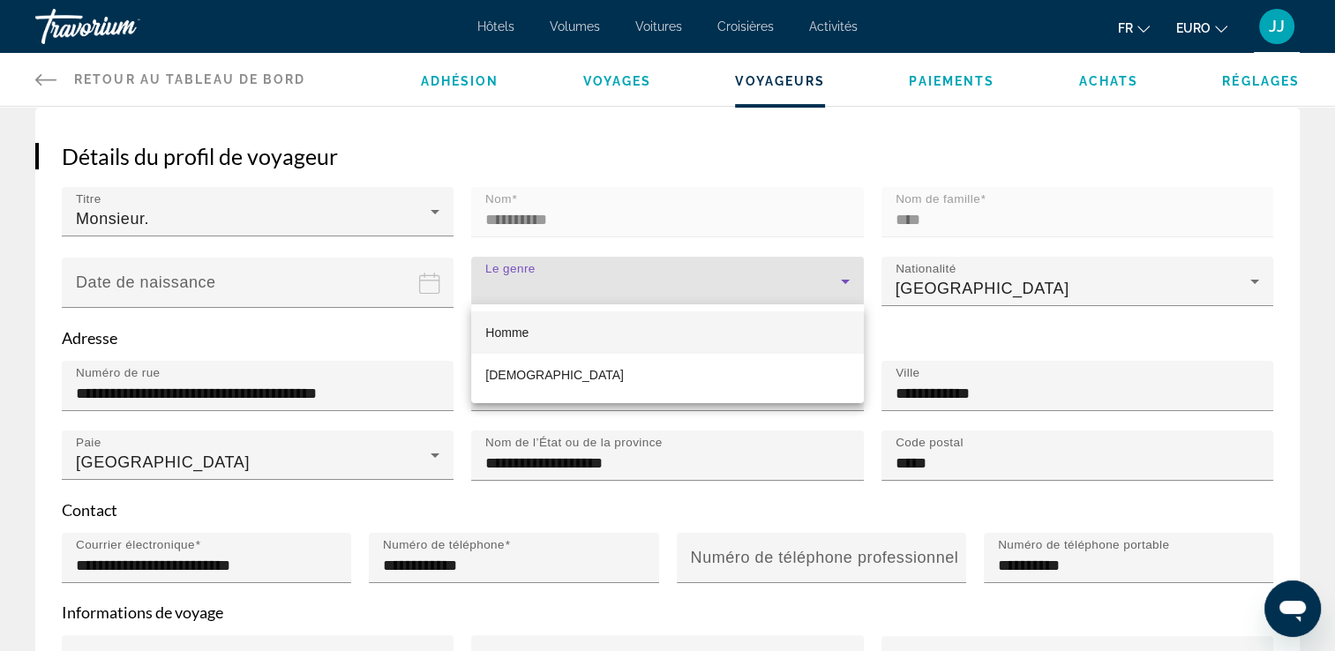
click at [510, 334] on span "Homme" at bounding box center [506, 333] width 43 height 14
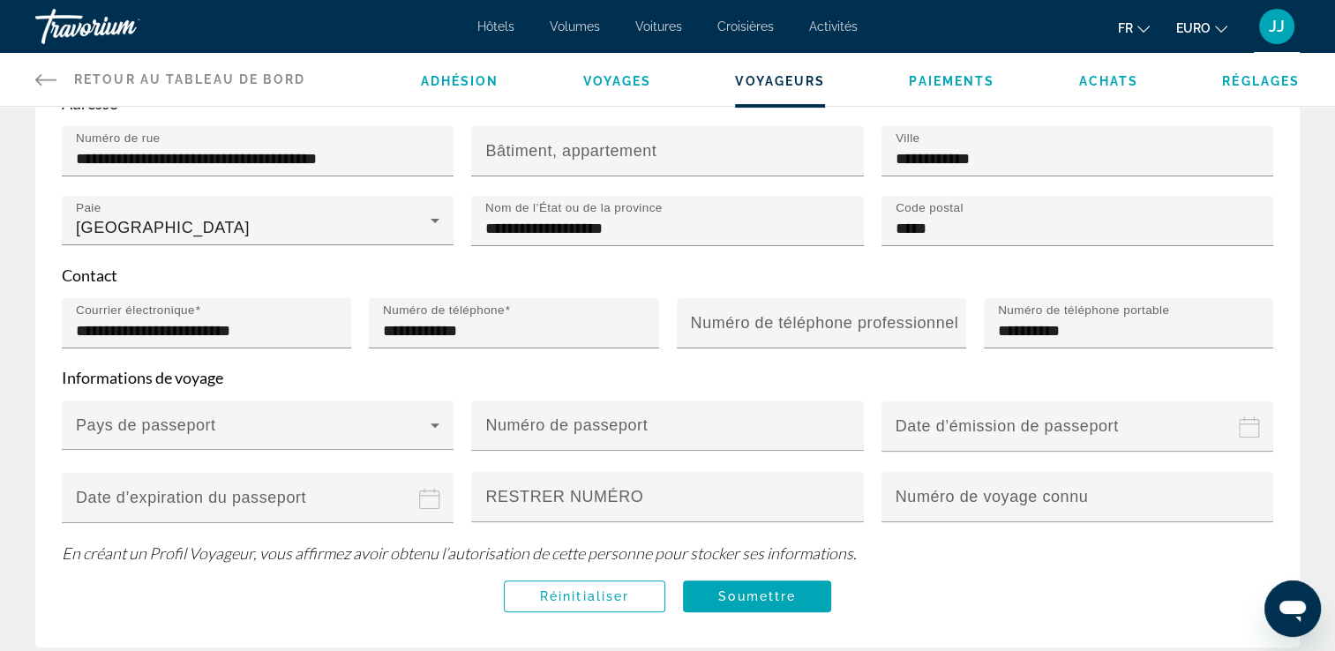
scroll to position [483, 0]
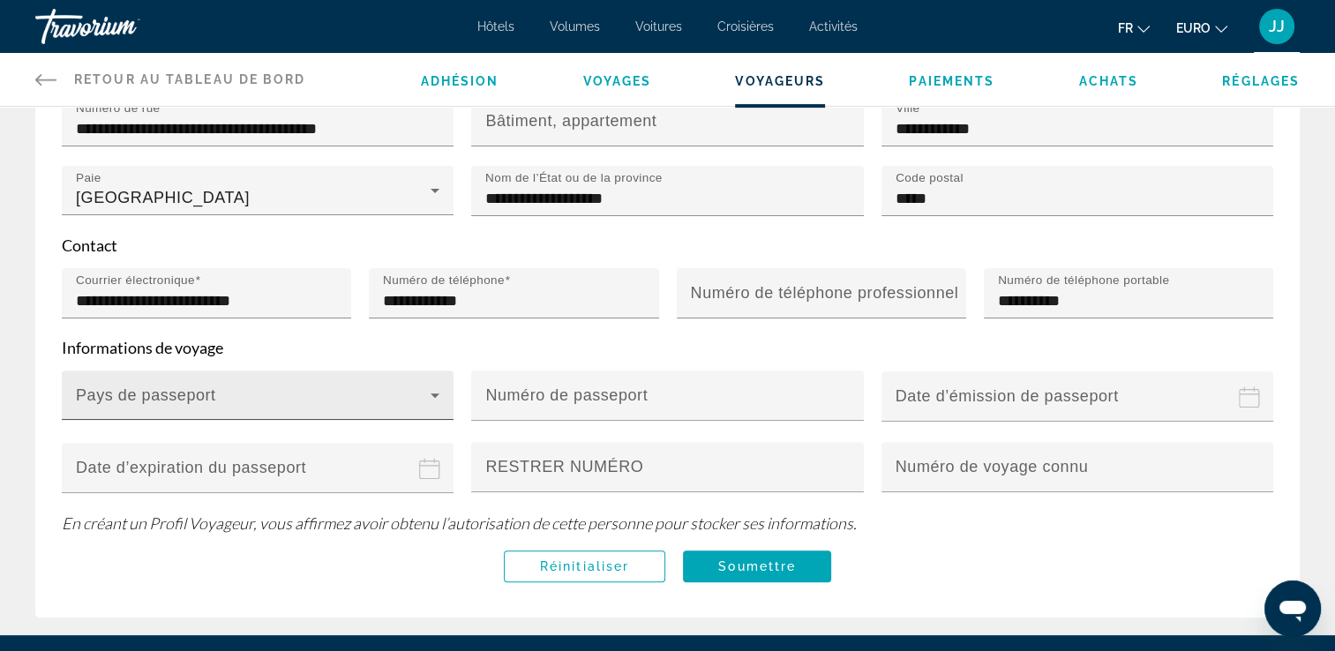
click at [432, 395] on icon "Contenu principal" at bounding box center [434, 395] width 21 height 21
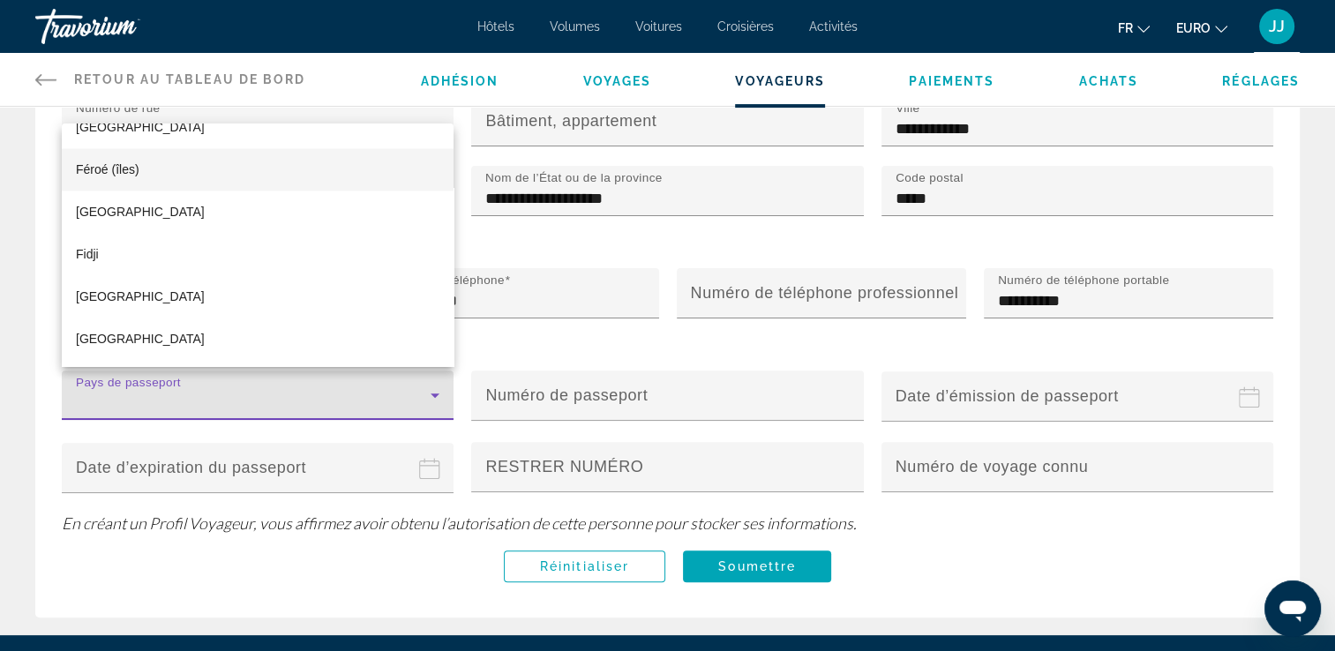
scroll to position [3109, 0]
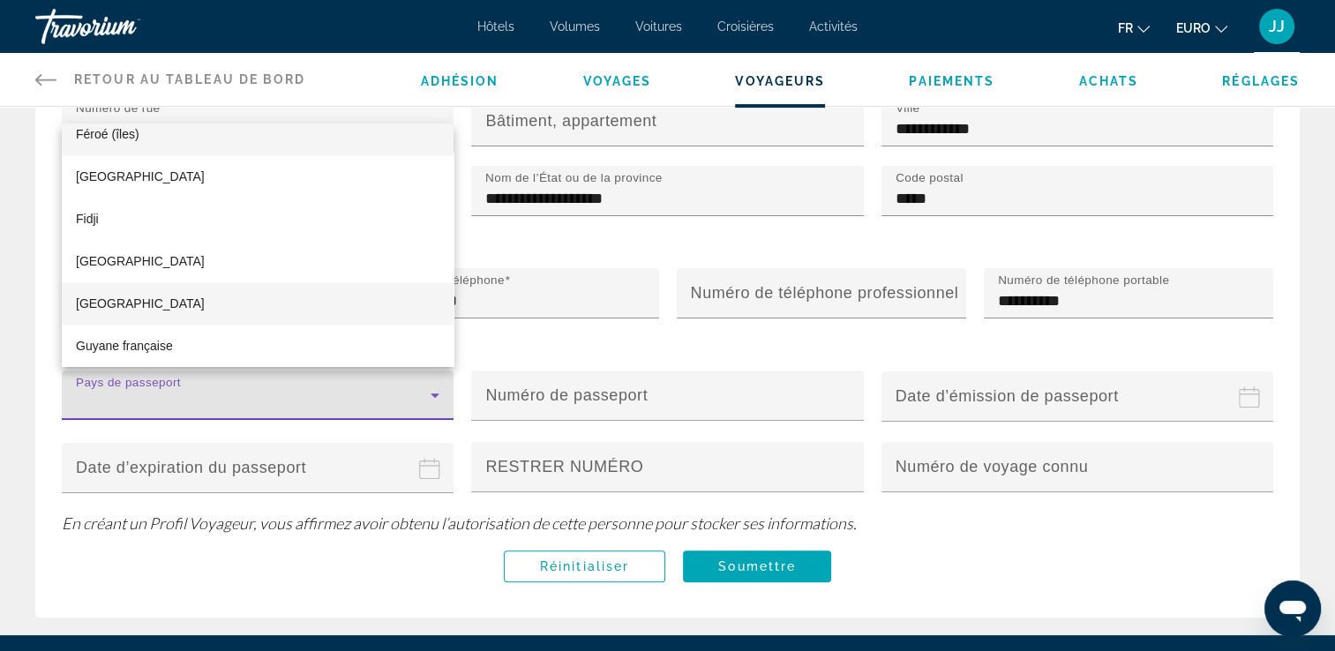
click at [146, 304] on mat-option "[GEOGRAPHIC_DATA]" at bounding box center [258, 303] width 392 height 42
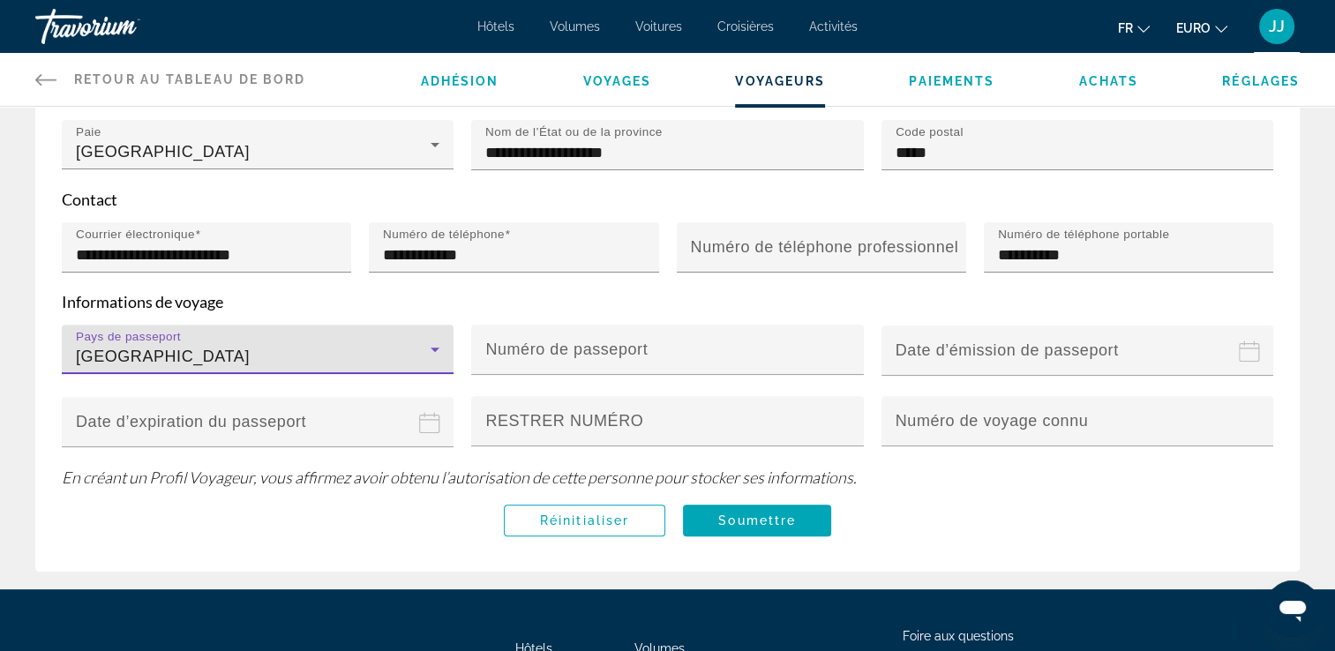
scroll to position [572, 0]
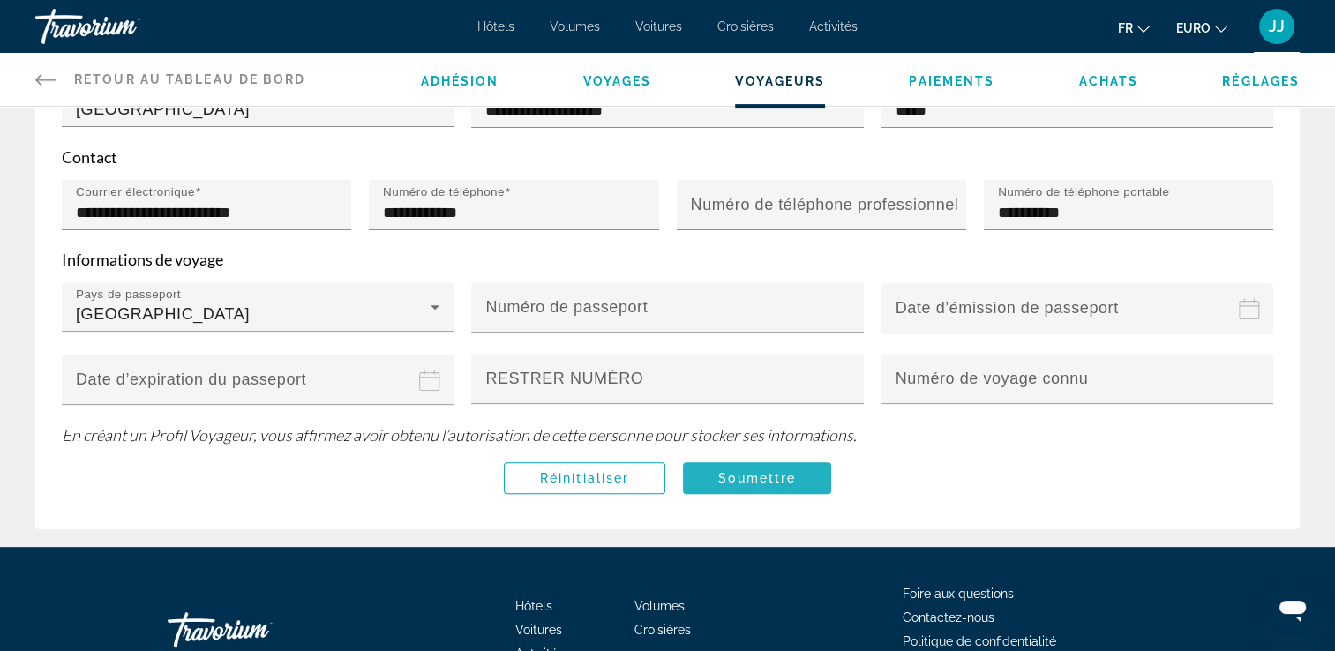
click at [738, 481] on span "Contenu principal" at bounding box center [757, 478] width 148 height 42
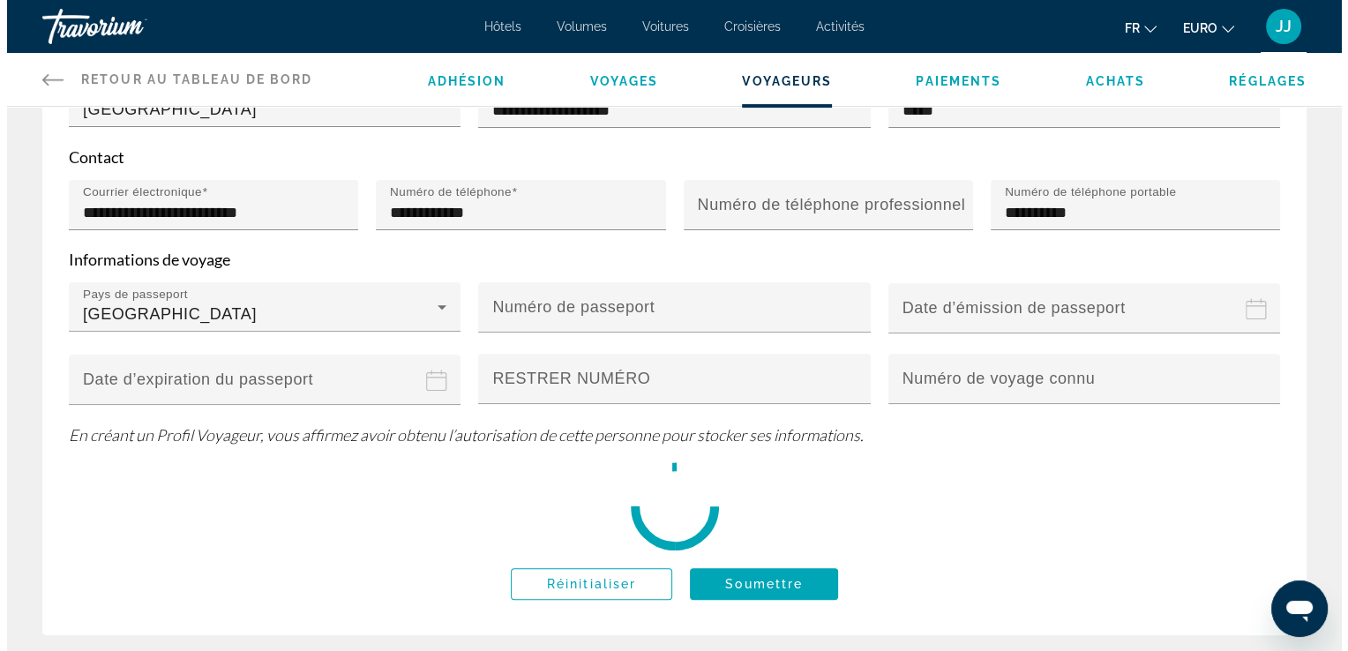
scroll to position [0, 0]
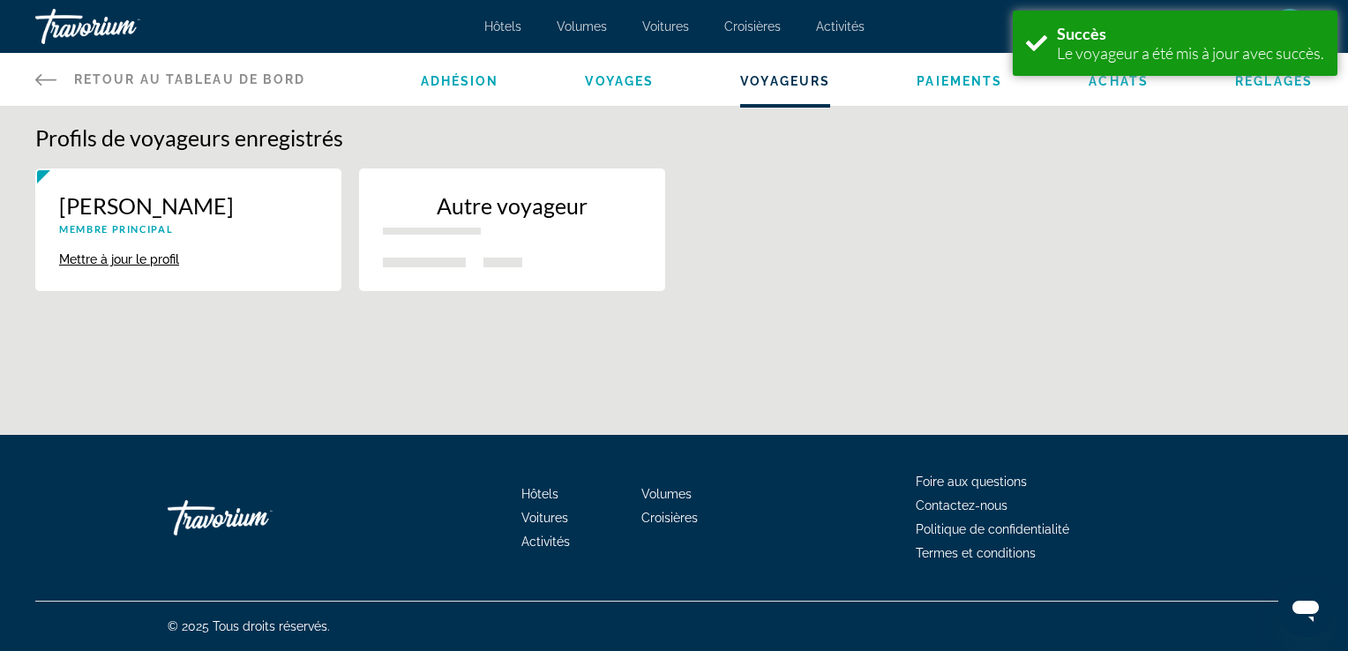
click at [556, 211] on p "Autre voyageur" at bounding box center [512, 205] width 259 height 26
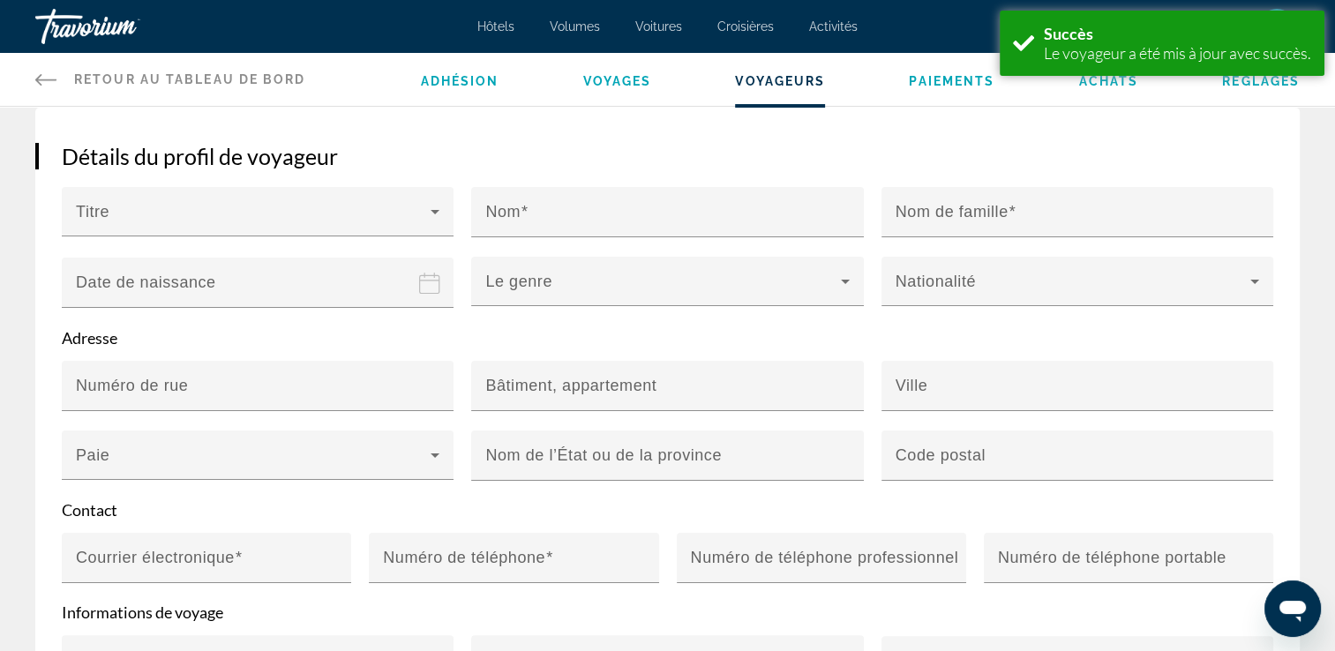
scroll to position [219, 0]
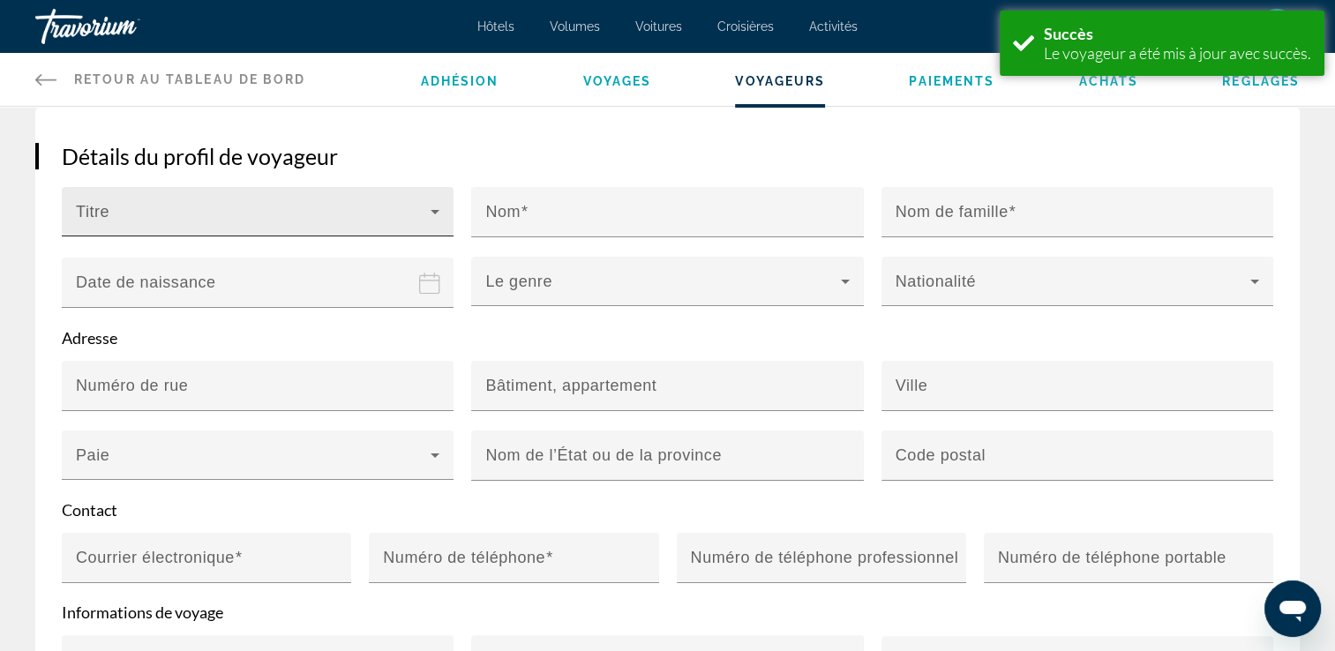
click at [434, 210] on icon "Contenu principal" at bounding box center [435, 212] width 9 height 4
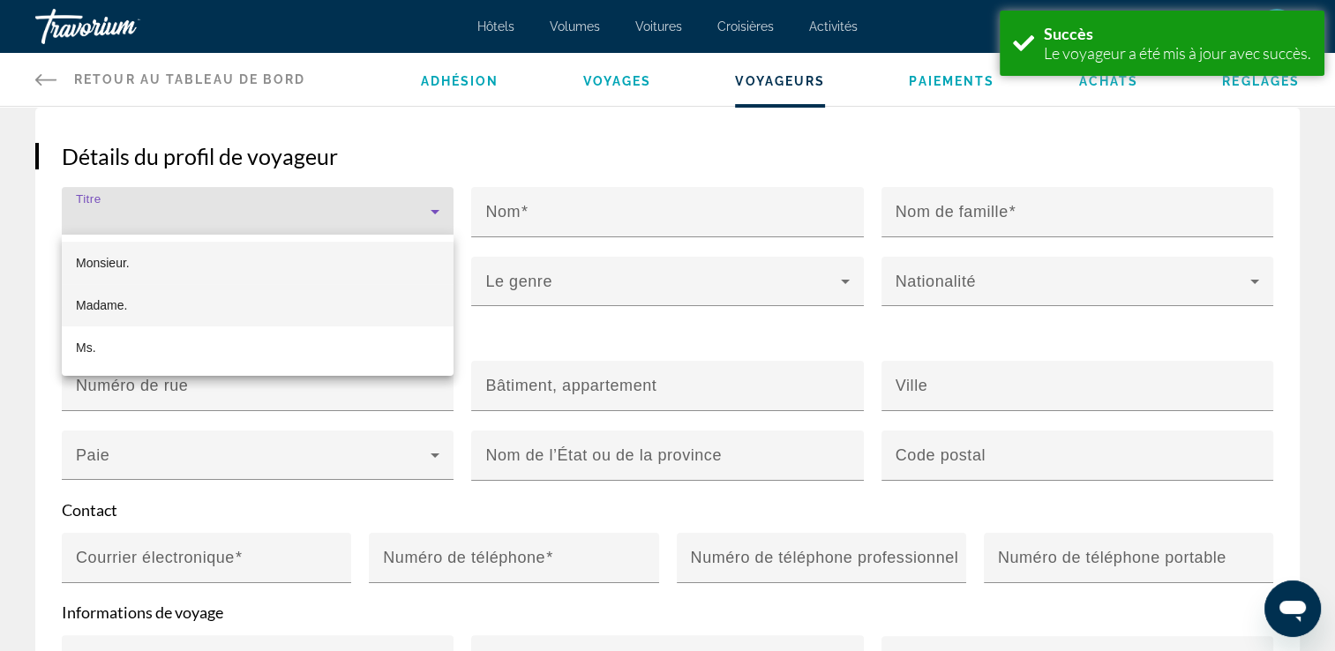
click at [131, 302] on mat-option "Madame." at bounding box center [258, 305] width 392 height 42
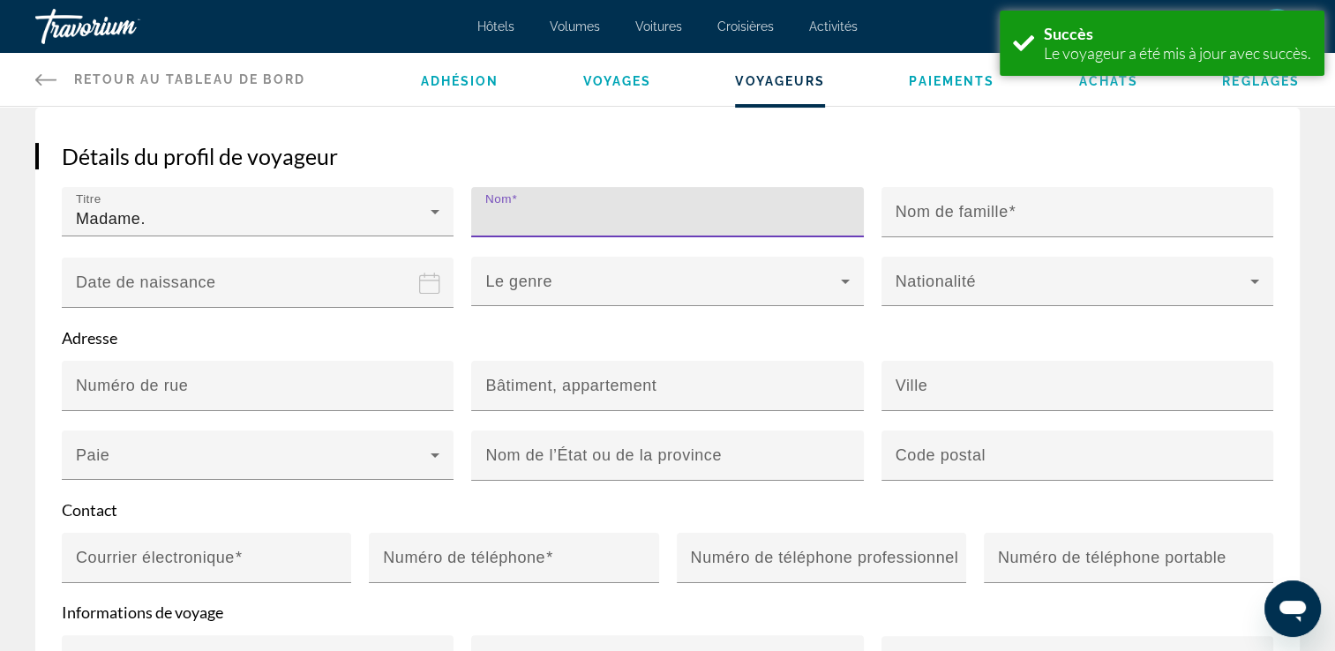
click at [553, 216] on input "Nom" at bounding box center [672, 219] width 374 height 21
type input "**********"
type input "****"
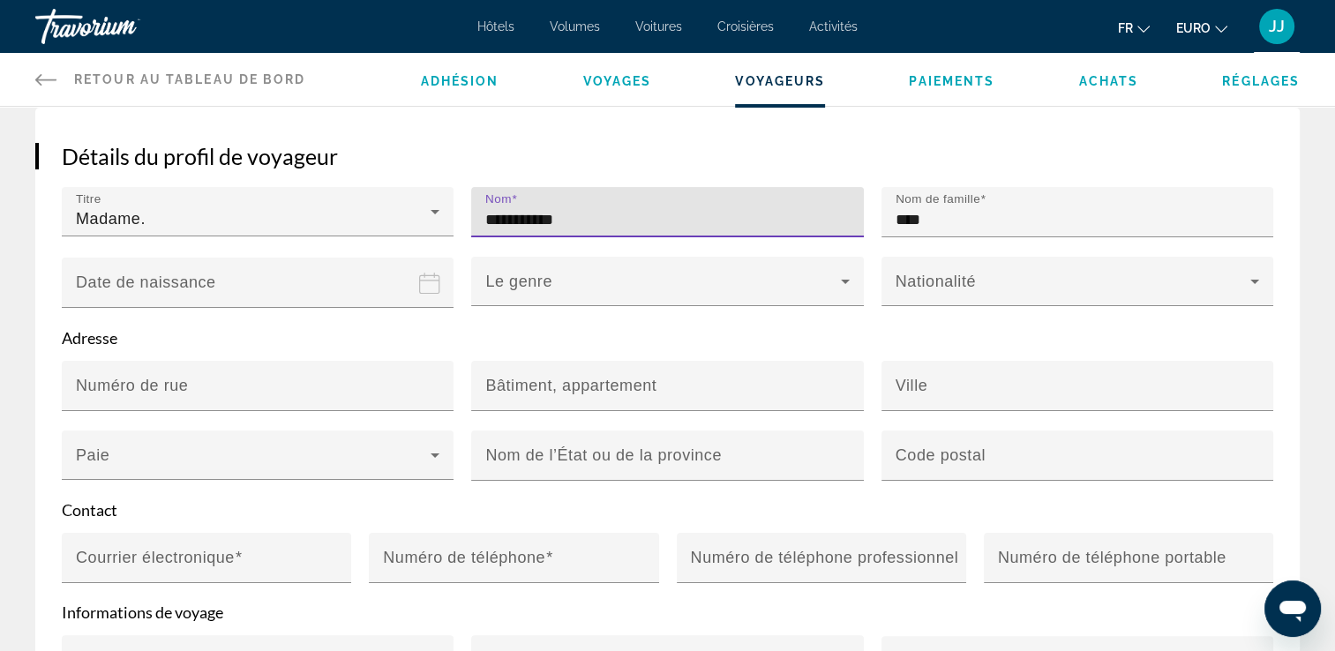
click at [428, 281] on icon "Date de naissance" at bounding box center [429, 283] width 21 height 21
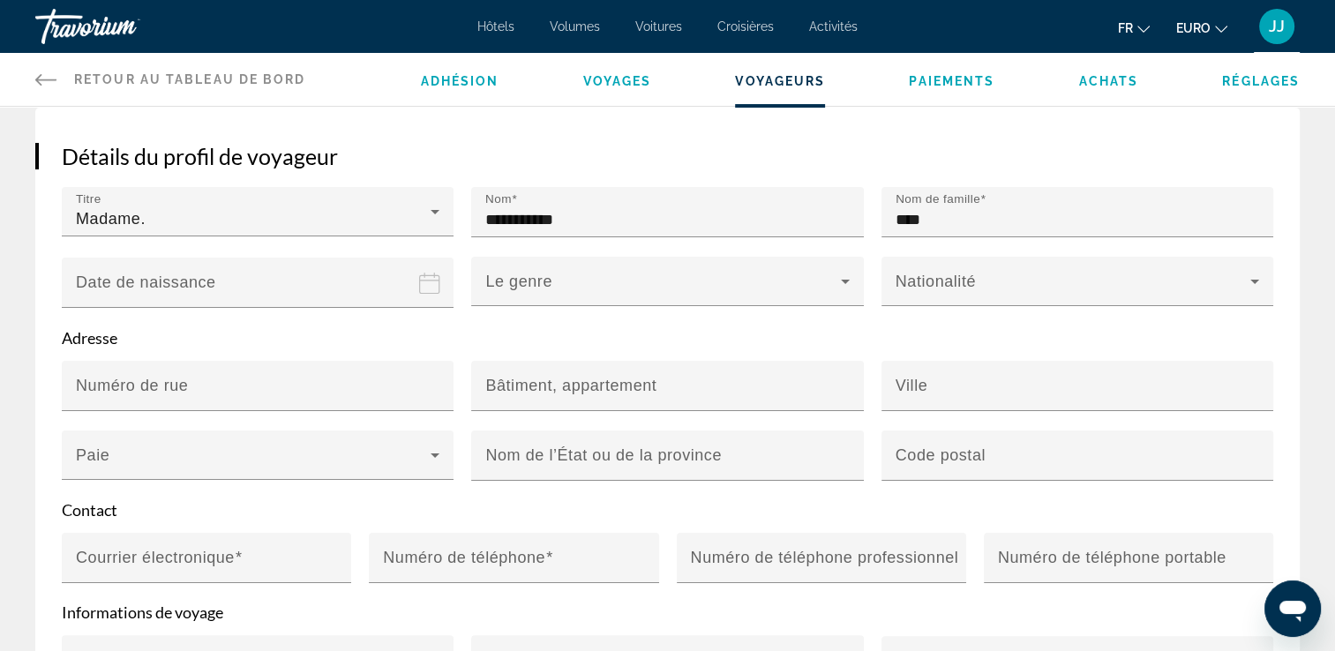
click at [219, 281] on input "Date de naissance" at bounding box center [261, 295] width 399 height 77
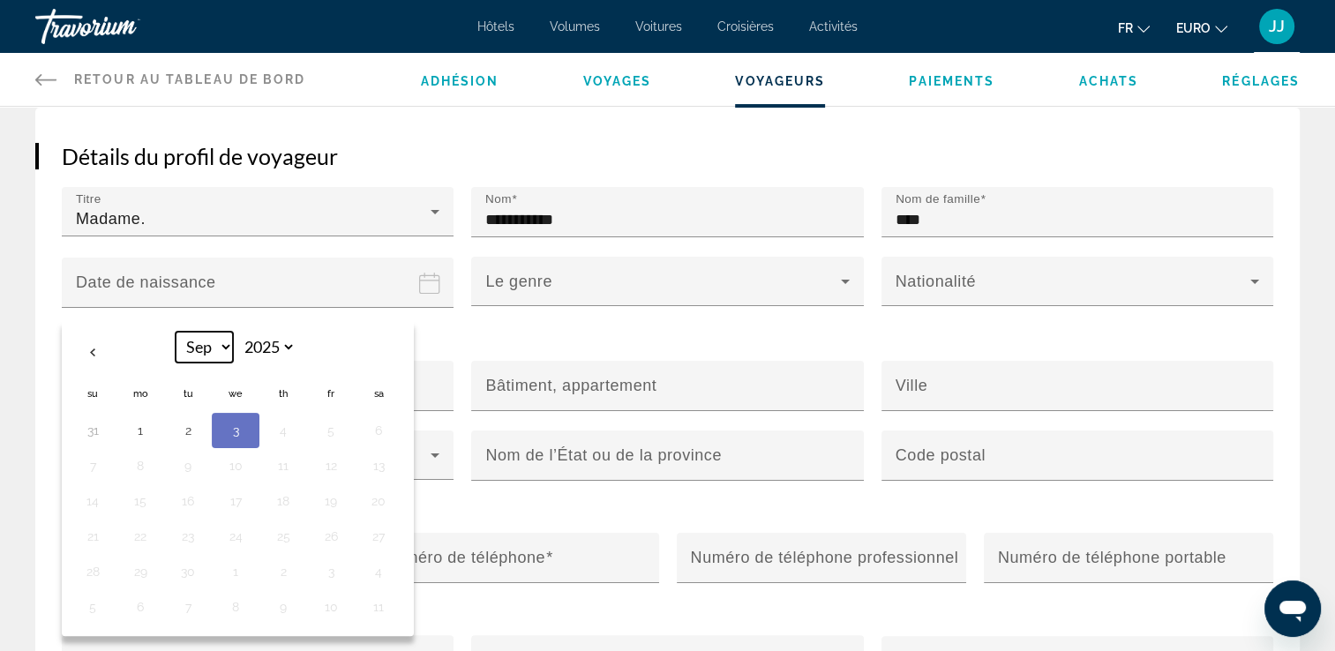
click at [225, 345] on select "*** *** *** *** *** *** *** *** *** *** *** ***" at bounding box center [204, 347] width 57 height 31
click at [282, 394] on th "Th" at bounding box center [283, 393] width 48 height 39
click at [283, 344] on select "**** **** **** **** **** **** **** **** **** **** **** **** **** **** **** ****…" at bounding box center [266, 347] width 57 height 31
select select "****"
click at [238, 332] on select "**** **** **** **** **** **** **** **** **** **** **** **** **** **** **** ****…" at bounding box center [266, 347] width 57 height 31
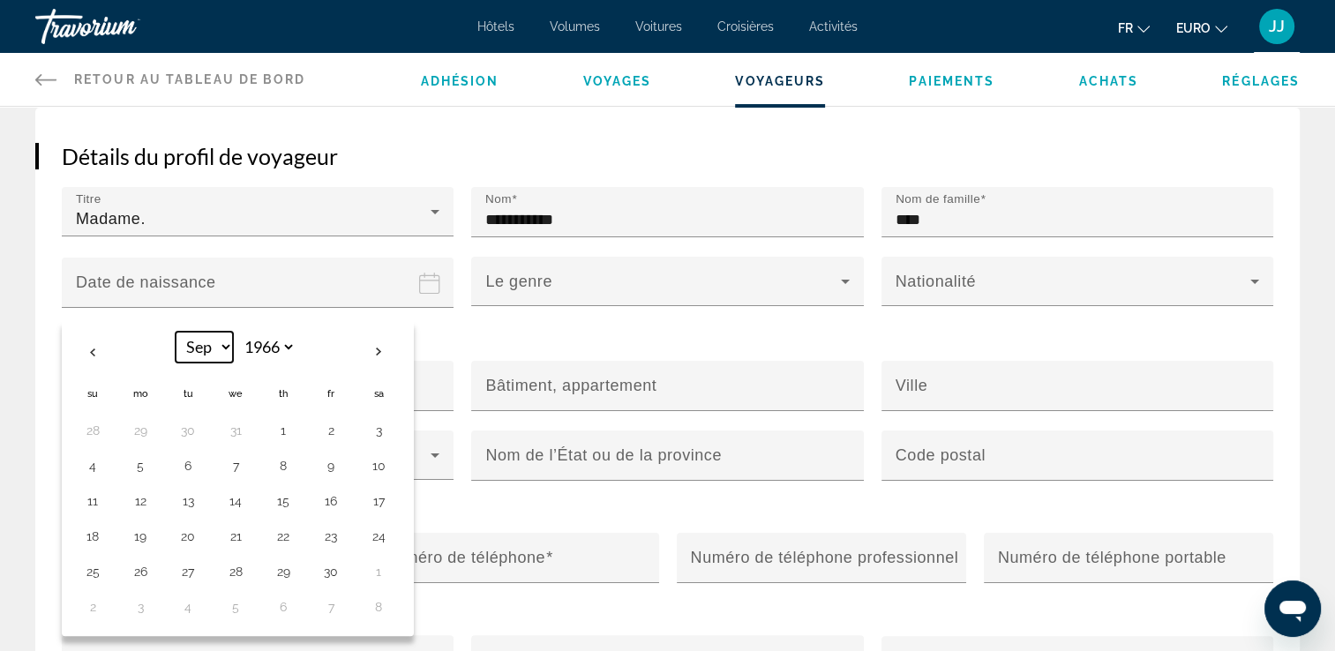
click at [222, 344] on select "*** *** *** *** *** *** *** *** *** *** *** ***" at bounding box center [204, 347] width 57 height 31
select select "**"
click at [176, 332] on select "*** *** *** *** *** *** *** *** *** *** *** ***" at bounding box center [204, 347] width 57 height 31
click at [95, 534] on button "20" at bounding box center [93, 536] width 28 height 25
type input "**********"
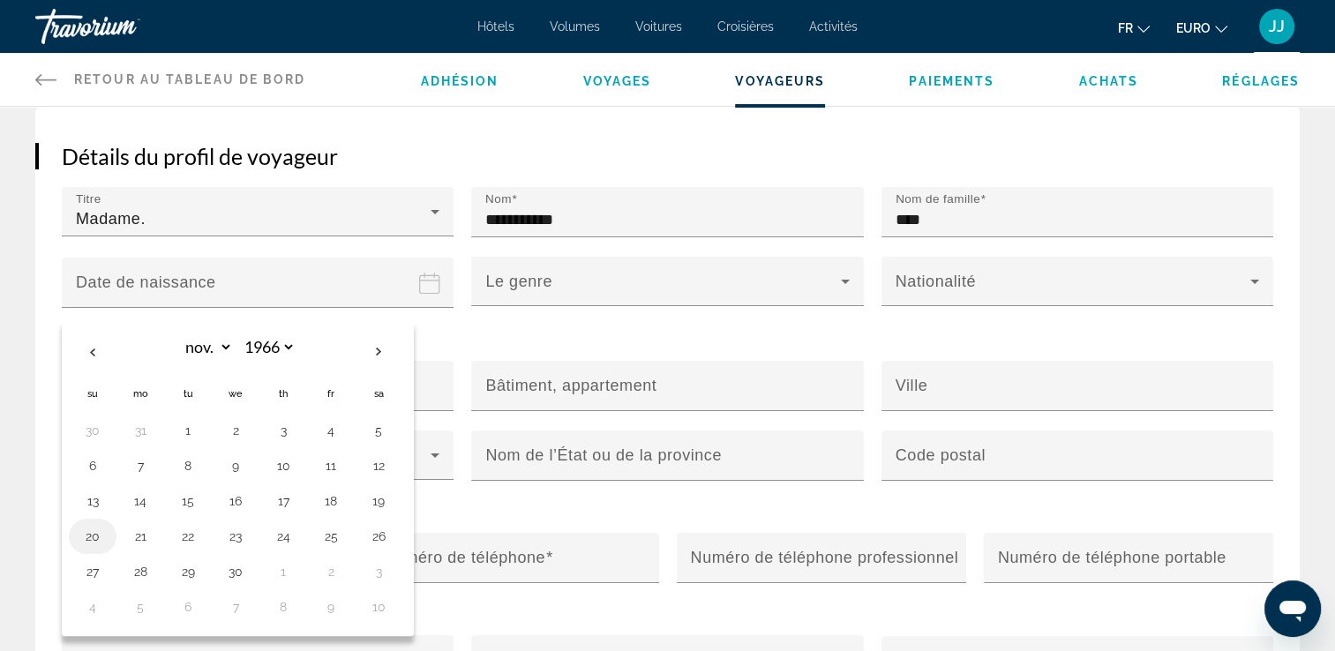
type input "**********"
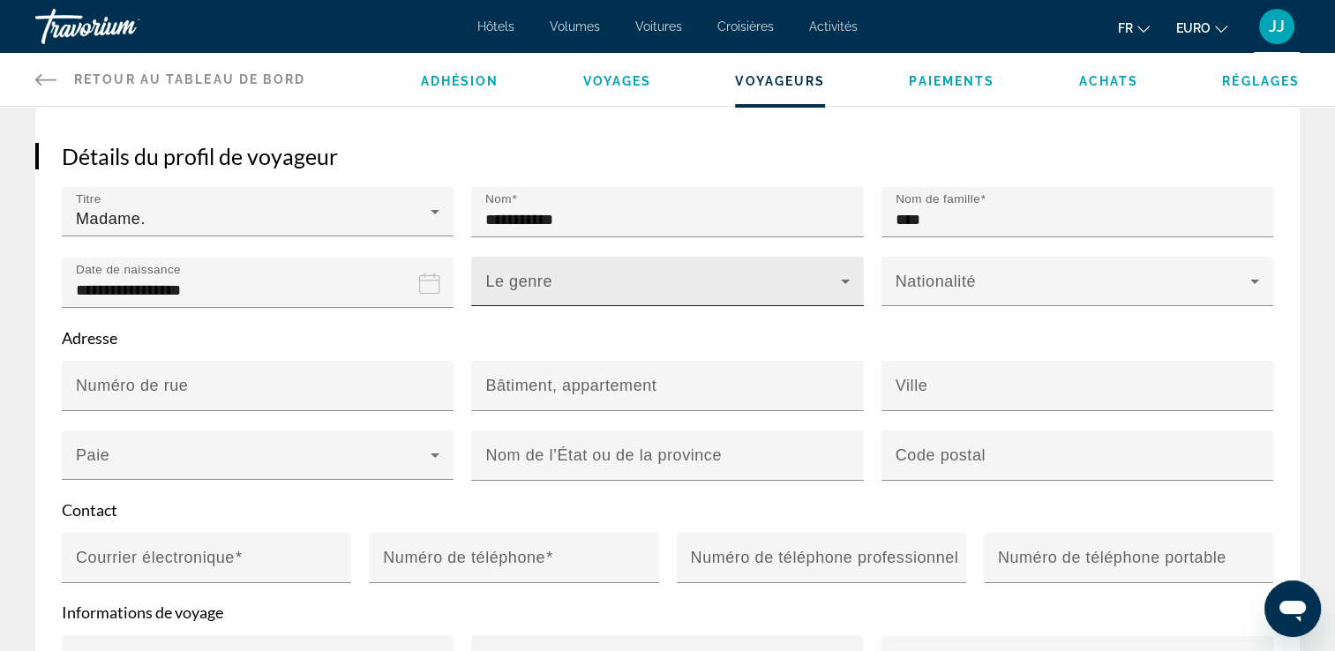
click at [846, 281] on icon "Contenu principal" at bounding box center [845, 281] width 21 height 21
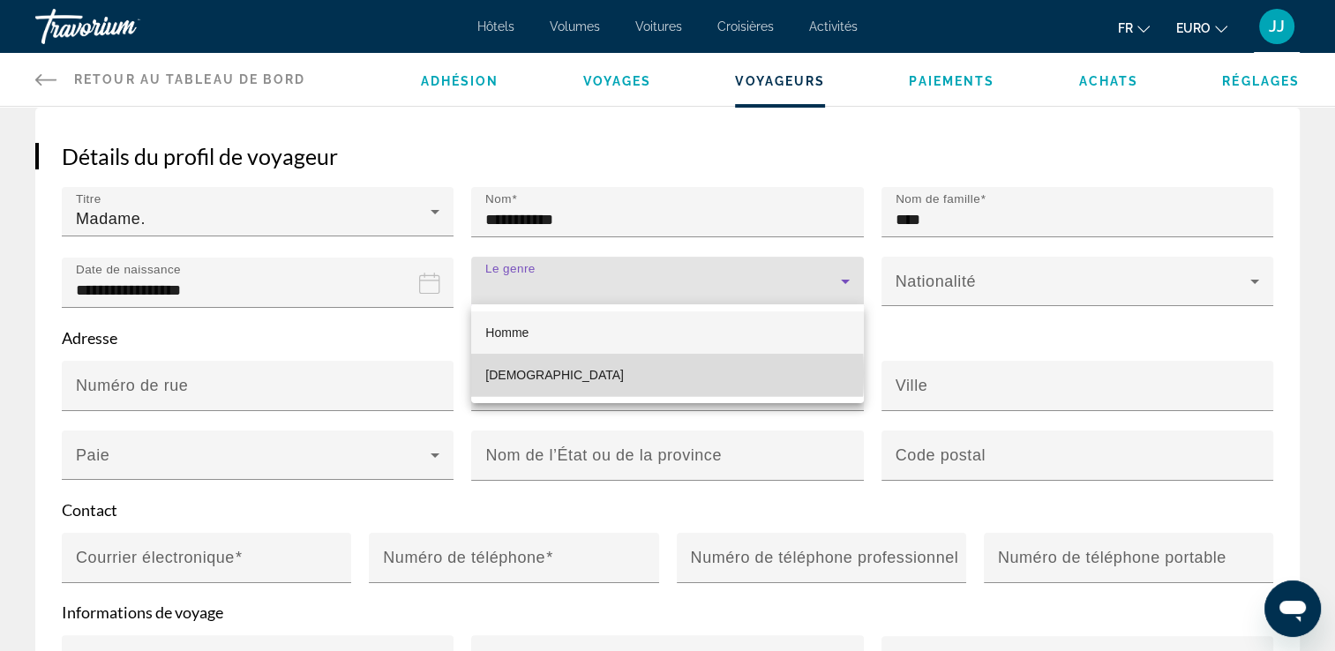
click at [536, 373] on mat-option "Femelle" at bounding box center [667, 375] width 392 height 42
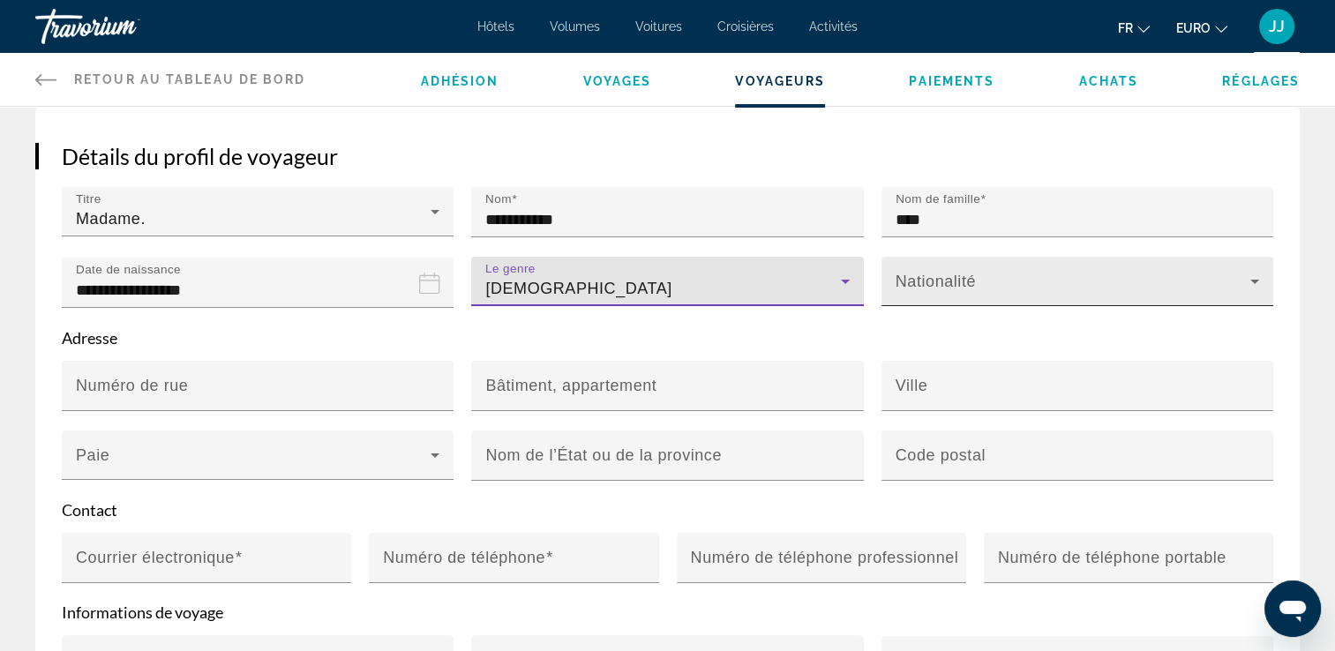
click at [1253, 281] on icon "Contenu principal" at bounding box center [1254, 281] width 21 height 21
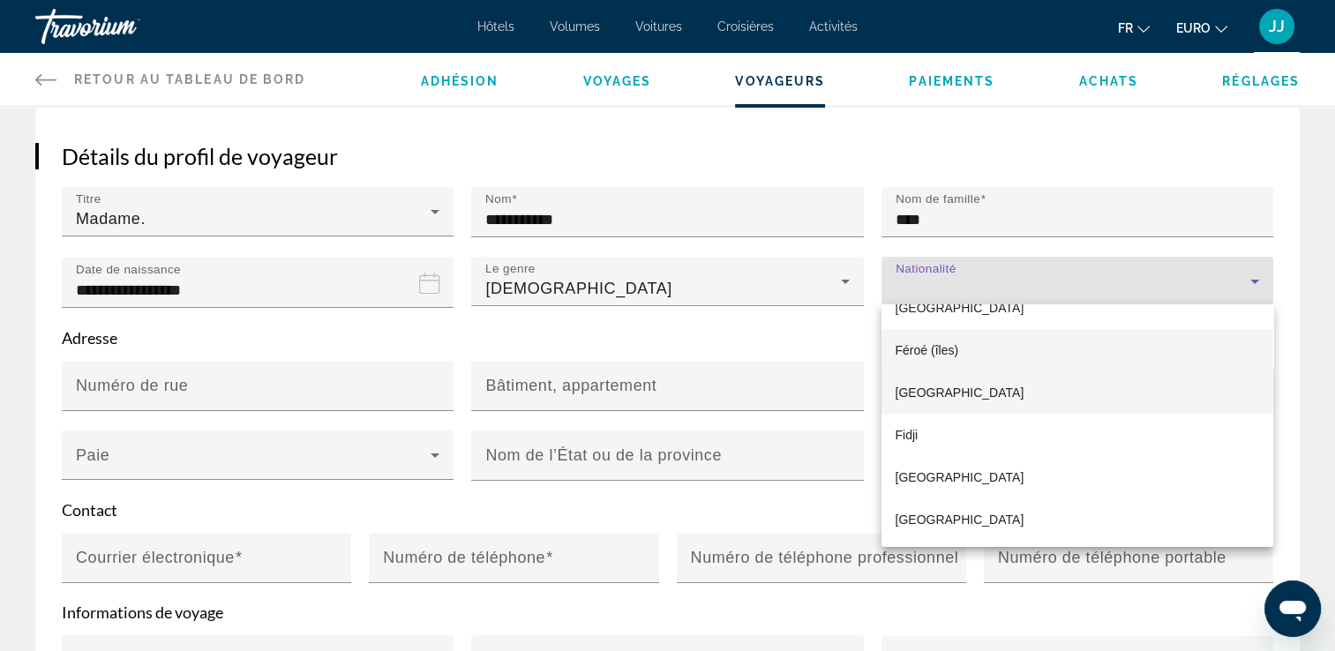
scroll to position [3162, 0]
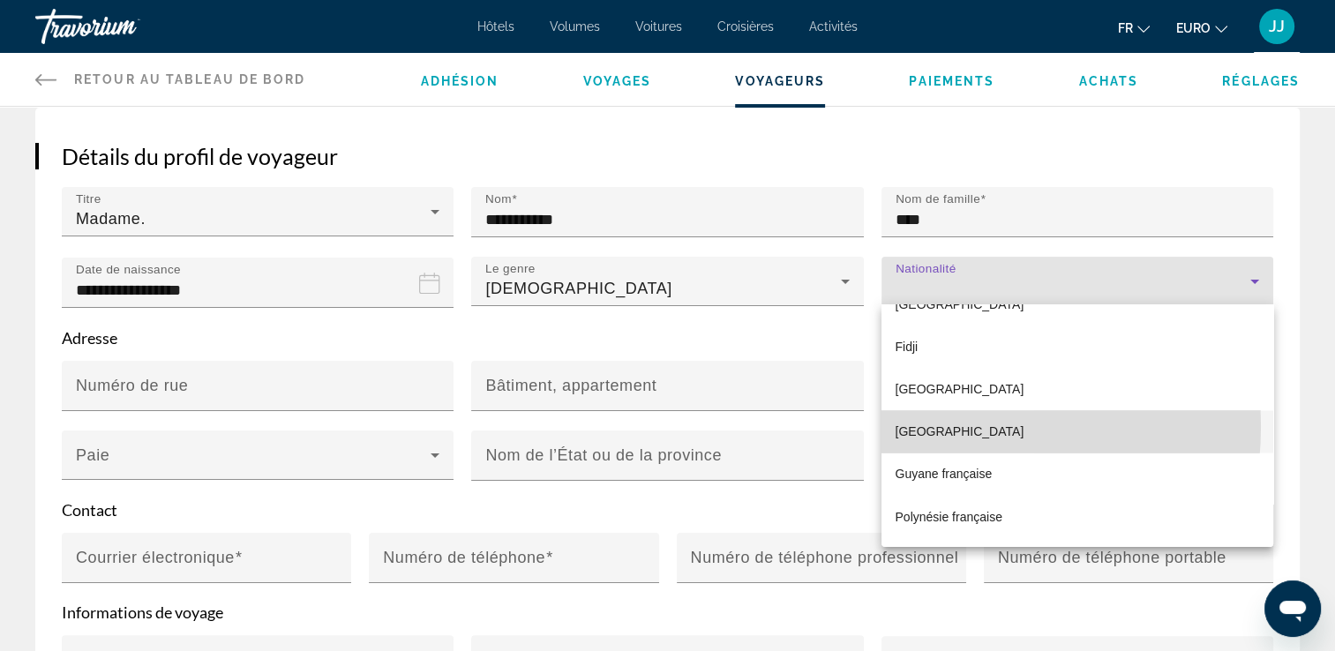
click at [923, 425] on span "[GEOGRAPHIC_DATA]" at bounding box center [960, 431] width 129 height 21
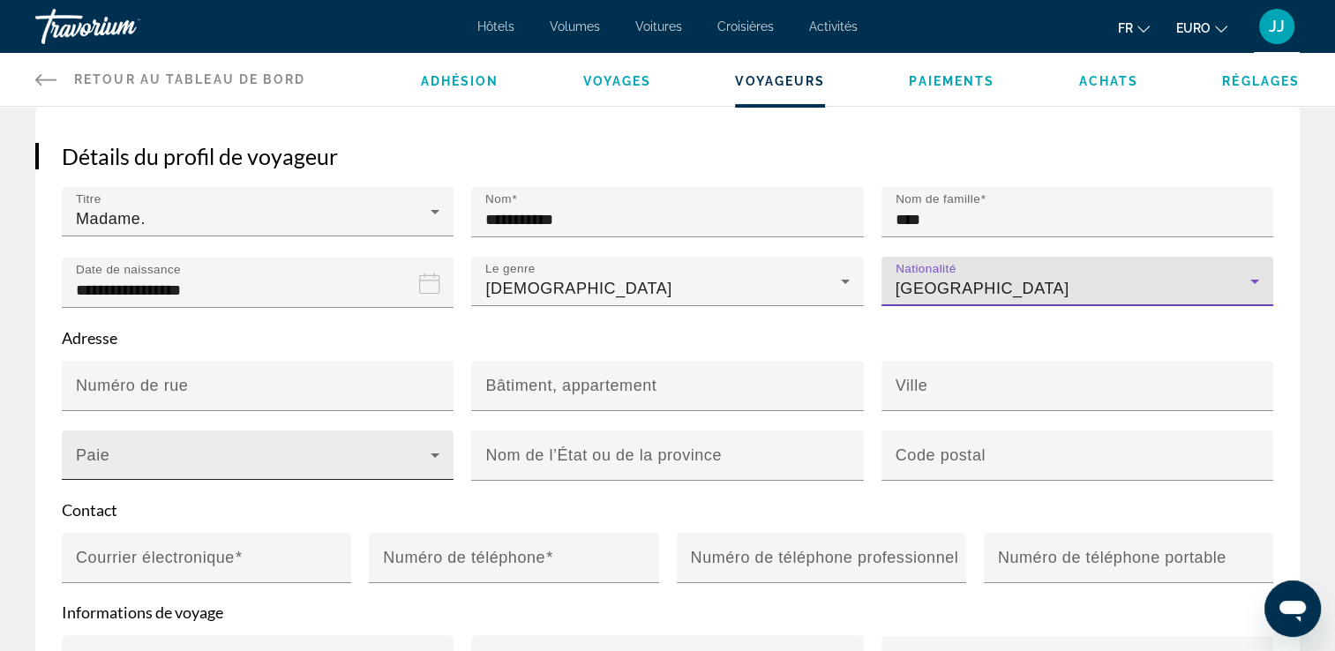
click at [437, 454] on icon "Contenu principal" at bounding box center [434, 455] width 21 height 21
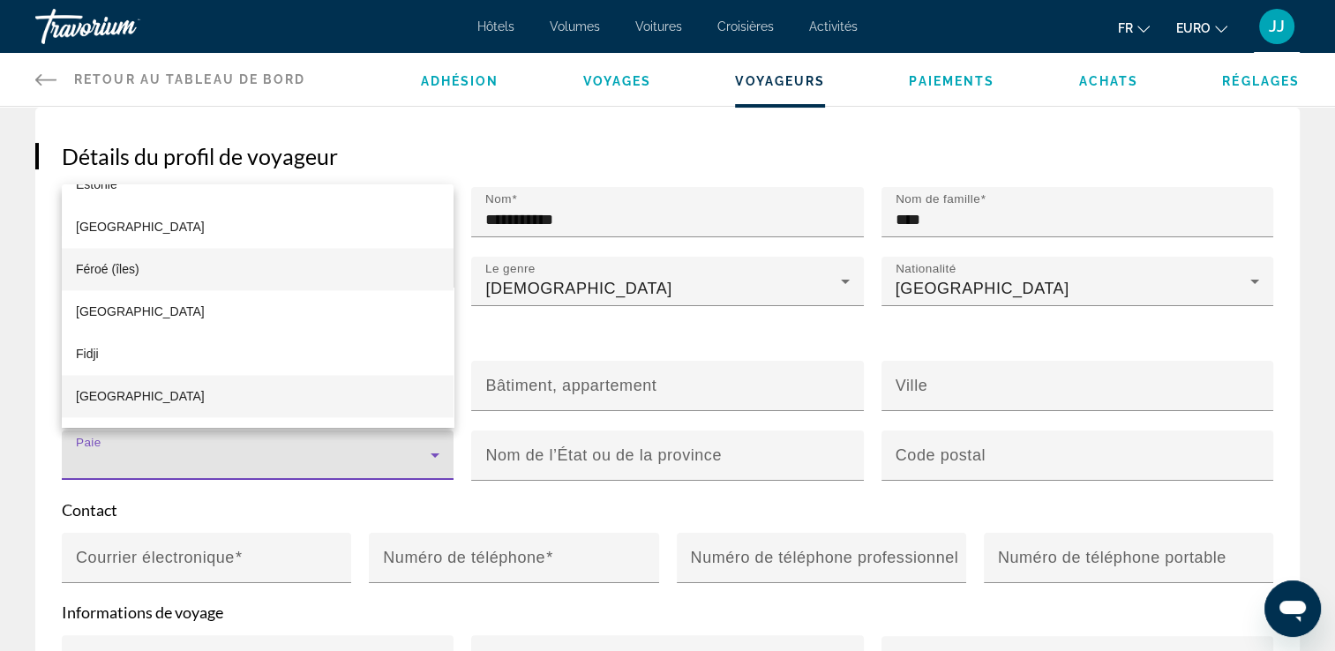
scroll to position [3074, 0]
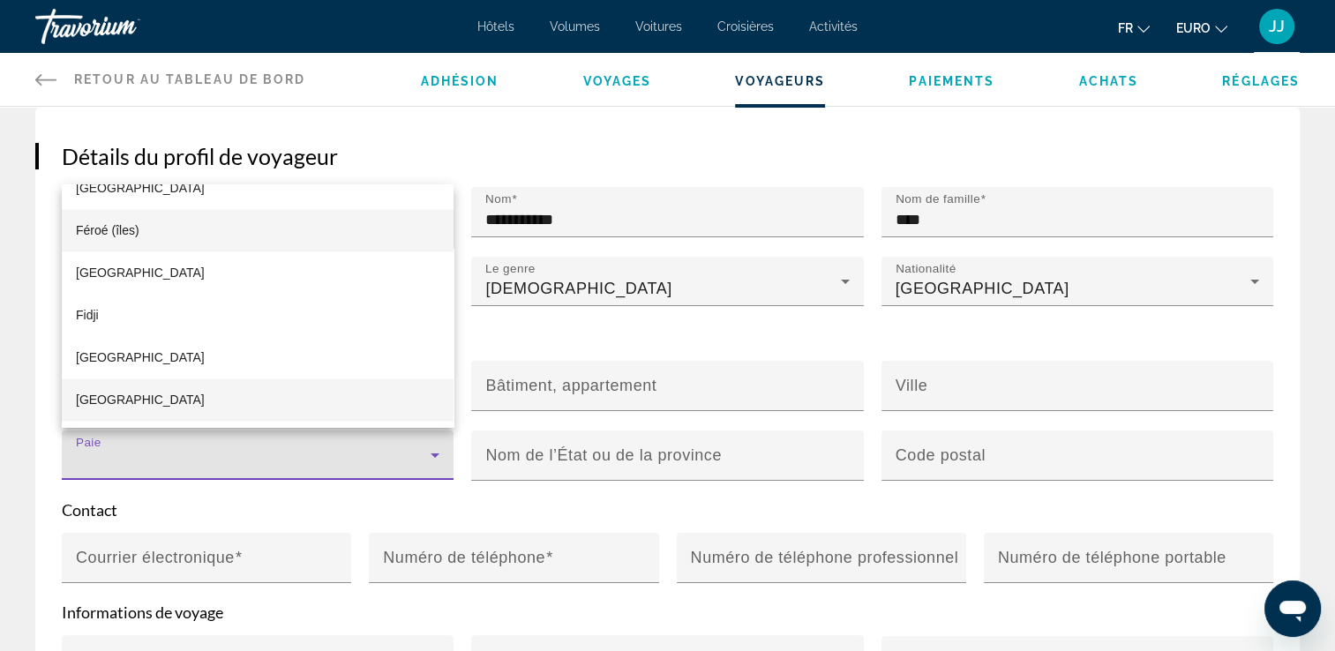
click at [150, 406] on mat-option "[GEOGRAPHIC_DATA]" at bounding box center [258, 399] width 392 height 42
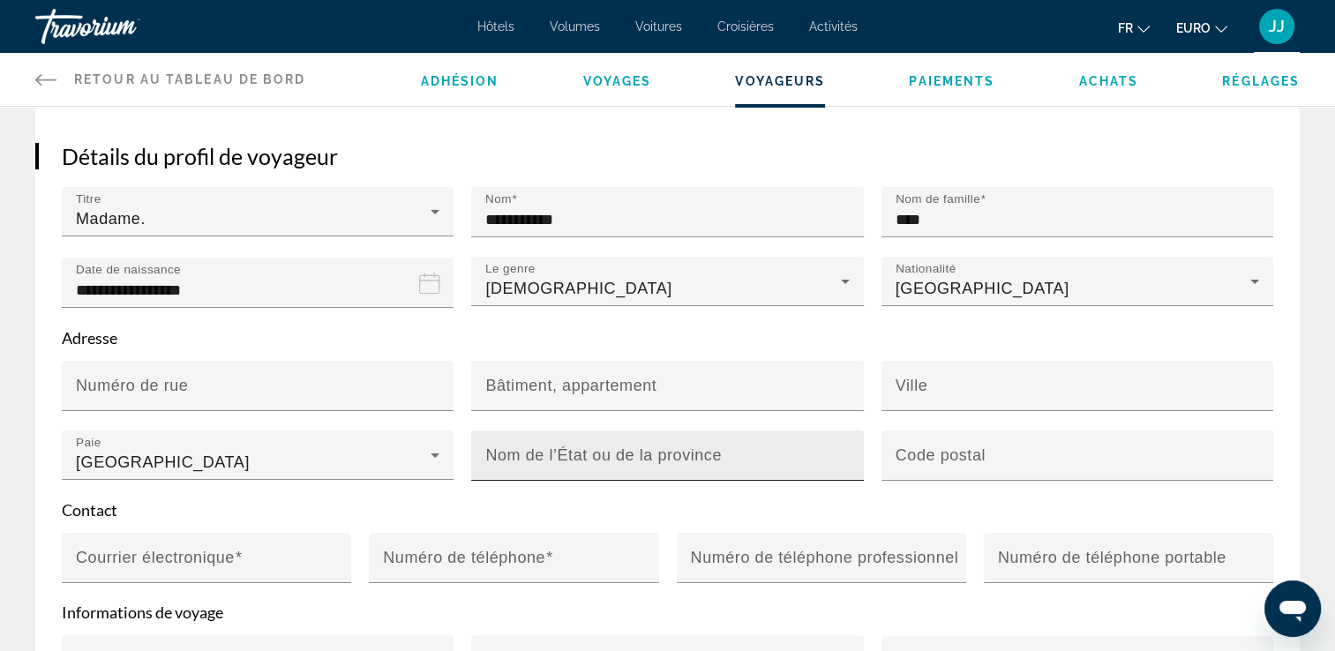
click at [553, 458] on mat-label "Nom de l’État ou de la province" at bounding box center [603, 455] width 236 height 18
click at [553, 458] on input "Nom de l’État ou de la province" at bounding box center [672, 463] width 374 height 21
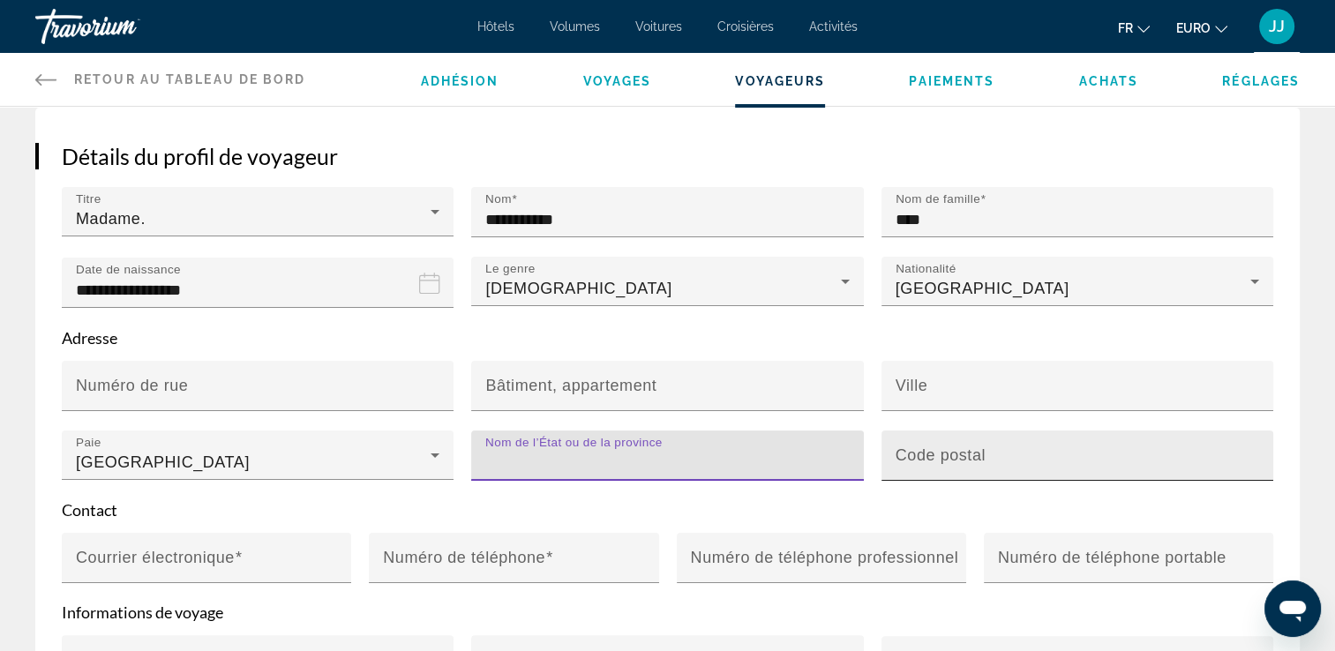
click at [945, 450] on mat-label "Code postal" at bounding box center [941, 455] width 90 height 18
click at [945, 453] on input "Code postal" at bounding box center [1083, 463] width 374 height 21
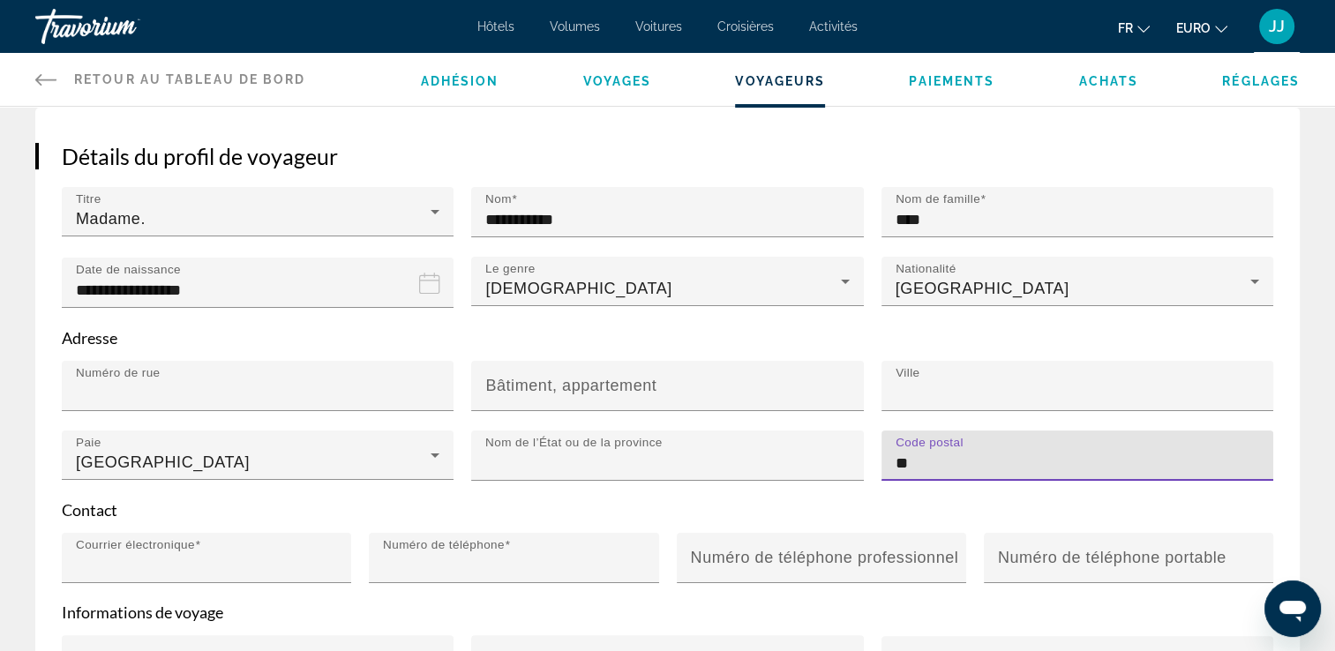
type input "*****"
type input "**********"
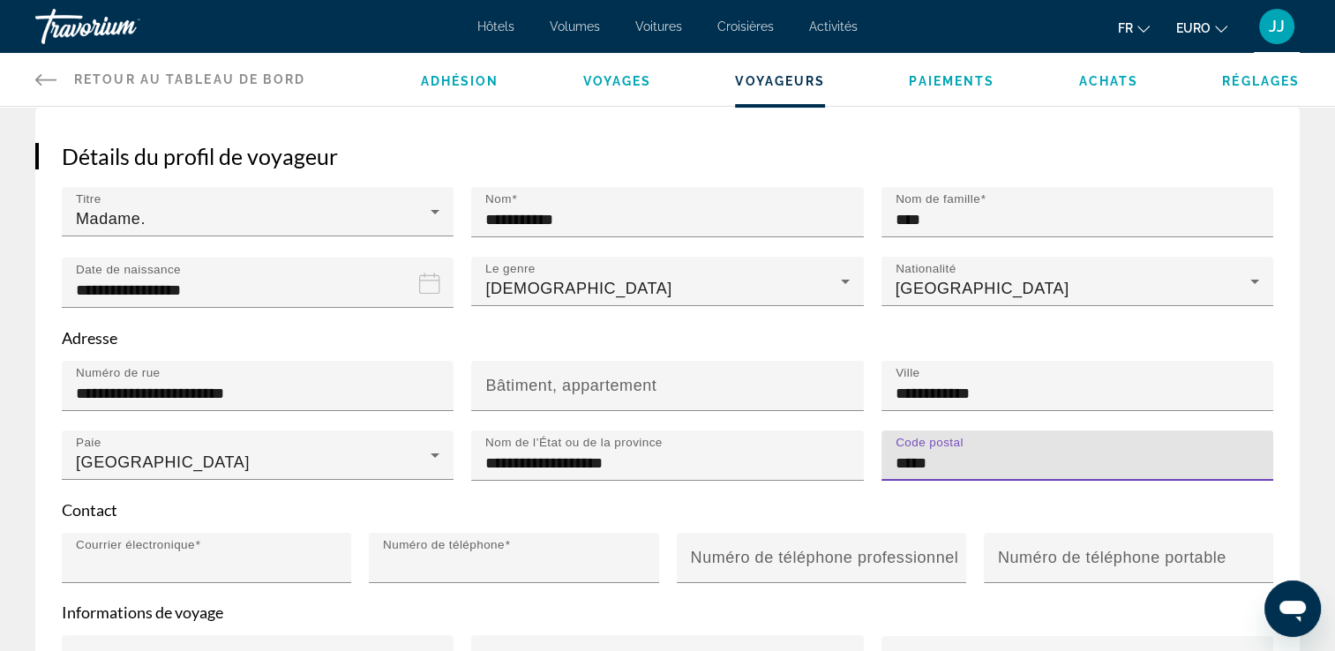
type input "**********"
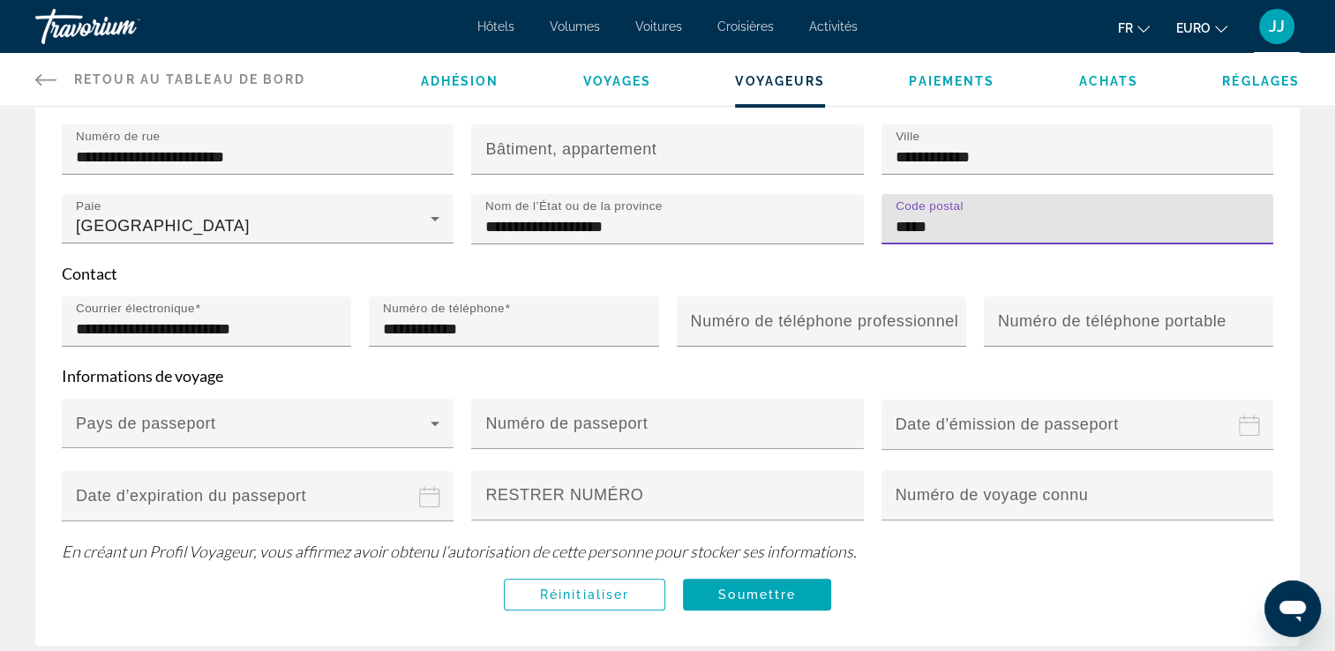
scroll to position [483, 0]
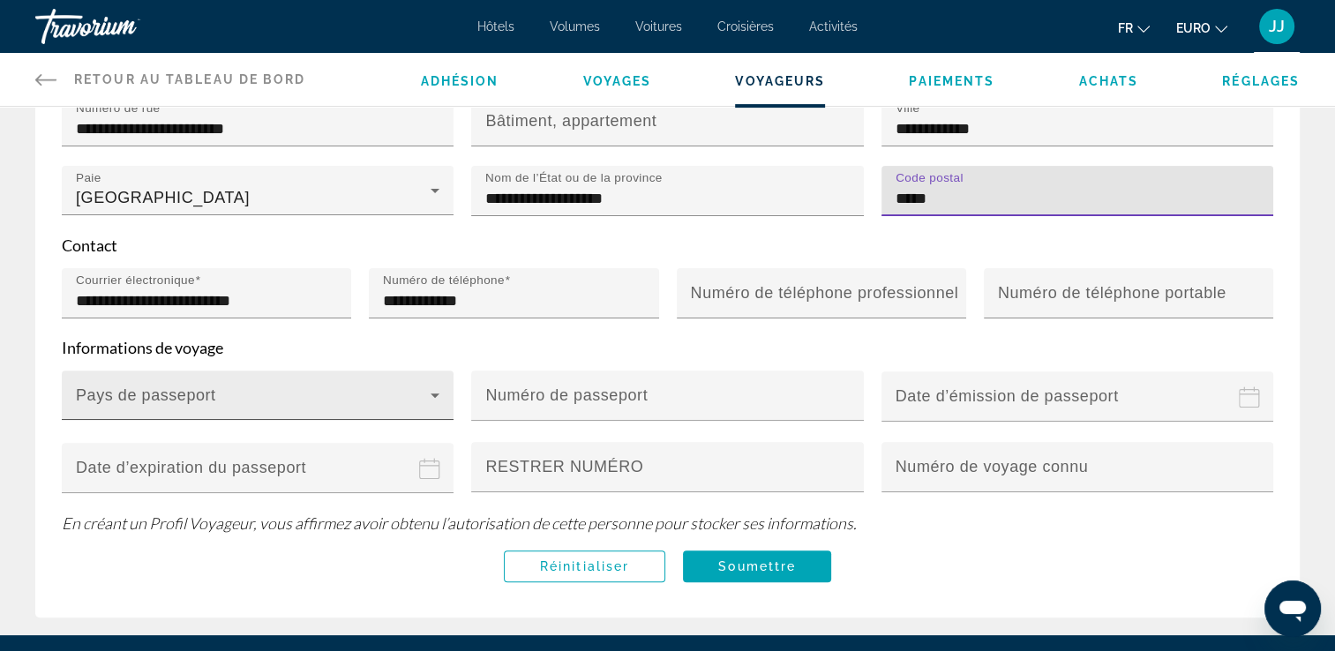
click at [433, 397] on icon "Contenu principal" at bounding box center [434, 395] width 21 height 21
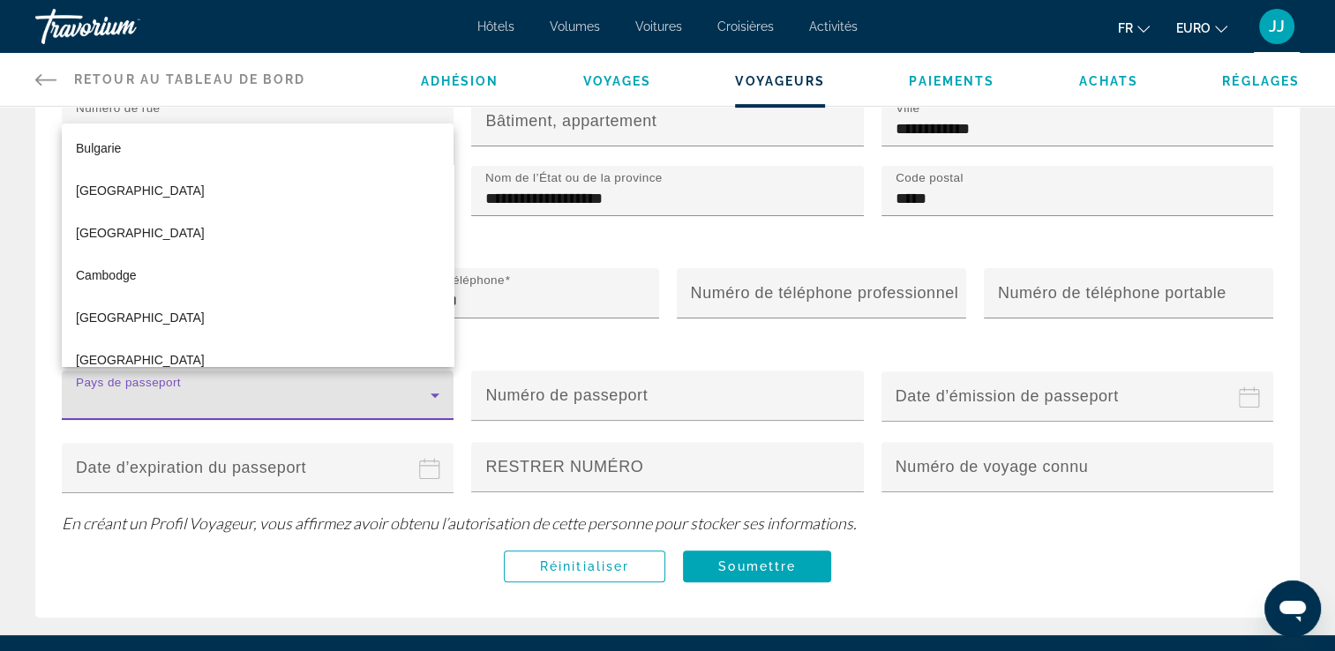
scroll to position [1327, 0]
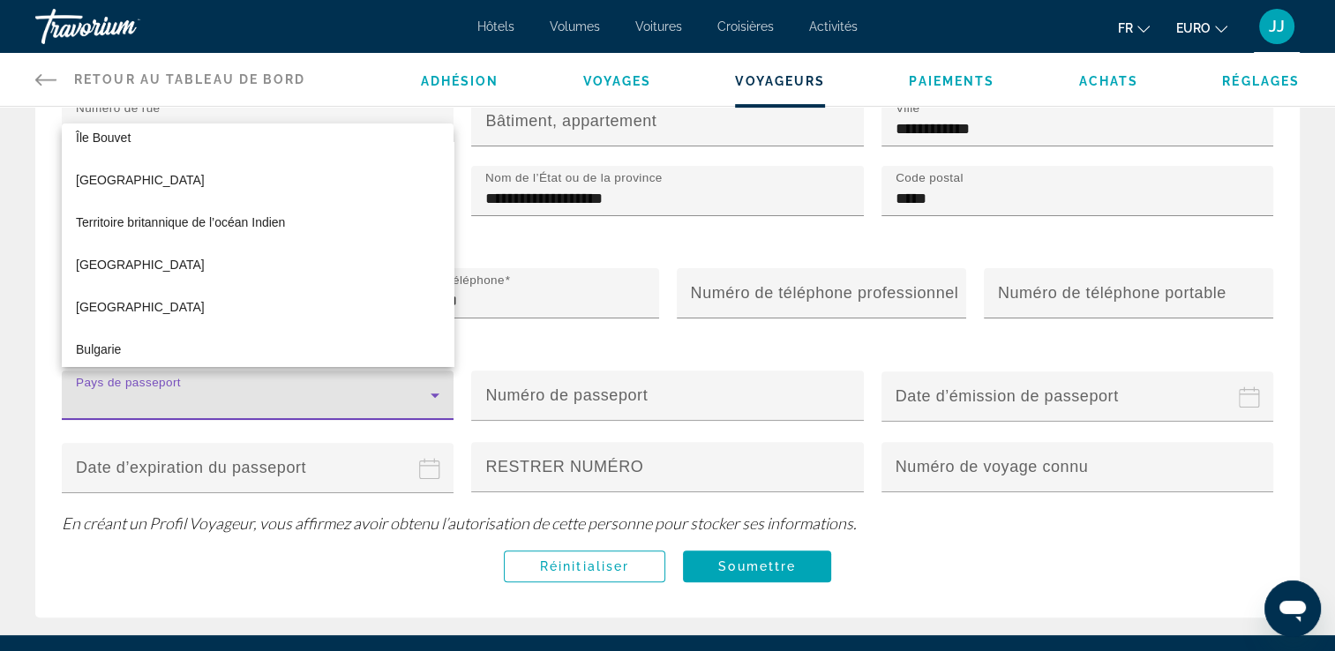
click at [151, 390] on div at bounding box center [667, 325] width 1335 height 651
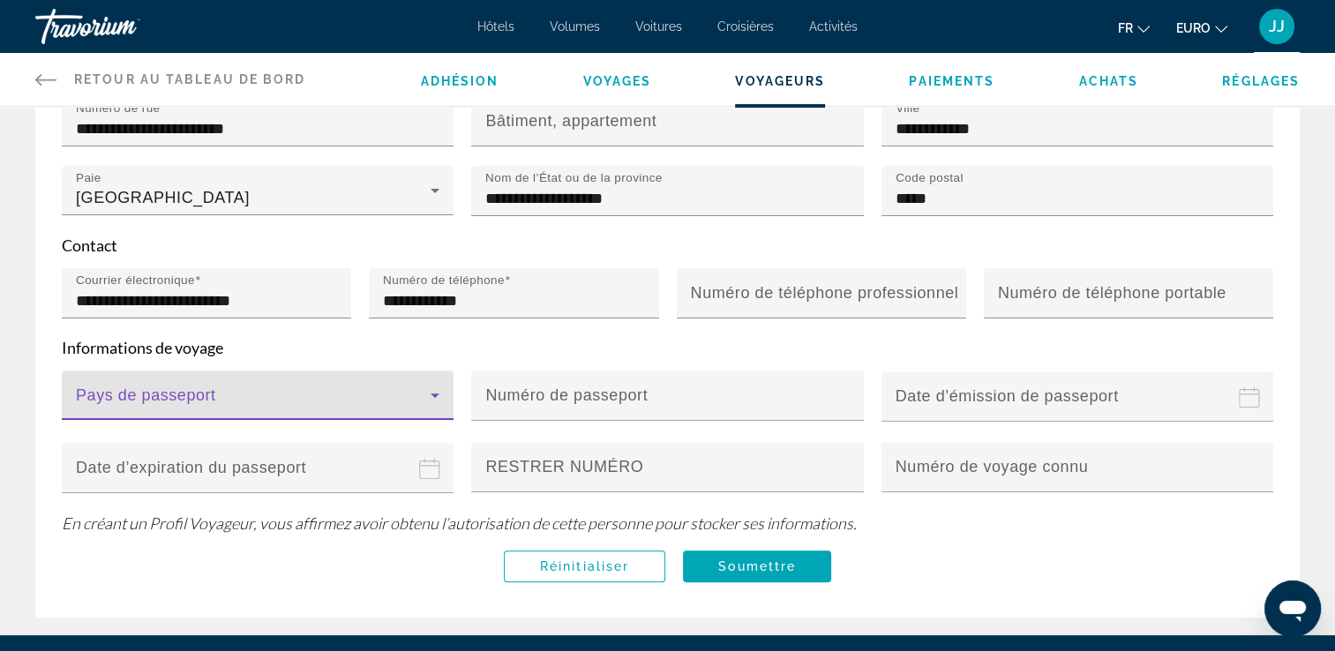
click at [184, 393] on span "Contenu principal" at bounding box center [253, 402] width 355 height 21
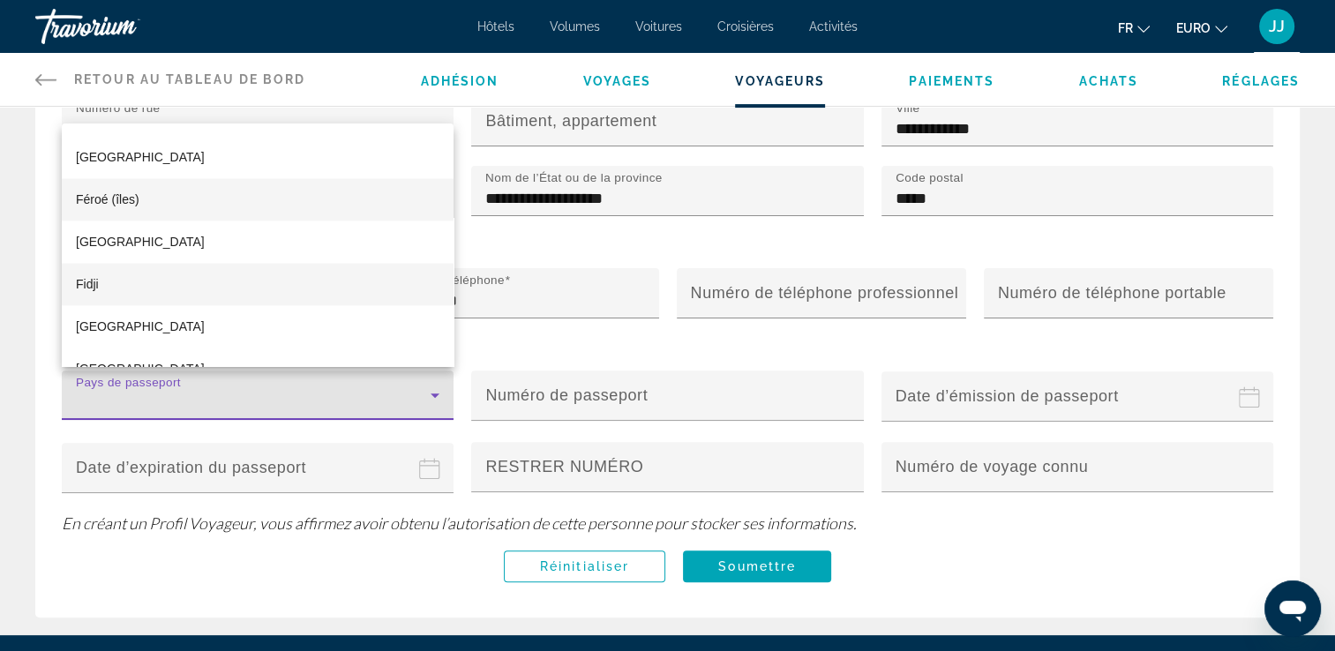
scroll to position [3074, 0]
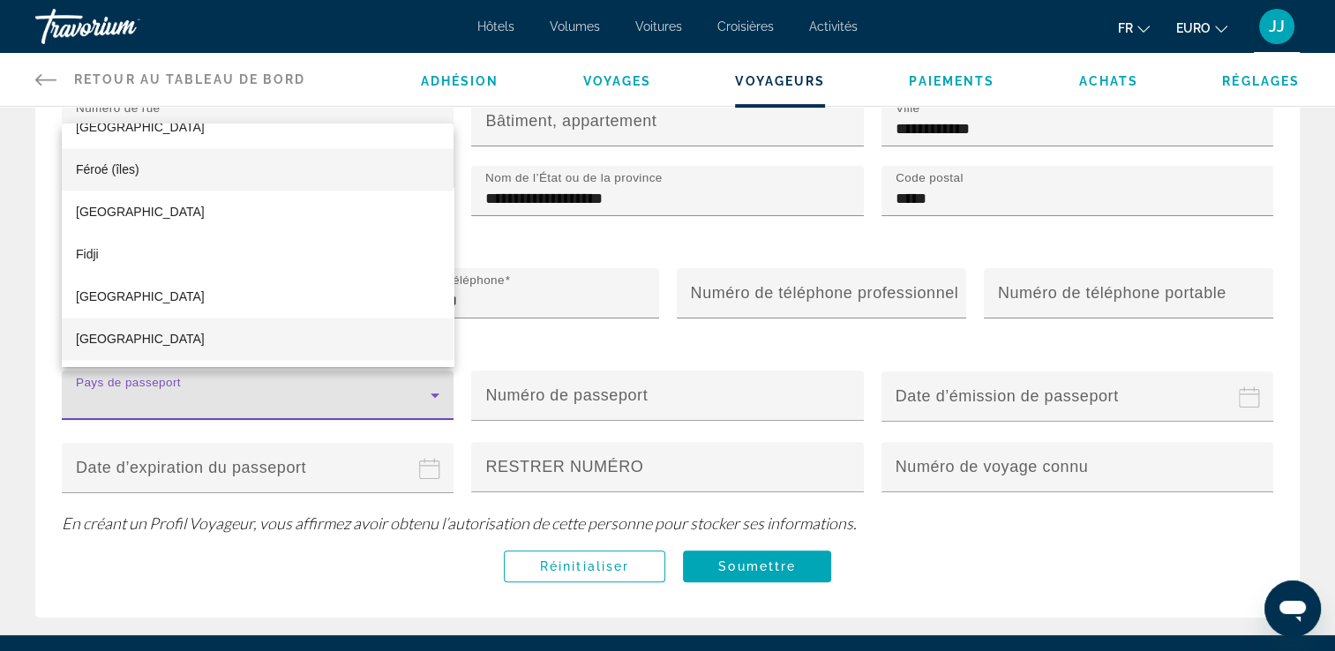
click at [135, 348] on mat-option "[GEOGRAPHIC_DATA]" at bounding box center [258, 339] width 392 height 42
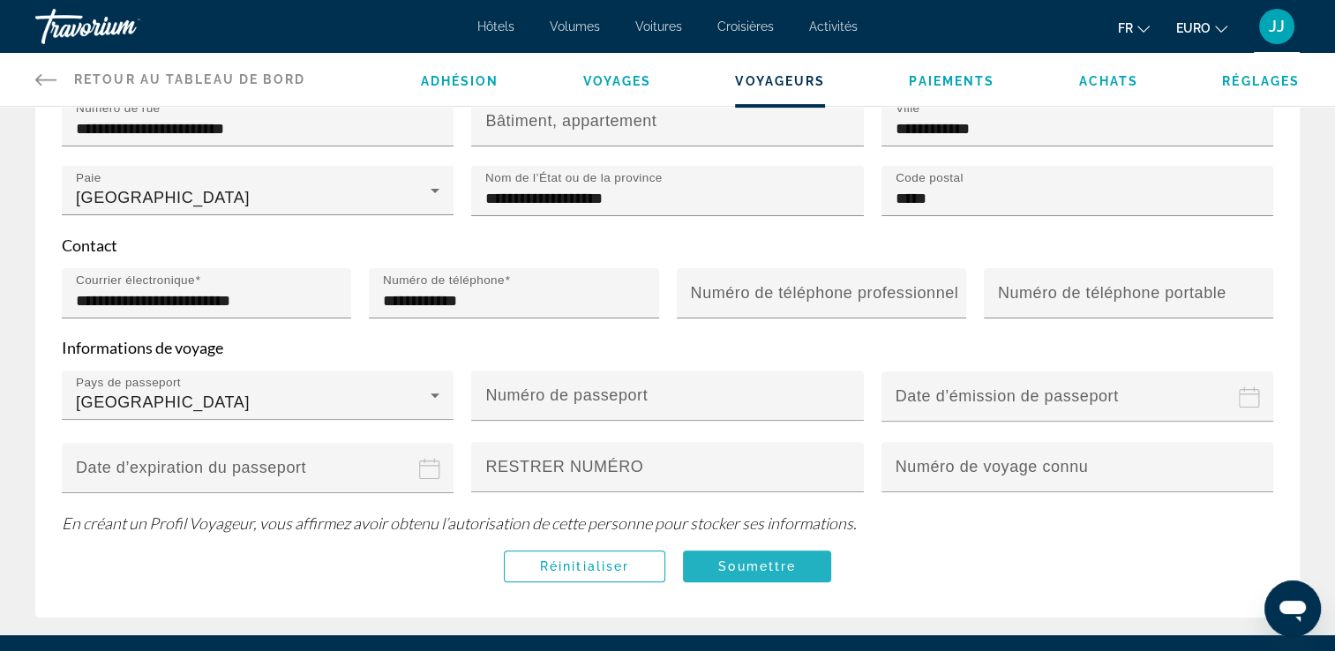
click at [749, 562] on span "Soumettre" at bounding box center [757, 566] width 78 height 14
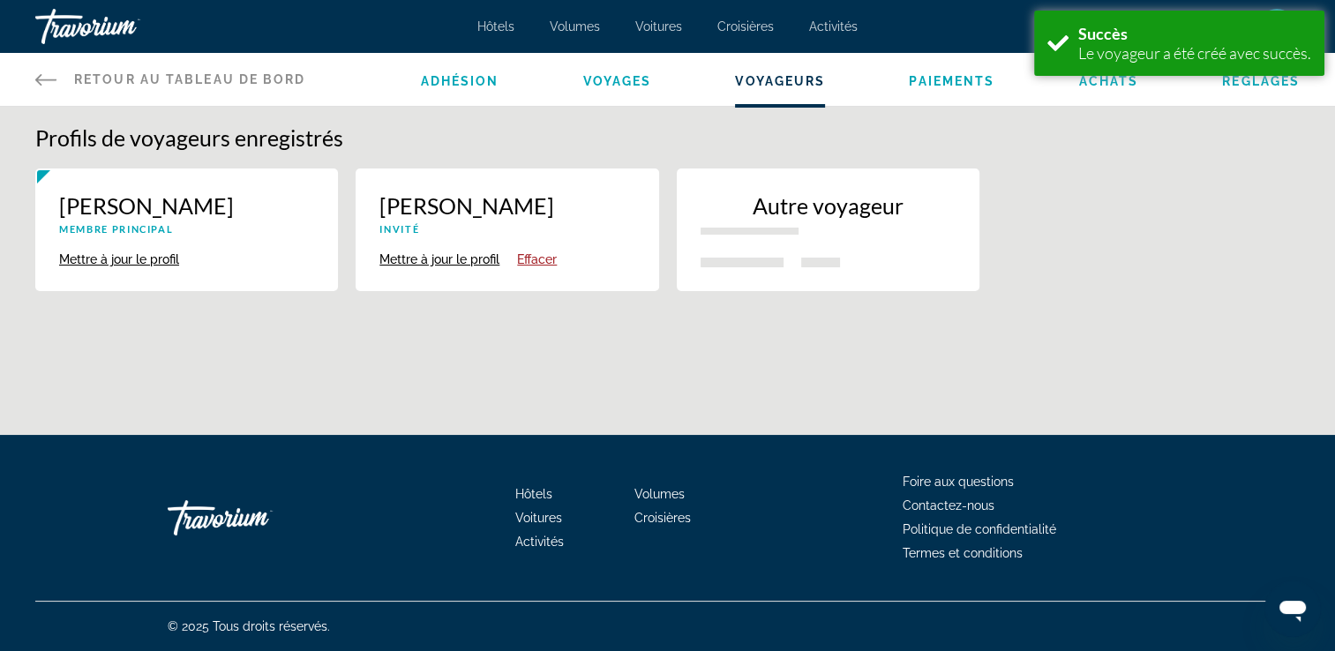
scroll to position [0, 0]
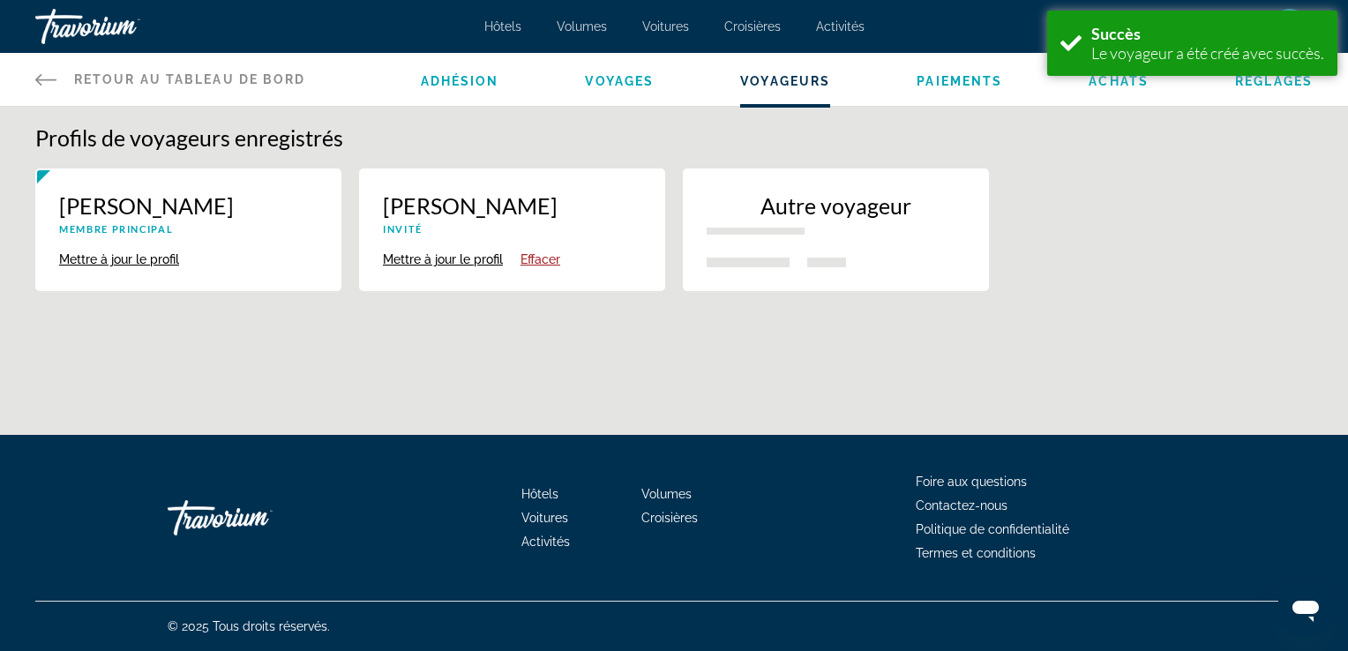
click at [957, 79] on span "Paiements" at bounding box center [960, 81] width 86 height 14
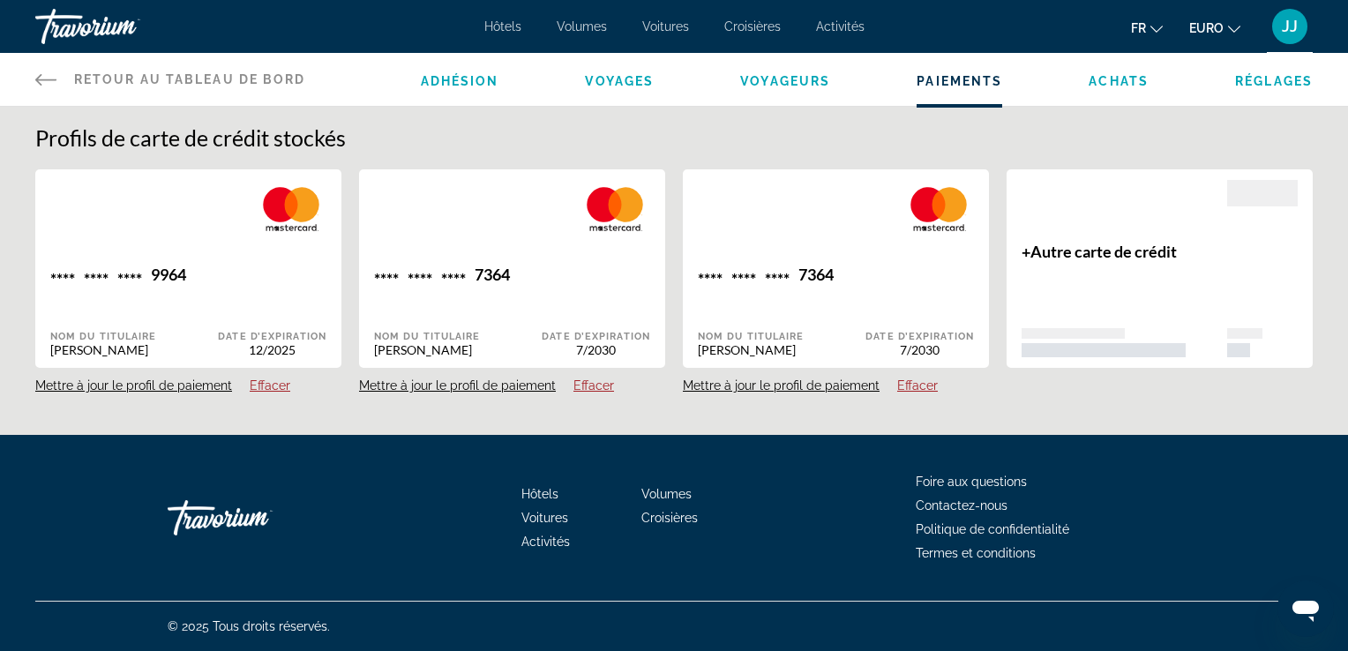
click at [261, 386] on button "Effacer" at bounding box center [270, 386] width 41 height 16
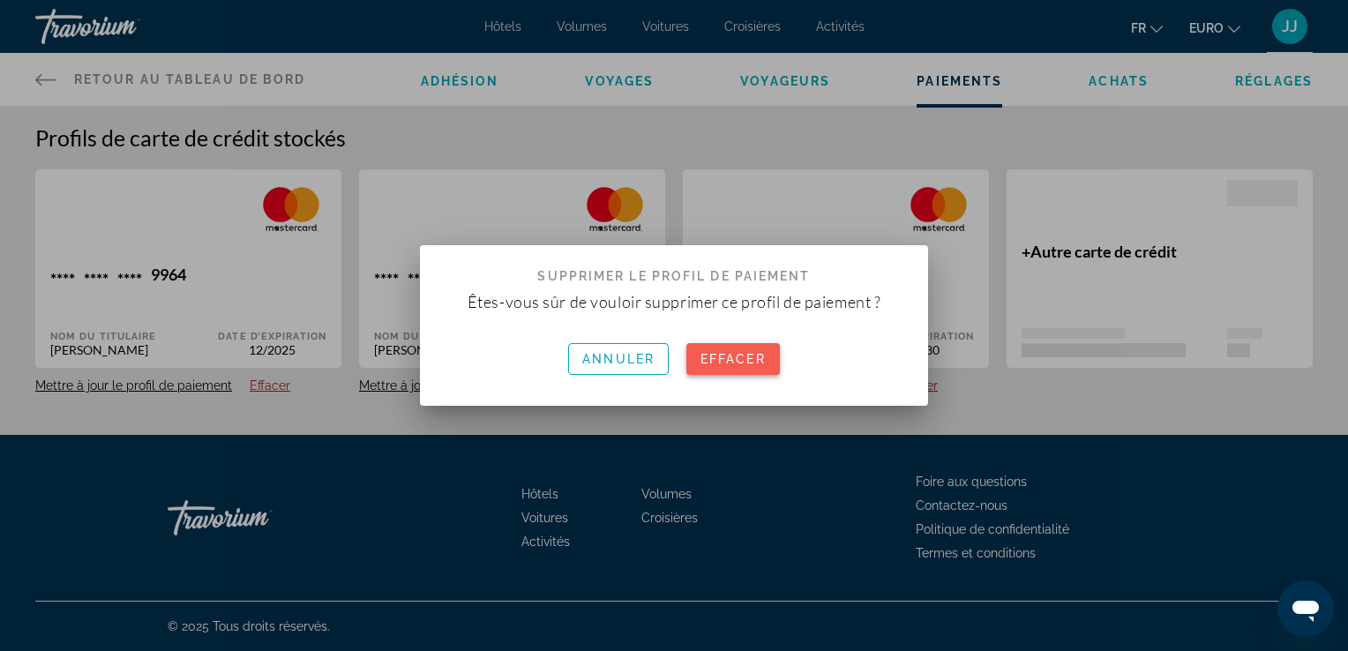
click at [738, 359] on span "Effacer" at bounding box center [733, 359] width 65 height 14
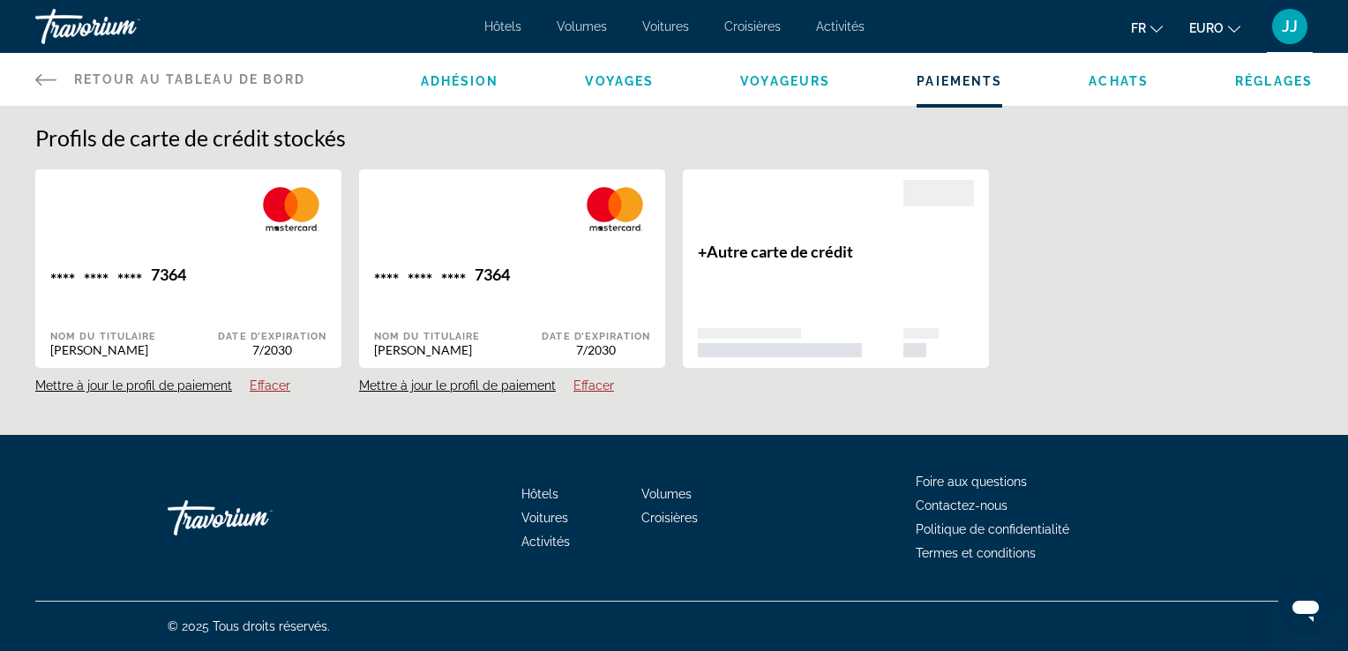
click at [290, 386] on button "Effacer" at bounding box center [270, 386] width 41 height 16
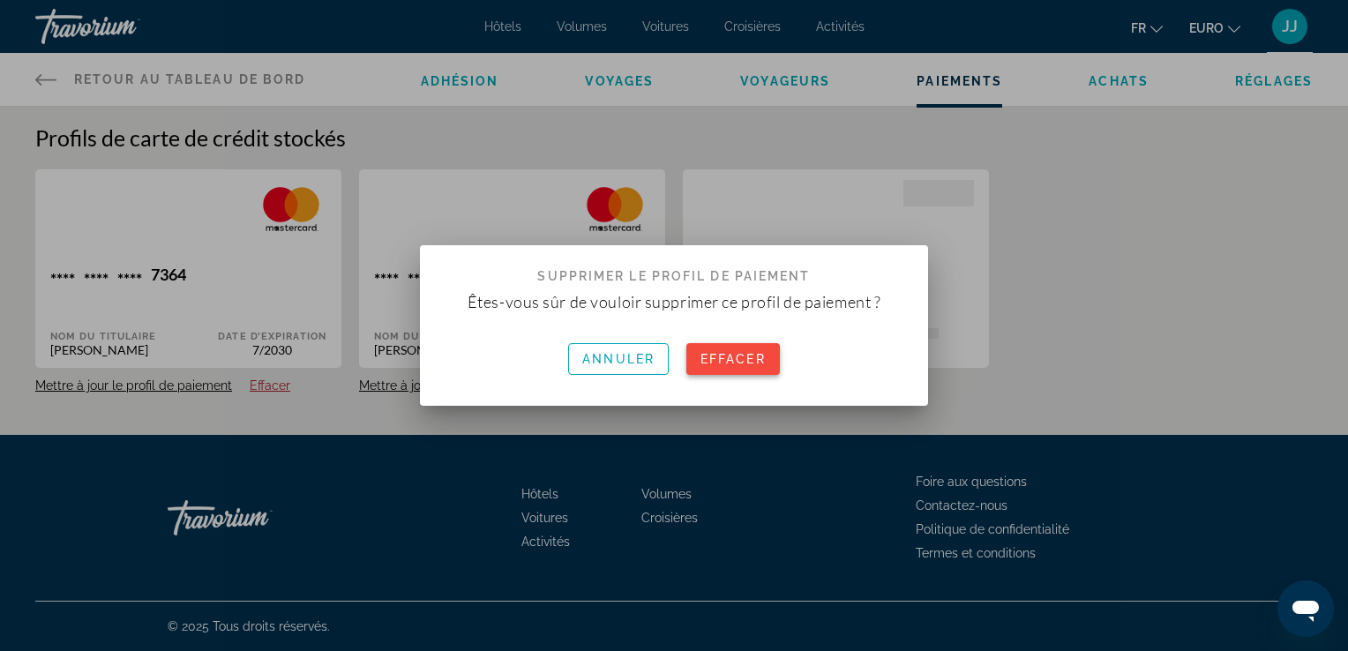
click at [732, 362] on span "Effacer" at bounding box center [733, 359] width 65 height 14
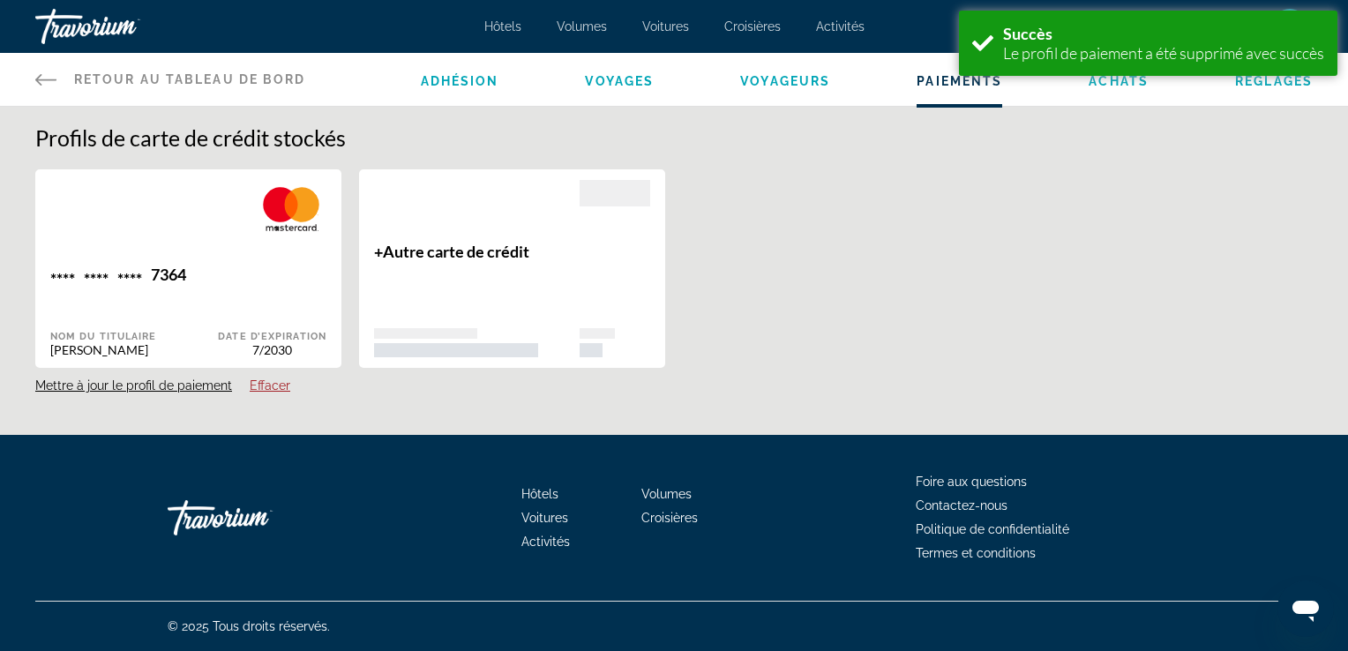
click at [176, 385] on button "Mettre à jour le profil de paiement" at bounding box center [133, 386] width 197 height 16
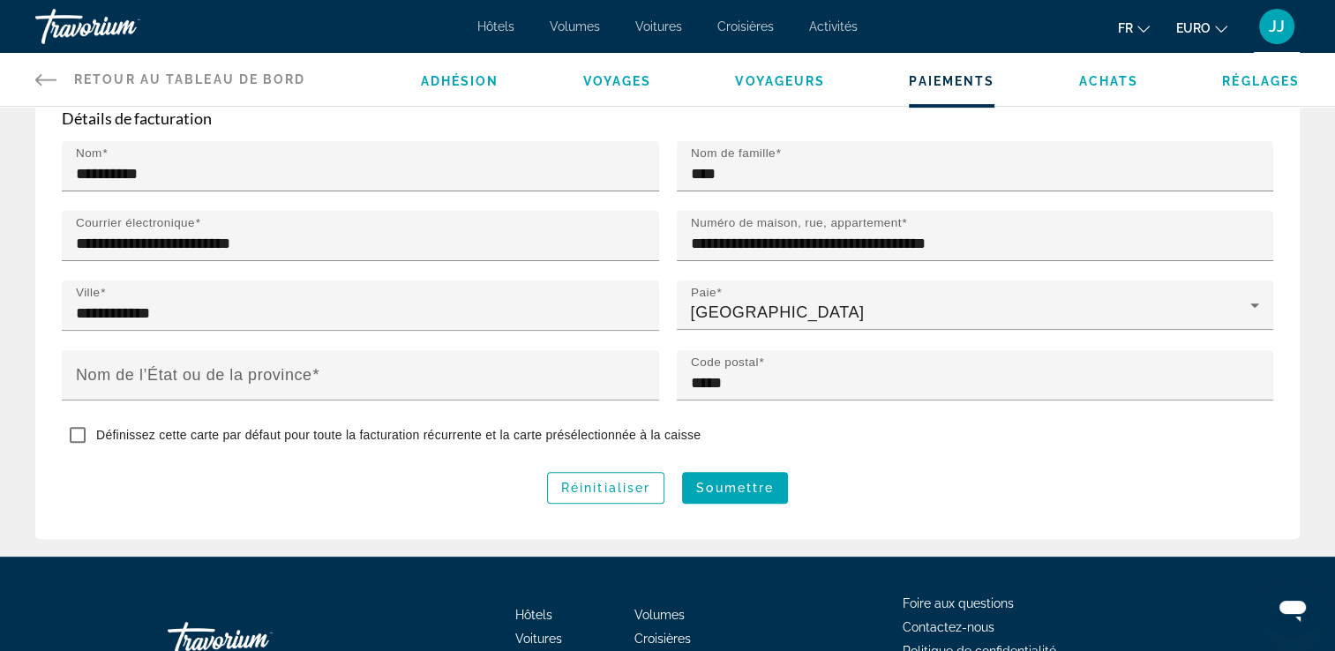
scroll to position [579, 0]
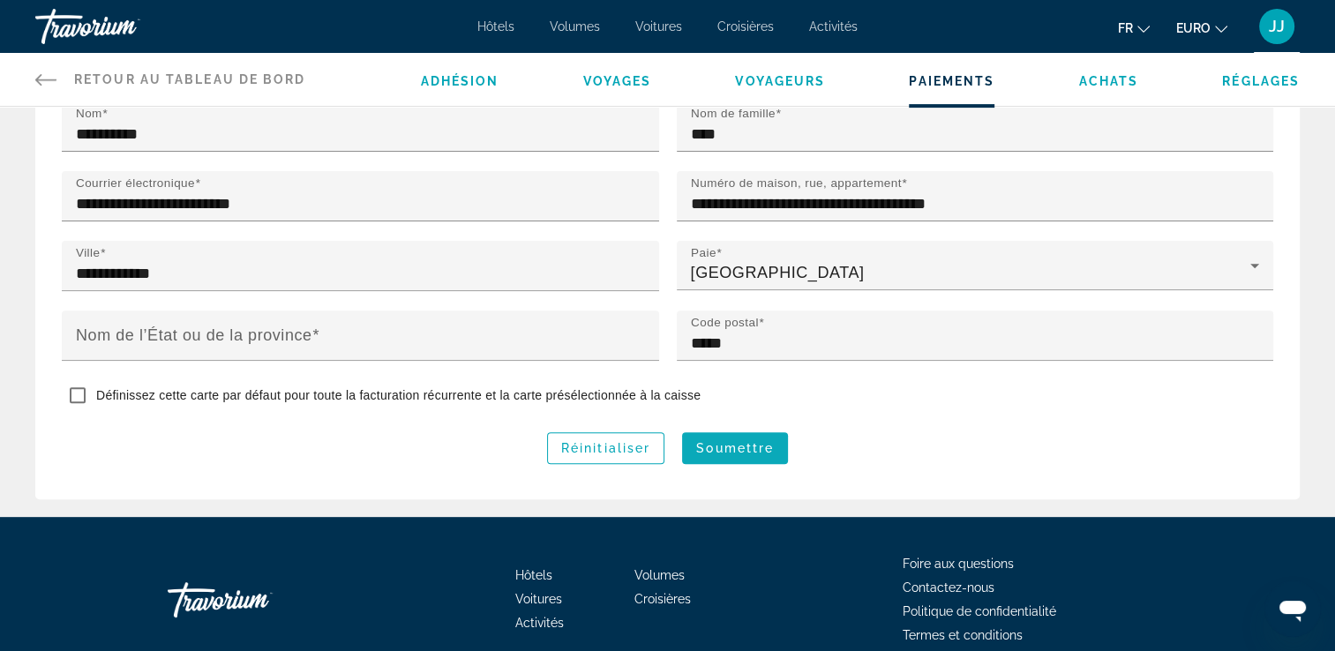
click at [752, 448] on span "Soumettre" at bounding box center [735, 448] width 78 height 14
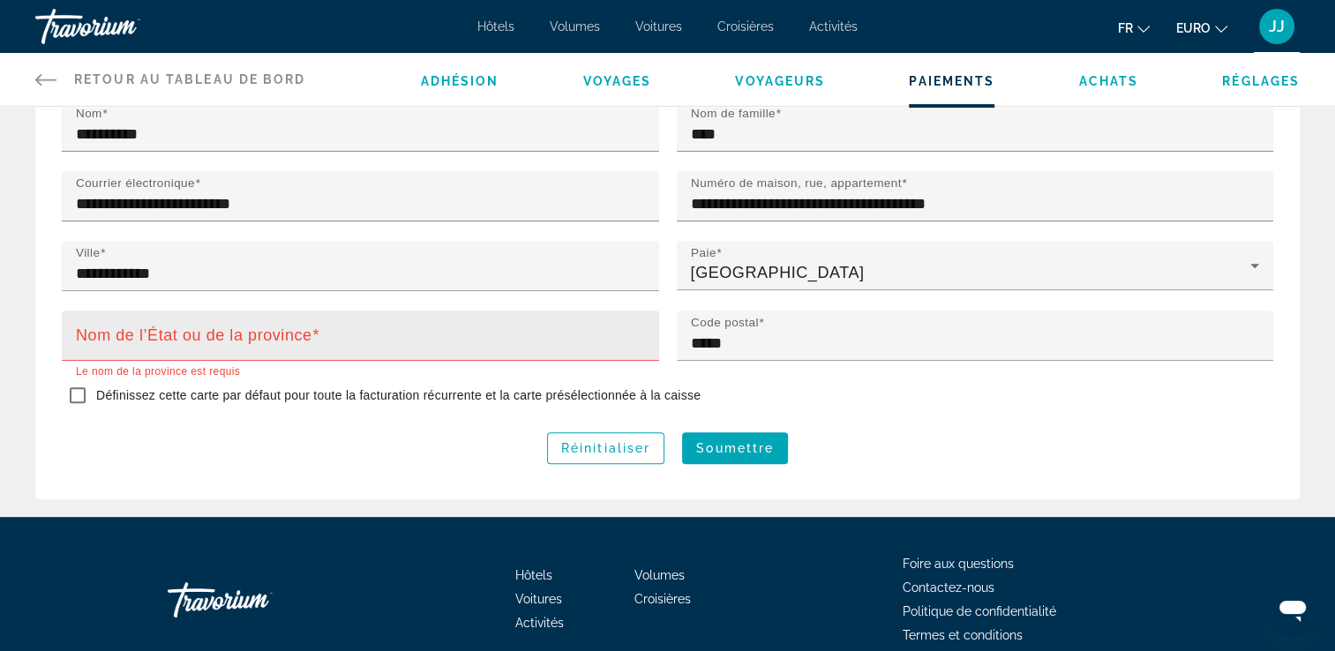
click at [242, 334] on mat-label "Nom de l’État ou de la province" at bounding box center [194, 335] width 236 height 18
click at [242, 334] on input "Nom de l’État ou de la province" at bounding box center [366, 343] width 580 height 21
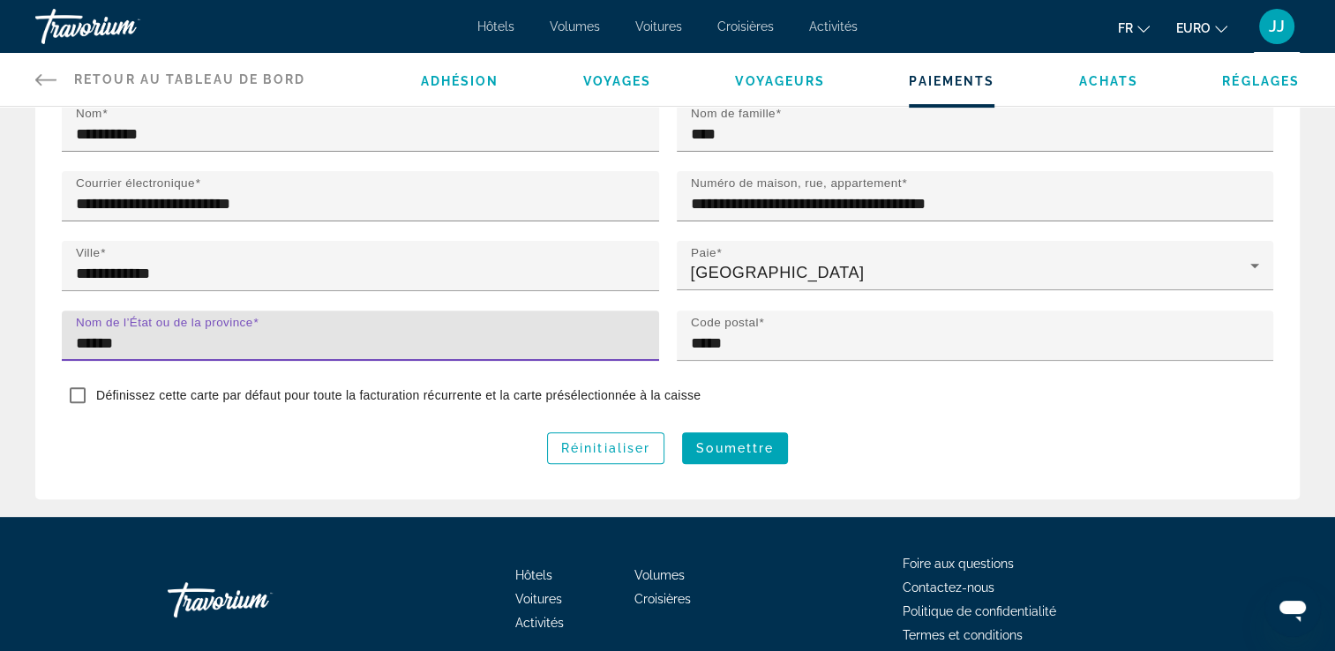
type input "******"
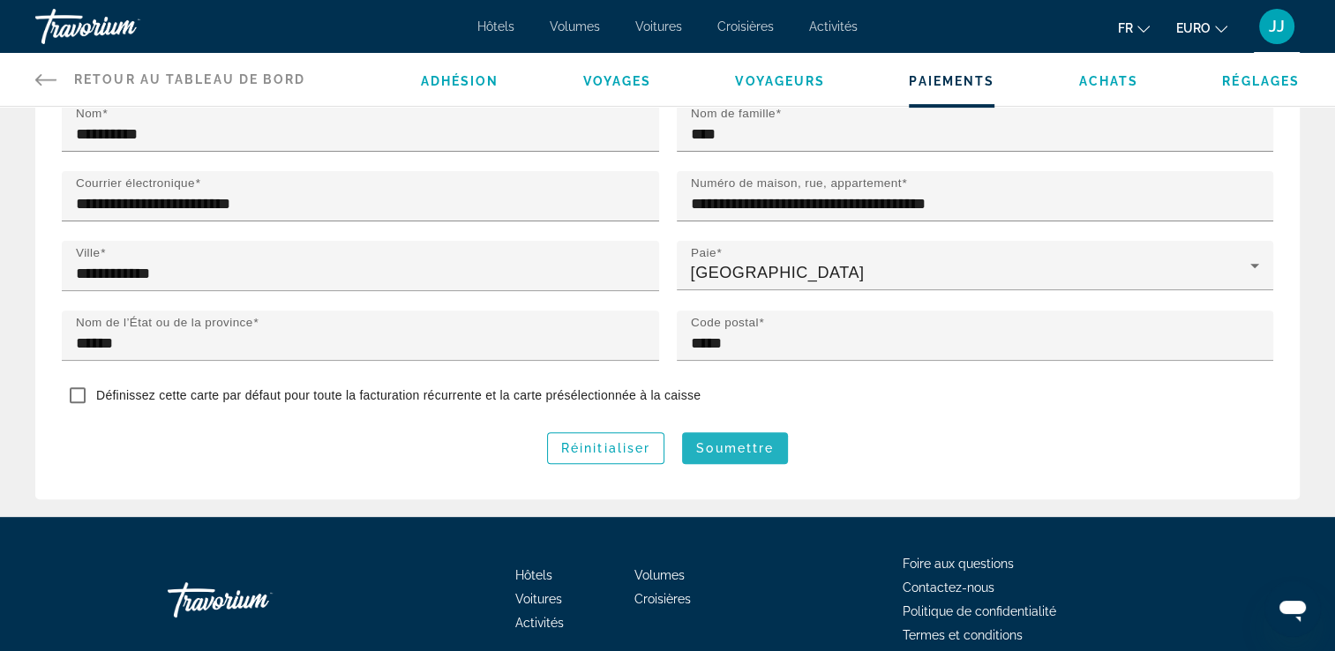
click at [729, 457] on span "Contenu principal" at bounding box center [735, 448] width 106 height 42
click at [750, 450] on span "Soumettre" at bounding box center [735, 448] width 78 height 14
click at [741, 448] on span "Soumettre" at bounding box center [735, 448] width 78 height 14
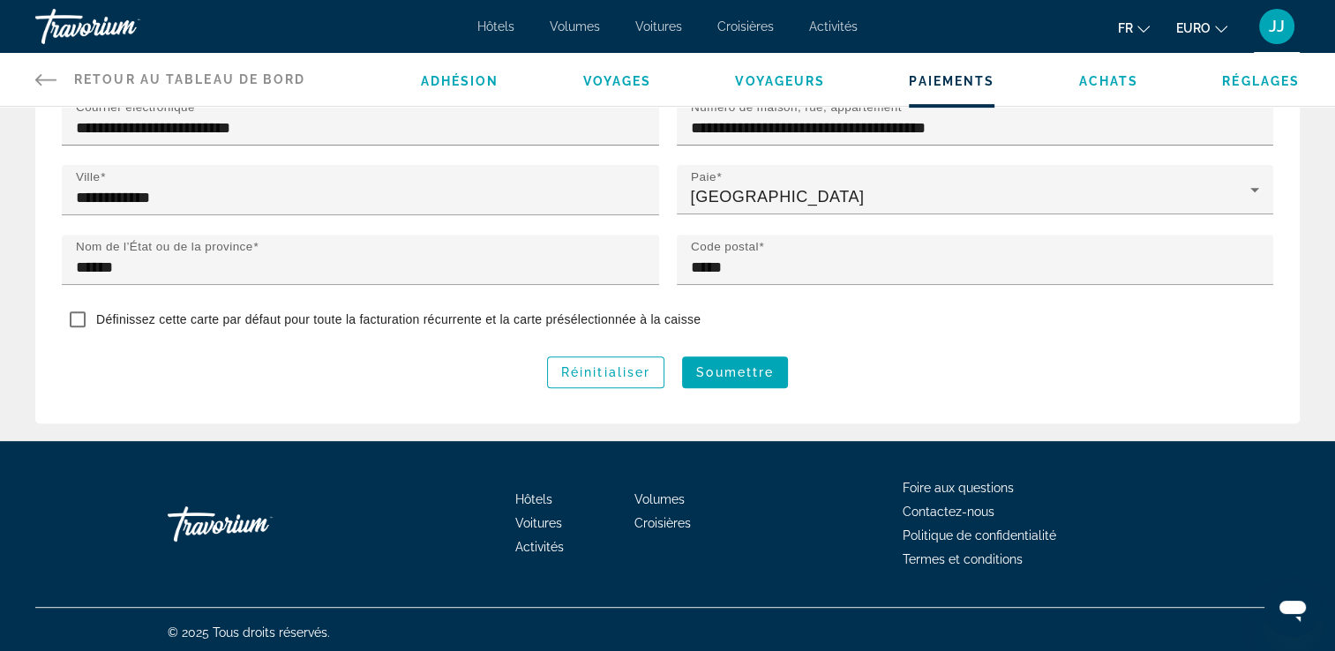
scroll to position [657, 0]
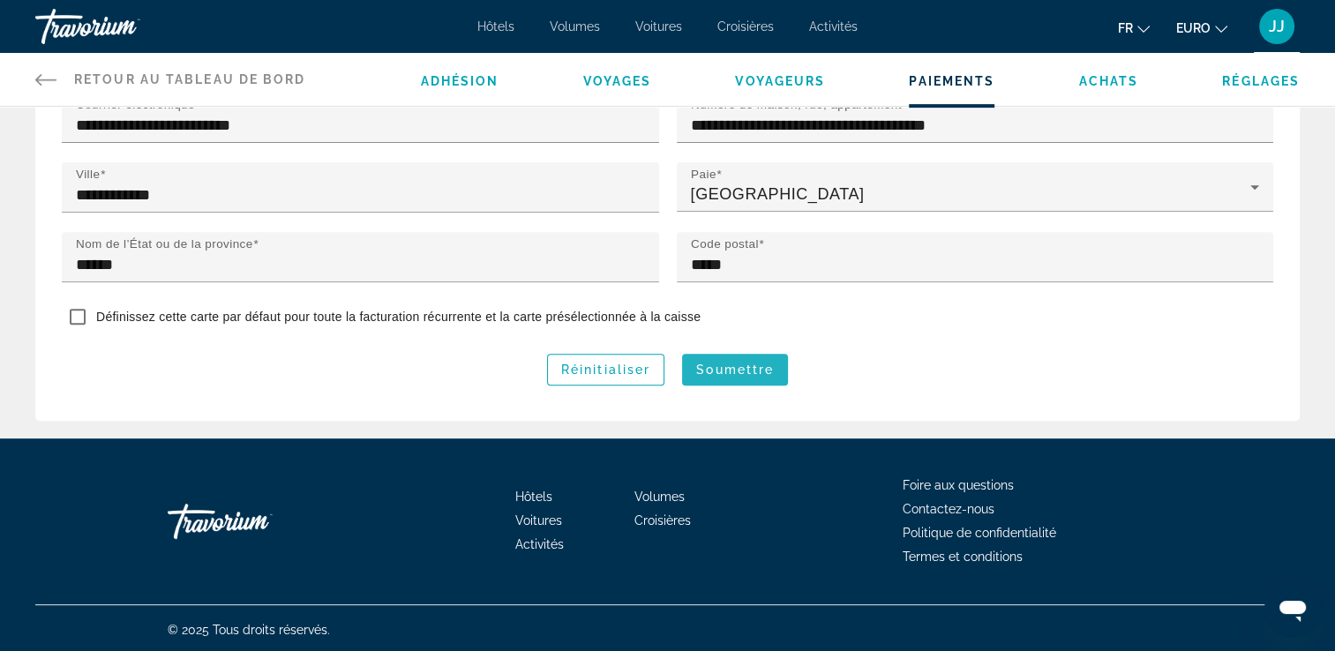
click at [741, 372] on span "Soumettre" at bounding box center [735, 370] width 78 height 14
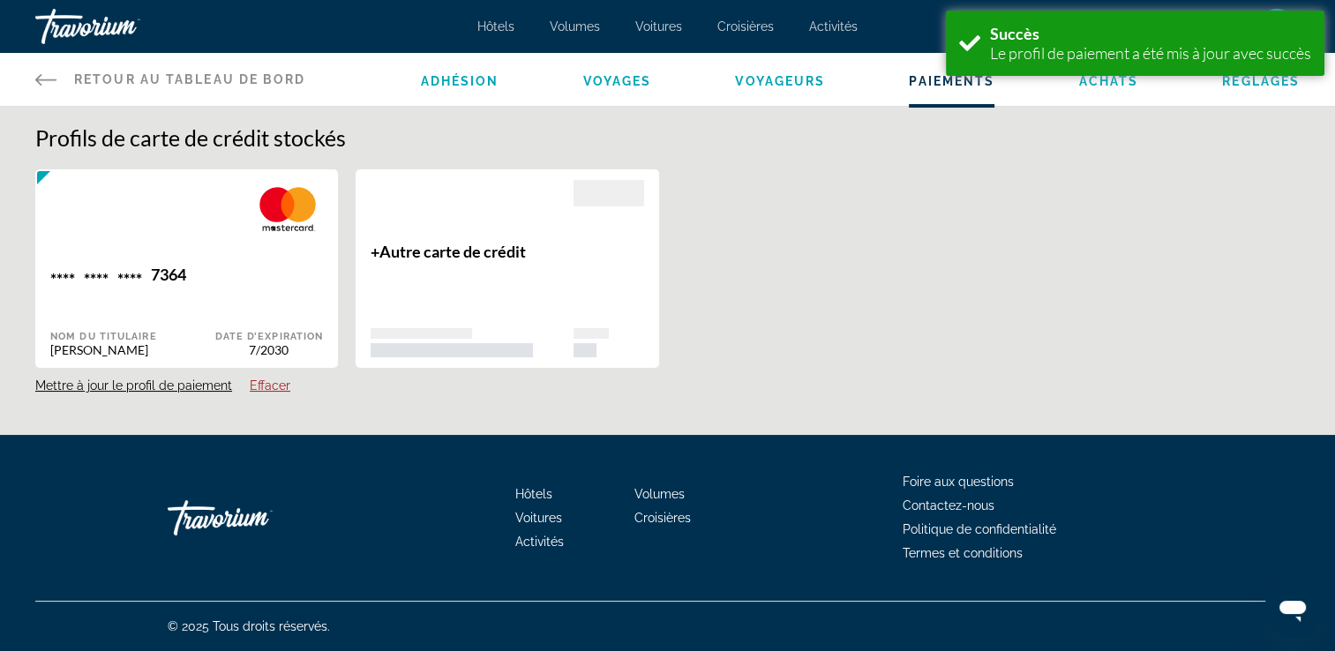
scroll to position [0, 0]
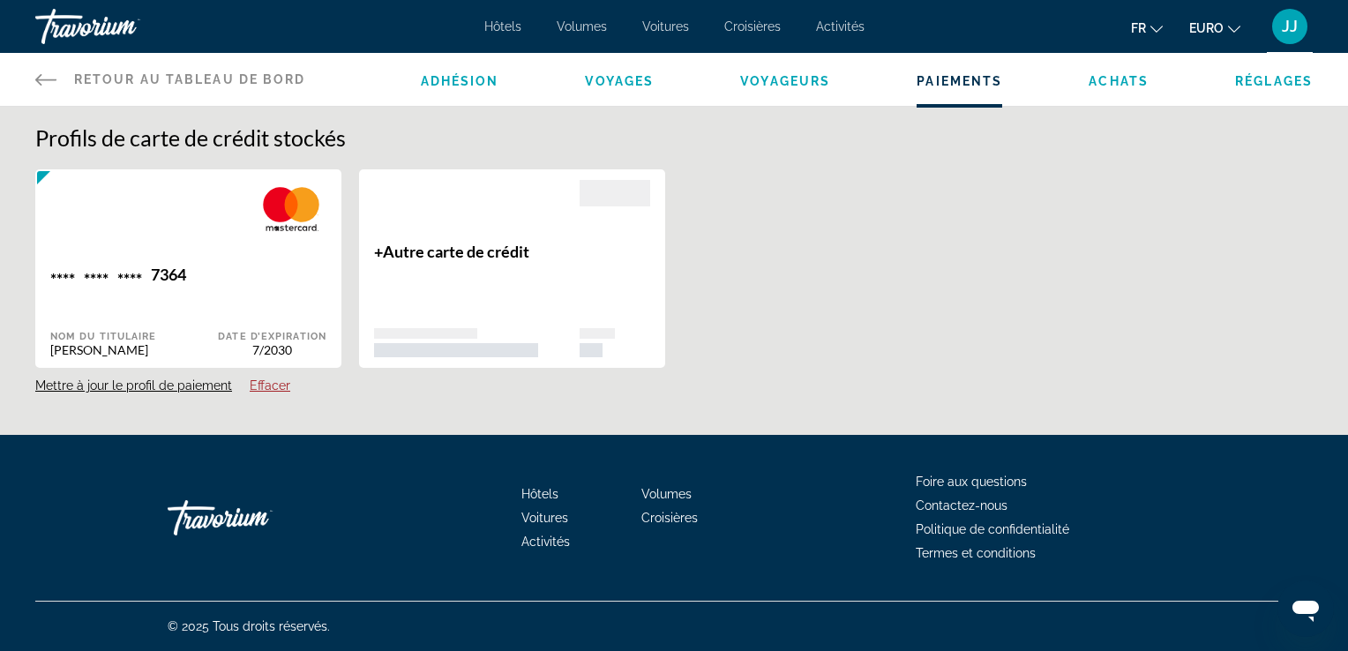
click at [1115, 79] on span "Achats" at bounding box center [1119, 81] width 60 height 14
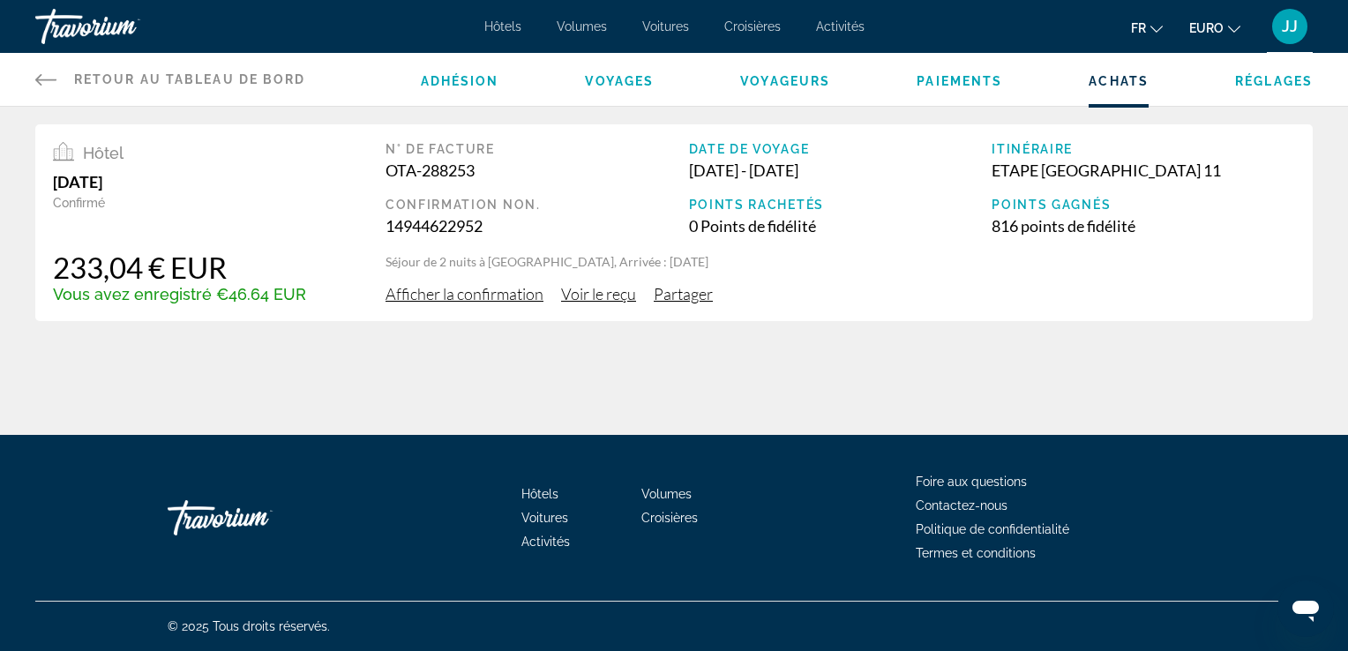
click at [1032, 174] on div "ETAPE PARIS 11" at bounding box center [1144, 170] width 304 height 19
click at [599, 298] on span "Voir le reçu" at bounding box center [598, 293] width 75 height 19
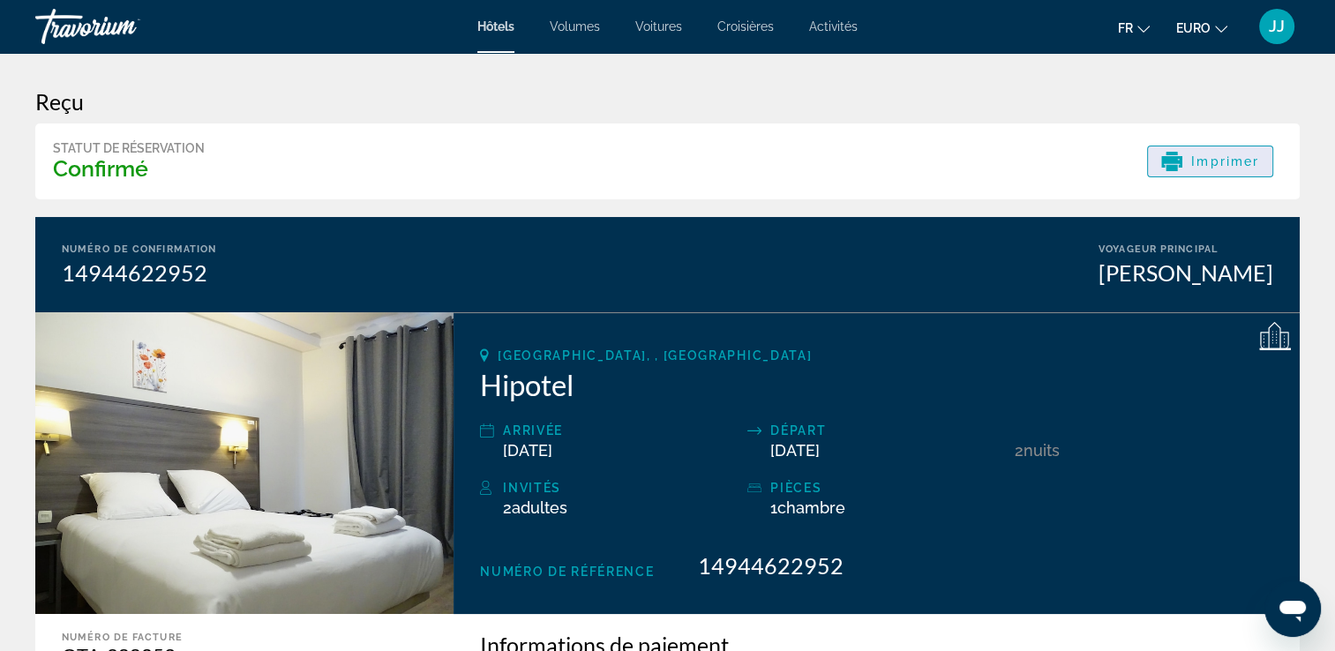
click at [1203, 161] on span "Imprimer" at bounding box center [1225, 161] width 68 height 14
click at [1179, 161] on icon "Contenu principal" at bounding box center [1171, 161] width 21 height 11
click at [1225, 165] on span "Imprimer" at bounding box center [1225, 161] width 68 height 14
click at [1203, 168] on span "Imprimer" at bounding box center [1225, 161] width 68 height 14
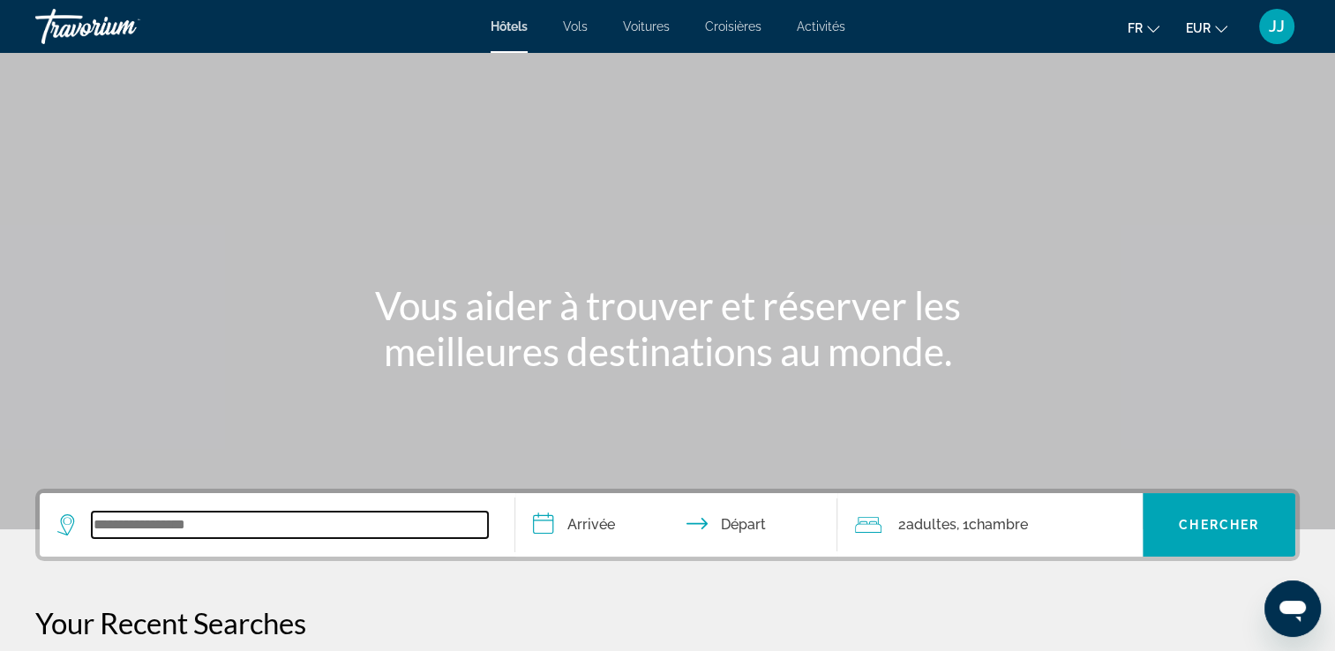
click at [212, 524] on input "Search widget" at bounding box center [290, 525] width 396 height 26
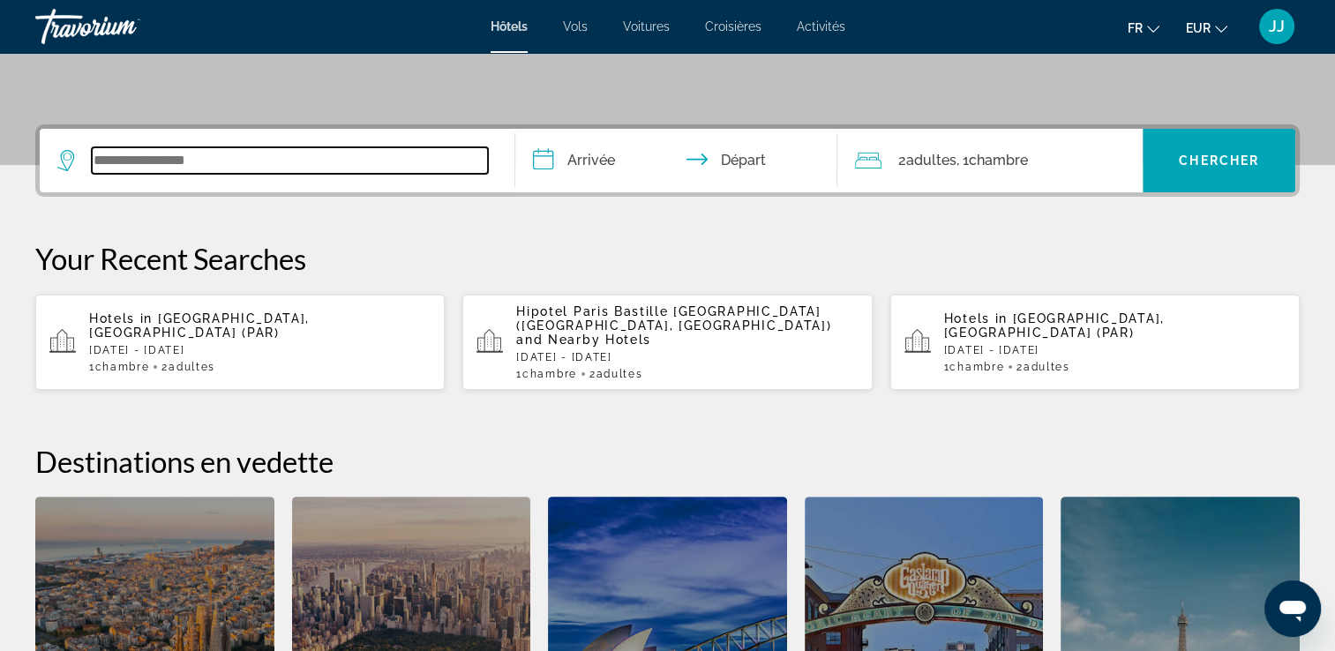
scroll to position [431, 0]
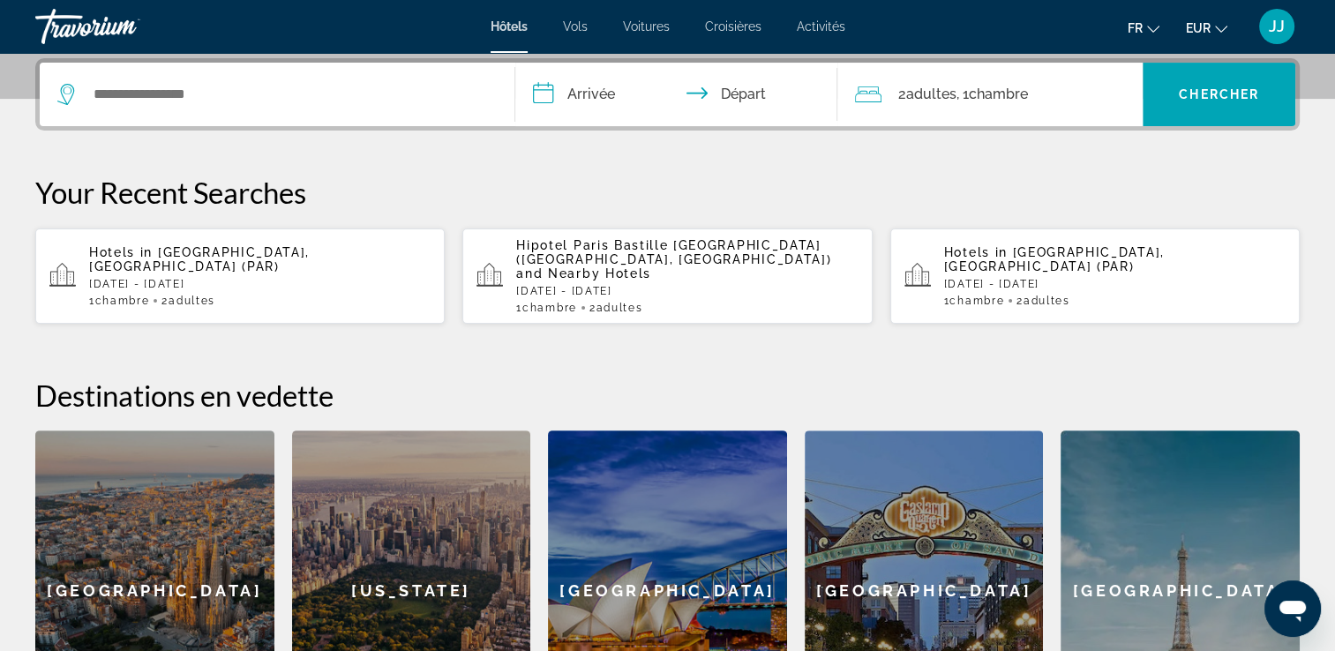
click at [227, 278] on p "[DATE] - [DATE]" at bounding box center [259, 284] width 341 height 12
